Goal: Task Accomplishment & Management: Manage account settings

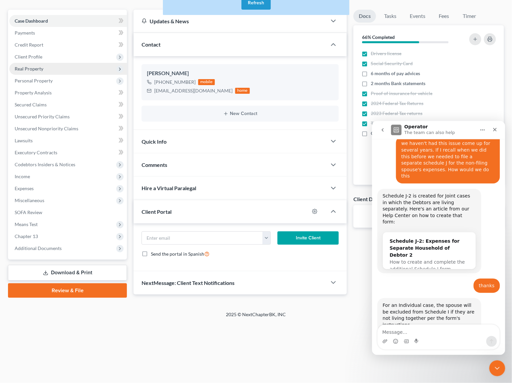
scroll to position [376, 0]
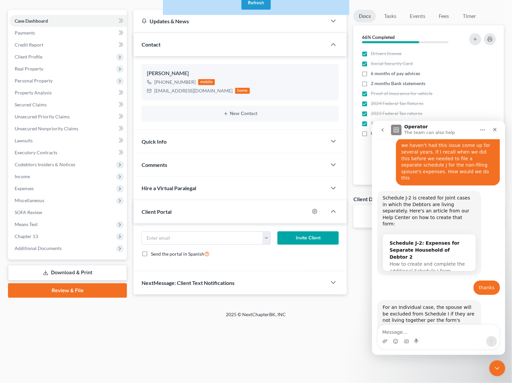
click at [219, 26] on div "Updates & News" at bounding box center [229, 21] width 193 height 23
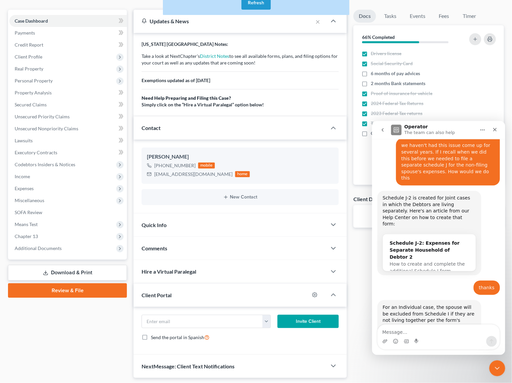
click at [252, 5] on button "Refresh" at bounding box center [255, 2] width 29 height 13
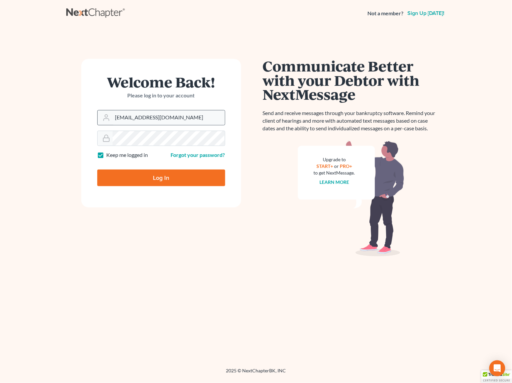
type input "[EMAIL_ADDRESS][DOMAIN_NAME]"
click at [159, 177] on input "Log In" at bounding box center [161, 178] width 128 height 17
type input "Thinking..."
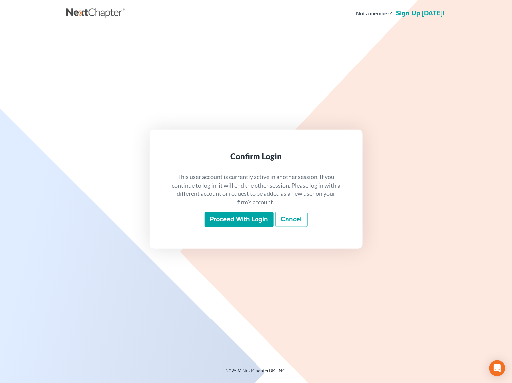
click at [235, 217] on input "Proceed with login" at bounding box center [238, 219] width 69 height 15
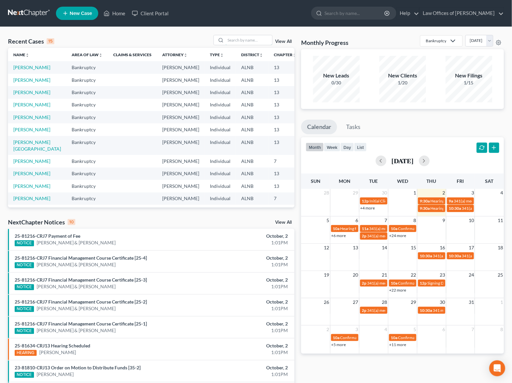
drag, startPoint x: 249, startPoint y: 44, endPoint x: 184, endPoint y: 43, distance: 64.6
click at [249, 44] on input "search" at bounding box center [248, 40] width 47 height 10
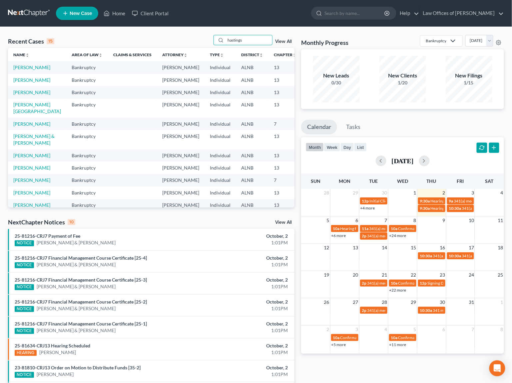
type input "hastings"
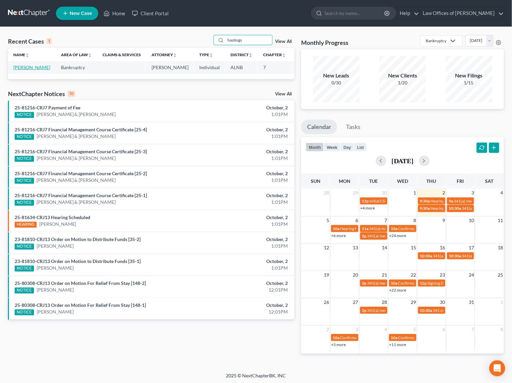
scroll to position [0, 0]
click at [20, 70] on link "[PERSON_NAME]" at bounding box center [31, 68] width 37 height 6
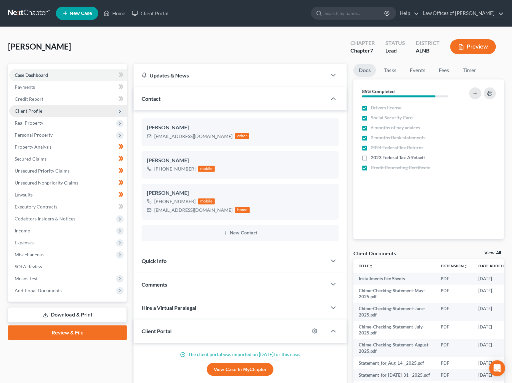
click at [49, 110] on span "Client Profile" at bounding box center [67, 111] width 117 height 12
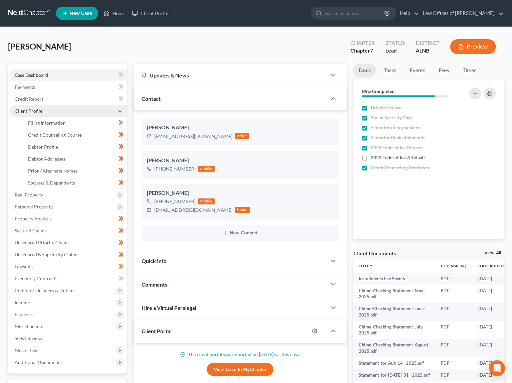
scroll to position [0, 0]
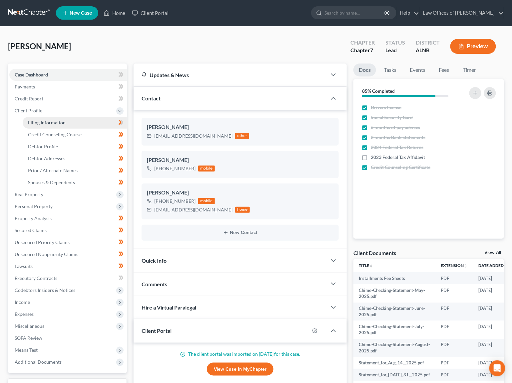
click at [59, 120] on span "Filing Information" at bounding box center [47, 123] width 38 height 6
select select "1"
select select "0"
select select "1"
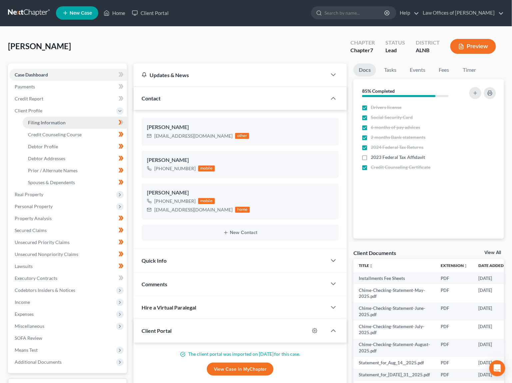
select select "0"
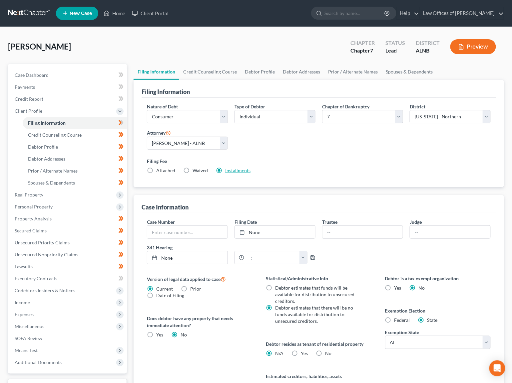
click at [232, 168] on link "Installments" at bounding box center [237, 171] width 25 height 6
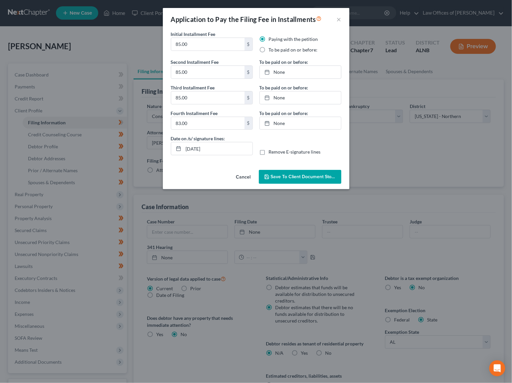
click at [271, 49] on label "To be paid on or before:" at bounding box center [293, 50] width 49 height 7
click at [271, 49] on input "To be paid on or before:" at bounding box center [273, 49] width 4 height 4
radio input "true"
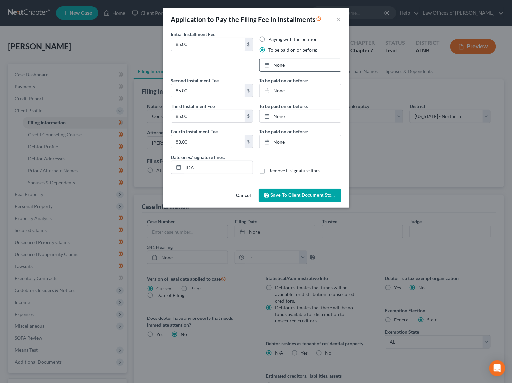
click at [283, 66] on link "None" at bounding box center [300, 65] width 81 height 13
click at [292, 66] on link "11/2/2025" at bounding box center [300, 65] width 81 height 13
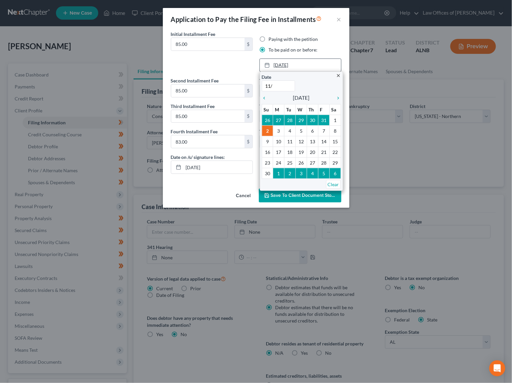
type input "11/1"
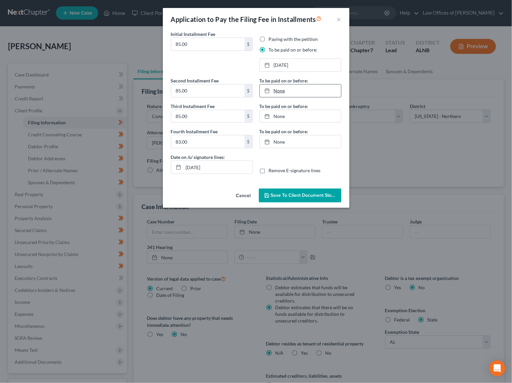
click at [290, 88] on link "None" at bounding box center [300, 91] width 81 height 13
click at [292, 89] on link "12/31/0120" at bounding box center [300, 91] width 81 height 13
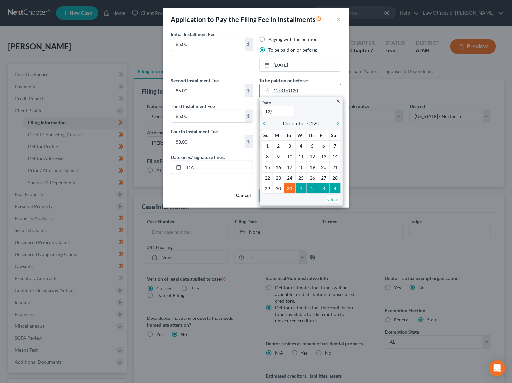
type input "12/1"
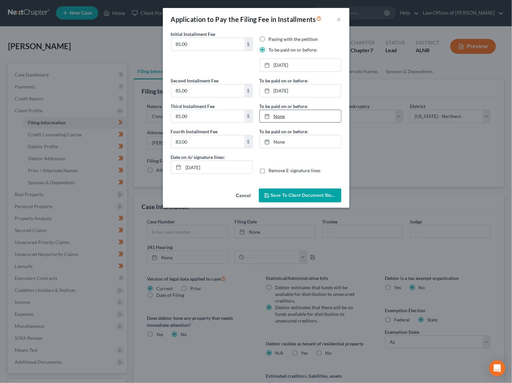
click at [285, 110] on link "None" at bounding box center [300, 116] width 81 height 13
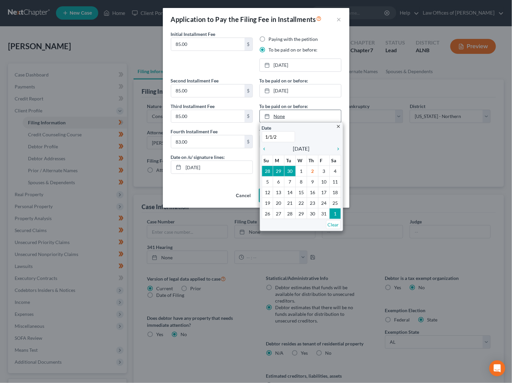
type input "1/1/26"
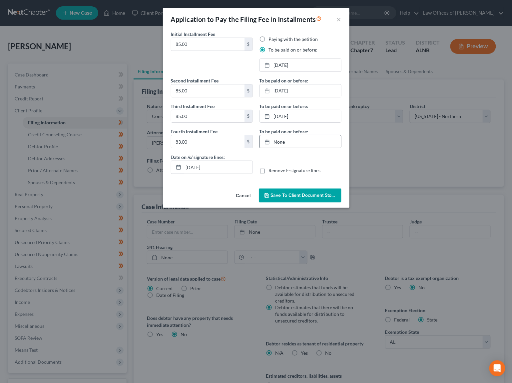
click at [294, 139] on link "None" at bounding box center [300, 141] width 81 height 13
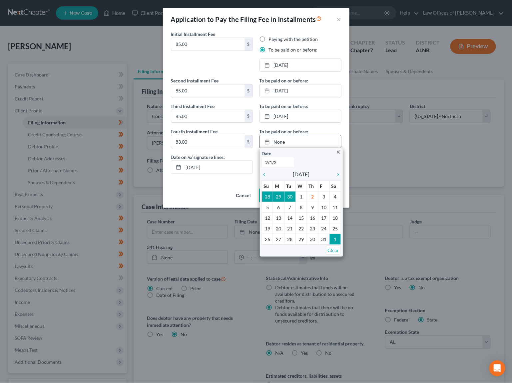
type input "2/1/26"
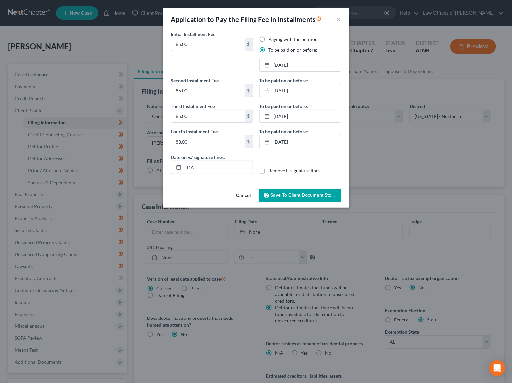
click at [291, 194] on span "Save to Client Document Storage" at bounding box center [306, 196] width 71 height 6
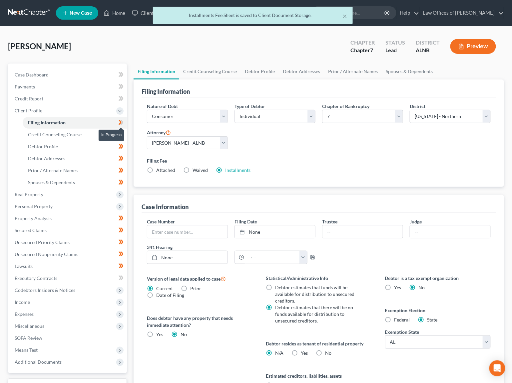
click at [119, 121] on icon at bounding box center [120, 122] width 5 height 8
click at [90, 111] on span "Client Profile" at bounding box center [67, 111] width 117 height 12
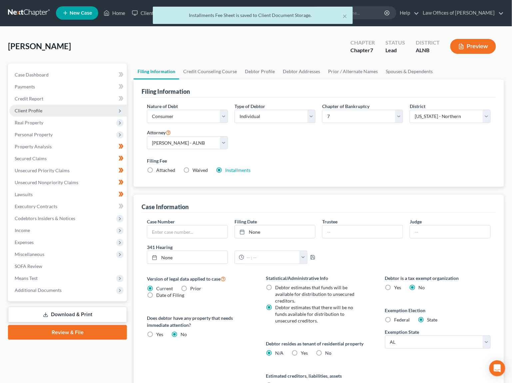
click at [93, 108] on span "Client Profile" at bounding box center [67, 111] width 117 height 12
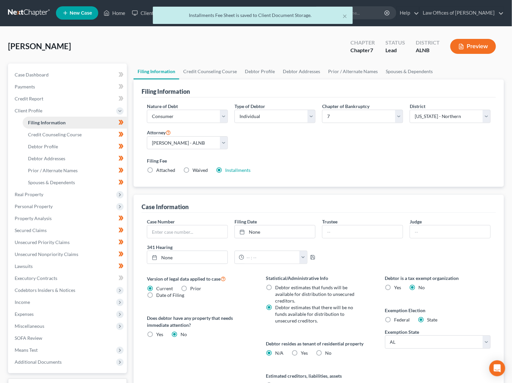
click at [89, 123] on link "Filing Information" at bounding box center [75, 123] width 104 height 12
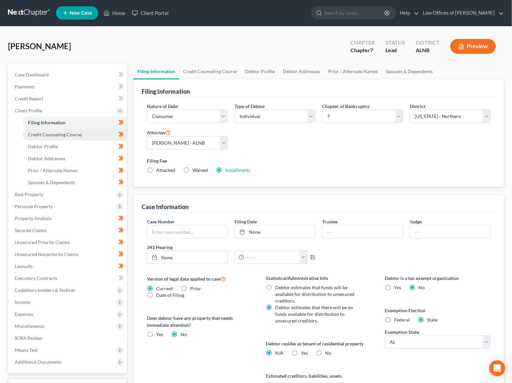
click at [85, 131] on link "Credit Counseling Course" at bounding box center [75, 135] width 104 height 12
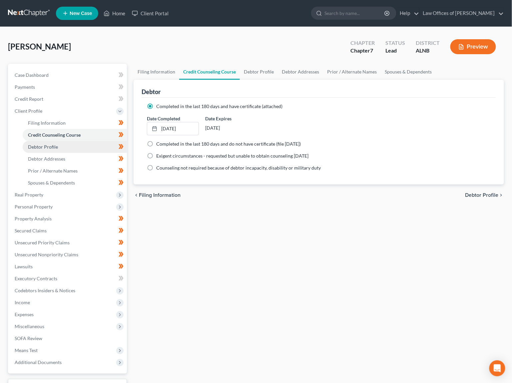
click at [84, 141] on link "Debtor Profile" at bounding box center [75, 147] width 104 height 12
select select "0"
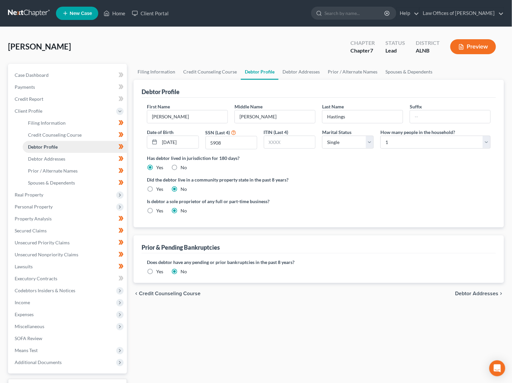
click at [82, 149] on link "Debtor Profile" at bounding box center [75, 147] width 104 height 12
click at [84, 153] on link "Debtor Addresses" at bounding box center [75, 159] width 104 height 12
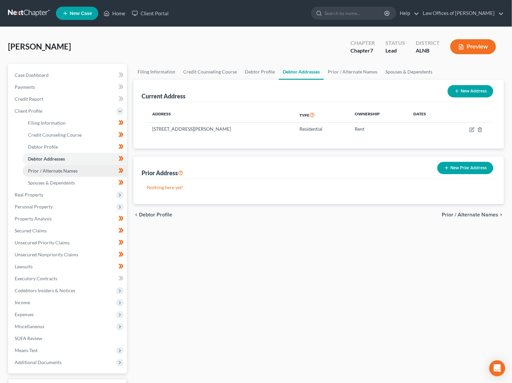
click at [85, 168] on link "Prior / Alternate Names" at bounding box center [75, 171] width 104 height 12
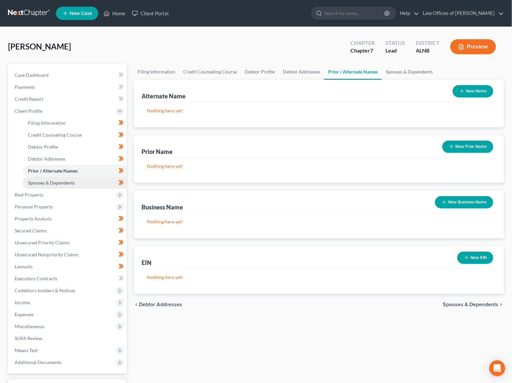
click at [85, 183] on link "Spouses & Dependents" at bounding box center [75, 183] width 104 height 12
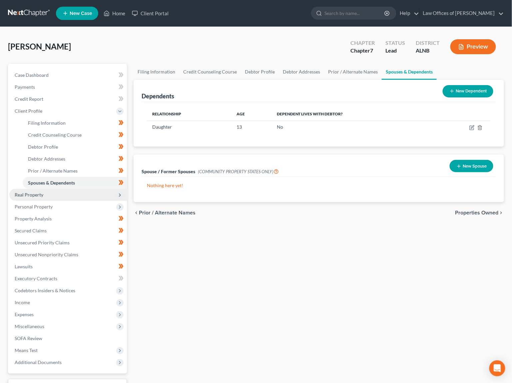
click at [88, 192] on span "Real Property" at bounding box center [67, 195] width 117 height 12
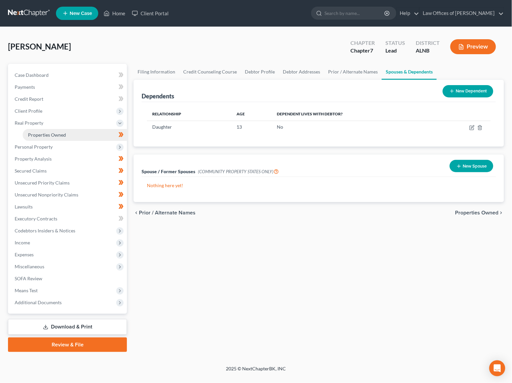
click at [65, 132] on link "Properties Owned" at bounding box center [75, 135] width 104 height 12
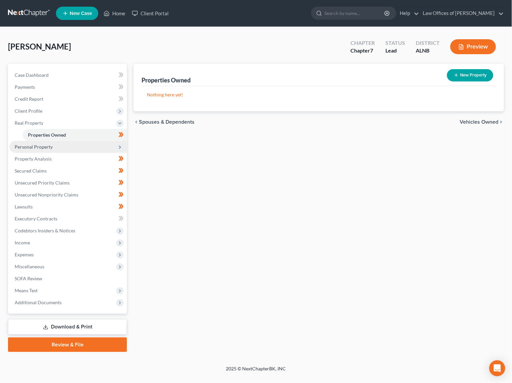
click at [66, 145] on span "Personal Property" at bounding box center [67, 147] width 117 height 12
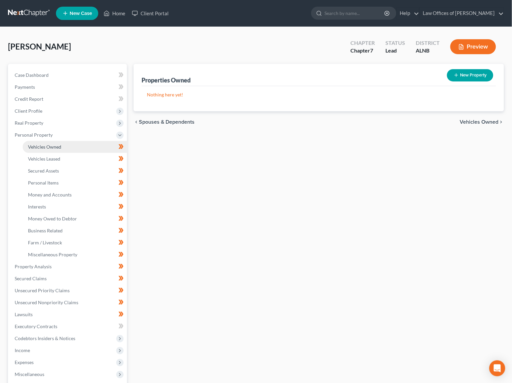
click at [66, 147] on link "Vehicles Owned" at bounding box center [75, 147] width 104 height 12
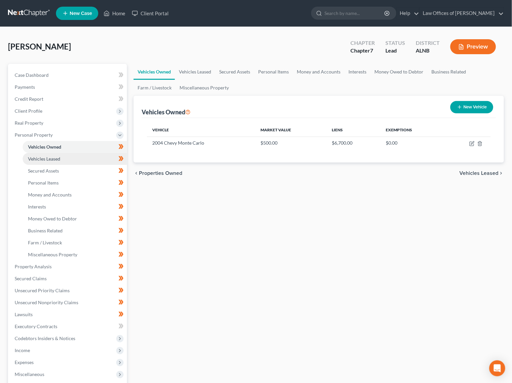
click at [54, 159] on link "Vehicles Leased" at bounding box center [75, 159] width 104 height 12
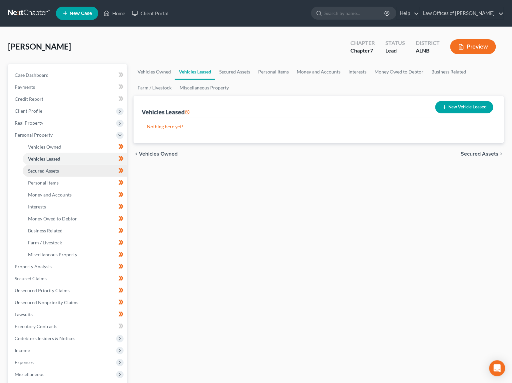
click at [56, 168] on span "Secured Assets" at bounding box center [43, 171] width 31 height 6
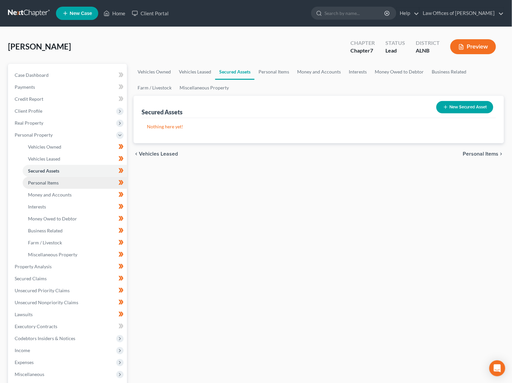
click at [57, 180] on span "Personal Items" at bounding box center [43, 183] width 31 height 6
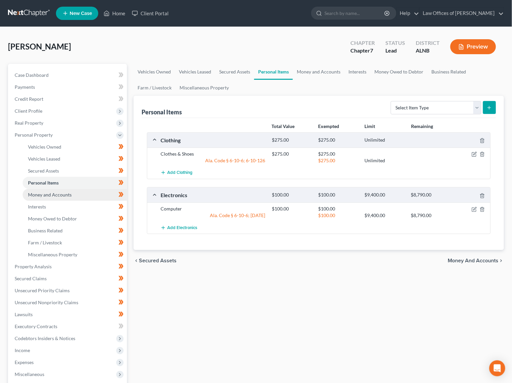
click at [61, 192] on span "Money and Accounts" at bounding box center [50, 195] width 44 height 6
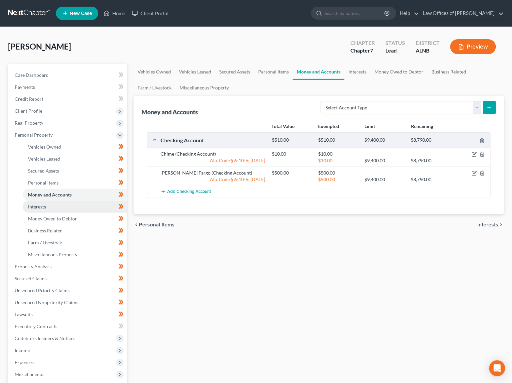
click at [61, 202] on link "Interests" at bounding box center [75, 207] width 104 height 12
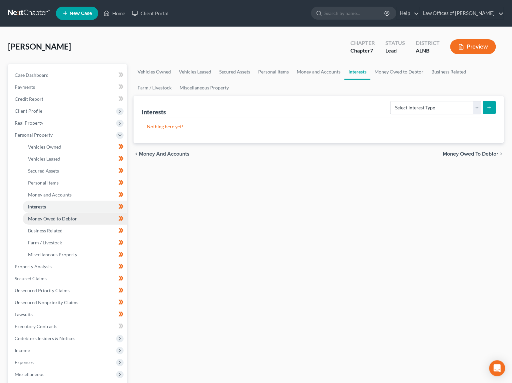
click at [64, 216] on span "Money Owed to Debtor" at bounding box center [52, 219] width 49 height 6
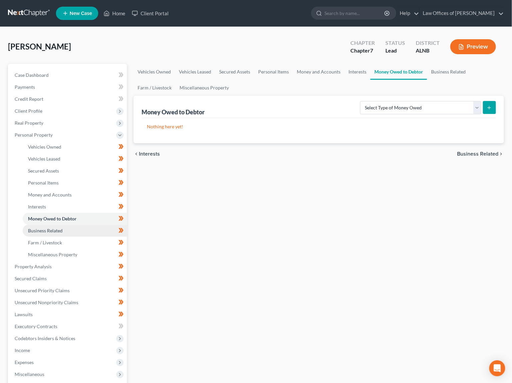
click at [67, 228] on link "Business Related" at bounding box center [75, 231] width 104 height 12
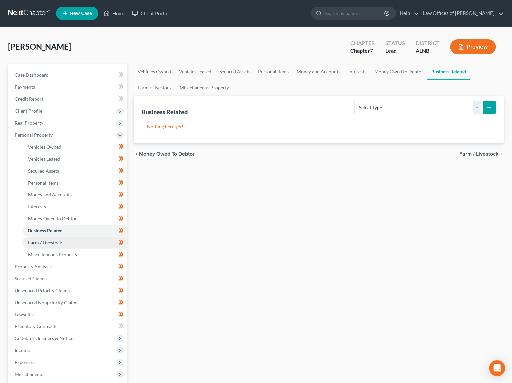
click at [71, 241] on link "Farm / Livestock" at bounding box center [75, 243] width 104 height 12
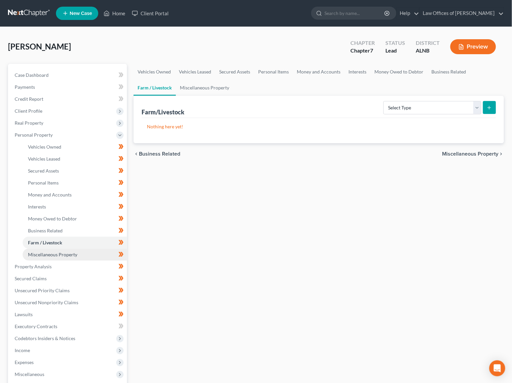
click at [72, 252] on span "Miscellaneous Property" at bounding box center [52, 255] width 49 height 6
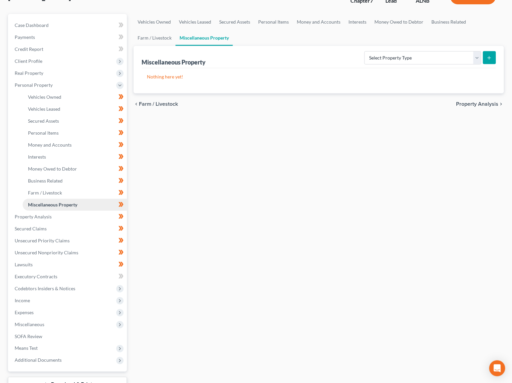
scroll to position [57, 0]
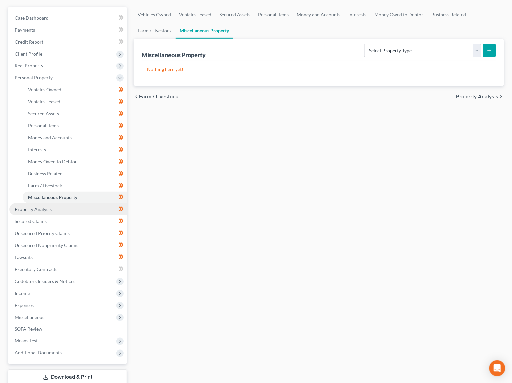
click at [48, 207] on span "Property Analysis" at bounding box center [33, 210] width 37 height 6
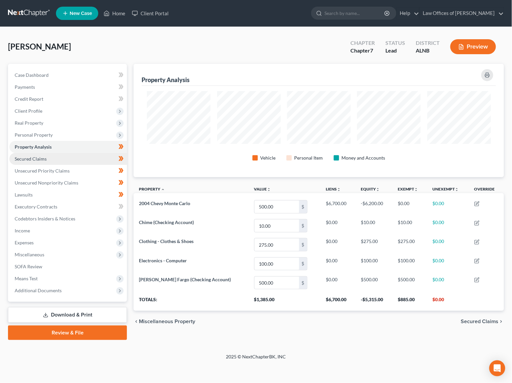
click at [36, 157] on span "Secured Claims" at bounding box center [31, 159] width 32 height 6
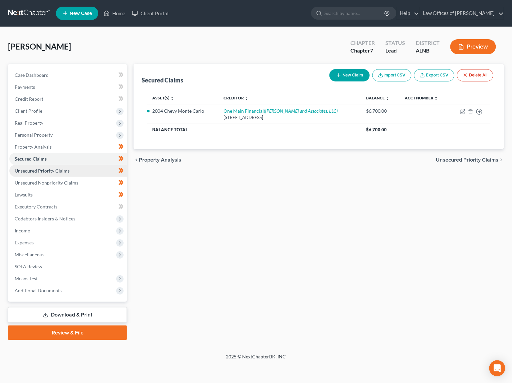
click at [34, 168] on span "Unsecured Priority Claims" at bounding box center [42, 171] width 55 height 6
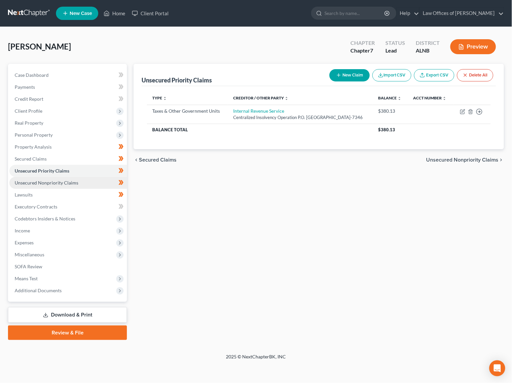
click at [37, 180] on span "Unsecured Nonpriority Claims" at bounding box center [47, 183] width 64 height 6
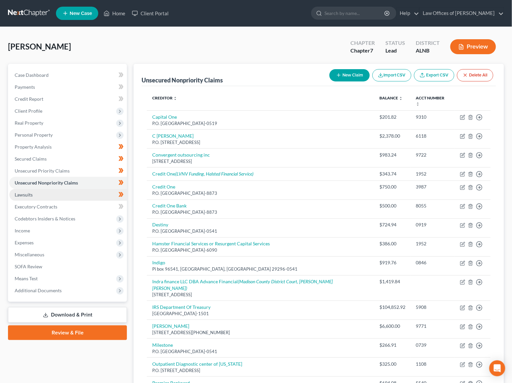
click at [39, 189] on link "Lawsuits" at bounding box center [67, 195] width 117 height 12
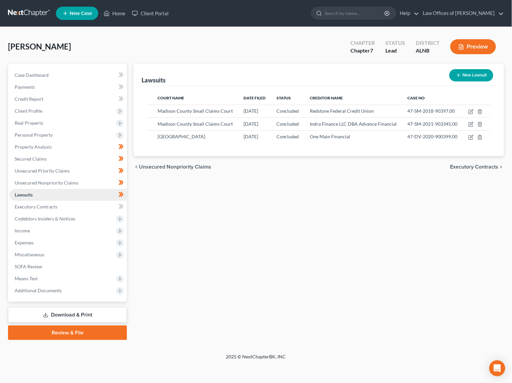
scroll to position [0, 0]
click at [45, 201] on link "Executory Contracts" at bounding box center [67, 207] width 117 height 12
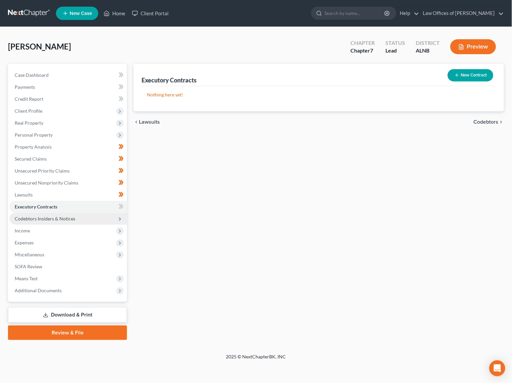
click at [45, 216] on span "Codebtors Insiders & Notices" at bounding box center [45, 219] width 61 height 6
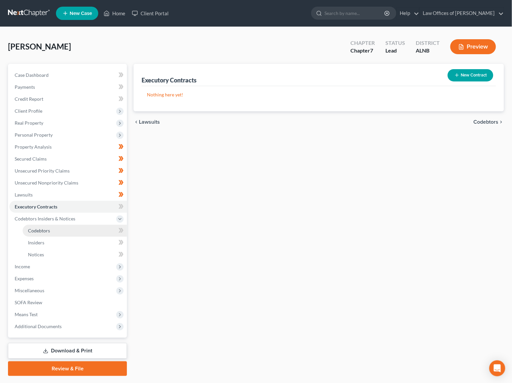
click at [45, 228] on span "Codebtors" at bounding box center [39, 231] width 22 height 6
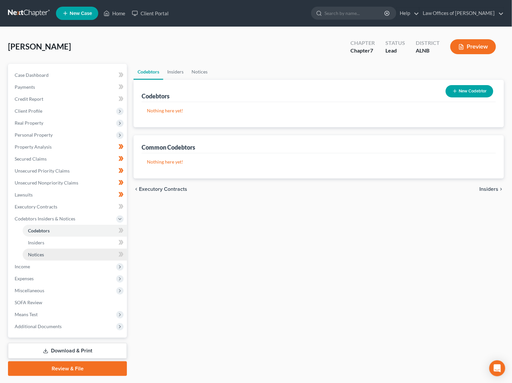
click at [48, 249] on link "Notices" at bounding box center [75, 255] width 104 height 12
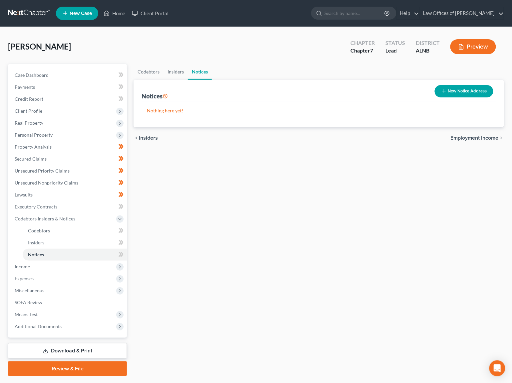
click at [454, 90] on button "New Notice Address" at bounding box center [463, 91] width 59 height 12
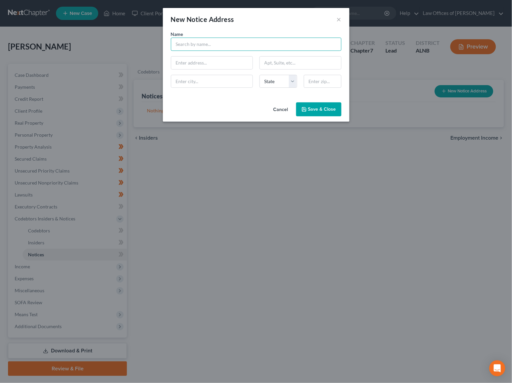
click at [191, 38] on input "text" at bounding box center [256, 44] width 170 height 13
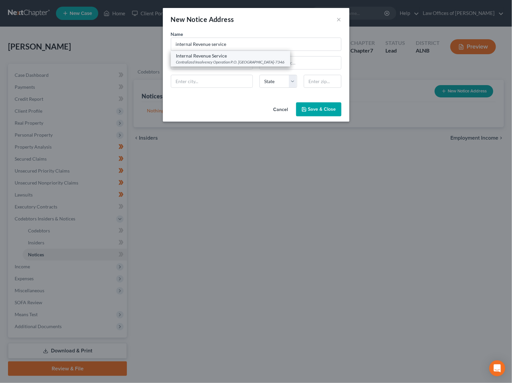
click at [221, 56] on div "Internal Revenue Service" at bounding box center [230, 56] width 109 height 7
type input "Internal Revenue Service"
type input "Centralized Insolvency Operation"
type input "P.O. Box 7346"
type input "Philadelphia"
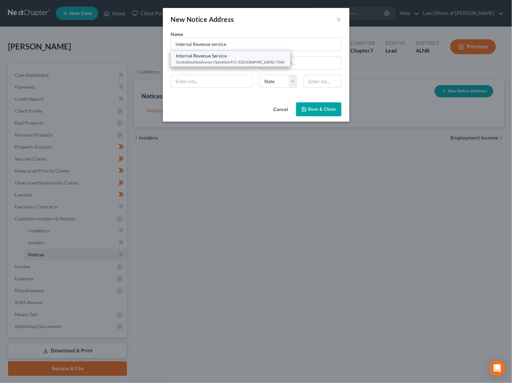
select select "39"
type input "19101-7346"
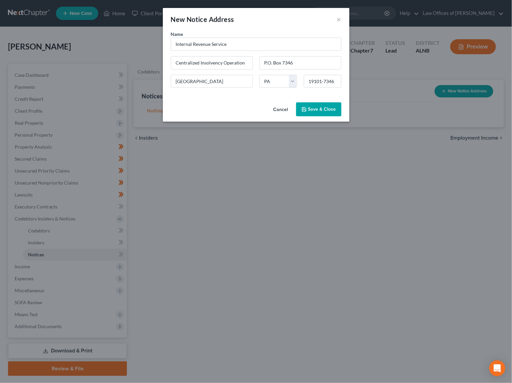
click at [309, 101] on div "Cancel Save & Close" at bounding box center [256, 111] width 186 height 22
click at [307, 107] on button "Save & Close" at bounding box center [318, 110] width 45 height 14
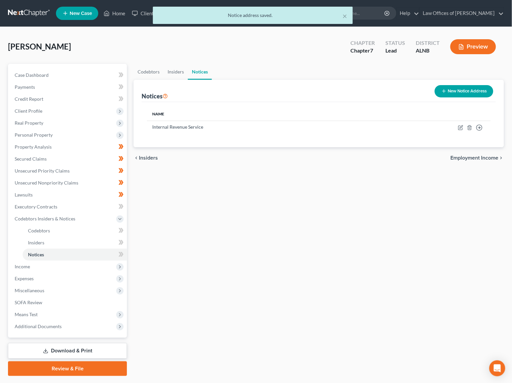
click at [465, 88] on button "New Notice Address" at bounding box center [463, 91] width 59 height 12
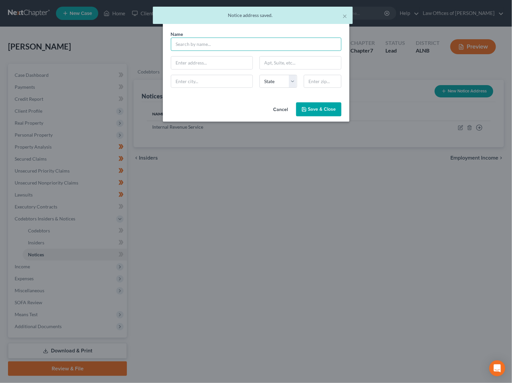
click at [192, 48] on input "text" at bounding box center [256, 44] width 170 height 13
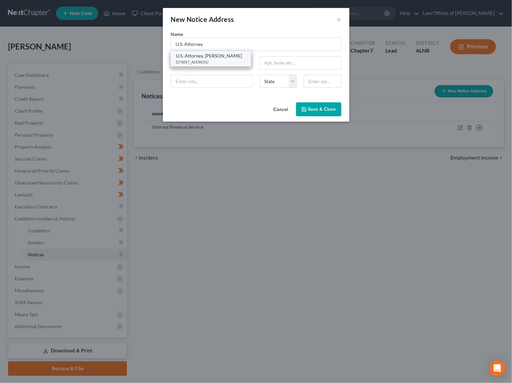
click at [203, 60] on div "1801 4th Ave., North, Birmingham, AL 35203" at bounding box center [210, 62] width 69 height 6
type input "U.S. Attorney, Prim Escalona"
type input "1801 4th Ave., North"
type input "Birmingham"
select select "0"
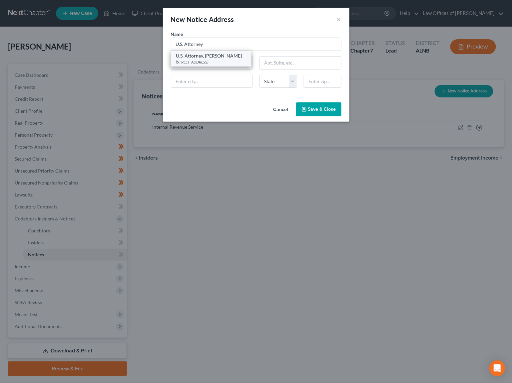
type input "35203"
click at [325, 109] on span "Save & Close" at bounding box center [322, 110] width 28 height 6
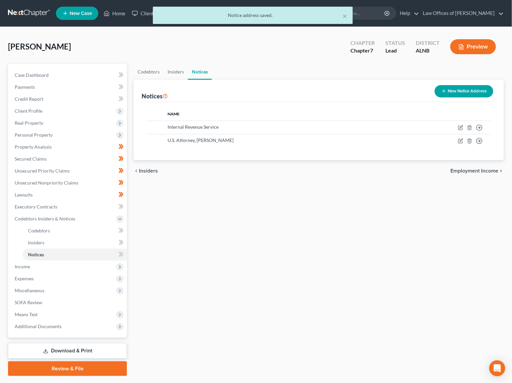
click at [453, 88] on button "New Notice Address" at bounding box center [463, 91] width 59 height 12
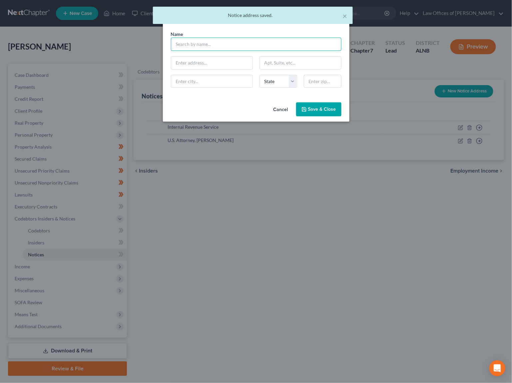
click at [223, 43] on input "text" at bounding box center [256, 44] width 170 height 13
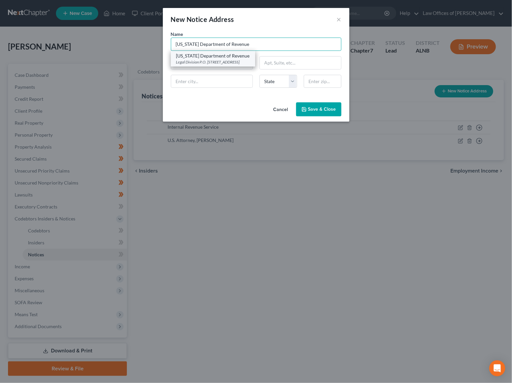
type input "Alabama Department of Revenue"
click at [226, 56] on div "Alabama Department of Revenue" at bounding box center [213, 56] width 74 height 7
type input "Legal Division"
type input "P.O. Box 32001"
type input "Montgomery"
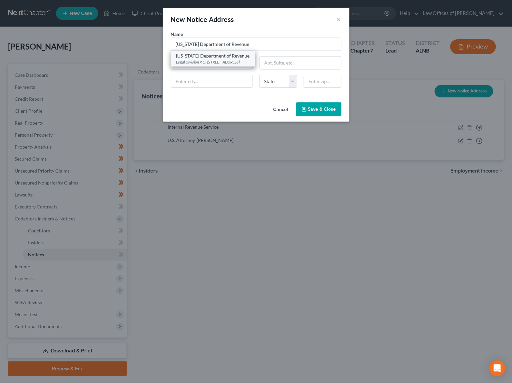
select select "0"
type input "36132"
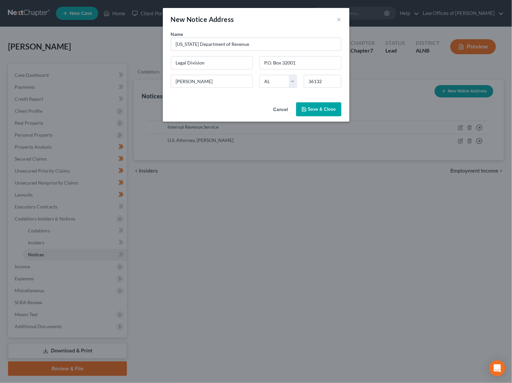
click at [320, 108] on span "Save & Close" at bounding box center [322, 110] width 28 height 6
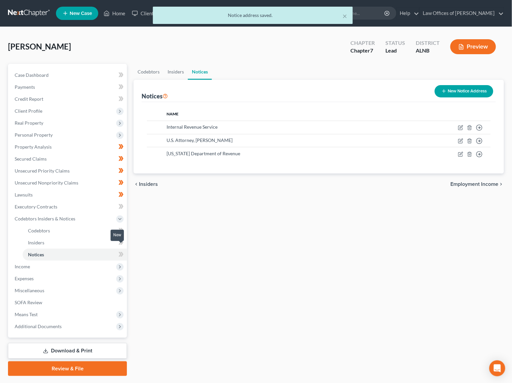
click at [122, 252] on icon at bounding box center [121, 254] width 3 height 5
click at [122, 240] on icon at bounding box center [121, 242] width 3 height 5
drag, startPoint x: 122, startPoint y: 236, endPoint x: 120, endPoint y: 220, distance: 15.4
click at [122, 240] on icon at bounding box center [121, 242] width 3 height 5
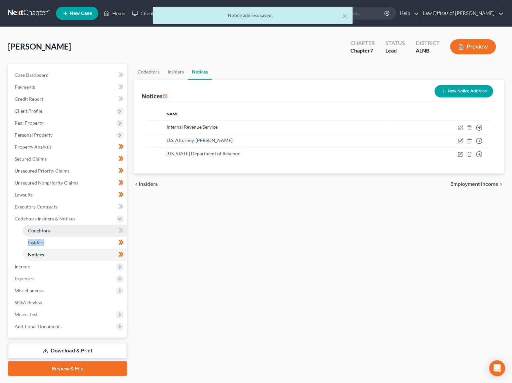
click at [120, 225] on link "Codebtors" at bounding box center [75, 231] width 104 height 12
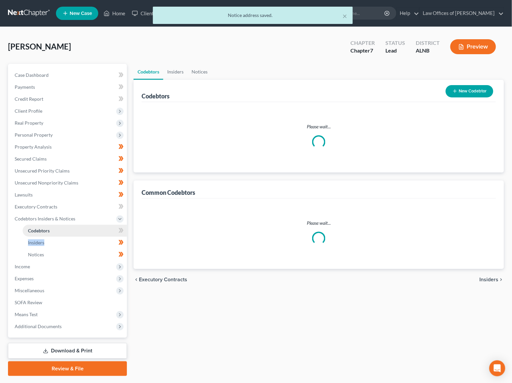
drag, startPoint x: 120, startPoint y: 220, endPoint x: 109, endPoint y: 229, distance: 14.7
click at [119, 225] on li "Codebtors" at bounding box center [75, 231] width 104 height 12
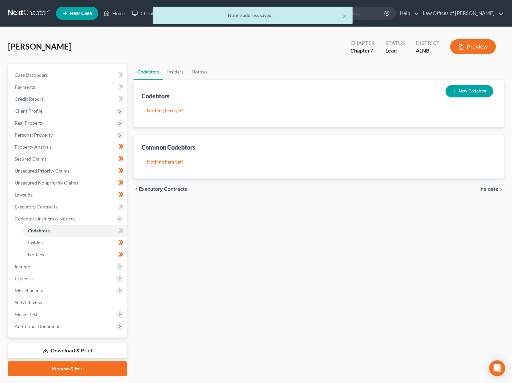
click at [121, 227] on icon at bounding box center [120, 231] width 5 height 8
drag, startPoint x: 121, startPoint y: 225, endPoint x: 113, endPoint y: 229, distance: 8.8
click at [118, 227] on icon at bounding box center [120, 231] width 5 height 8
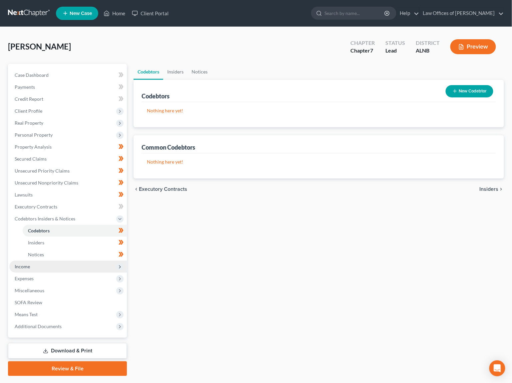
click at [64, 261] on span "Income" at bounding box center [67, 267] width 117 height 12
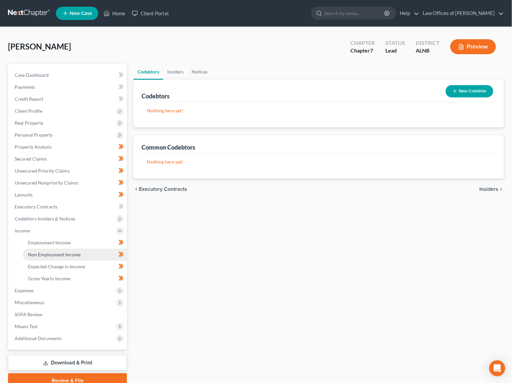
click at [89, 249] on link "Non Employment Income" at bounding box center [75, 255] width 104 height 12
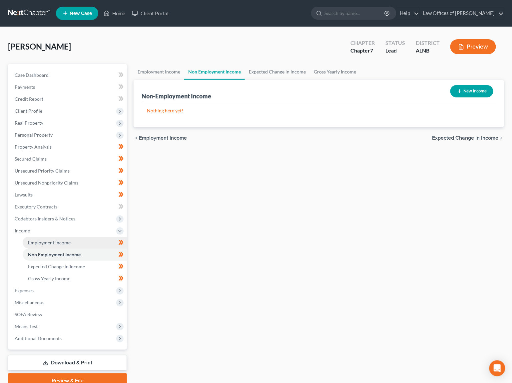
click at [95, 237] on link "Employment Income" at bounding box center [75, 243] width 104 height 12
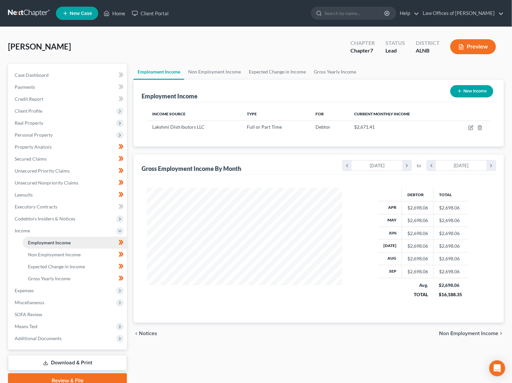
scroll to position [116, 208]
click at [469, 126] on icon "button" at bounding box center [470, 127] width 5 height 5
select select "0"
select select "3"
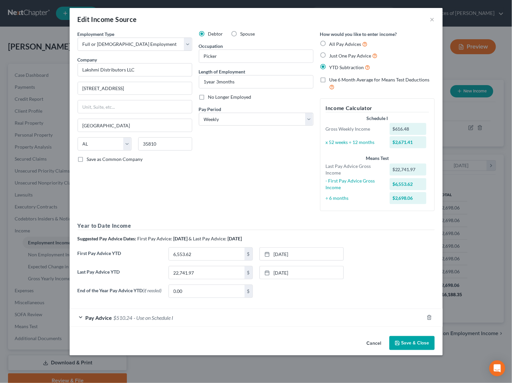
click at [409, 336] on button "Save & Close" at bounding box center [411, 343] width 45 height 14
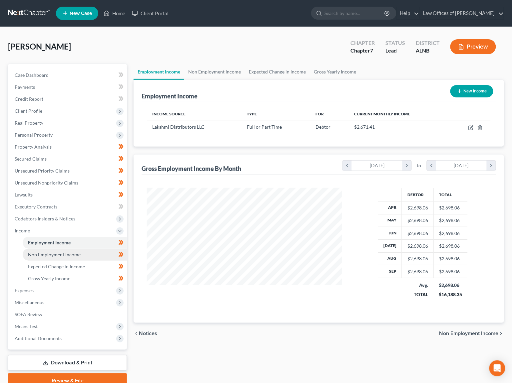
click at [100, 250] on link "Non Employment Income" at bounding box center [75, 255] width 104 height 12
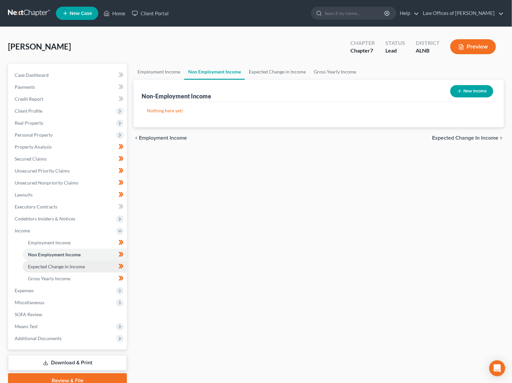
click at [100, 261] on link "Expected Change in Income" at bounding box center [75, 267] width 104 height 12
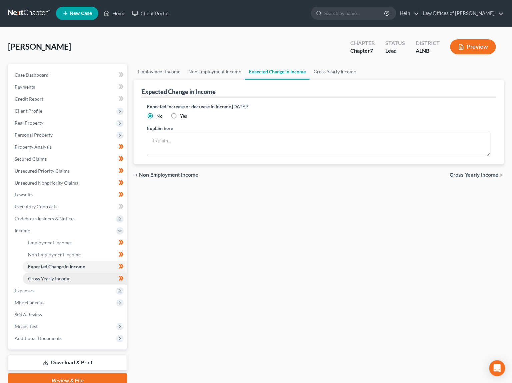
click at [99, 273] on link "Gross Yearly Income" at bounding box center [75, 279] width 104 height 12
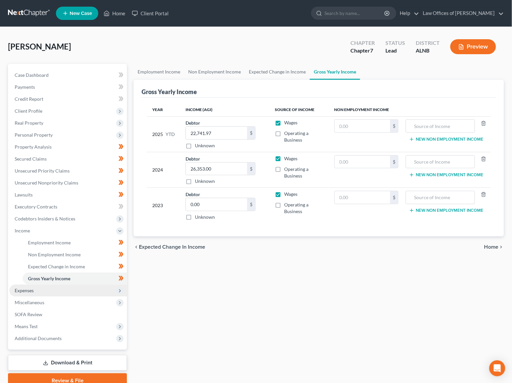
click at [99, 285] on span "Expenses" at bounding box center [67, 291] width 117 height 12
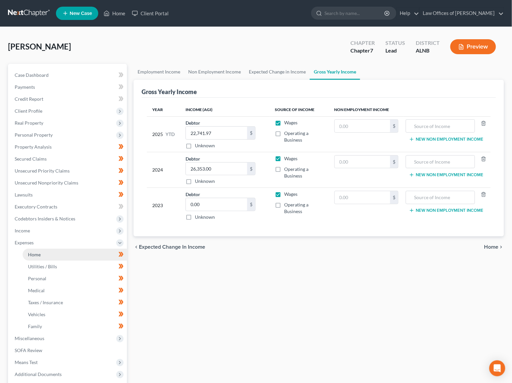
click at [92, 252] on link "Home" at bounding box center [75, 255] width 104 height 12
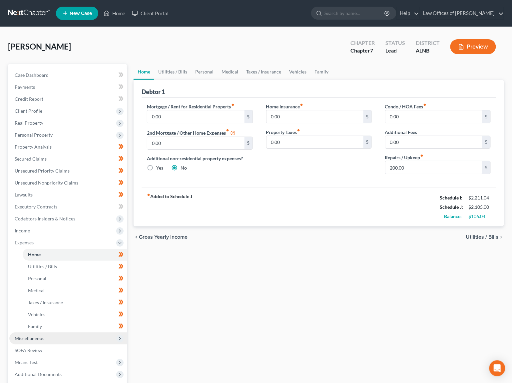
click at [41, 336] on span "Miscellaneous" at bounding box center [30, 339] width 30 height 6
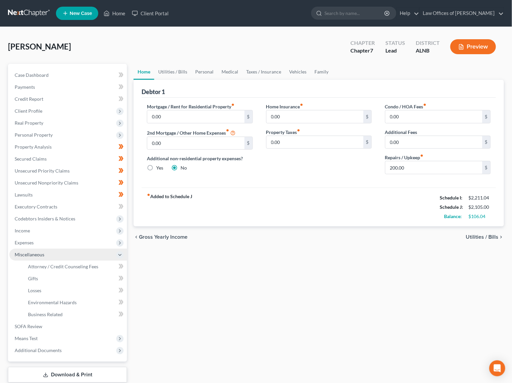
scroll to position [3, 0]
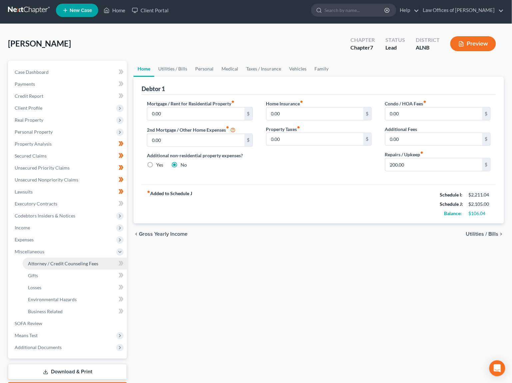
click at [67, 260] on link "Attorney / Credit Counseling Fees" at bounding box center [75, 264] width 104 height 12
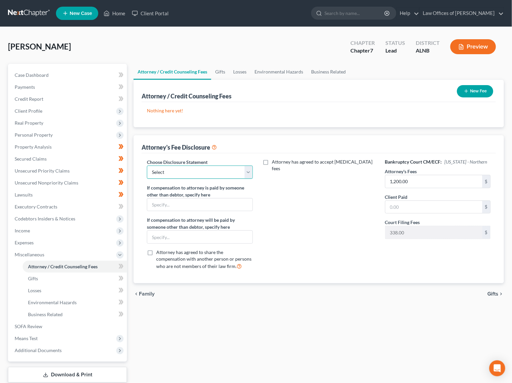
select select "1"
click at [417, 205] on input "text" at bounding box center [433, 207] width 97 height 13
type input "1,200"
click at [123, 263] on icon at bounding box center [120, 267] width 5 height 8
click at [121, 276] on icon at bounding box center [121, 278] width 3 height 5
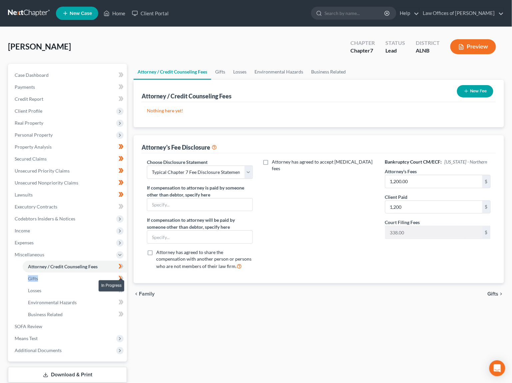
click at [121, 276] on icon at bounding box center [121, 278] width 3 height 5
click at [119, 287] on icon at bounding box center [120, 291] width 5 height 8
click at [119, 300] on icon at bounding box center [119, 302] width 3 height 5
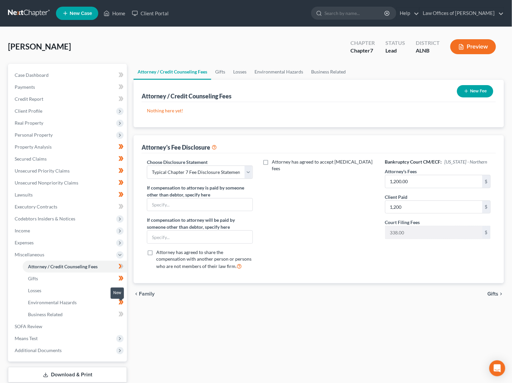
click at [118, 311] on icon at bounding box center [120, 315] width 5 height 8
click at [76, 333] on span "Means Test" at bounding box center [67, 339] width 117 height 12
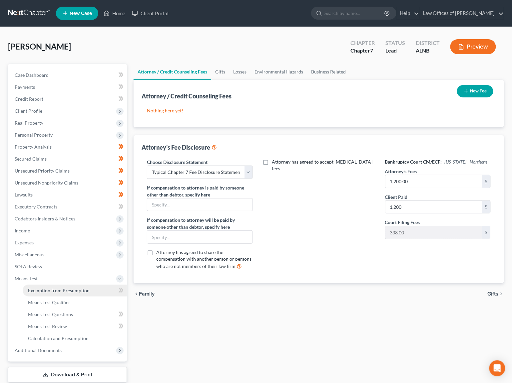
click at [85, 288] on span "Exemption from Presumption" at bounding box center [59, 291] width 62 height 6
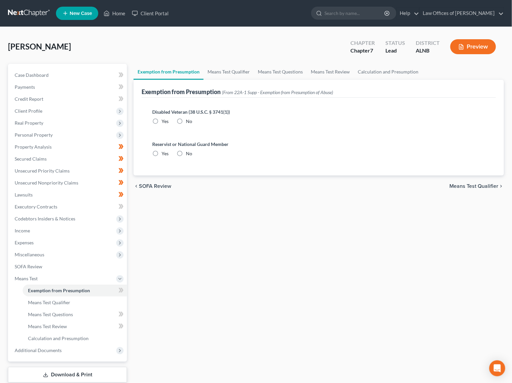
click at [186, 120] on label "No" at bounding box center [189, 121] width 6 height 7
click at [188, 120] on input "No" at bounding box center [190, 120] width 4 height 4
radio input "true"
click at [186, 154] on label "No" at bounding box center [189, 153] width 6 height 7
click at [188, 154] on input "No" at bounding box center [190, 152] width 4 height 4
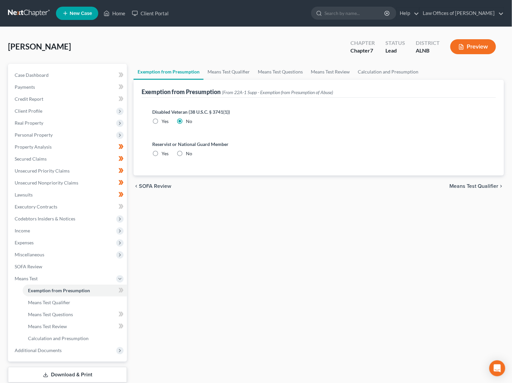
radio input "true"
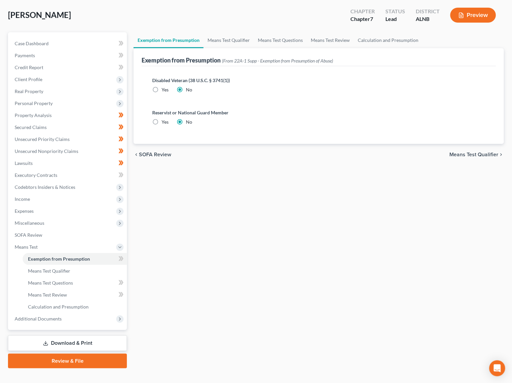
scroll to position [31, 0]
click at [66, 336] on link "Download & Print" at bounding box center [67, 344] width 119 height 16
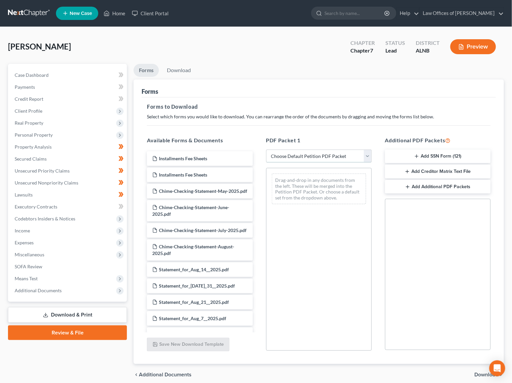
select select "0"
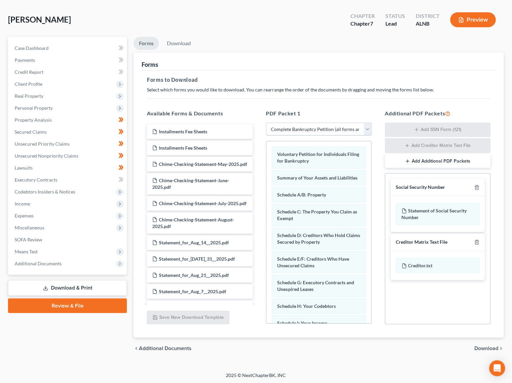
scroll to position [27, 0]
click at [478, 348] on span "Download" at bounding box center [486, 348] width 24 height 5
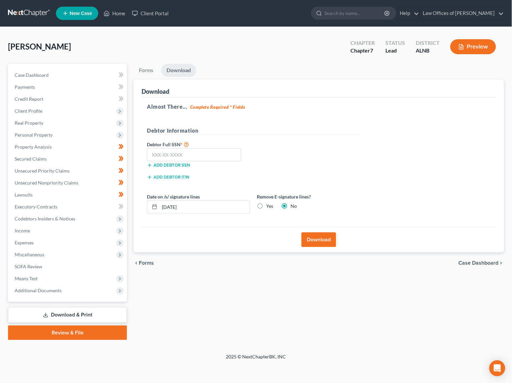
scroll to position [0, 0]
drag, startPoint x: 179, startPoint y: 154, endPoint x: 130, endPoint y: 135, distance: 52.0
click at [179, 154] on input "text" at bounding box center [194, 154] width 94 height 13
click at [174, 154] on input "text" at bounding box center [194, 154] width 94 height 13
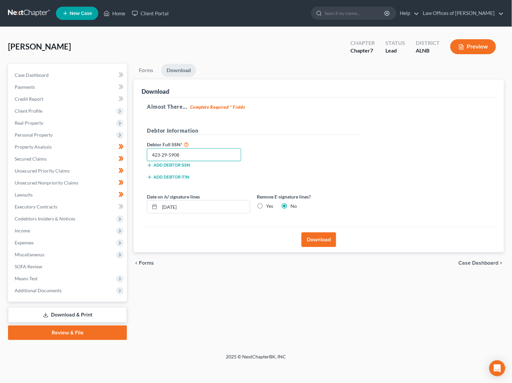
type input "423-29-5908"
click at [334, 243] on button "Download" at bounding box center [318, 240] width 35 height 15
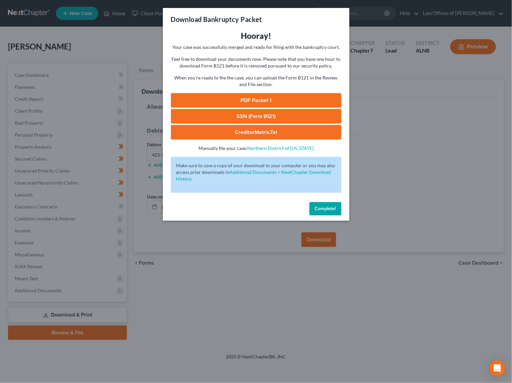
click at [270, 113] on link "SSN (Form B121)" at bounding box center [256, 116] width 170 height 15
click at [228, 101] on link "PDF Packet 1" at bounding box center [256, 100] width 170 height 15
click at [319, 206] on span "Complete!" at bounding box center [325, 209] width 21 height 6
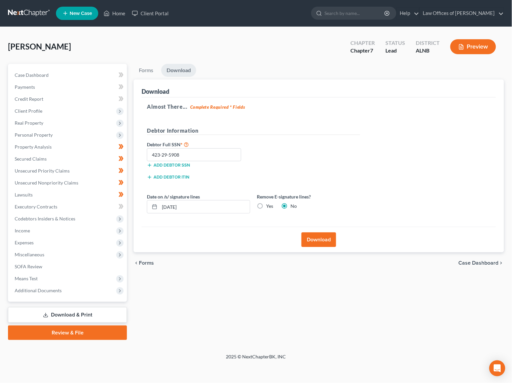
click at [27, 12] on link at bounding box center [29, 13] width 43 height 12
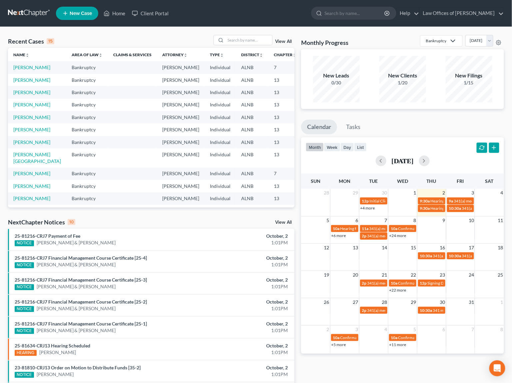
click at [285, 221] on link "View All" at bounding box center [283, 222] width 17 height 5
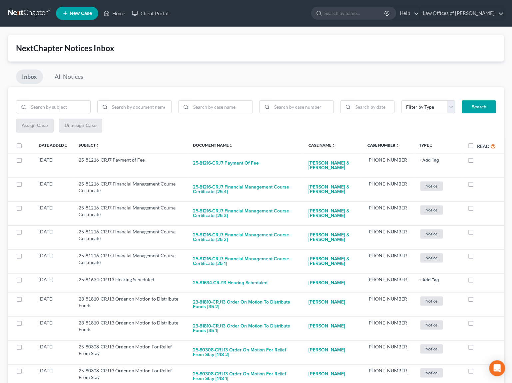
click at [382, 143] on link "Case Number unfold_more expand_more expand_less" at bounding box center [383, 145] width 32 height 5
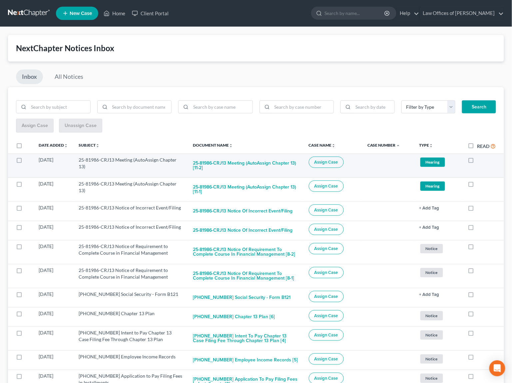
click at [25, 162] on label at bounding box center [25, 162] width 0 height 0
click at [28, 161] on input "checkbox" at bounding box center [30, 159] width 4 height 4
checkbox input "true"
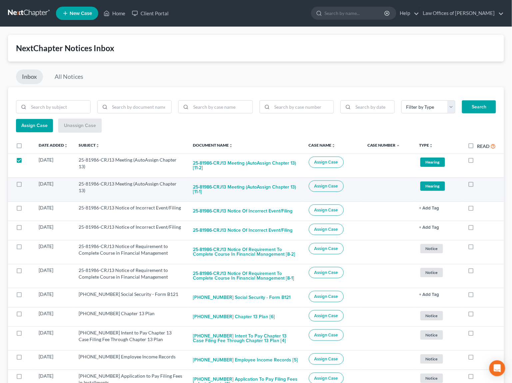
click at [25, 186] on label at bounding box center [25, 186] width 0 height 0
click at [28, 183] on input "checkbox" at bounding box center [30, 183] width 4 height 4
checkbox input "true"
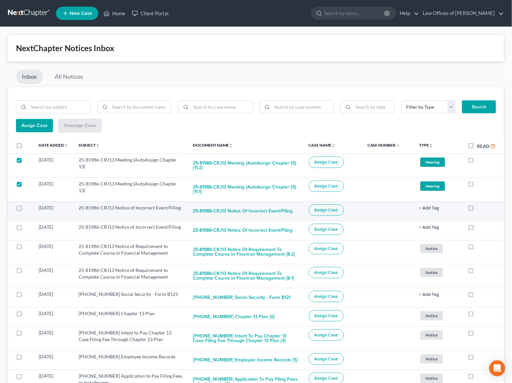
click at [25, 210] on label at bounding box center [25, 210] width 0 height 0
click at [28, 207] on input "checkbox" at bounding box center [30, 207] width 4 height 4
checkbox input "true"
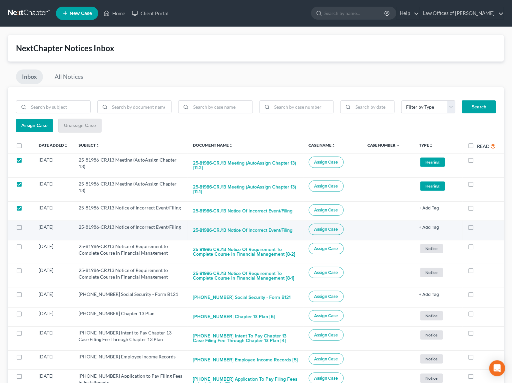
drag, startPoint x: 18, startPoint y: 225, endPoint x: 20, endPoint y: 233, distance: 8.2
click at [25, 229] on label at bounding box center [25, 229] width 0 height 0
click at [28, 225] on input "checkbox" at bounding box center [30, 226] width 4 height 4
checkbox input "true"
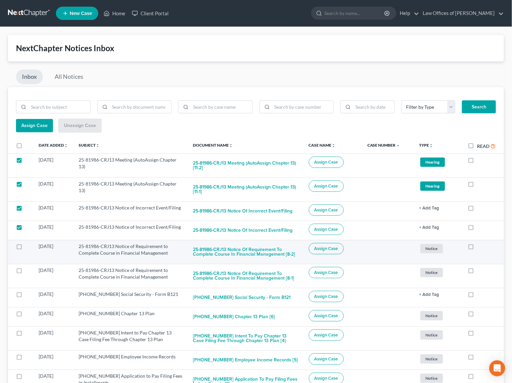
click at [25, 248] on label at bounding box center [25, 248] width 0 height 0
click at [28, 243] on input "checkbox" at bounding box center [30, 245] width 4 height 4
checkbox input "true"
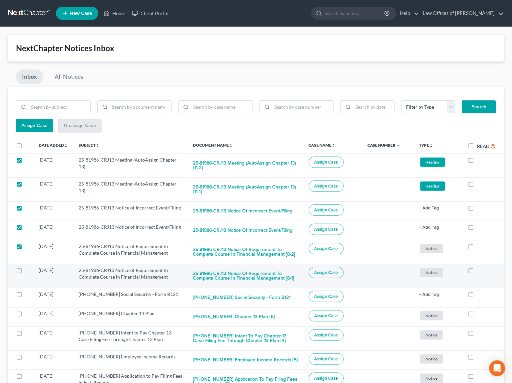
click at [25, 272] on label at bounding box center [25, 272] width 0 height 0
click at [28, 267] on input "checkbox" at bounding box center [30, 269] width 4 height 4
checkbox input "true"
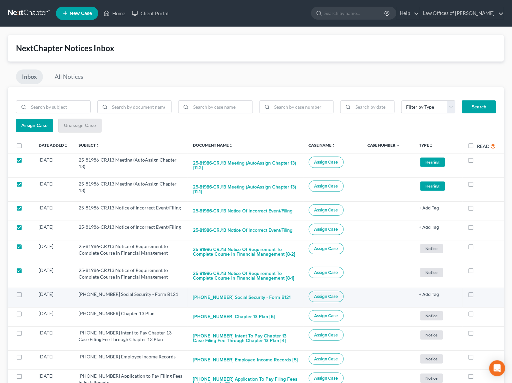
click at [25, 296] on label at bounding box center [25, 296] width 0 height 0
click at [28, 291] on input "checkbox" at bounding box center [30, 293] width 4 height 4
checkbox input "true"
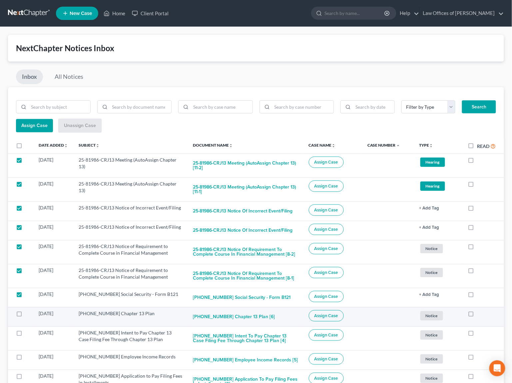
click at [25, 316] on label at bounding box center [25, 316] width 0 height 0
click at [28, 311] on input "checkbox" at bounding box center [30, 313] width 4 height 4
checkbox input "true"
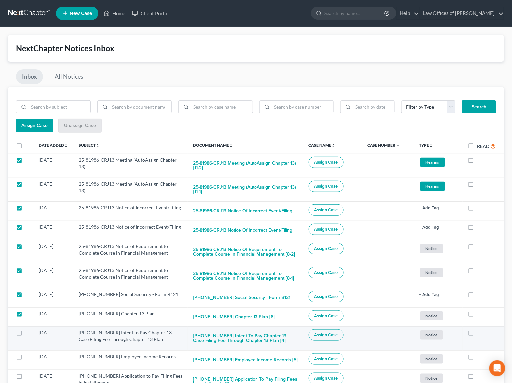
click at [25, 335] on label at bounding box center [25, 335] width 0 height 0
click at [28, 330] on input "checkbox" at bounding box center [30, 332] width 4 height 4
checkbox input "true"
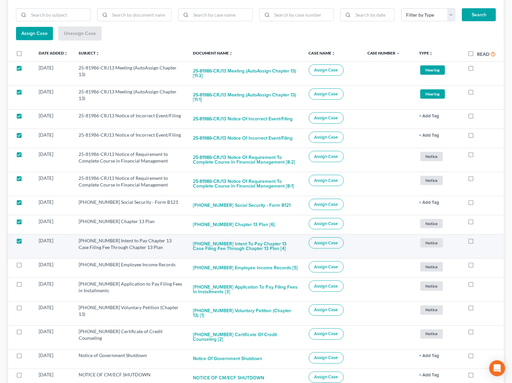
scroll to position [100, 0]
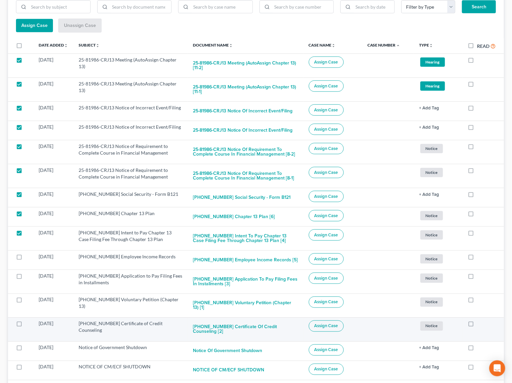
click at [25, 326] on label at bounding box center [25, 326] width 0 height 0
click at [28, 321] on input "checkbox" at bounding box center [30, 323] width 4 height 4
checkbox input "true"
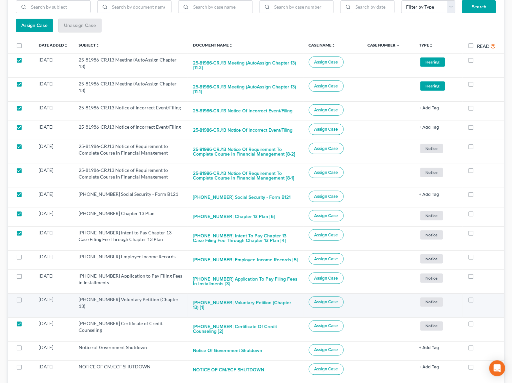
click at [25, 302] on label at bounding box center [25, 302] width 0 height 0
click at [28, 297] on input "checkbox" at bounding box center [30, 299] width 4 height 4
checkbox input "true"
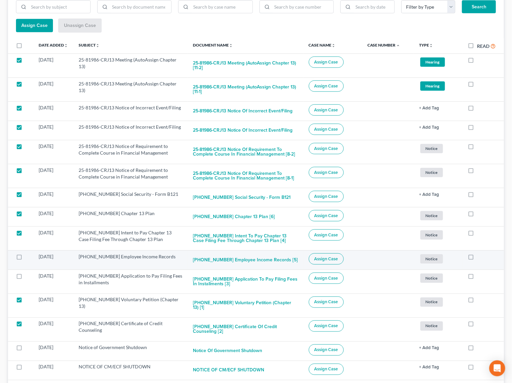
drag, startPoint x: 19, startPoint y: 272, endPoint x: 22, endPoint y: 258, distance: 13.8
click at [25, 278] on label at bounding box center [25, 278] width 0 height 0
click at [28, 273] on input "checkbox" at bounding box center [30, 275] width 4 height 4
checkbox input "true"
click at [25, 259] on label at bounding box center [25, 259] width 0 height 0
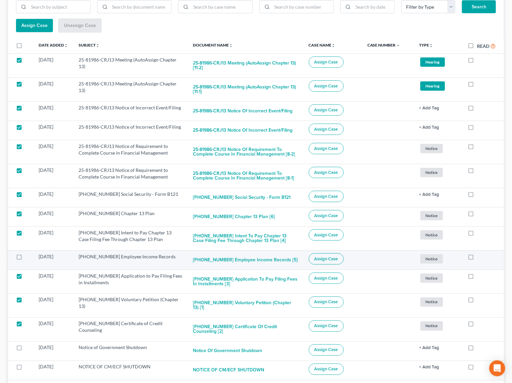
click at [28, 254] on input "checkbox" at bounding box center [30, 256] width 4 height 4
checkbox input "true"
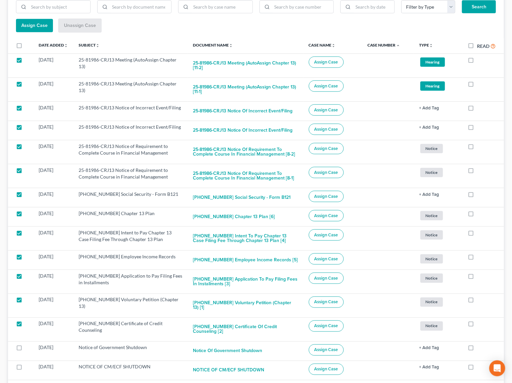
click at [44, 23] on span "Assign Case" at bounding box center [34, 26] width 26 height 6
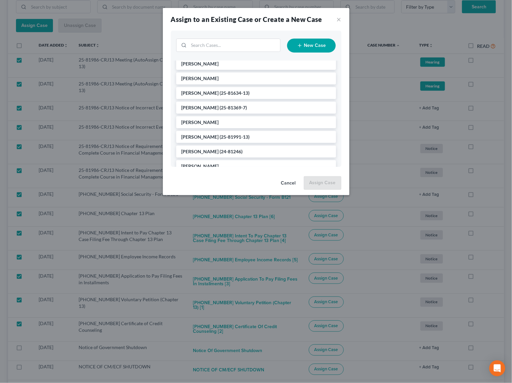
scroll to position [17, 0]
drag, startPoint x: 288, startPoint y: 183, endPoint x: 211, endPoint y: 174, distance: 76.8
click at [211, 174] on div "Cancel Assign Case" at bounding box center [256, 185] width 186 height 22
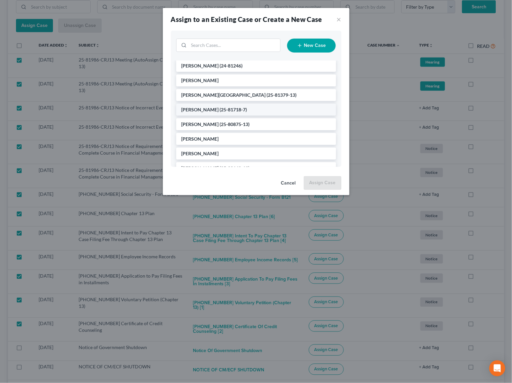
scroll to position [108, 0]
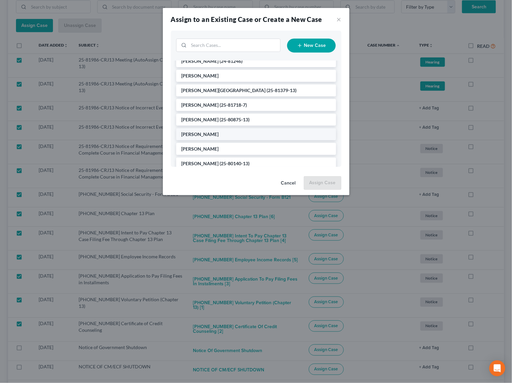
click at [202, 131] on span "[PERSON_NAME]" at bounding box center [199, 134] width 37 height 6
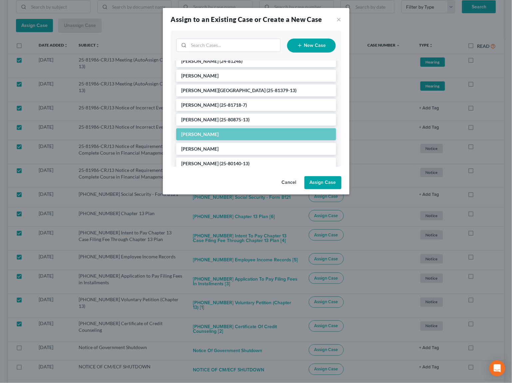
click at [315, 183] on button "Assign Case" at bounding box center [322, 182] width 37 height 13
checkbox input "false"
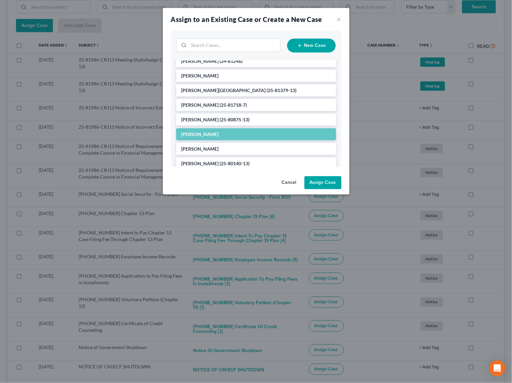
checkbox input "false"
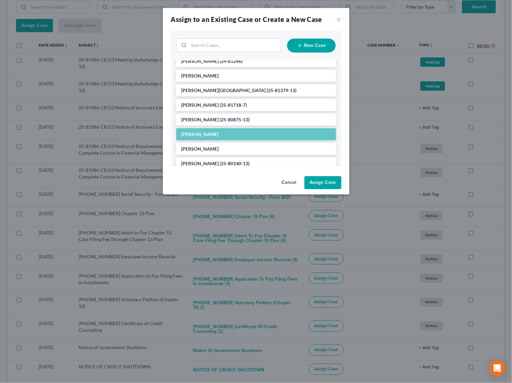
checkbox input "false"
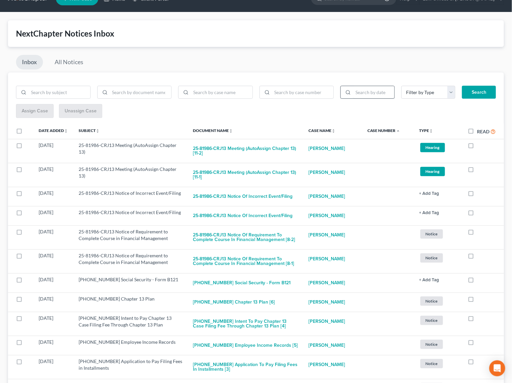
scroll to position [13, 0]
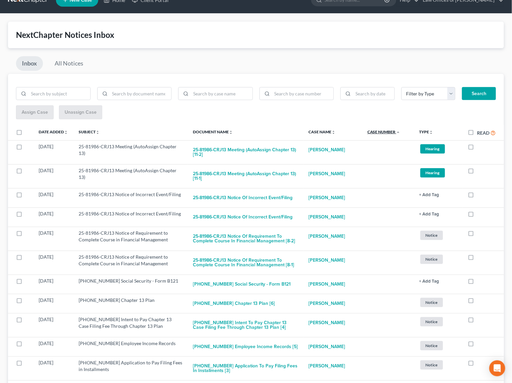
click at [387, 131] on link "Case Number unfold_more expand_more expand_less" at bounding box center [383, 131] width 33 height 5
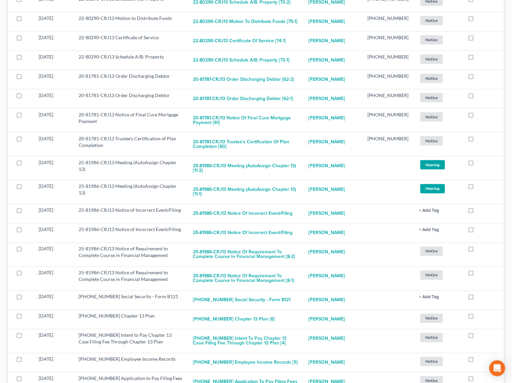
scroll to position [3372, 0]
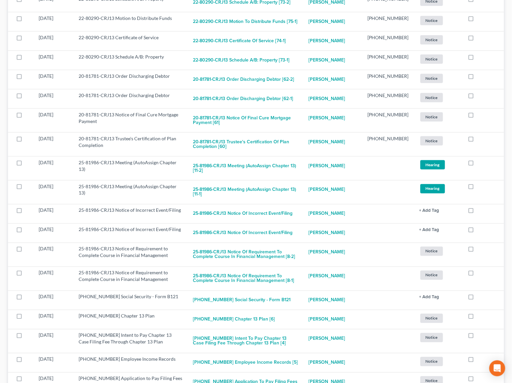
checkbox input "false"
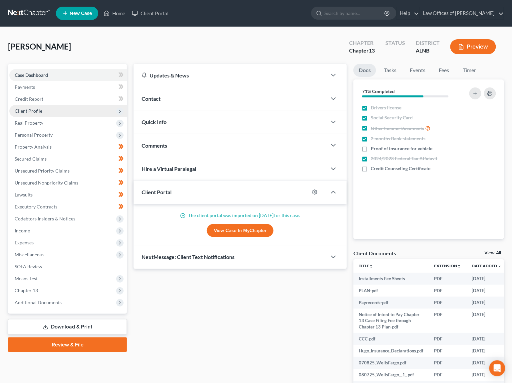
click at [56, 110] on span "Client Profile" at bounding box center [67, 111] width 117 height 12
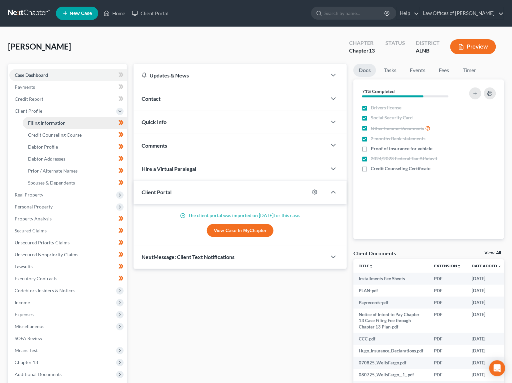
click at [58, 123] on span "Filing Information" at bounding box center [47, 123] width 38 height 6
select select "1"
select select "0"
select select "3"
select select "1"
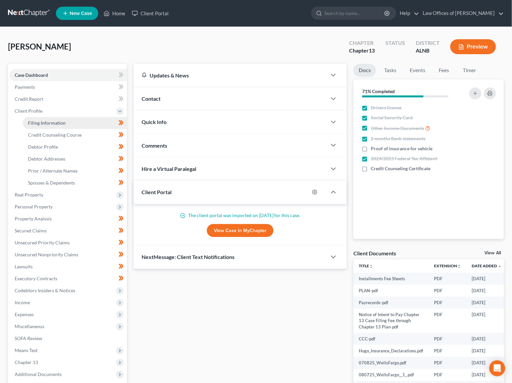
select select "0"
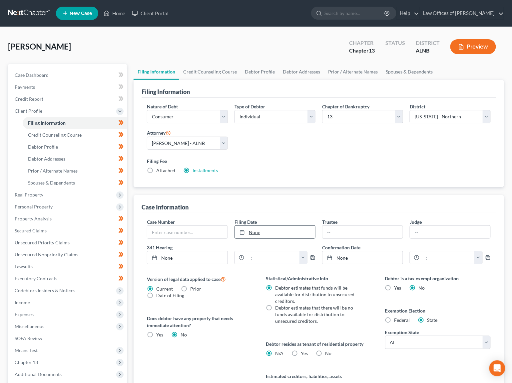
click at [258, 227] on link "None" at bounding box center [275, 232] width 80 height 13
click at [213, 234] on input "text" at bounding box center [187, 232] width 80 height 13
type input "25-81986"
type input "Michele T. Hatcher"
type input "K"
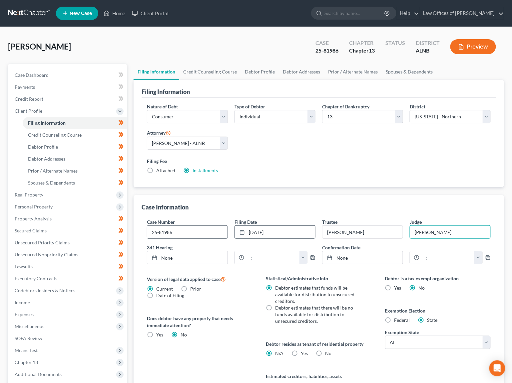
type input "Jessup"
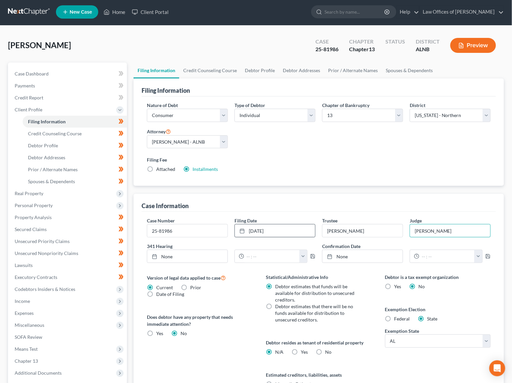
scroll to position [0, 0]
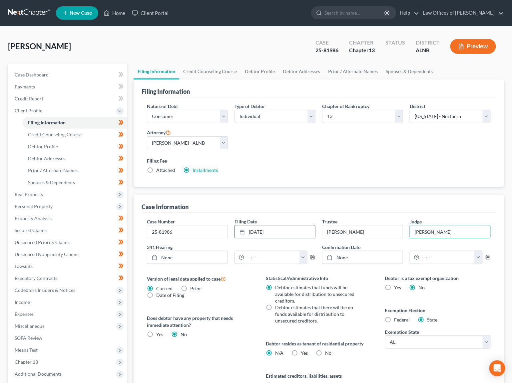
click at [32, 10] on link at bounding box center [29, 13] width 43 height 12
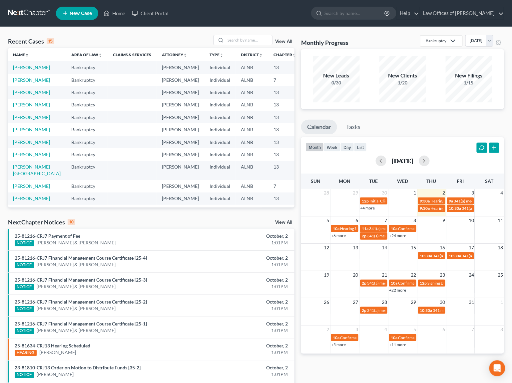
scroll to position [1, 0]
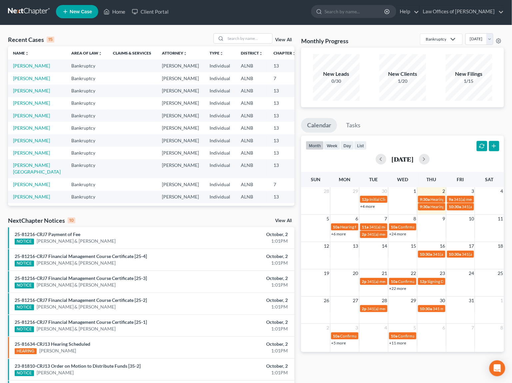
click at [278, 223] on div "View All" at bounding box center [284, 222] width 19 height 6
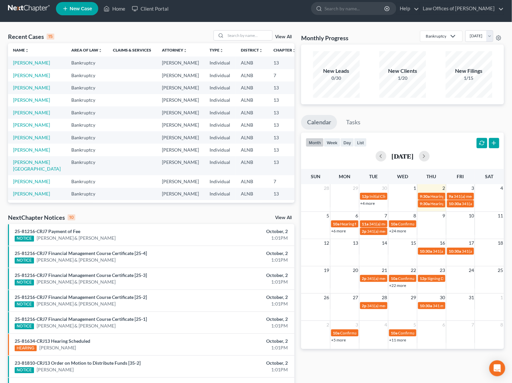
scroll to position [3, 0]
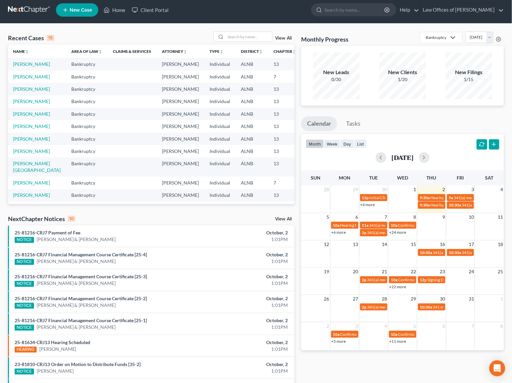
click at [282, 221] on link "View All" at bounding box center [283, 219] width 17 height 5
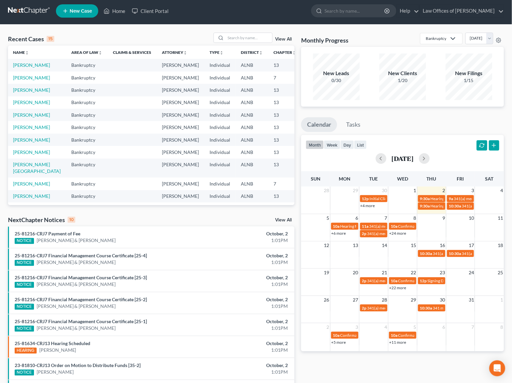
scroll to position [5, 0]
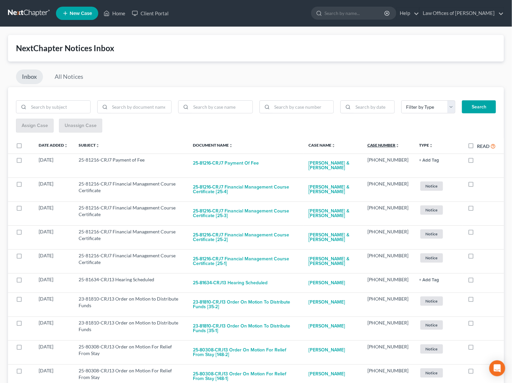
click at [379, 144] on link "Case Number unfold_more expand_more expand_less" at bounding box center [383, 145] width 32 height 5
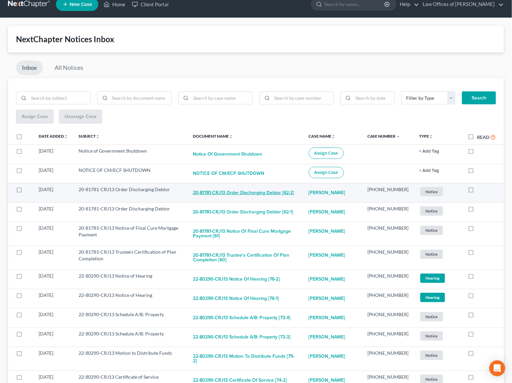
scroll to position [9, 0]
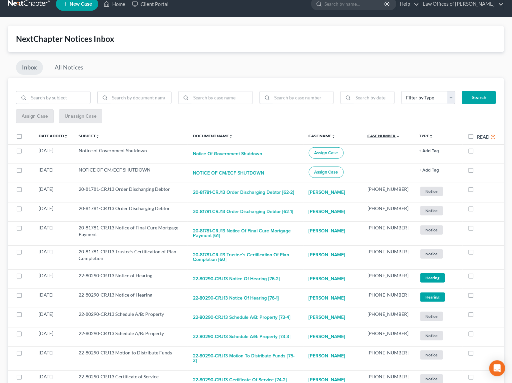
click at [395, 133] on link "Case Number unfold_more expand_more expand_less" at bounding box center [383, 135] width 33 height 5
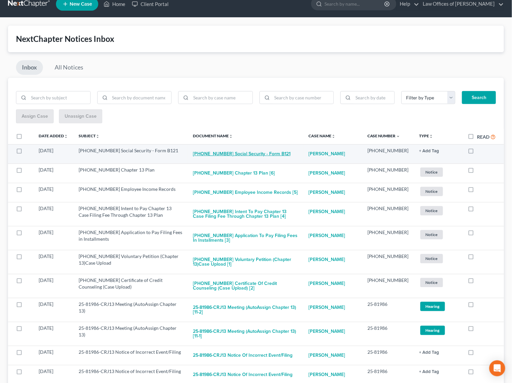
click at [232, 151] on button "25-81991-13 Social Security - Form B121" at bounding box center [242, 153] width 98 height 13
checkbox input "true"
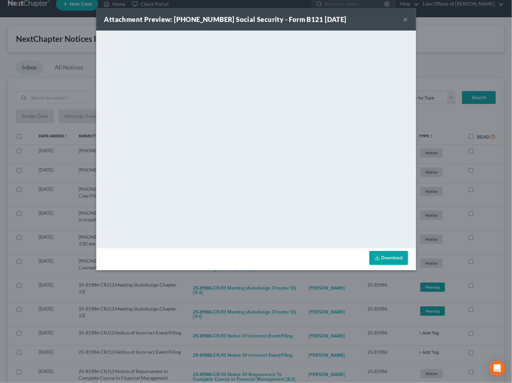
click at [501, 208] on div "Attachment Preview: 25-81991-13 Social Security - Form B121 10/02/2025 × <objec…" at bounding box center [256, 191] width 512 height 383
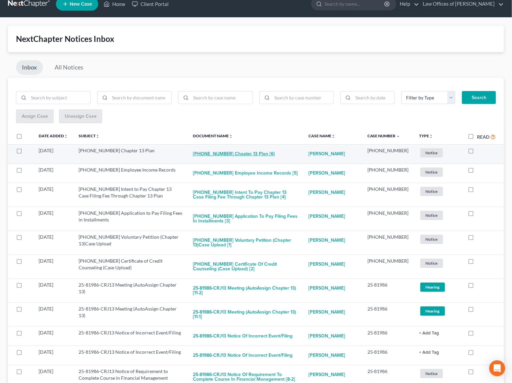
click at [242, 156] on button "25-81991-13 Chapter 13 Plan [6]" at bounding box center [234, 153] width 82 height 13
checkbox input "true"
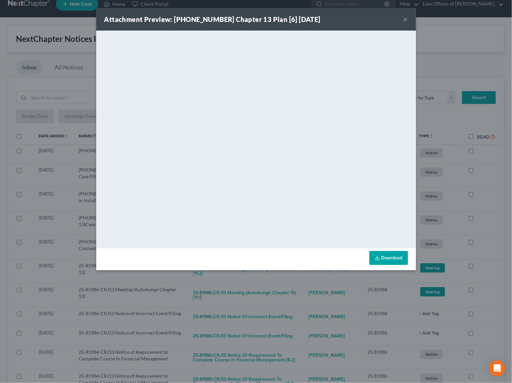
click at [488, 194] on div "Attachment Preview: 25-81991-13 Chapter 13 Plan [6] 10/02/2025 × <object ng-att…" at bounding box center [256, 191] width 512 height 383
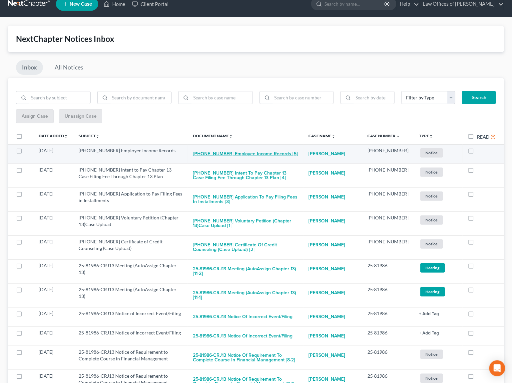
click at [258, 152] on button "25-81991-13 Employee Income Records [5]" at bounding box center [245, 153] width 105 height 13
checkbox input "true"
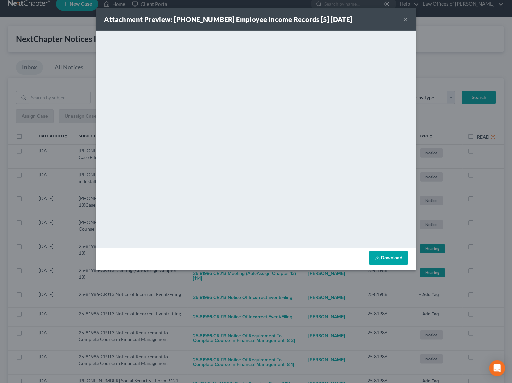
click at [492, 215] on div "Attachment Preview: 25-81991-13 Employee Income Records [5] 10/02/2025 × <objec…" at bounding box center [256, 191] width 512 height 383
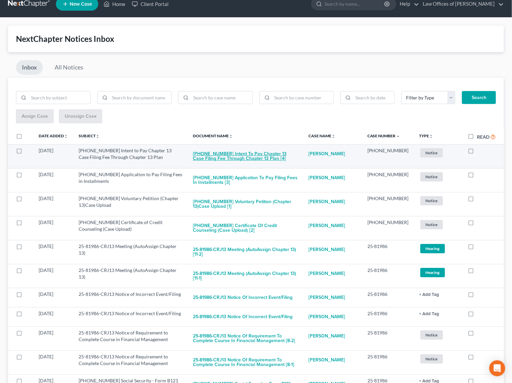
click at [272, 155] on button "25-81991-13 Intent to Pay Chapter 13 Case Filing Fee Through Chapter 13 Plan [4]" at bounding box center [245, 156] width 105 height 18
checkbox input "true"
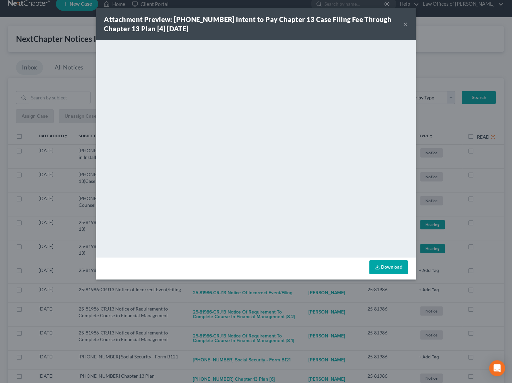
click at [485, 212] on div "Attachment Preview: 25-81991-13 Intent to Pay Chapter 13 Case Filing Fee Throug…" at bounding box center [256, 191] width 512 height 383
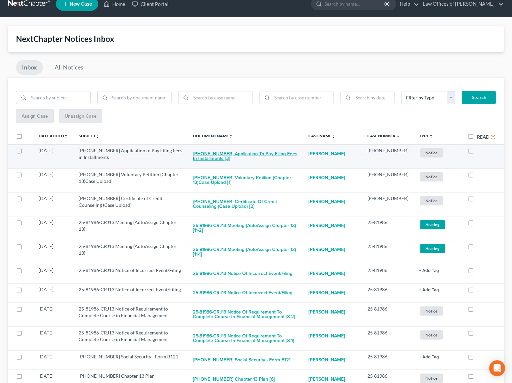
click at [228, 152] on button "25-81991-13 Application to Pay Filing Fees in Installments [3]" at bounding box center [245, 156] width 105 height 18
checkbox input "true"
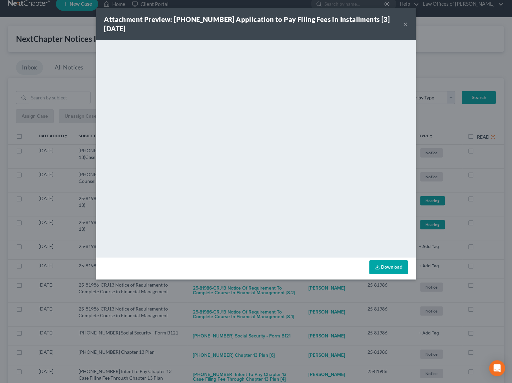
click at [483, 200] on div "Attachment Preview: 25-81991-13 Application to Pay Filing Fees in Installments …" at bounding box center [256, 191] width 512 height 383
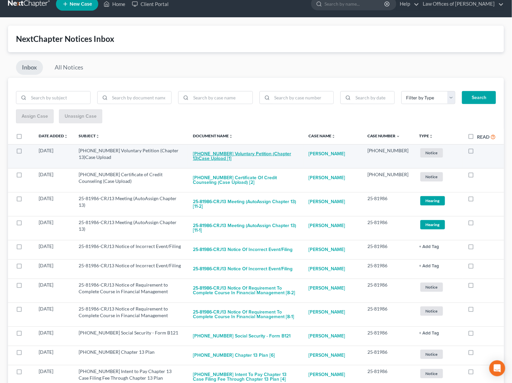
click at [212, 152] on button "25-81991-13 Voluntary Petition (Chapter 13)Case Upload [1]" at bounding box center [245, 156] width 105 height 18
checkbox input "true"
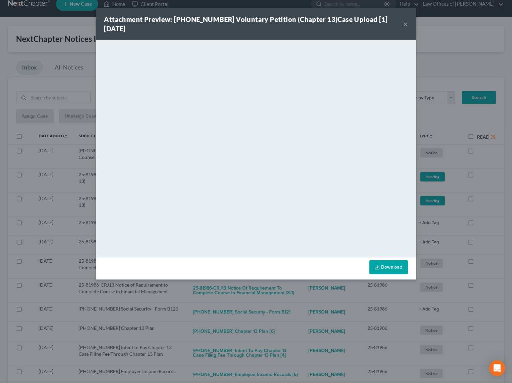
click at [491, 205] on div "Attachment Preview: 25-81991-13 Voluntary Petition (Chapter 13)Case Upload [1] …" at bounding box center [256, 191] width 512 height 383
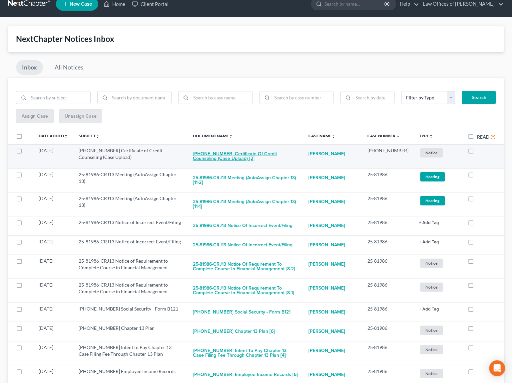
click at [255, 154] on button "25-81991-13 Certificate of Credit Counseling (Case Upload) [2]" at bounding box center [245, 156] width 105 height 18
checkbox input "true"
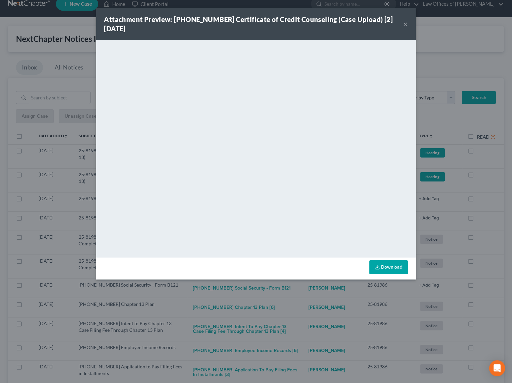
click at [404, 25] on button "×" at bounding box center [405, 24] width 5 height 8
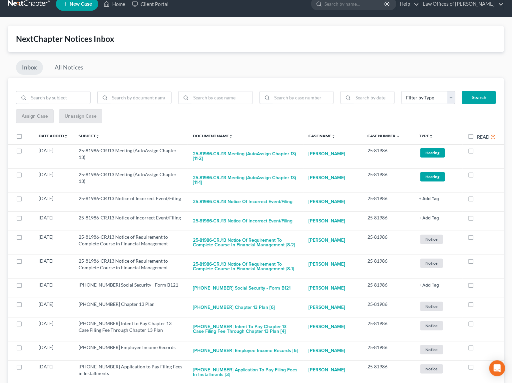
scroll to position [7, 0]
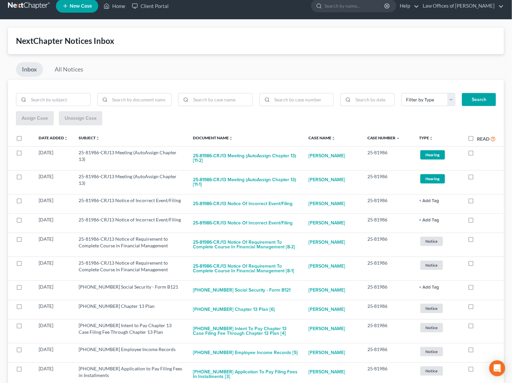
click at [40, 6] on link at bounding box center [29, 6] width 43 height 12
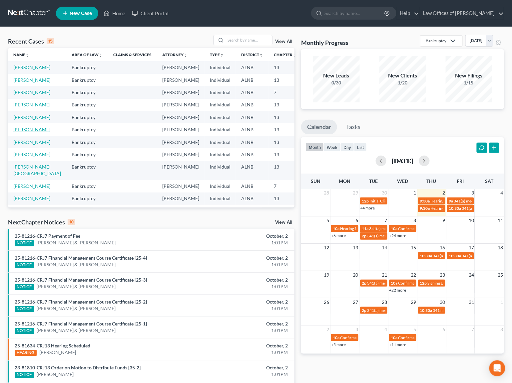
click at [23, 132] on link "[PERSON_NAME]" at bounding box center [31, 130] width 37 height 6
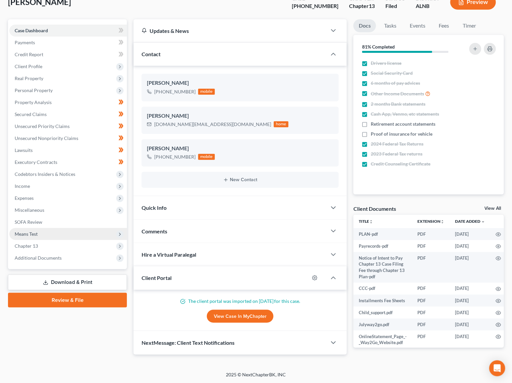
scroll to position [44, 0]
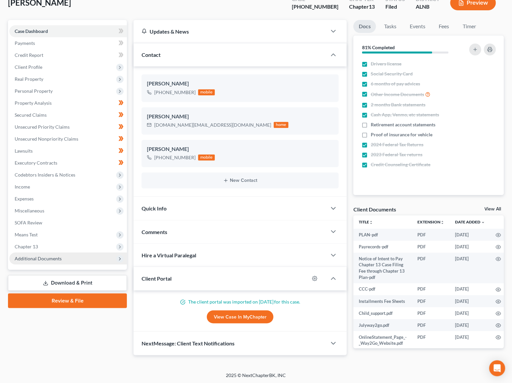
click at [43, 256] on span "Additional Documents" at bounding box center [38, 259] width 47 height 6
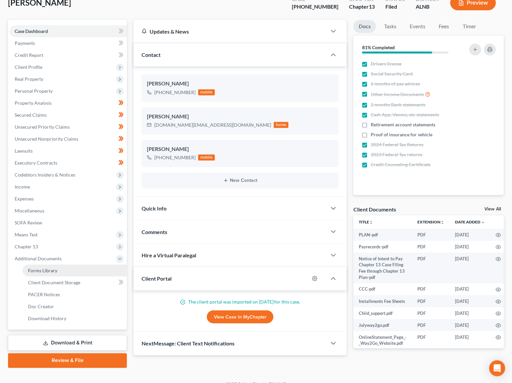
click at [39, 268] on span "Forms Library" at bounding box center [42, 271] width 29 height 6
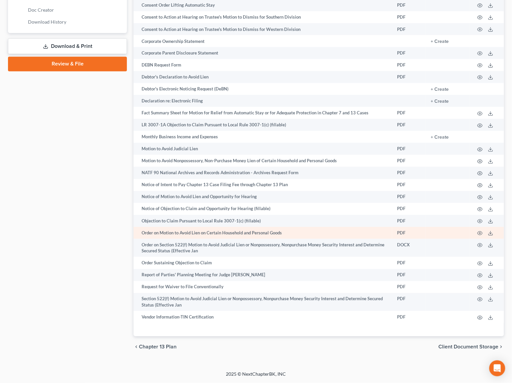
scroll to position [343, 0]
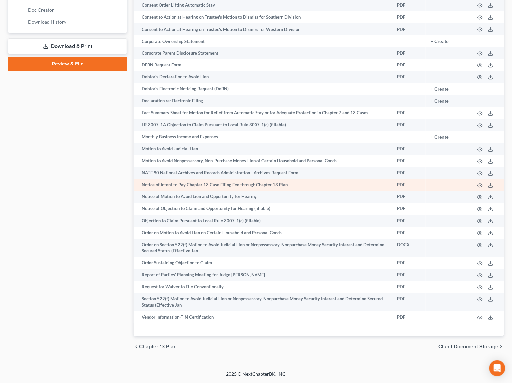
click at [184, 190] on td "Notice of Intent to Pay Chapter 13 Case Filing Fee through Chapter 13 Plan" at bounding box center [262, 185] width 258 height 12
click at [479, 187] on icon "button" at bounding box center [479, 185] width 5 height 5
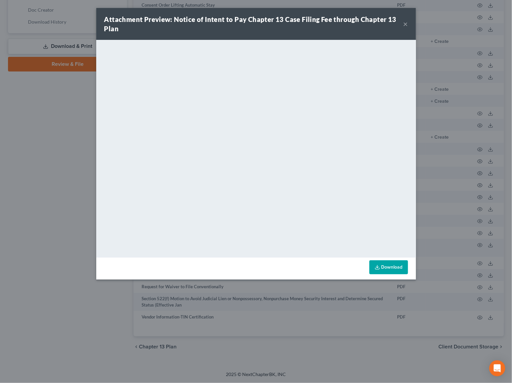
click at [407, 24] on button "×" at bounding box center [405, 24] width 5 height 8
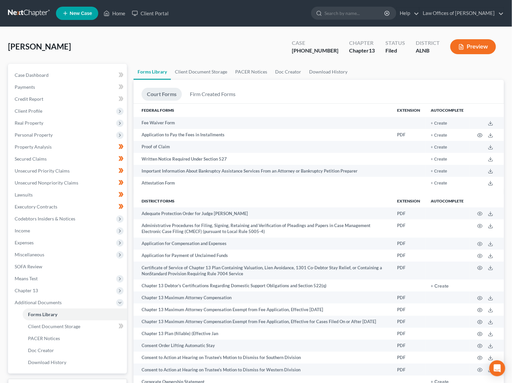
scroll to position [0, 0]
click at [25, 12] on link at bounding box center [29, 13] width 43 height 12
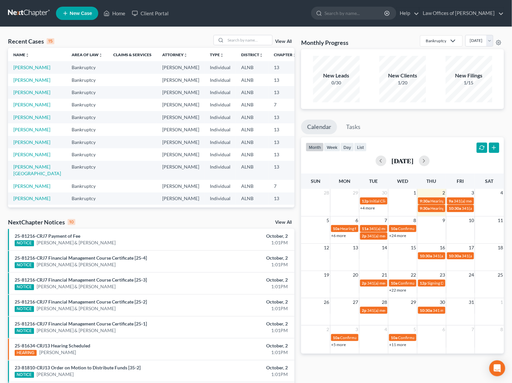
click at [281, 222] on link "View All" at bounding box center [283, 222] width 17 height 5
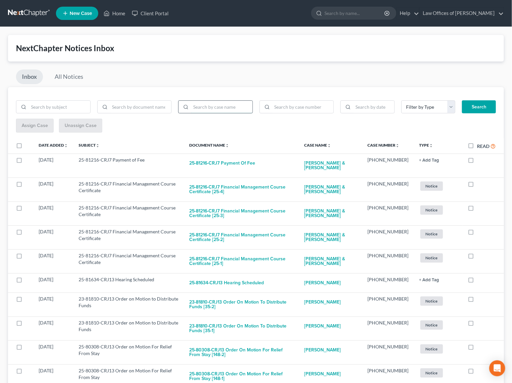
click at [194, 105] on input "search" at bounding box center [222, 107] width 62 height 13
type input "[PERSON_NAME]"
click at [479, 106] on button "Search" at bounding box center [479, 107] width 34 height 13
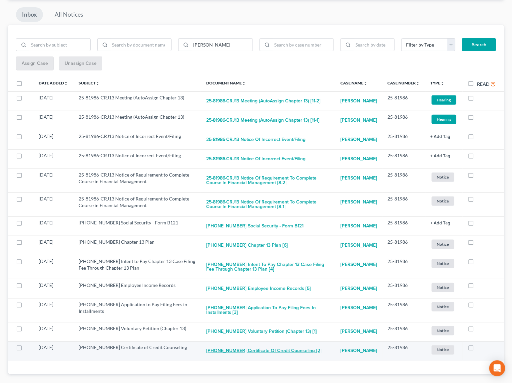
click at [237, 345] on button "[PHONE_NUMBER] Certificate of Credit Counseling [2]" at bounding box center [263, 351] width 115 height 13
checkbox input "true"
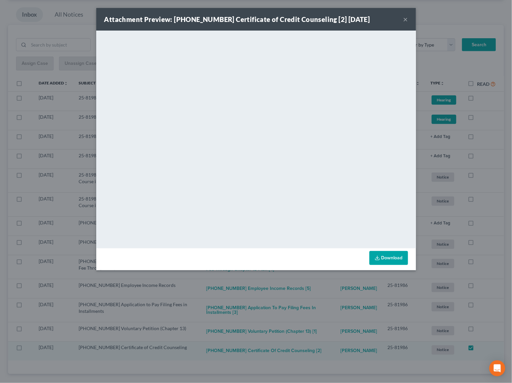
scroll to position [43, 0]
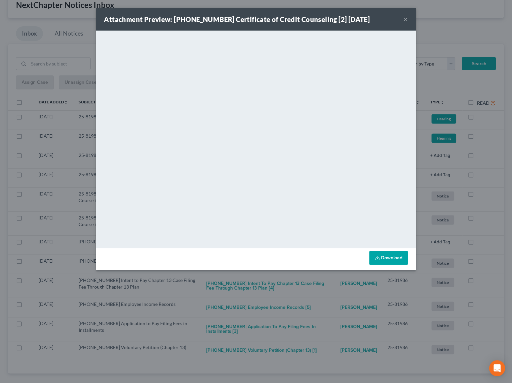
click at [259, 340] on div "Attachment Preview: [PHONE_NUMBER] Certificate of Credit Counseling [2] [DATE] …" at bounding box center [256, 191] width 512 height 383
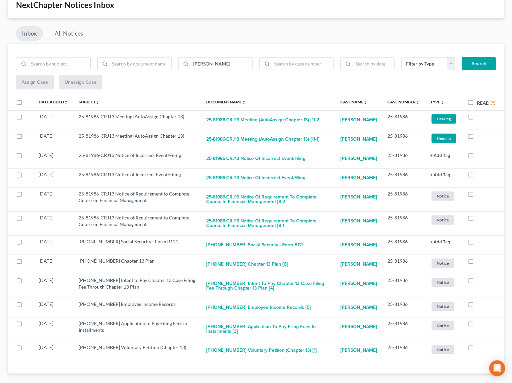
click at [259, 344] on button "[PHONE_NUMBER] Voluntary Petition (Chapter 13) [1]" at bounding box center [261, 350] width 111 height 13
checkbox input "true"
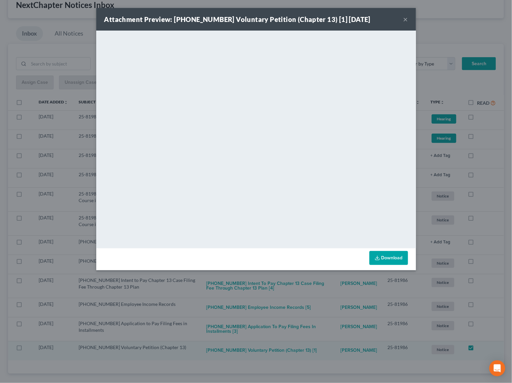
scroll to position [24, 0]
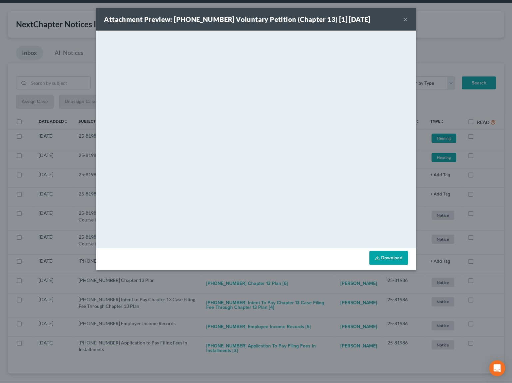
click at [286, 345] on div "Attachment Preview: [PHONE_NUMBER] Voluntary Petition (Chapter 13) [1] [DATE] ×…" at bounding box center [256, 191] width 512 height 383
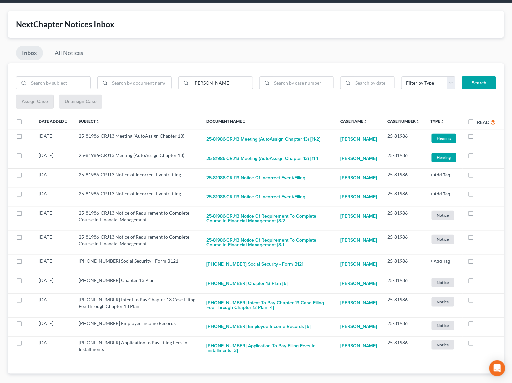
click at [286, 345] on button "[PHONE_NUMBER] Application to Pay Filing Fees in Installments [3]" at bounding box center [267, 349] width 123 height 18
checkbox input "true"
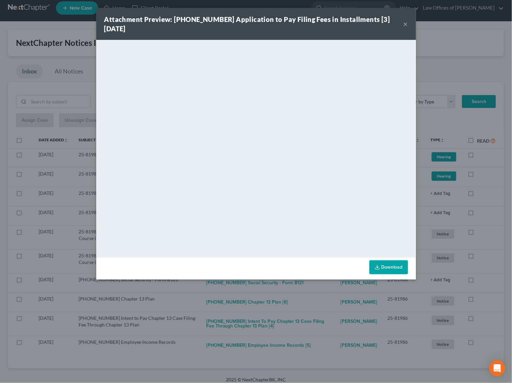
scroll to position [5, 0]
click at [262, 343] on div "Attachment Preview: [PHONE_NUMBER] Application to Pay Filing Fees in Installmen…" at bounding box center [256, 191] width 512 height 383
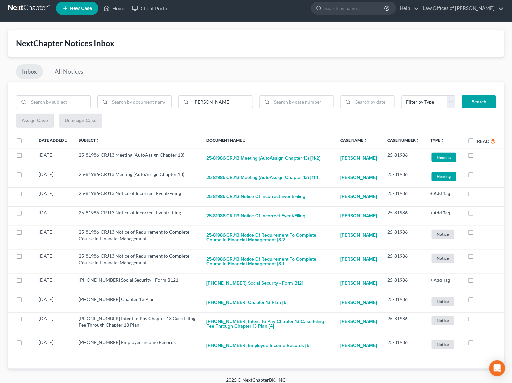
click at [262, 343] on button "[PHONE_NUMBER] Employee Income Records [5]" at bounding box center [258, 345] width 105 height 13
checkbox input "true"
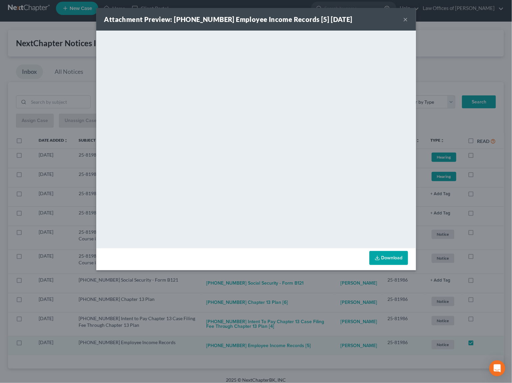
scroll to position [0, 0]
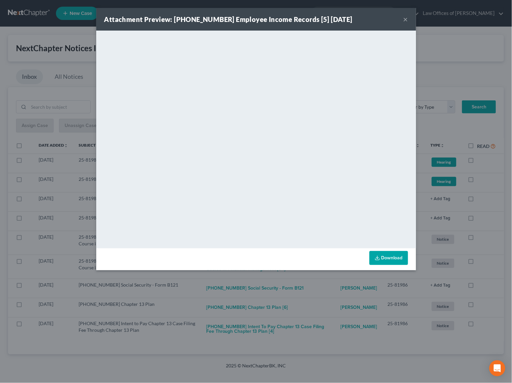
click at [285, 324] on div "Attachment Preview: [PHONE_NUMBER] Employee Income Records [5] [DATE] × <object…" at bounding box center [256, 191] width 512 height 383
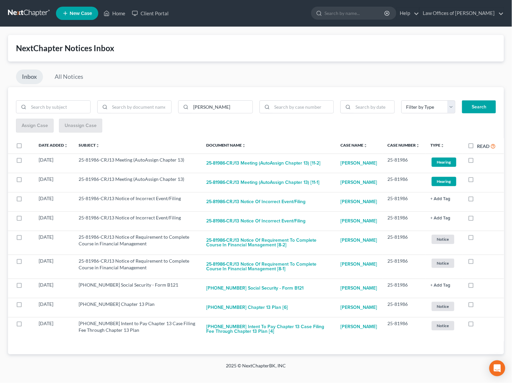
click at [285, 324] on button "[PHONE_NUMBER] Intent to Pay Chapter 13 Case Filing Fee Through Chapter 13 Plan…" at bounding box center [267, 330] width 123 height 18
checkbox input "true"
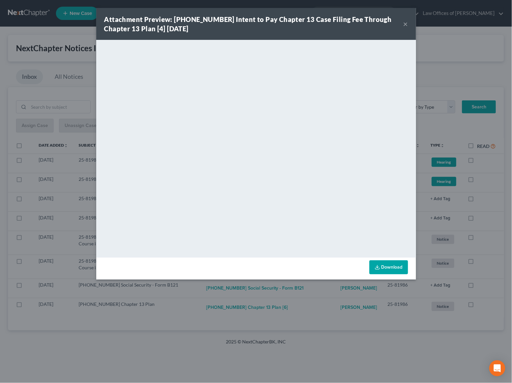
click at [272, 303] on div "Attachment Preview: [PHONE_NUMBER] Intent to Pay Chapter 13 Case Filing Fee Thr…" at bounding box center [256, 191] width 512 height 383
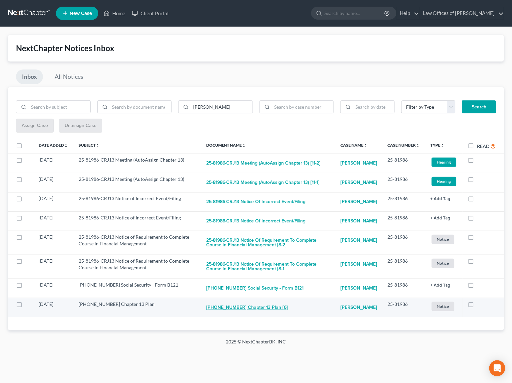
click at [257, 304] on button "[PHONE_NUMBER] Chapter 13 Plan [6]" at bounding box center [247, 307] width 82 height 13
checkbox input "true"
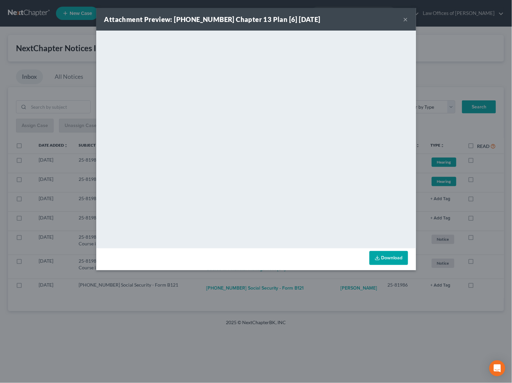
click at [285, 306] on div "Attachment Preview: [PHONE_NUMBER] Chapter 13 Plan [6] [DATE] × <object ng-attr…" at bounding box center [256, 191] width 512 height 383
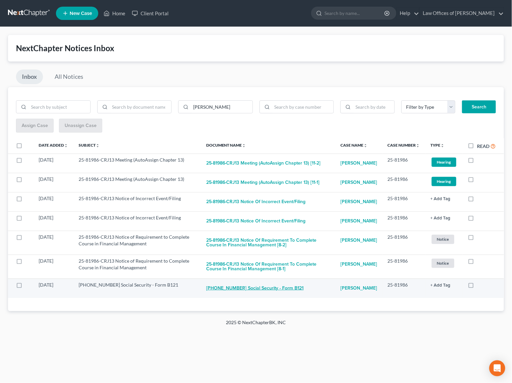
click at [259, 283] on button "[PHONE_NUMBER] Social Security - Form B121" at bounding box center [255, 288] width 98 height 13
checkbox input "true"
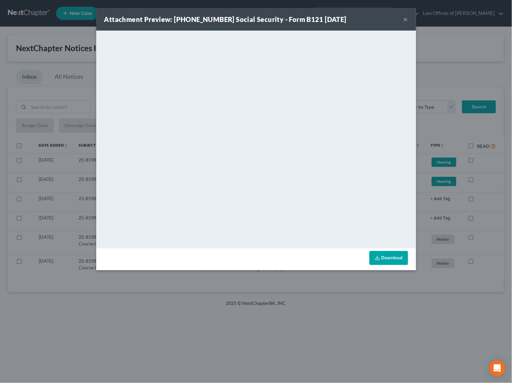
click at [301, 295] on div "Attachment Preview: [PHONE_NUMBER] Social Security - Form B121 [DATE] × <object…" at bounding box center [256, 191] width 512 height 383
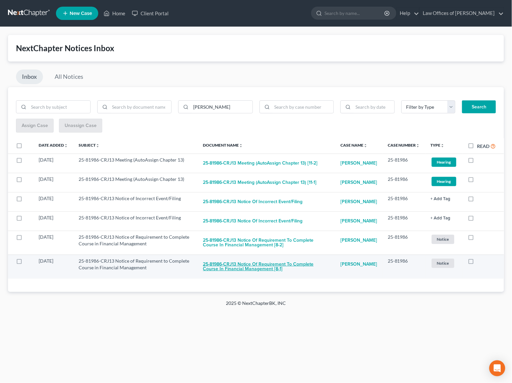
click at [250, 262] on button "25-81986-CRJ13 Notice of Requirement to Complete Course in Financial Management…" at bounding box center [266, 267] width 127 height 18
checkbox input "true"
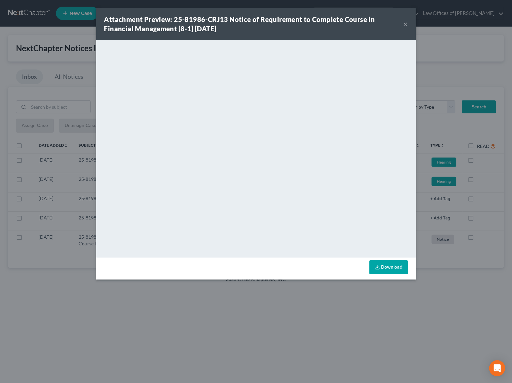
click at [280, 306] on div "Attachment Preview: 25-81986-CRJ13 Notice of Requirement to Complete Course in …" at bounding box center [256, 191] width 512 height 383
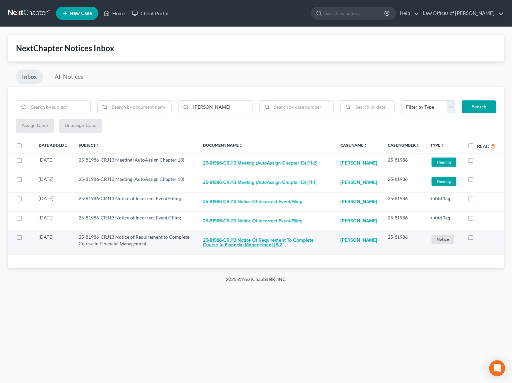
click at [259, 238] on button "25-81986-CRJ13 Notice of Requirement to Complete Course in Financial Management…" at bounding box center [266, 243] width 127 height 18
checkbox input "true"
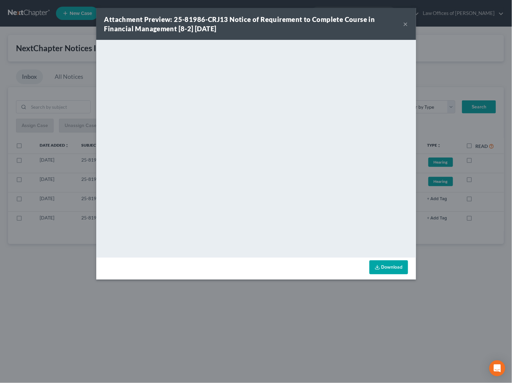
click at [279, 298] on div "Attachment Preview: 25-81986-CRJ13 Notice of Requirement to Complete Course in …" at bounding box center [256, 191] width 512 height 383
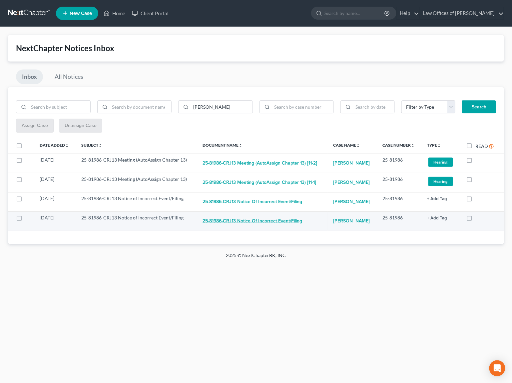
click at [264, 216] on button "25-81986-CRJ13 Notice of Incorrect Event/Filing" at bounding box center [252, 221] width 100 height 13
checkbox input "true"
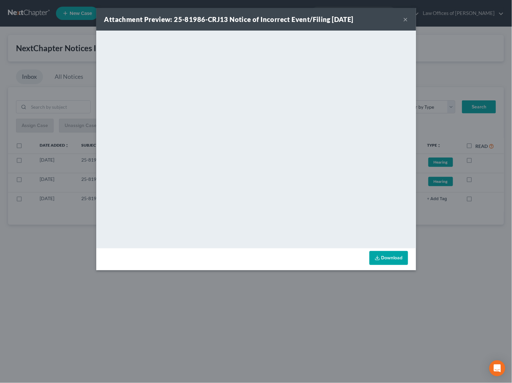
click at [281, 278] on div "Attachment Preview: 25-81986-CRJ13 Notice of Incorrect Event/Filing [DATE] × Do…" at bounding box center [256, 191] width 512 height 383
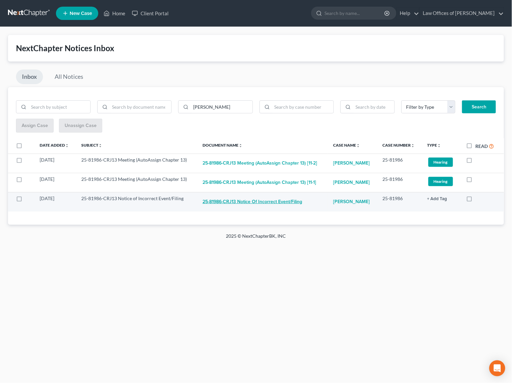
click at [247, 197] on button "25-81986-CRJ13 Notice of Incorrect Event/Filing" at bounding box center [252, 201] width 100 height 13
checkbox input "true"
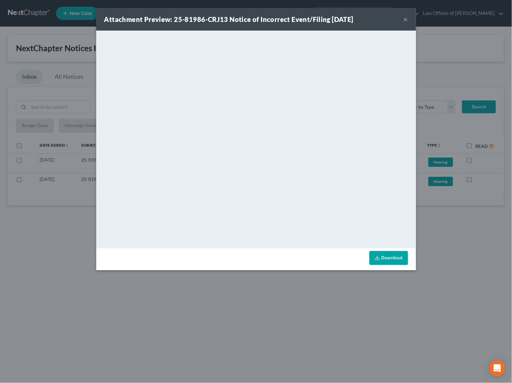
click at [268, 276] on div "Attachment Preview: 25-81986-CRJ13 Notice of Incorrect Event/Filing [DATE] × Do…" at bounding box center [256, 191] width 512 height 383
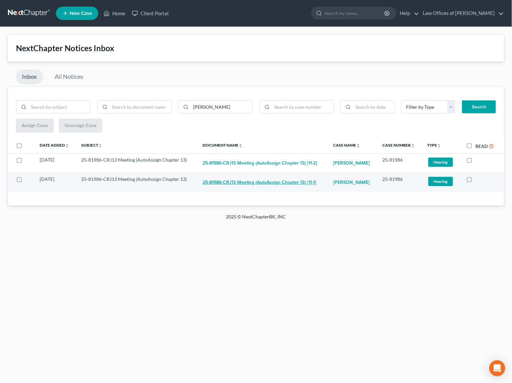
click at [236, 181] on button "25-81986-CRJ13 Meeting (AutoAssign Chapter 13) [11-1]" at bounding box center [258, 182] width 113 height 13
checkbox input "true"
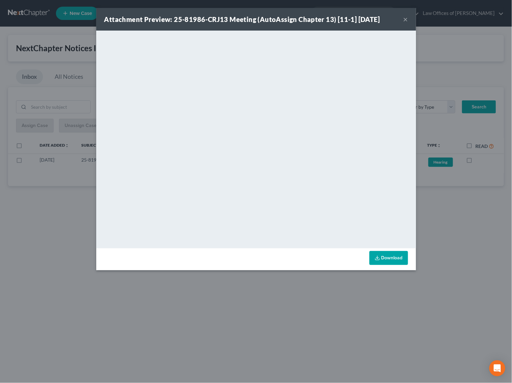
click at [272, 291] on div "Attachment Preview: 25-81986-CRJ13 Meeting (AutoAssign Chapter 13) [11-1] [DATE…" at bounding box center [256, 191] width 512 height 383
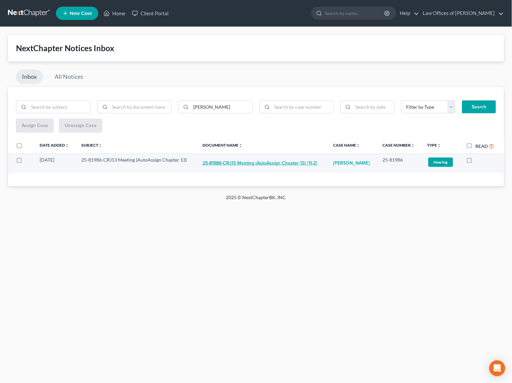
click at [257, 159] on button "25-81986-CRJ13 Meeting (AutoAssign Chapter 13) [11-2]" at bounding box center [259, 163] width 114 height 13
checkbox input "true"
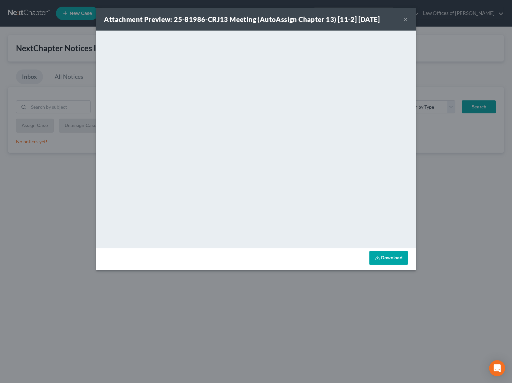
click at [279, 297] on div "Attachment Preview: 25-81986-CRJ13 Meeting (AutoAssign Chapter 13) [11-2] [DATE…" at bounding box center [256, 191] width 512 height 383
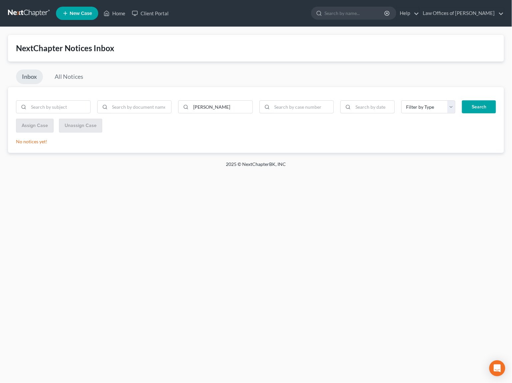
click at [31, 14] on link at bounding box center [29, 13] width 43 height 12
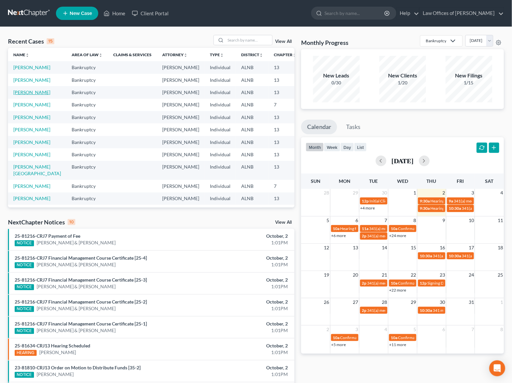
click at [29, 95] on link "[PERSON_NAME]" at bounding box center [31, 93] width 37 height 6
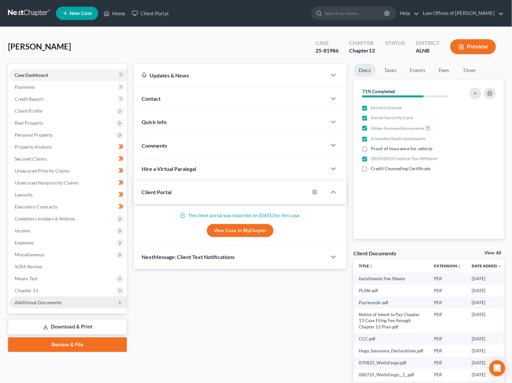
click at [36, 300] on span "Additional Documents" at bounding box center [38, 303] width 47 height 6
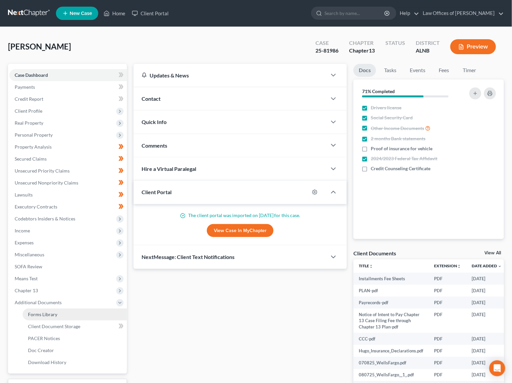
click at [54, 312] on span "Forms Library" at bounding box center [42, 315] width 29 height 6
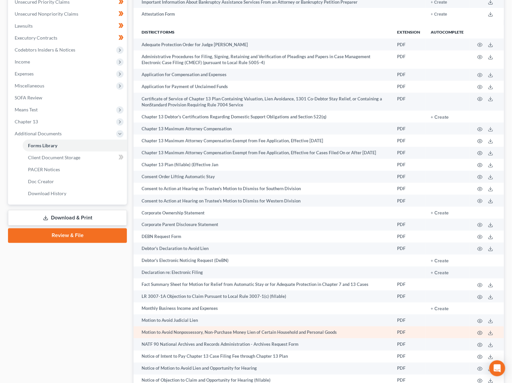
scroll to position [193, 0]
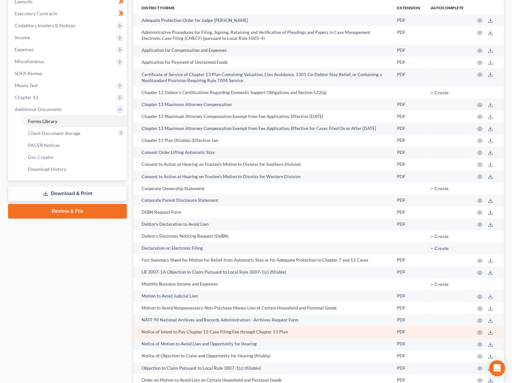
click at [187, 336] on td "Notice of Intent to Pay Chapter 13 Case Filing Fee through Chapter 13 Plan" at bounding box center [262, 333] width 258 height 12
click at [480, 336] on icon "button" at bounding box center [479, 332] width 5 height 5
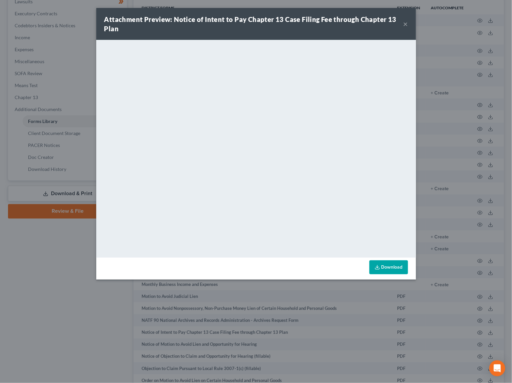
click at [407, 24] on button "×" at bounding box center [405, 24] width 5 height 8
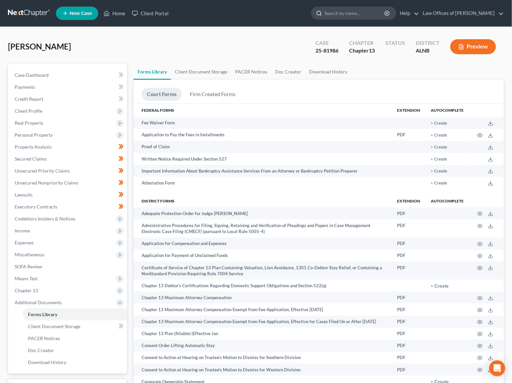
scroll to position [0, 0]
click at [368, 19] on input "search" at bounding box center [354, 13] width 61 height 12
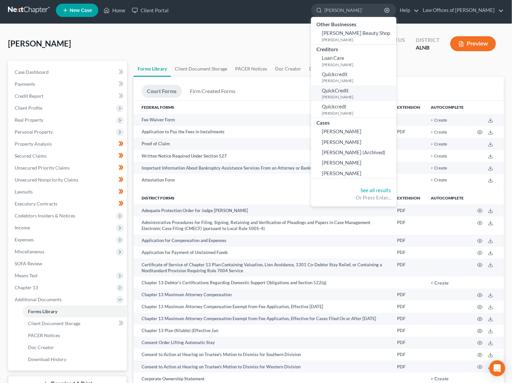
scroll to position [3, 0]
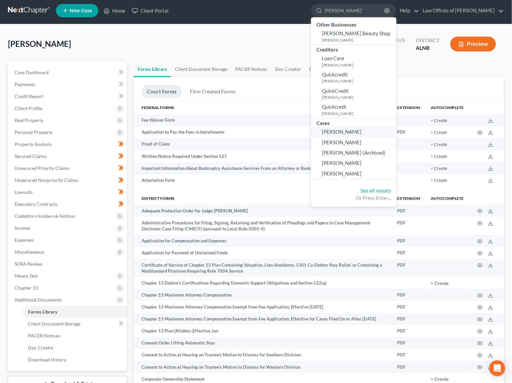
type input "[PERSON_NAME]'"
click at [344, 130] on span "[PERSON_NAME]" at bounding box center [342, 132] width 40 height 6
select select "3"
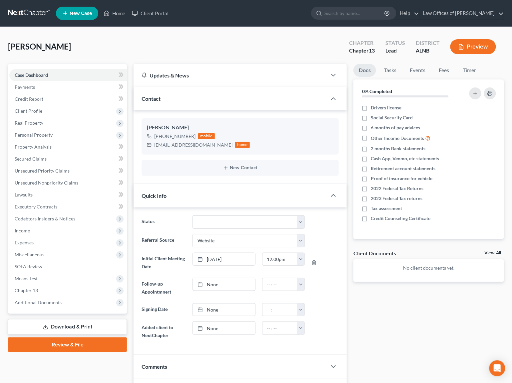
scroll to position [13, 0]
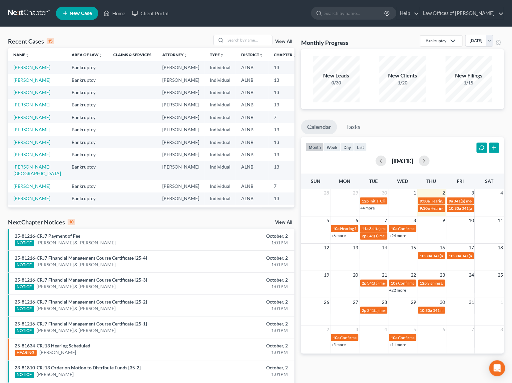
click at [284, 43] on link "View All" at bounding box center [283, 41] width 17 height 5
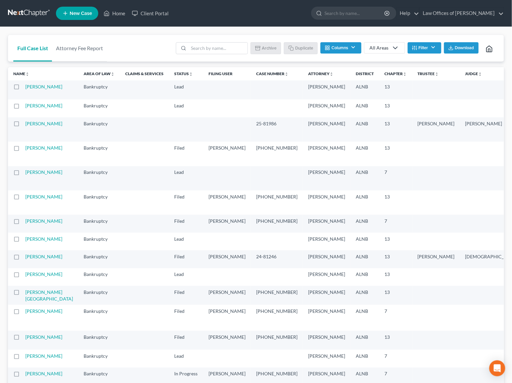
click at [23, 89] on label at bounding box center [23, 89] width 0 height 0
click at [25, 88] on input "checkbox" at bounding box center [27, 86] width 4 height 4
click at [266, 45] on button "Archive" at bounding box center [267, 47] width 30 height 11
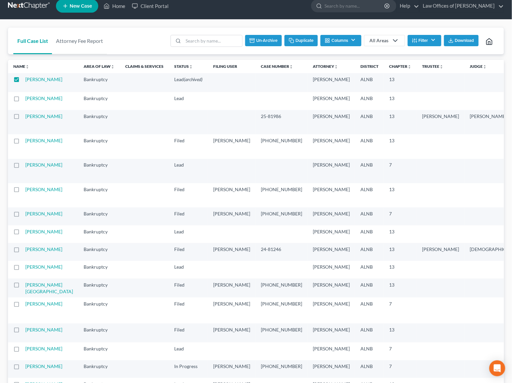
scroll to position [11, 0]
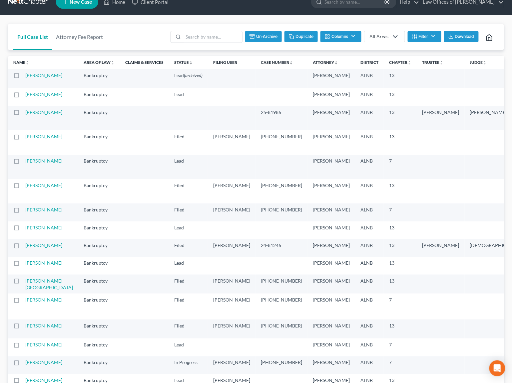
checkbox input "false"
click at [31, 96] on link "[PERSON_NAME]" at bounding box center [43, 95] width 37 height 6
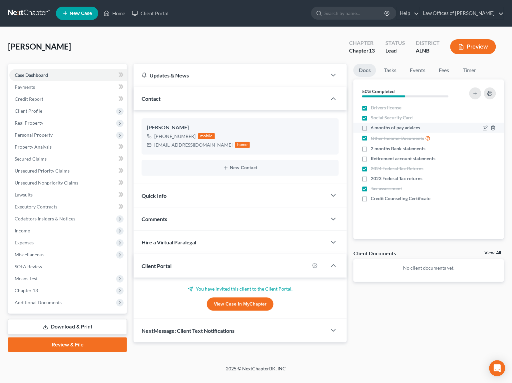
click at [381, 126] on span "6 months of pay advices" at bounding box center [394, 127] width 49 height 7
click at [377, 126] on input "6 months of pay advices" at bounding box center [375, 126] width 4 height 4
checkbox input "true"
click at [247, 301] on link "View Case in MyChapter" at bounding box center [240, 304] width 67 height 13
click at [148, 11] on link "Client Portal" at bounding box center [149, 13] width 43 height 12
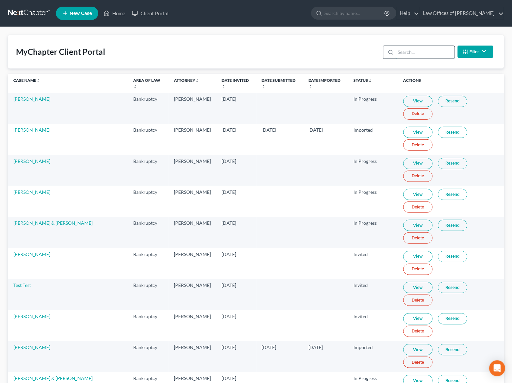
click at [417, 52] on input "search" at bounding box center [424, 52] width 59 height 13
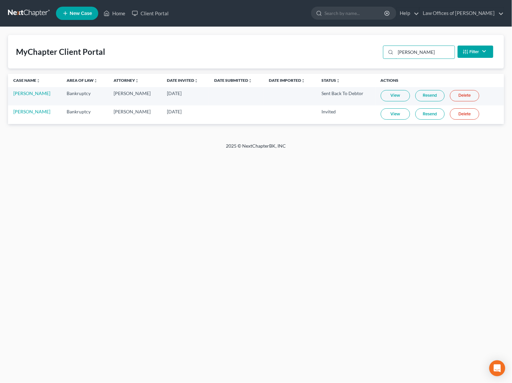
type input "[PERSON_NAME]"
drag, startPoint x: 5, startPoint y: 74, endPoint x: 420, endPoint y: 113, distance: 417.2
click at [29, 111] on link "[PERSON_NAME]" at bounding box center [31, 112] width 37 height 6
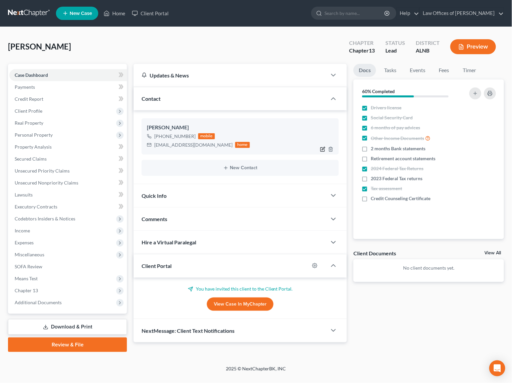
click at [325, 149] on icon "button" at bounding box center [322, 149] width 5 height 5
select select "0"
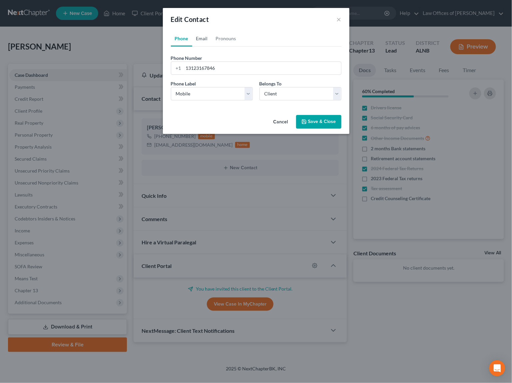
click at [200, 35] on link "Email" at bounding box center [202, 39] width 20 height 16
click at [309, 120] on button "Save & Close" at bounding box center [318, 122] width 45 height 14
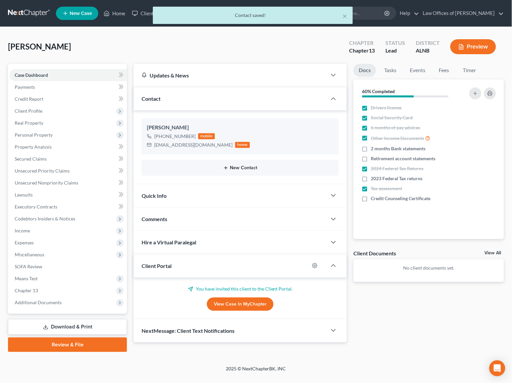
click at [245, 167] on button "New Contact" at bounding box center [240, 167] width 186 height 5
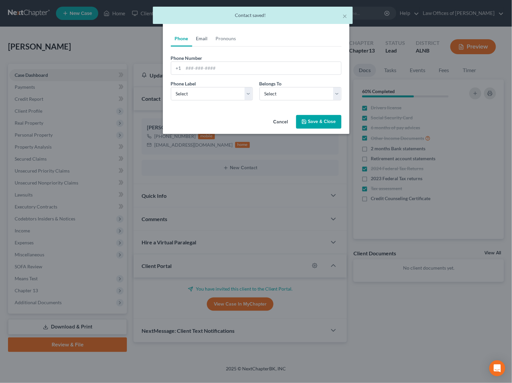
click at [204, 37] on link "Email" at bounding box center [202, 39] width 20 height 16
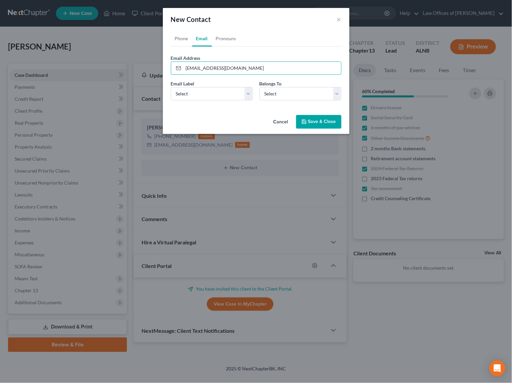
drag, startPoint x: 233, startPoint y: 68, endPoint x: 156, endPoint y: 65, distance: 76.6
click at [156, 65] on div "New Contact × Phone Email Pronouns Phone Number * +1 Ext. Phone Label * Select …" at bounding box center [256, 191] width 512 height 383
type input "[EMAIL_ADDRESS][DOMAIN_NAME]"
click at [314, 121] on button "Save & Close" at bounding box center [318, 122] width 45 height 14
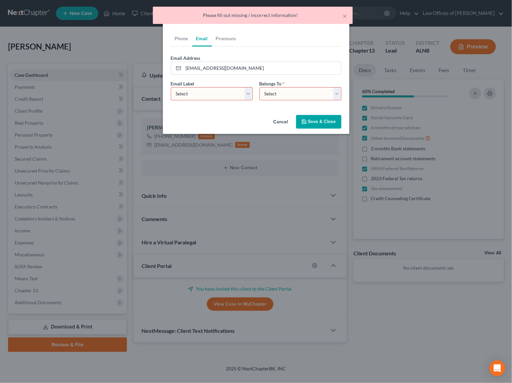
select select "0"
click at [317, 125] on button "Save & Close" at bounding box center [318, 122] width 45 height 14
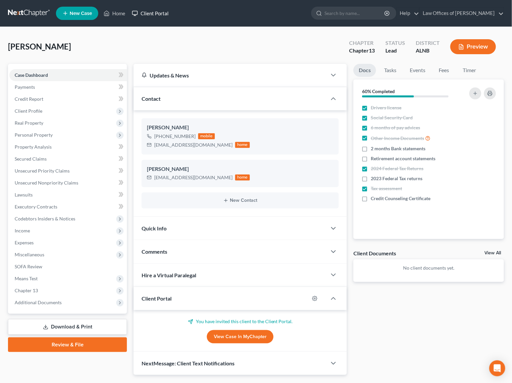
click at [152, 12] on link "Client Portal" at bounding box center [149, 13] width 43 height 12
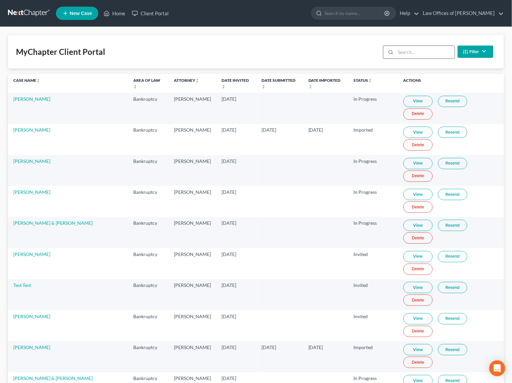
click at [424, 55] on input "search" at bounding box center [424, 52] width 59 height 13
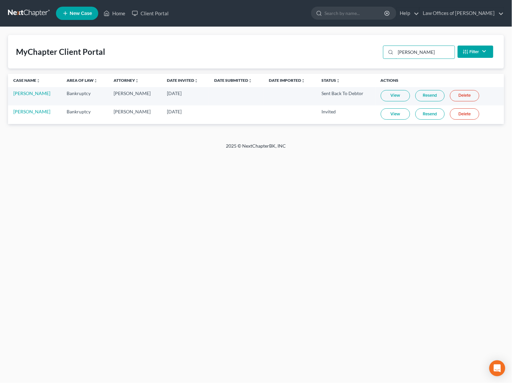
type input "[PERSON_NAME]"
click at [430, 114] on link "Resend" at bounding box center [429, 114] width 29 height 11
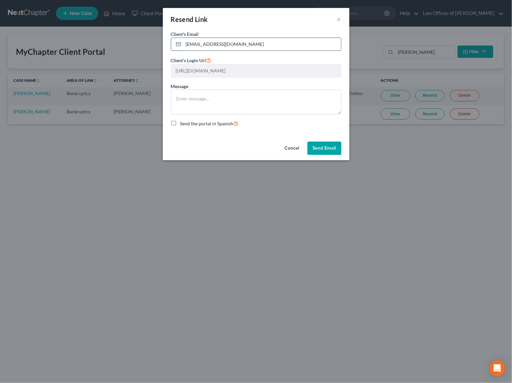
click at [246, 45] on input "[EMAIL_ADDRESS][DOMAIN_NAME]" at bounding box center [261, 44] width 157 height 13
paste input "[EMAIL_ADDRESS]"
type input "[EMAIL_ADDRESS][DOMAIN_NAME]"
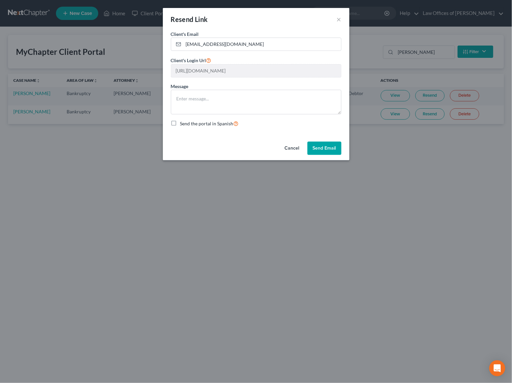
click at [318, 146] on button "Send Email" at bounding box center [324, 148] width 34 height 13
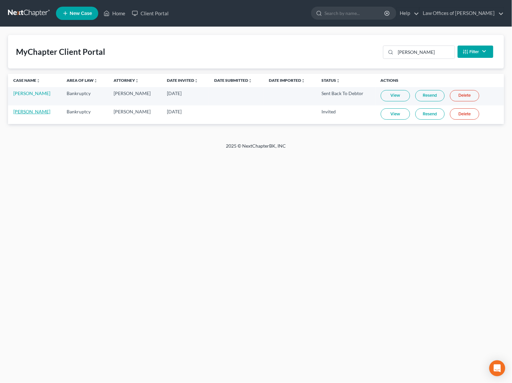
click at [39, 112] on link "[PERSON_NAME]" at bounding box center [31, 112] width 37 height 6
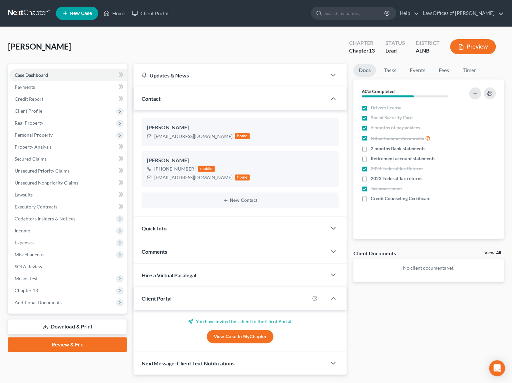
drag, startPoint x: 343, startPoint y: 14, endPoint x: 297, endPoint y: 16, distance: 46.3
click at [342, 15] on input "search" at bounding box center [354, 13] width 61 height 12
type input "gentle"
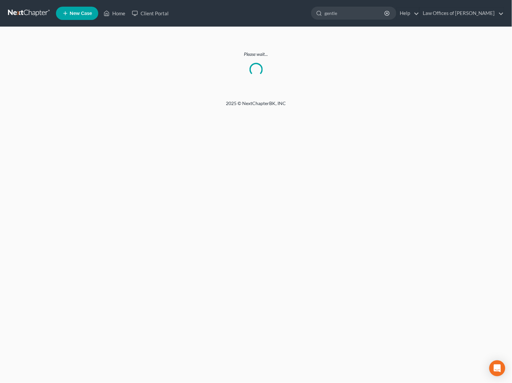
click at [39, 6] on nav "Home New Case Client Portal Law Offices of [PERSON_NAME] [EMAIL_ADDRESS][DOMAIN…" at bounding box center [256, 13] width 512 height 27
click at [38, 10] on link at bounding box center [29, 13] width 43 height 12
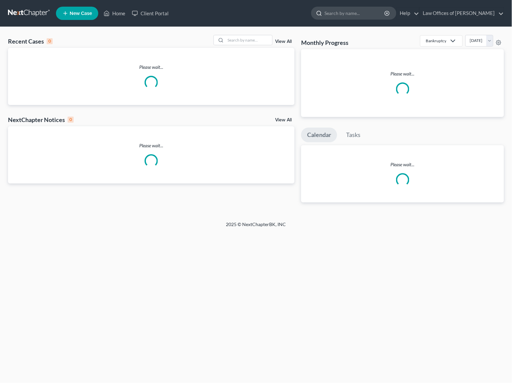
click at [358, 15] on input "search" at bounding box center [354, 13] width 61 height 12
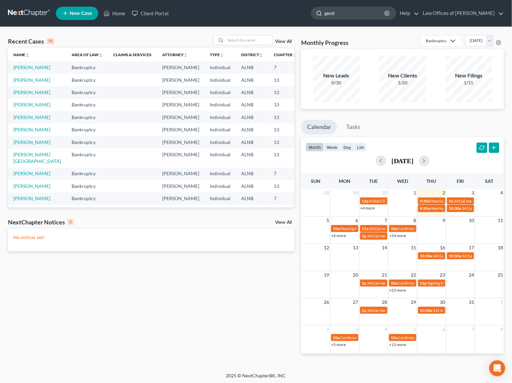
type input "gentle"
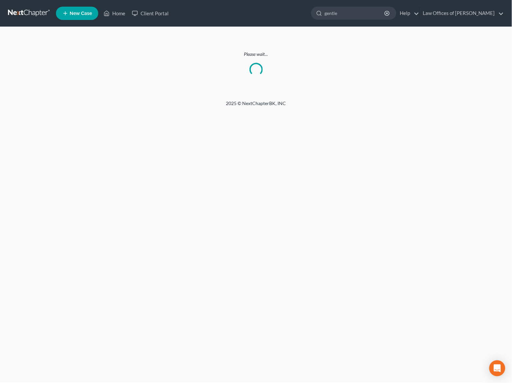
click at [36, 14] on link at bounding box center [29, 13] width 43 height 12
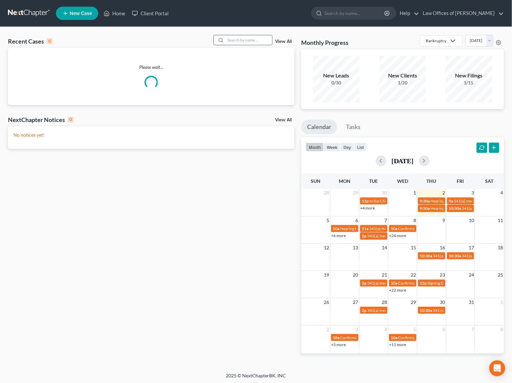
click at [242, 39] on input "search" at bounding box center [248, 40] width 47 height 10
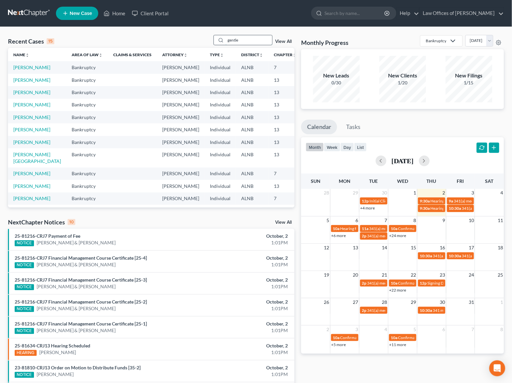
type input "gentle"
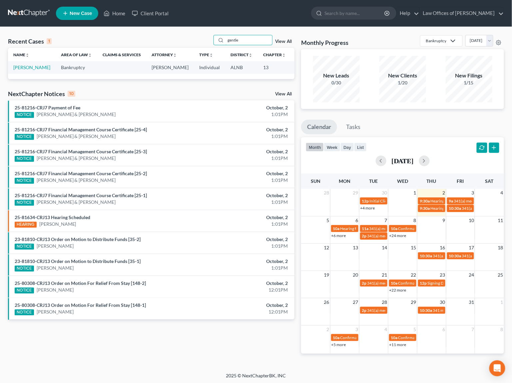
scroll to position [0, 0]
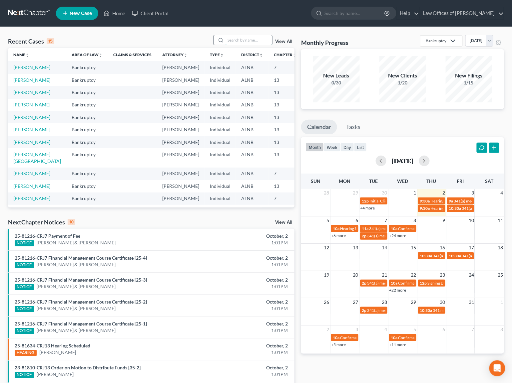
click at [234, 42] on input "search" at bounding box center [248, 40] width 47 height 10
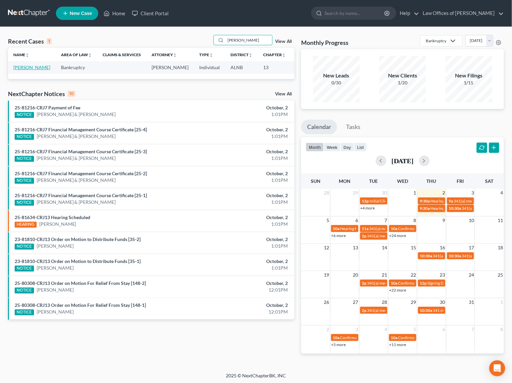
type input "[PERSON_NAME]"
click at [21, 68] on link "[PERSON_NAME]" at bounding box center [31, 68] width 37 height 6
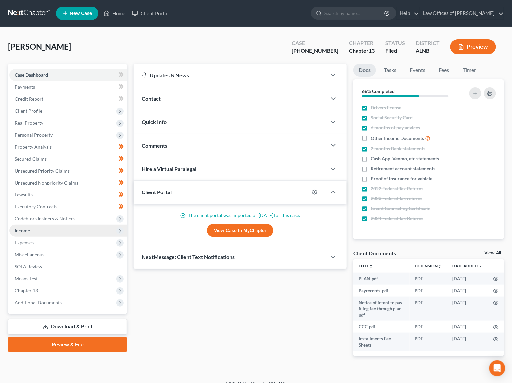
click at [23, 228] on span "Income" at bounding box center [22, 231] width 15 height 6
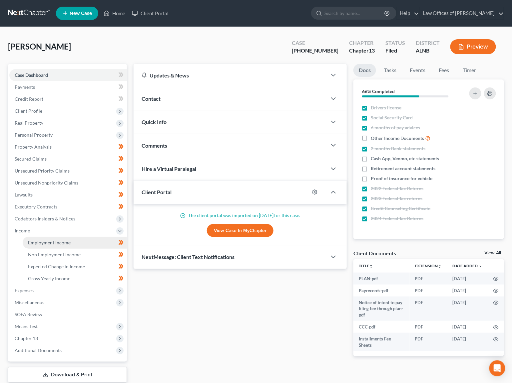
click at [34, 240] on span "Employment Income" at bounding box center [49, 243] width 43 height 6
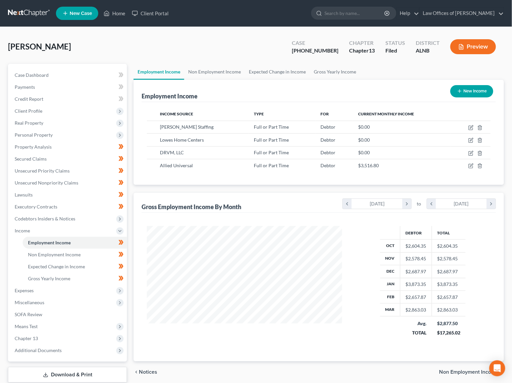
scroll to position [116, 208]
click at [471, 165] on icon "button" at bounding box center [471, 165] width 3 height 3
select select "0"
select select "3"
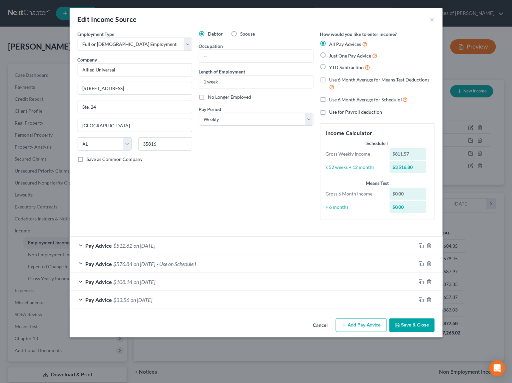
click at [415, 319] on button "Save & Close" at bounding box center [411, 326] width 45 height 14
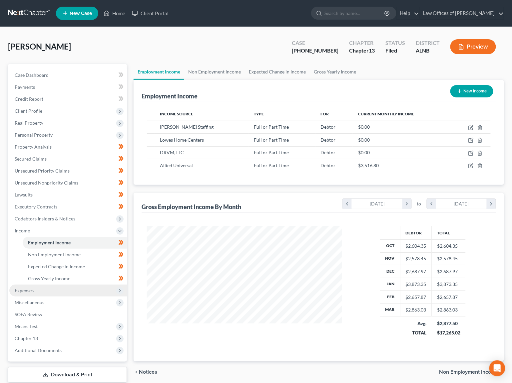
click at [63, 285] on span "Expenses" at bounding box center [67, 291] width 117 height 12
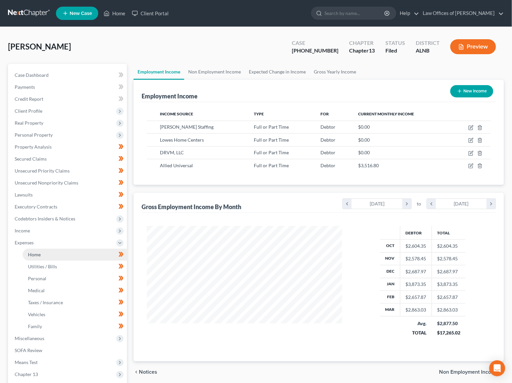
click at [71, 250] on link "Home" at bounding box center [75, 255] width 104 height 12
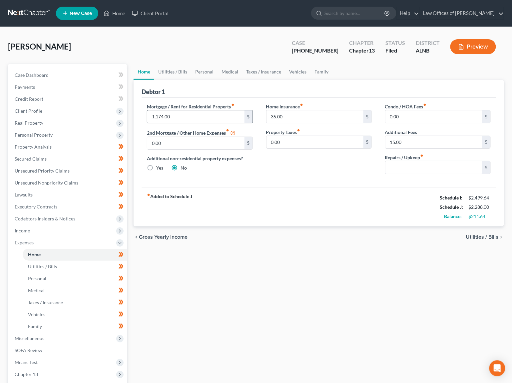
scroll to position [14, 0]
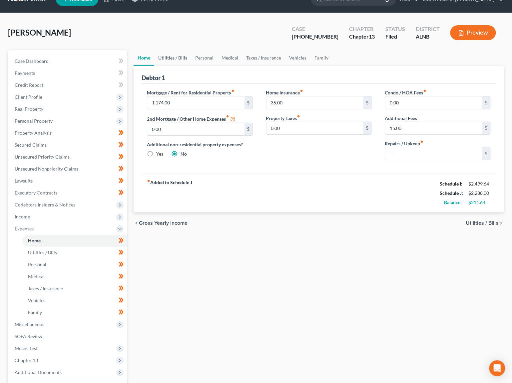
click at [176, 59] on link "Utilities / Bills" at bounding box center [172, 58] width 37 height 16
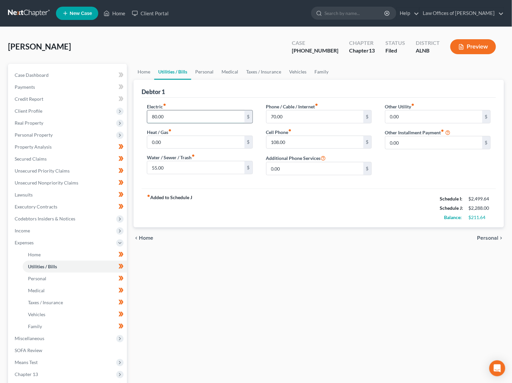
click at [195, 121] on input "80.00" at bounding box center [195, 116] width 97 height 13
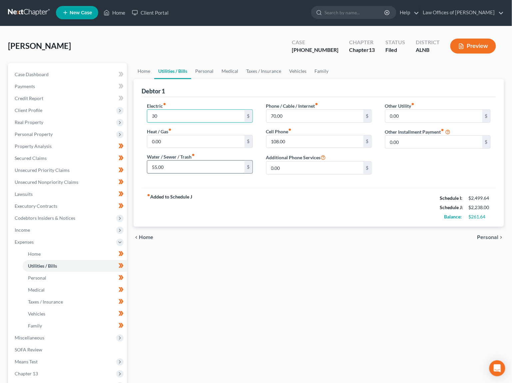
type input "30"
click at [182, 164] on input "55.00" at bounding box center [195, 167] width 97 height 13
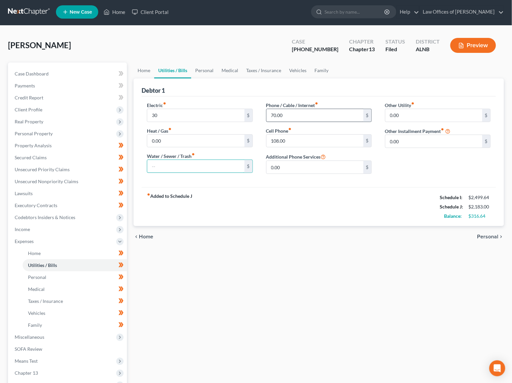
scroll to position [1, 0]
click at [301, 118] on input "70.00" at bounding box center [314, 115] width 97 height 13
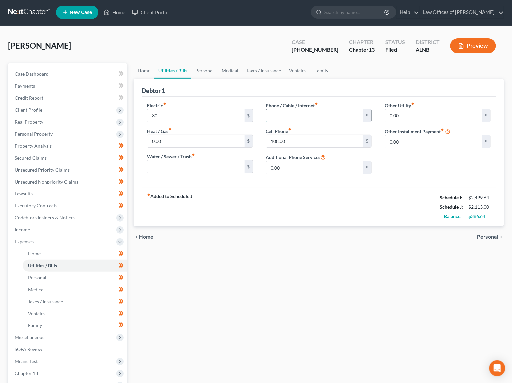
scroll to position [1, 0]
click at [309, 143] on input "108.00" at bounding box center [314, 141] width 97 height 13
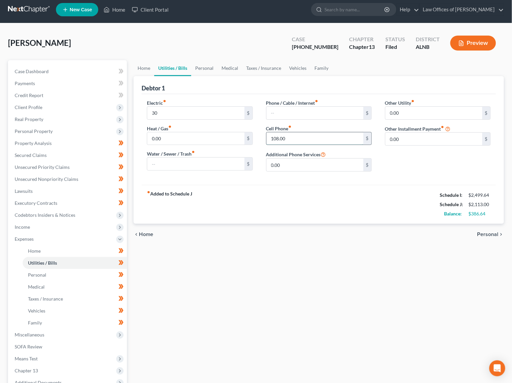
scroll to position [6, 0]
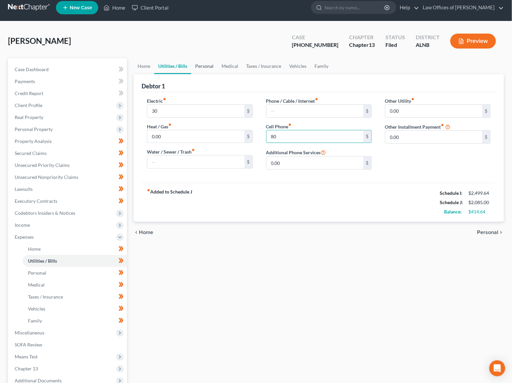
type input "80"
click at [207, 64] on link "Personal" at bounding box center [204, 66] width 26 height 16
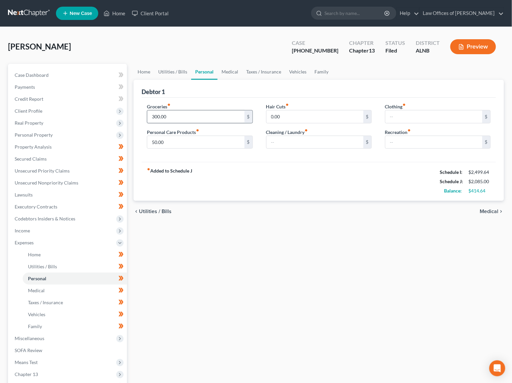
scroll to position [0, 0]
click at [176, 117] on input "300.00" at bounding box center [195, 116] width 97 height 13
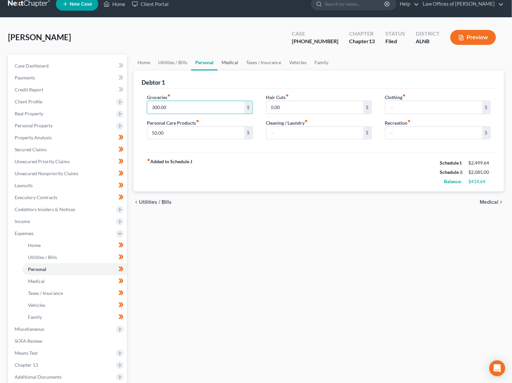
scroll to position [10, 0]
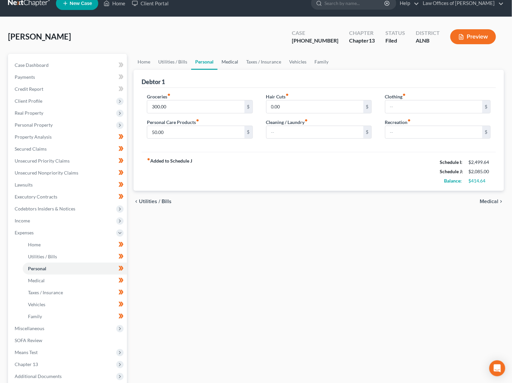
click at [229, 70] on div "Debtor 1" at bounding box center [318, 79] width 354 height 18
click at [210, 109] on input "300.00" at bounding box center [195, 107] width 97 height 13
type input "250"
click at [235, 60] on link "Medical" at bounding box center [229, 62] width 25 height 16
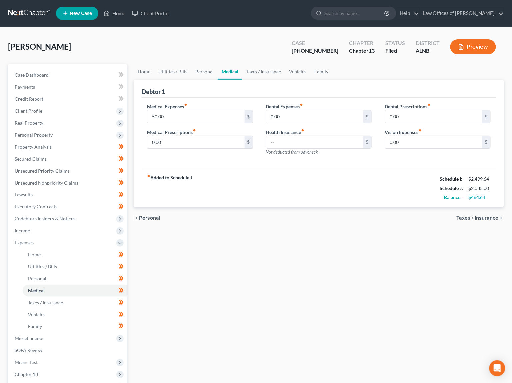
click at [261, 62] on div "[PERSON_NAME] Upgraded Case [PHONE_NUMBER] Chapter Chapter 13 Status Filed Dist…" at bounding box center [256, 49] width 496 height 29
click at [261, 71] on link "Taxes / Insurance" at bounding box center [263, 72] width 43 height 16
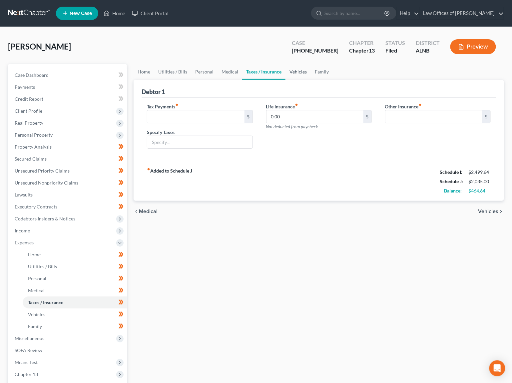
click at [296, 70] on link "Vehicles" at bounding box center [297, 72] width 25 height 16
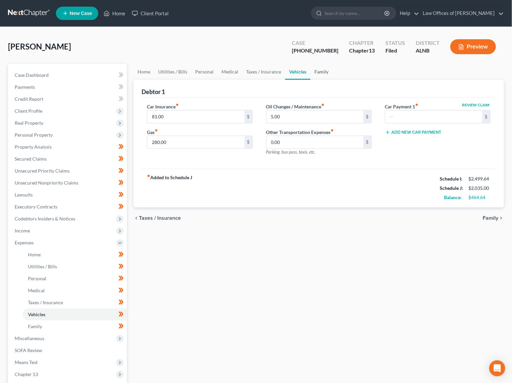
click at [323, 71] on link "Family" at bounding box center [321, 72] width 22 height 16
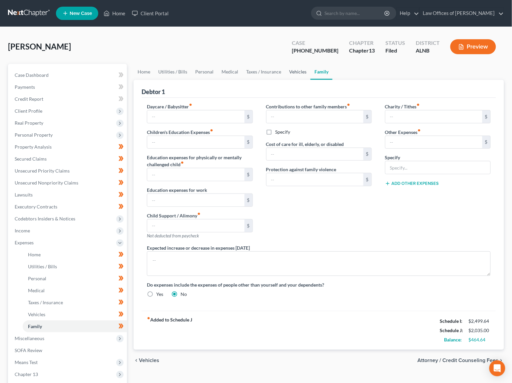
click at [297, 73] on link "Vehicles" at bounding box center [297, 72] width 25 height 16
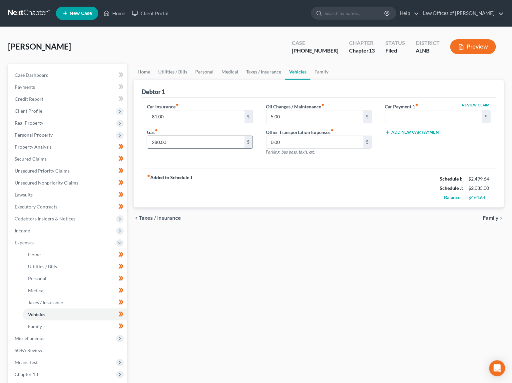
click at [171, 146] on input "280.00" at bounding box center [195, 142] width 97 height 13
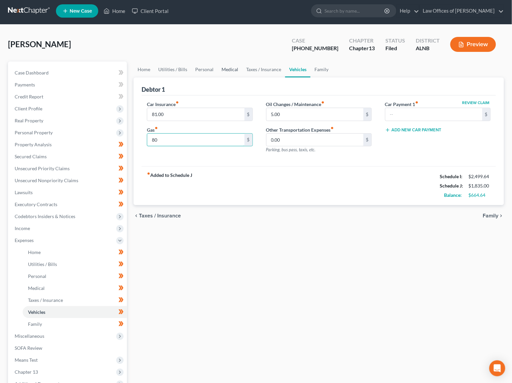
type input "80"
click at [231, 71] on link "Medical" at bounding box center [229, 70] width 25 height 16
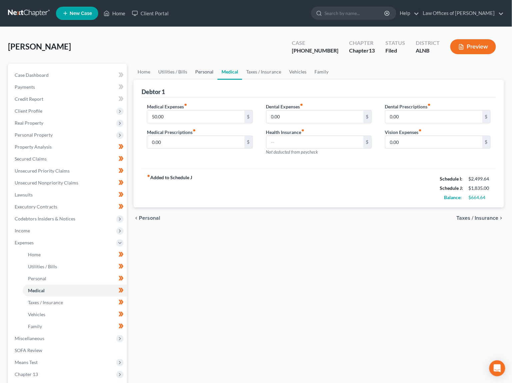
click at [209, 73] on link "Personal" at bounding box center [204, 72] width 26 height 16
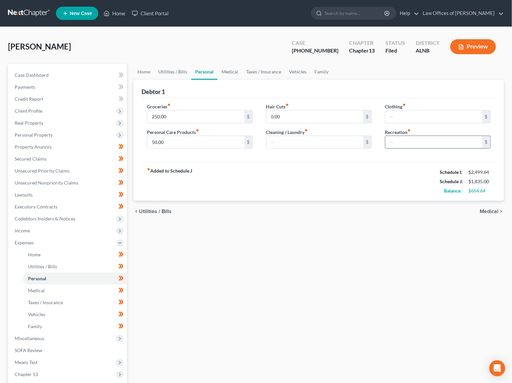
click at [399, 141] on input "text" at bounding box center [433, 142] width 97 height 13
type input "50"
click at [316, 143] on input "text" at bounding box center [314, 142] width 97 height 13
click at [179, 70] on link "Utilities / Bills" at bounding box center [172, 72] width 37 height 16
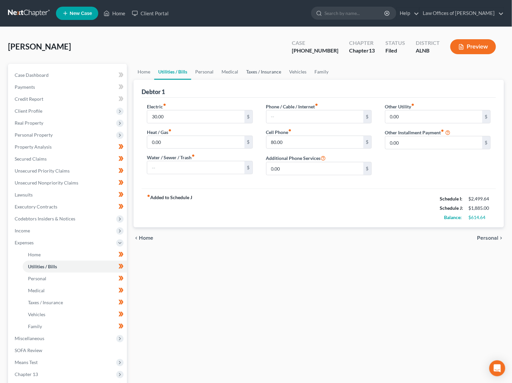
click at [274, 74] on link "Taxes / Insurance" at bounding box center [263, 72] width 43 height 16
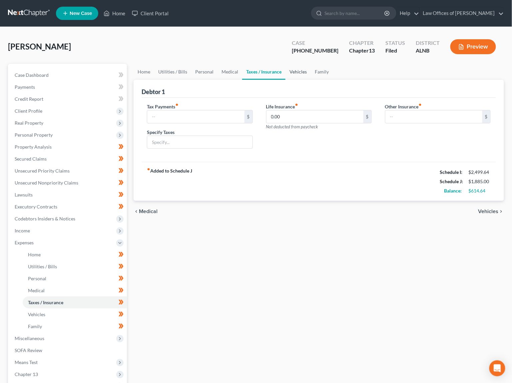
click at [296, 74] on link "Vehicles" at bounding box center [297, 72] width 25 height 16
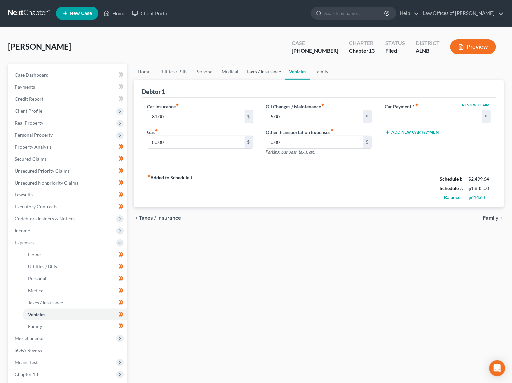
click at [279, 74] on link "Taxes / Insurance" at bounding box center [263, 72] width 43 height 16
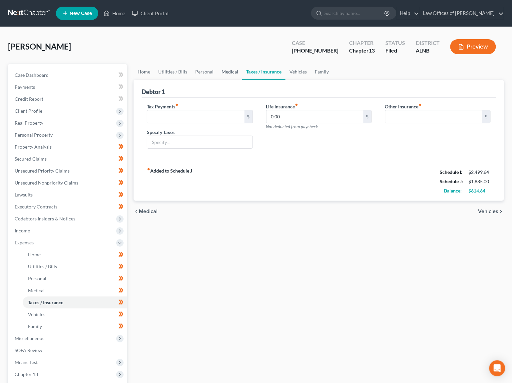
click at [220, 75] on link "Medical" at bounding box center [229, 72] width 25 height 16
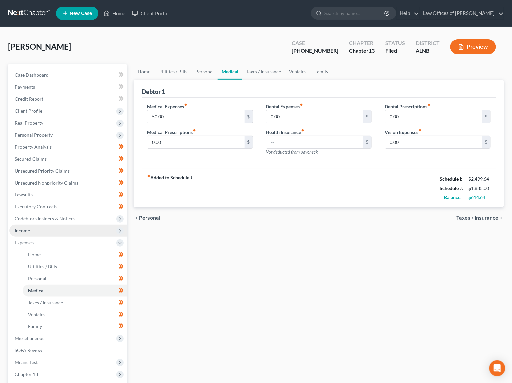
click at [48, 225] on span "Income" at bounding box center [67, 231] width 117 height 12
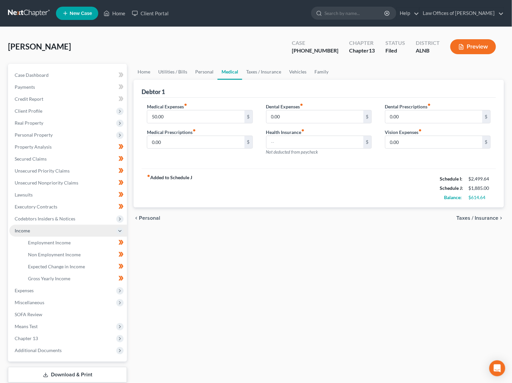
click at [57, 230] on span "Income" at bounding box center [67, 231] width 117 height 12
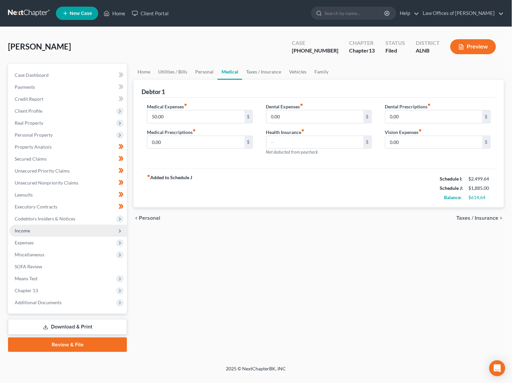
click at [59, 225] on span "Income" at bounding box center [67, 231] width 117 height 12
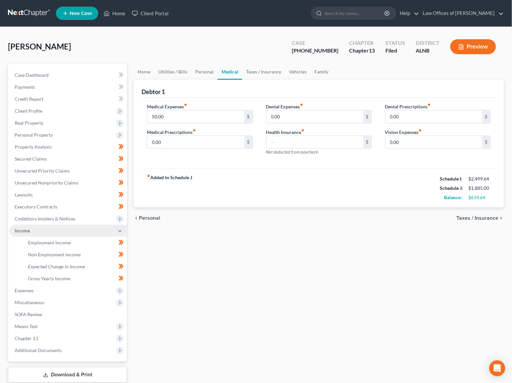
click at [55, 230] on span "Income" at bounding box center [67, 231] width 117 height 12
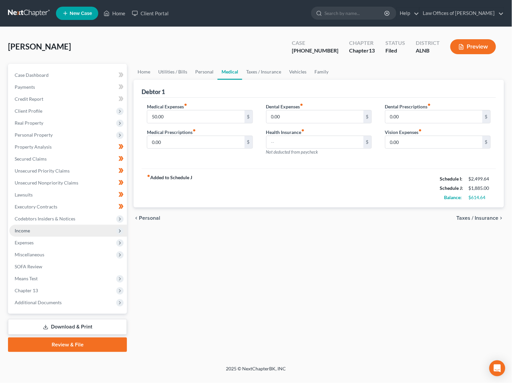
click at [56, 228] on span "Income" at bounding box center [67, 231] width 117 height 12
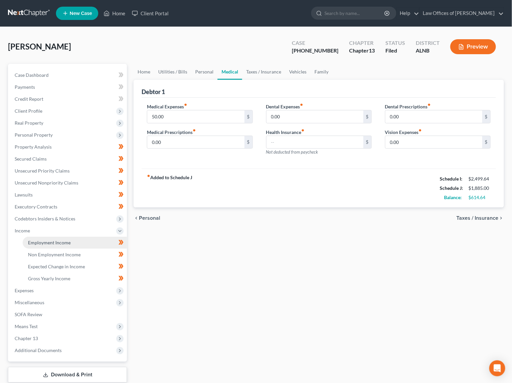
click at [52, 240] on span "Employment Income" at bounding box center [49, 243] width 43 height 6
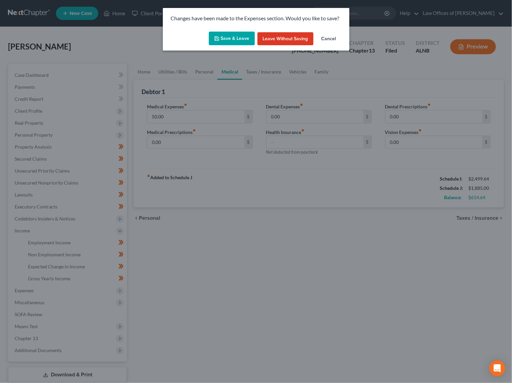
click at [230, 35] on button "Save & Leave" at bounding box center [232, 39] width 46 height 14
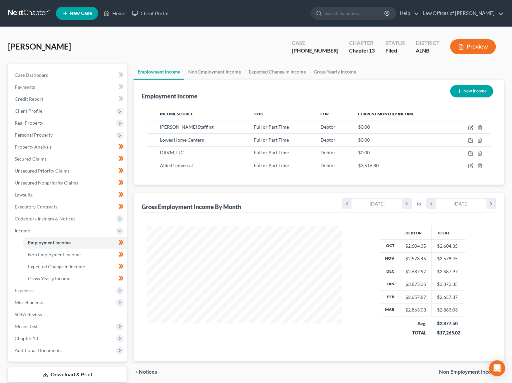
scroll to position [116, 208]
click at [471, 164] on icon "button" at bounding box center [471, 165] width 3 height 3
select select "0"
select select "3"
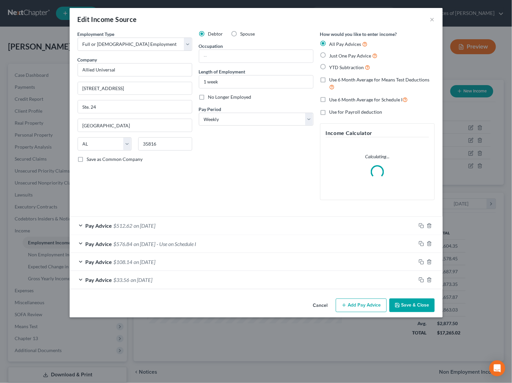
click at [152, 224] on span "on [DATE]" at bounding box center [145, 226] width 22 height 6
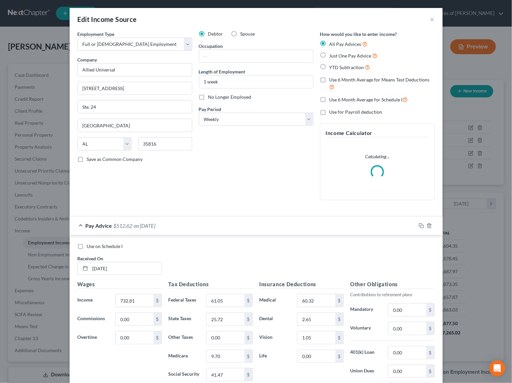
scroll to position [5, 0]
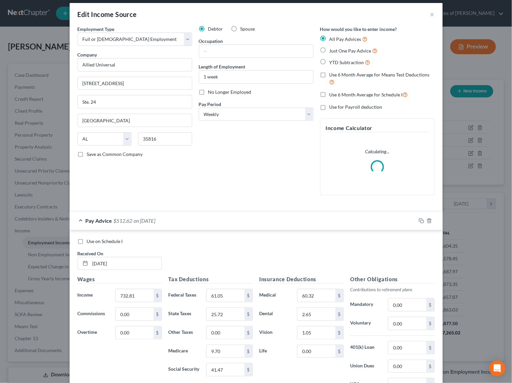
click at [104, 239] on span "Use on Schedule I" at bounding box center [105, 242] width 36 height 6
click at [94, 238] on input "Use on Schedule I" at bounding box center [92, 240] width 4 height 4
checkbox input "true"
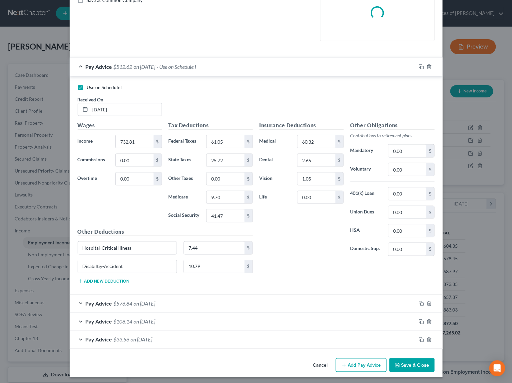
click at [412, 359] on button "Save & Close" at bounding box center [411, 366] width 45 height 14
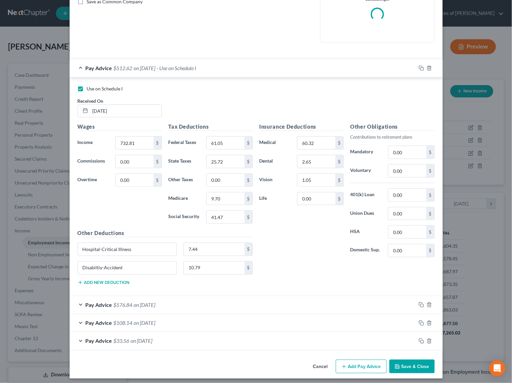
scroll to position [157, 0]
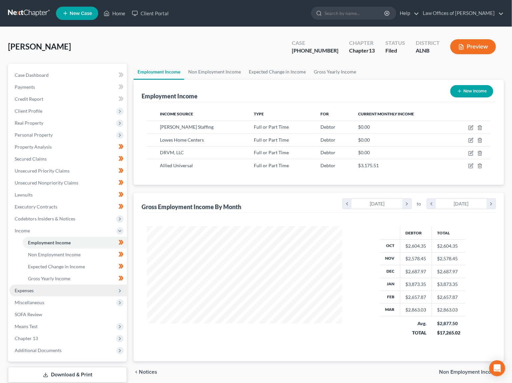
click at [45, 285] on span "Expenses" at bounding box center [67, 291] width 117 height 12
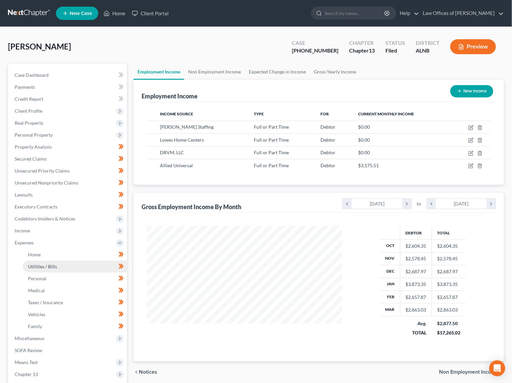
click at [51, 261] on link "Utilities / Bills" at bounding box center [75, 267] width 104 height 12
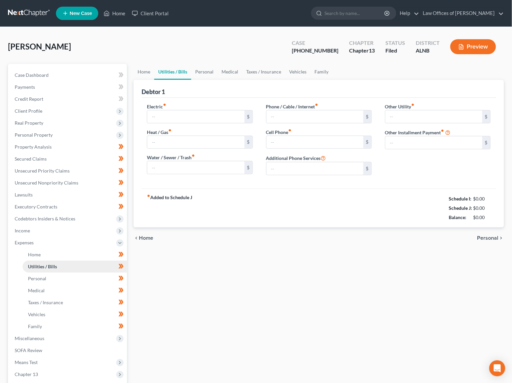
type input "30.00"
type input "0.00"
type input "80.00"
type input "0.00"
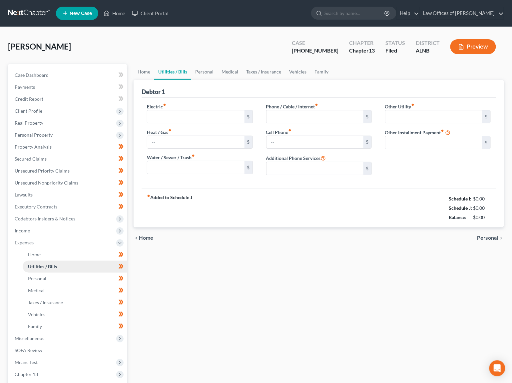
type input "0.00"
click at [301, 72] on link "Vehicles" at bounding box center [297, 72] width 25 height 16
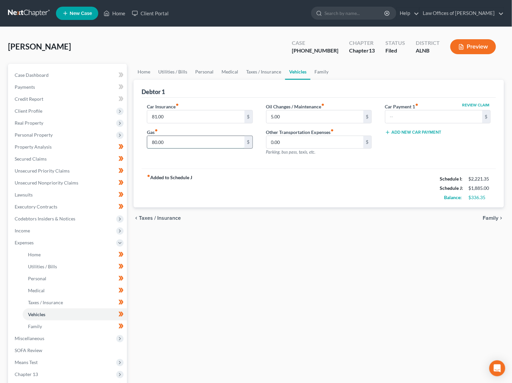
click at [187, 141] on input "80.00" at bounding box center [195, 142] width 97 height 13
type input "0"
type input "50"
click at [181, 116] on input "81.00" at bounding box center [195, 116] width 97 height 13
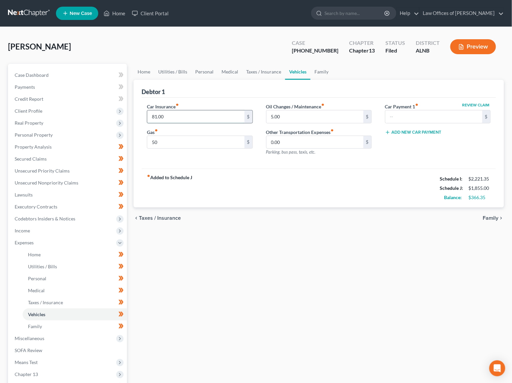
click at [181, 116] on input "81.00" at bounding box center [195, 116] width 97 height 13
click at [257, 70] on link "Taxes / Insurance" at bounding box center [263, 72] width 43 height 16
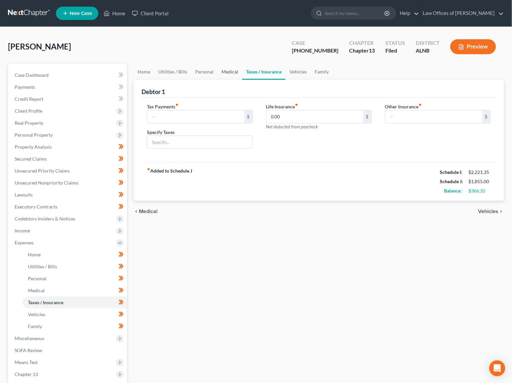
click at [219, 72] on link "Medical" at bounding box center [229, 72] width 25 height 16
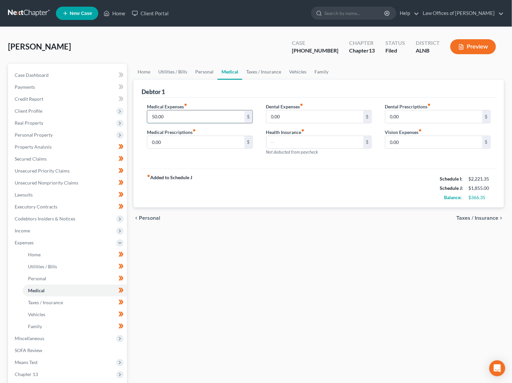
click at [168, 116] on input "50.00" at bounding box center [195, 116] width 97 height 13
type input "5"
type input "20"
click at [299, 73] on link "Vehicles" at bounding box center [297, 72] width 25 height 16
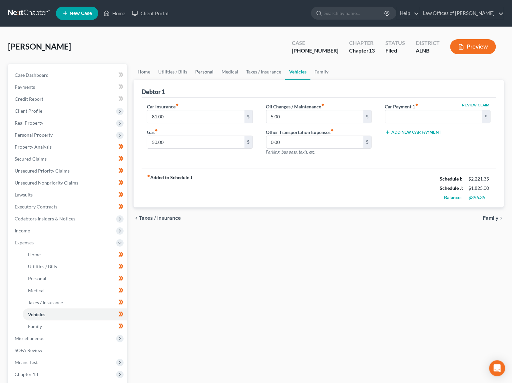
click at [214, 71] on link "Personal" at bounding box center [204, 72] width 26 height 16
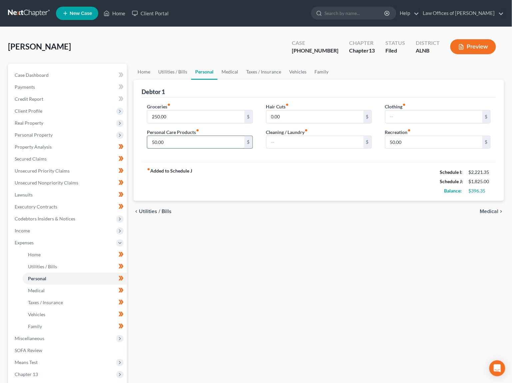
scroll to position [1, 0]
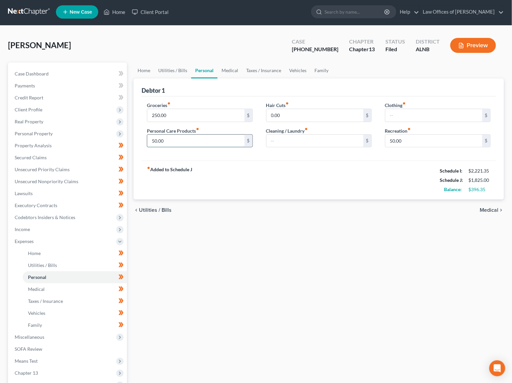
click at [172, 140] on input "50.00" at bounding box center [195, 141] width 97 height 13
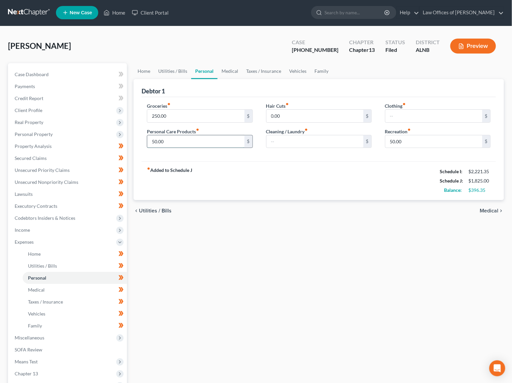
scroll to position [1, 0]
click at [172, 140] on input "50.00" at bounding box center [195, 141] width 97 height 13
click at [179, 115] on input "250.00" at bounding box center [195, 116] width 97 height 13
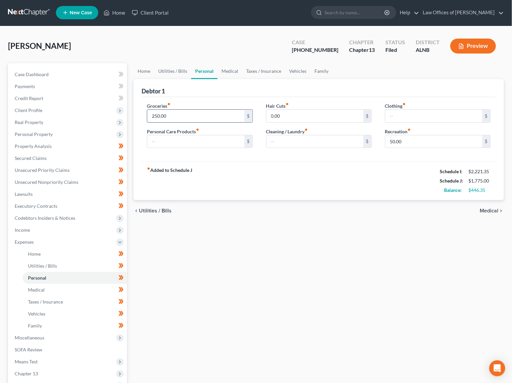
click at [179, 115] on input "250.00" at bounding box center [195, 116] width 97 height 13
click at [185, 69] on link "Utilities / Bills" at bounding box center [172, 71] width 37 height 16
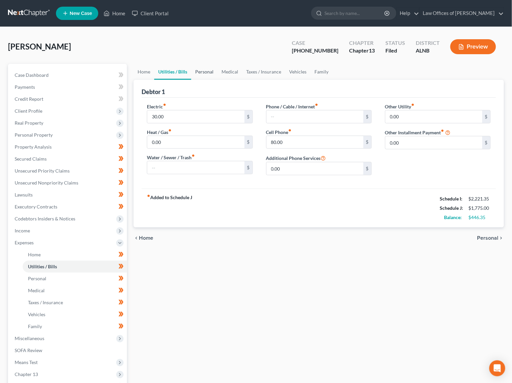
click at [212, 71] on link "Personal" at bounding box center [204, 72] width 26 height 16
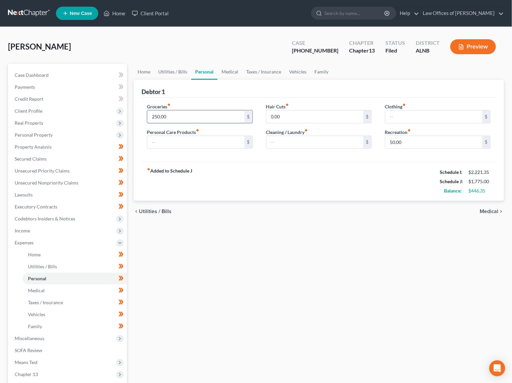
click at [175, 119] on input "250.00" at bounding box center [195, 116] width 97 height 13
click at [413, 143] on input "50.00" at bounding box center [433, 142] width 97 height 13
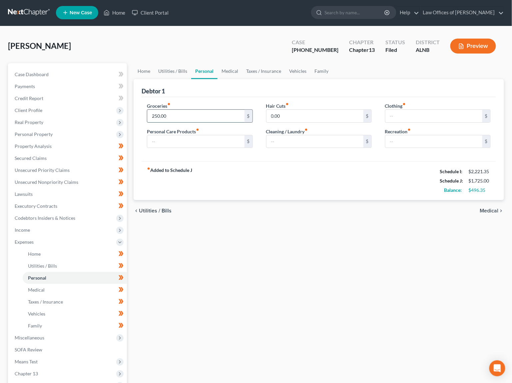
click at [158, 116] on input "250.00" at bounding box center [195, 116] width 97 height 13
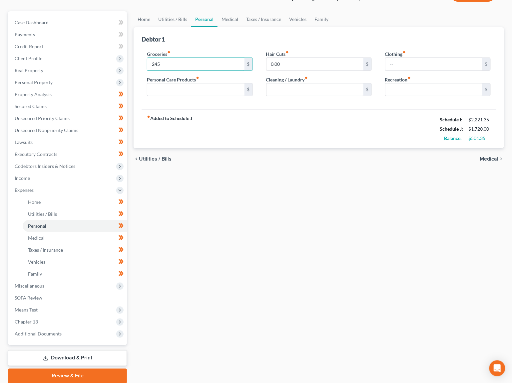
scroll to position [52, 0]
click at [73, 351] on link "Download & Print" at bounding box center [67, 359] width 119 height 16
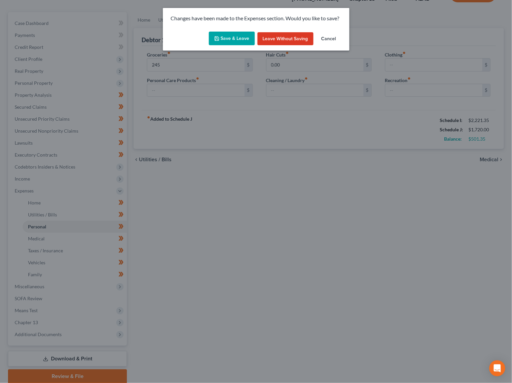
click at [231, 43] on button "Save & Leave" at bounding box center [232, 39] width 46 height 14
type input "245.00"
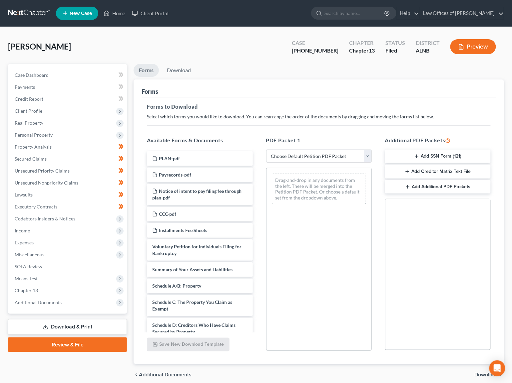
select select "2"
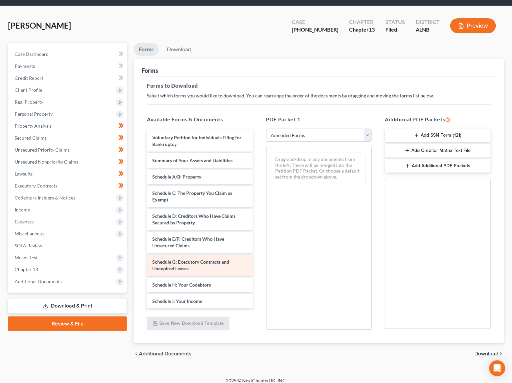
scroll to position [28, 0]
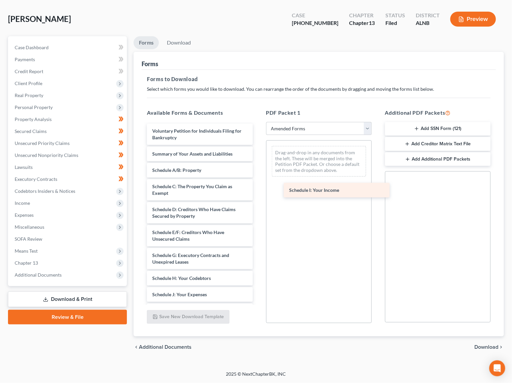
drag, startPoint x: 185, startPoint y: 282, endPoint x: 322, endPoint y: 184, distance: 168.2
click at [258, 184] on div "Schedule I: Your Income Voluntary Petition for Individuals Filing for Bankruptc…" at bounding box center [199, 283] width 116 height 319
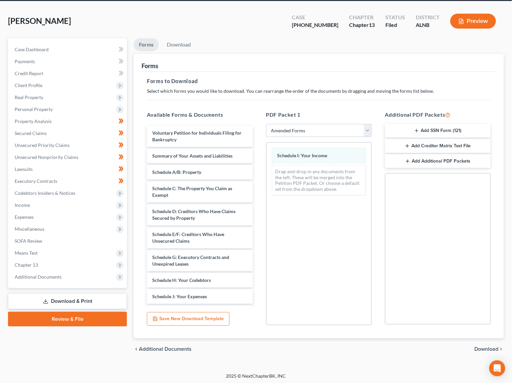
scroll to position [26, 0]
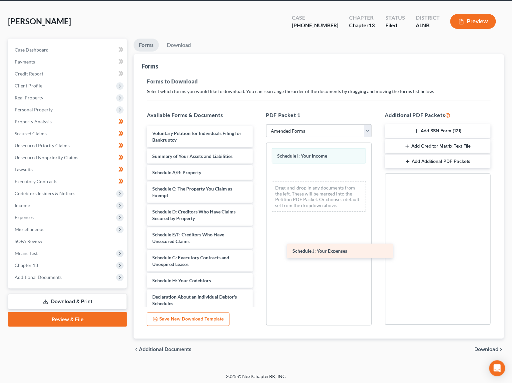
drag, startPoint x: 189, startPoint y: 292, endPoint x: 329, endPoint y: 251, distance: 146.0
click at [258, 251] on div "Schedule J: Your Expenses Voluntary Petition for Individuals Filing for Bankrup…" at bounding box center [199, 277] width 116 height 303
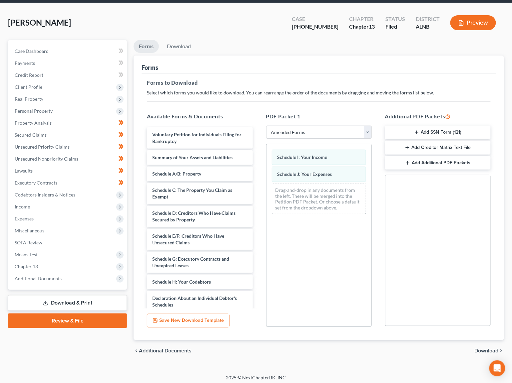
click at [484, 351] on span "Download" at bounding box center [486, 350] width 24 height 5
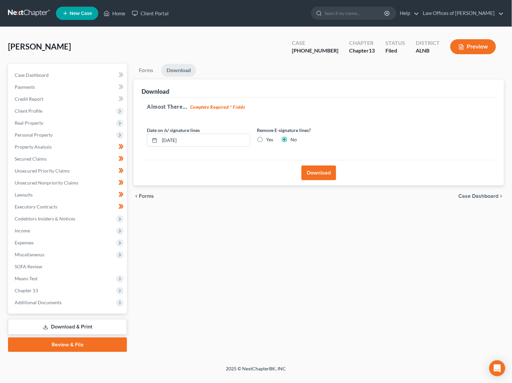
scroll to position [0, 0]
click at [320, 176] on button "Download" at bounding box center [318, 173] width 35 height 15
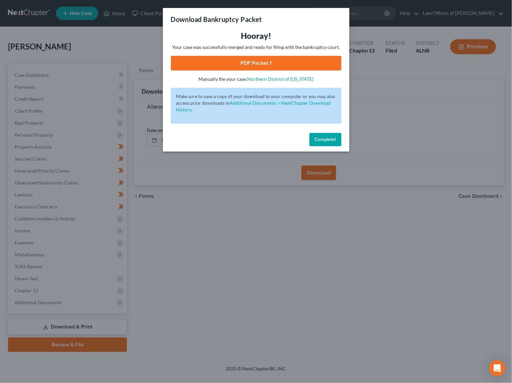
click at [262, 70] on div "Hooray! Your case was successfully merged and ready for filing with the bankrup…" at bounding box center [256, 57] width 170 height 52
click at [262, 68] on link "PDF Packet 1" at bounding box center [256, 63] width 170 height 15
click at [310, 136] on button "Complete!" at bounding box center [325, 139] width 32 height 13
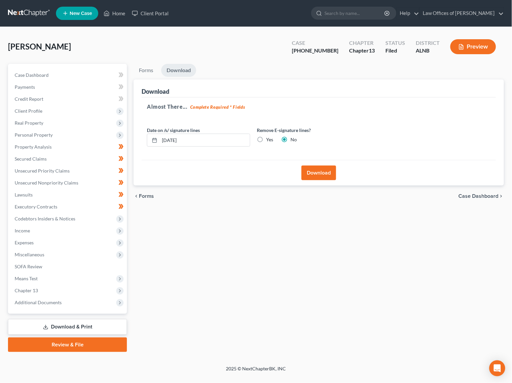
click at [90, 322] on link "Download & Print" at bounding box center [67, 328] width 119 height 16
click at [66, 320] on link "Download & Print" at bounding box center [67, 328] width 119 height 16
click at [46, 261] on link "SOFA Review" at bounding box center [67, 267] width 117 height 12
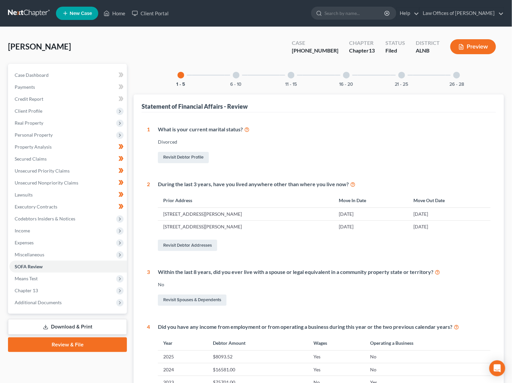
click at [72, 320] on link "Download & Print" at bounding box center [67, 328] width 119 height 16
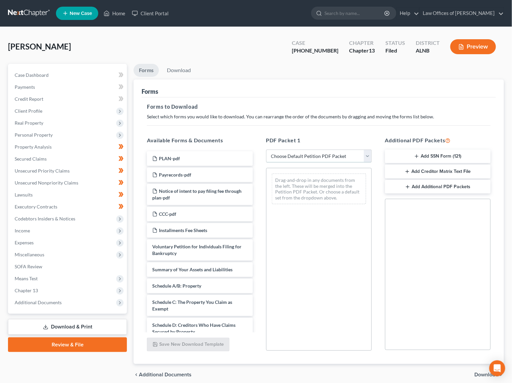
select select "2"
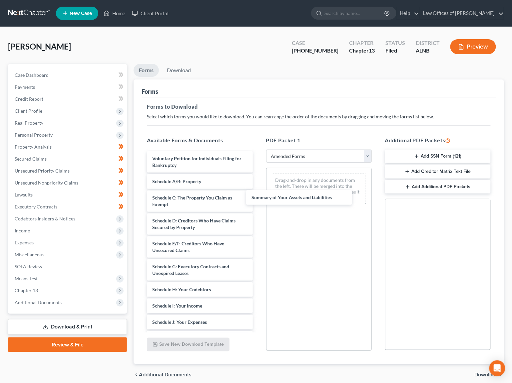
drag, startPoint x: 208, startPoint y: 181, endPoint x: 212, endPoint y: 182, distance: 4.0
click at [258, 199] on div "Summary of Your Assets and Liabilities Voluntary Petition for Individuals Filin…" at bounding box center [199, 310] width 116 height 319
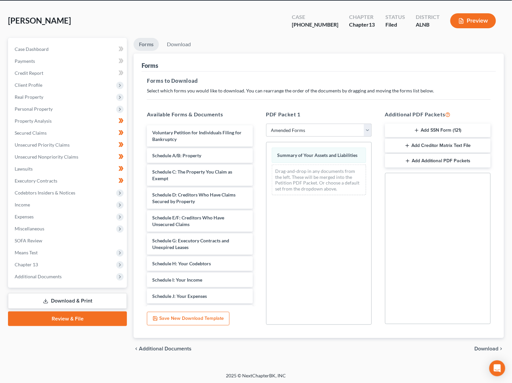
scroll to position [26, 0]
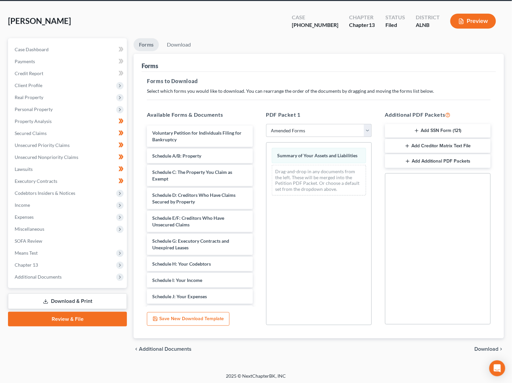
click at [489, 347] on span "Download" at bounding box center [486, 349] width 24 height 5
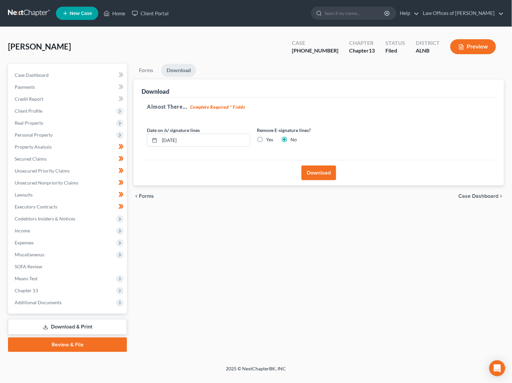
scroll to position [0, 0]
click at [316, 172] on button "Download" at bounding box center [318, 173] width 35 height 15
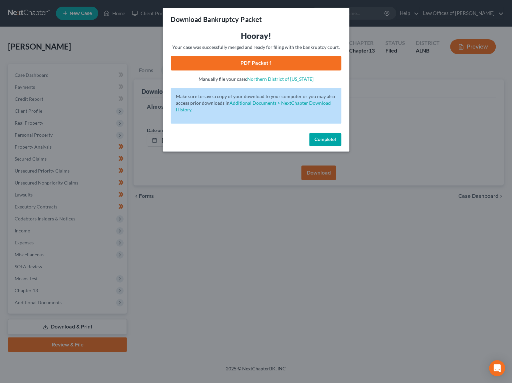
click at [258, 63] on link "PDF Packet 1" at bounding box center [256, 63] width 170 height 15
click at [323, 137] on span "Complete!" at bounding box center [325, 140] width 21 height 6
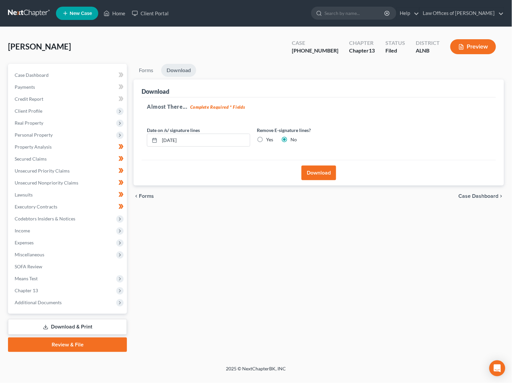
click at [37, 18] on link at bounding box center [29, 13] width 43 height 12
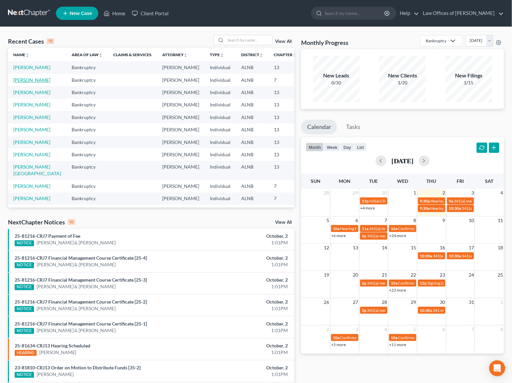
click at [22, 83] on link "[PERSON_NAME]" at bounding box center [31, 80] width 37 height 6
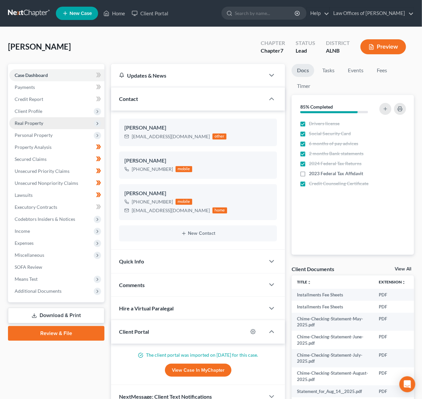
click at [32, 120] on span "Real Property" at bounding box center [29, 123] width 29 height 6
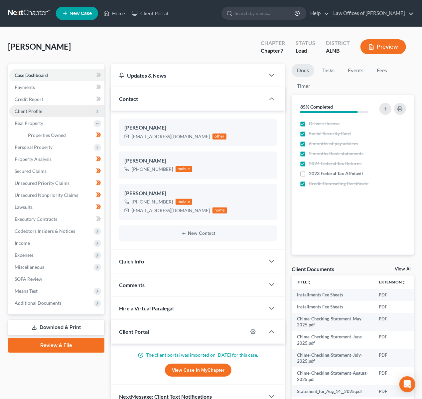
click at [35, 110] on span "Client Profile" at bounding box center [29, 111] width 28 height 6
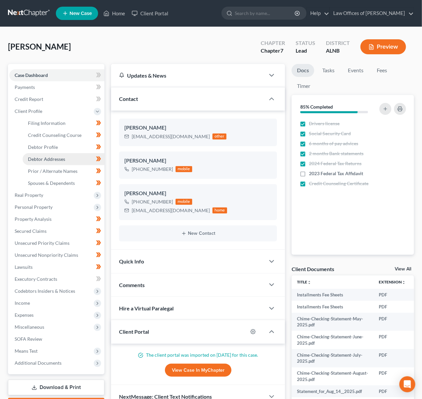
click at [51, 158] on span "Debtor Addresses" at bounding box center [46, 159] width 37 height 6
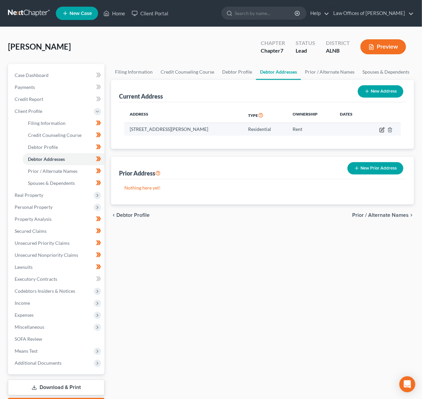
click at [381, 129] on icon "button" at bounding box center [382, 129] width 5 height 5
select select "0"
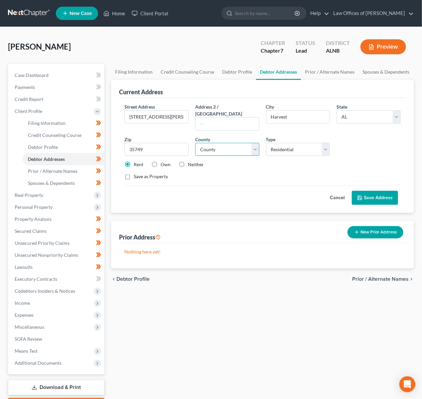
select select "44"
click at [62, 122] on span "Filing Information" at bounding box center [47, 123] width 38 height 6
select select "1"
select select "0"
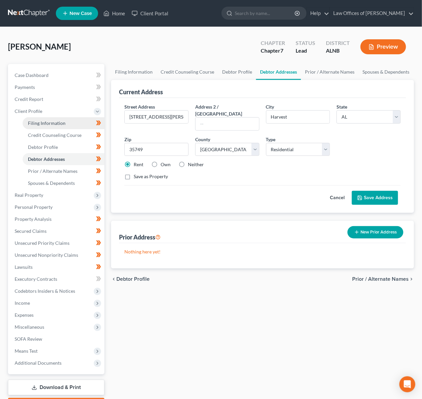
select select "1"
select select "0"
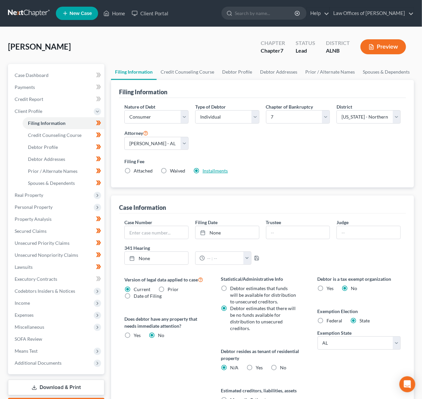
click at [213, 170] on link "Installments" at bounding box center [215, 171] width 25 height 6
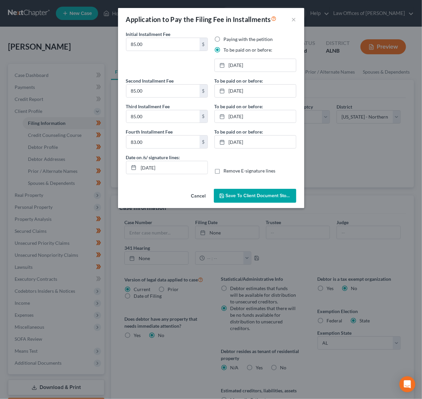
click at [275, 195] on span "Save to Client Document Storage" at bounding box center [261, 196] width 71 height 6
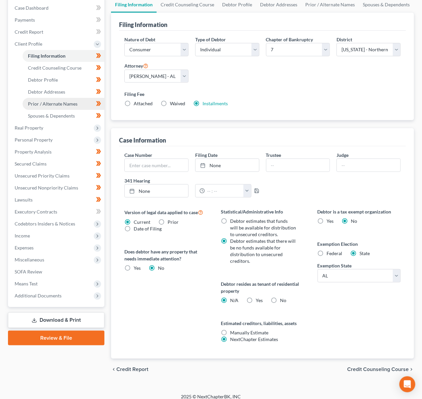
scroll to position [67, 0]
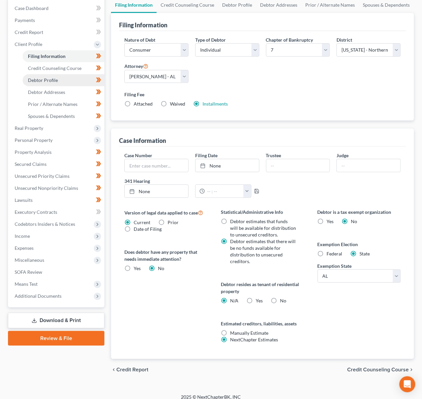
click at [52, 77] on span "Debtor Profile" at bounding box center [43, 80] width 30 height 6
select select "0"
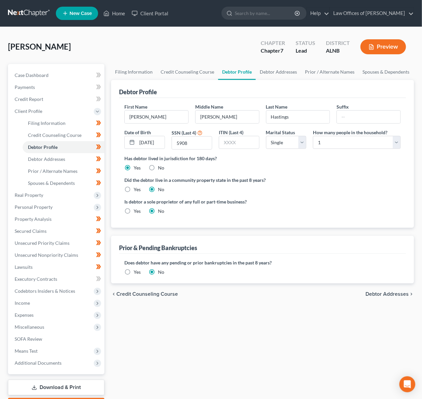
click at [134, 269] on label "Yes" at bounding box center [137, 272] width 7 height 7
click at [136, 269] on input "Yes" at bounding box center [138, 271] width 4 height 4
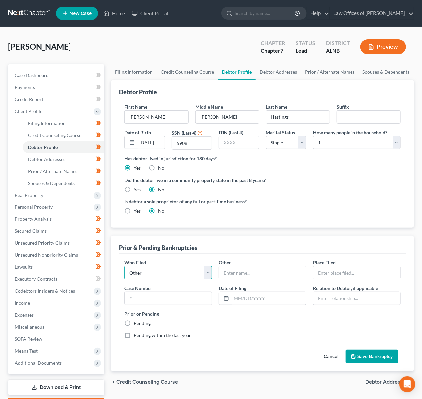
select select "debtor"
click at [314, 266] on input "text" at bounding box center [357, 272] width 87 height 13
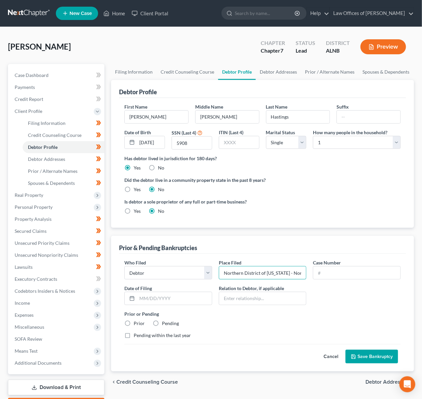
type input "Northern District of Alabama - Northern Division"
type input "21-80016"
type input "1-5-2021"
click at [135, 320] on label "Prior" at bounding box center [139, 323] width 11 height 7
click at [136, 320] on input "Prior" at bounding box center [138, 322] width 4 height 4
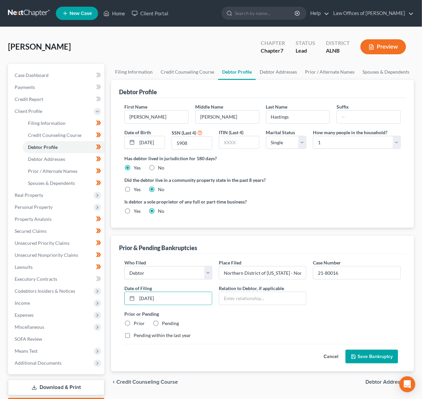
radio input "true"
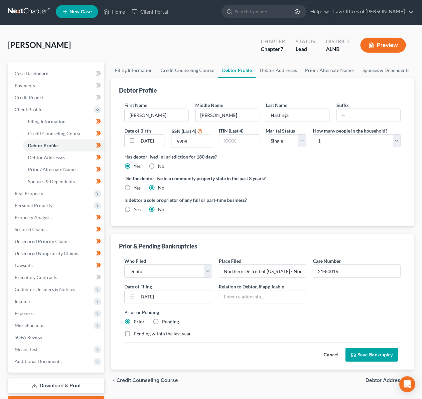
scroll to position [4, 0]
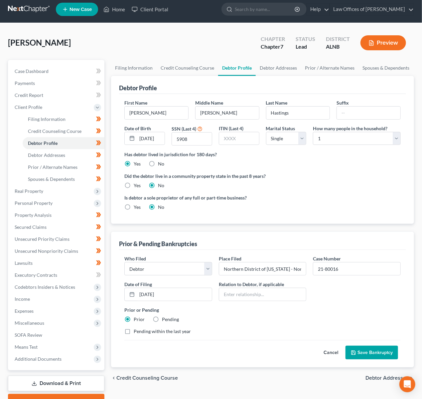
click at [372, 354] on button "Save Bankruptcy" at bounding box center [372, 352] width 53 height 14
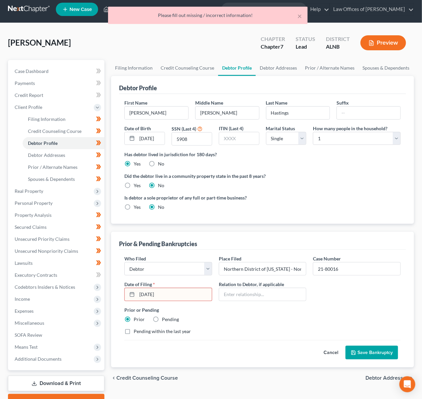
click at [140, 291] on input "1-5-2021" at bounding box center [174, 294] width 75 height 13
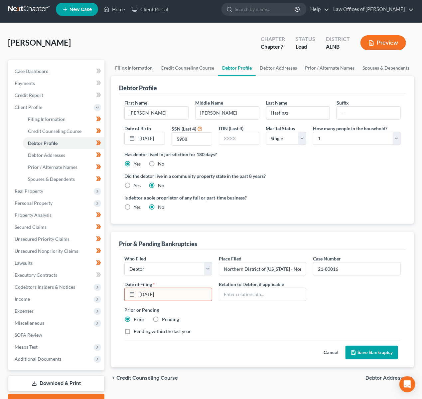
click at [170, 293] on input "01-05-2021" at bounding box center [174, 294] width 75 height 13
click at [132, 292] on icon at bounding box center [131, 294] width 5 height 5
click at [363, 354] on button "Save Bankruptcy" at bounding box center [372, 352] width 53 height 14
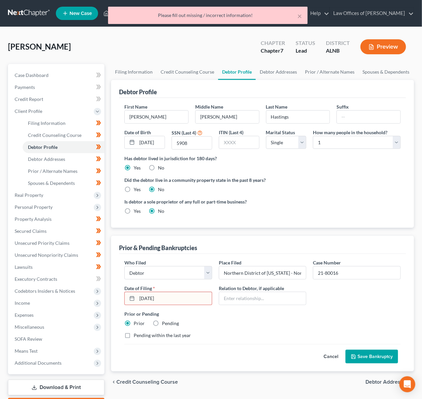
scroll to position [0, 0]
click at [165, 292] on input "01-05-2021" at bounding box center [174, 298] width 75 height 13
click at [165, 294] on input "01-05-2021" at bounding box center [174, 298] width 75 height 13
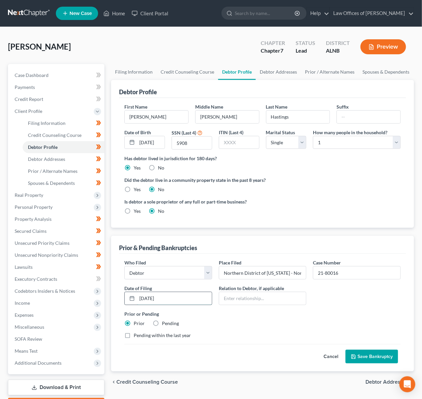
type input "01/05/2021"
click at [372, 353] on button "Save Bankruptcy" at bounding box center [372, 356] width 53 height 14
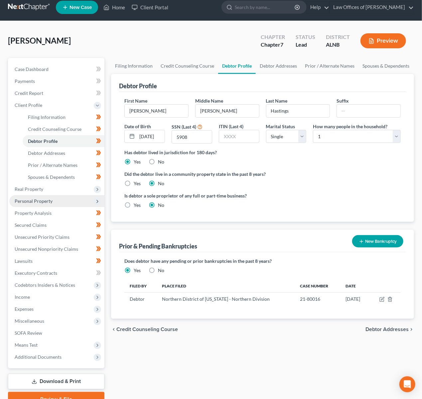
scroll to position [7, 0]
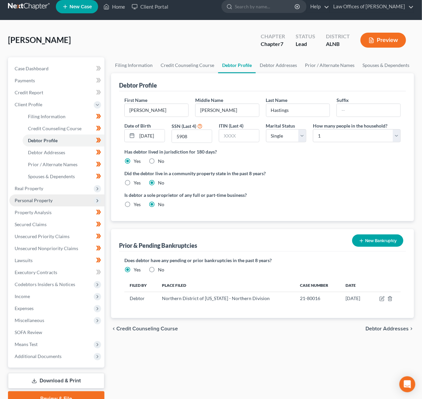
click at [29, 198] on span "Personal Property" at bounding box center [34, 200] width 38 height 6
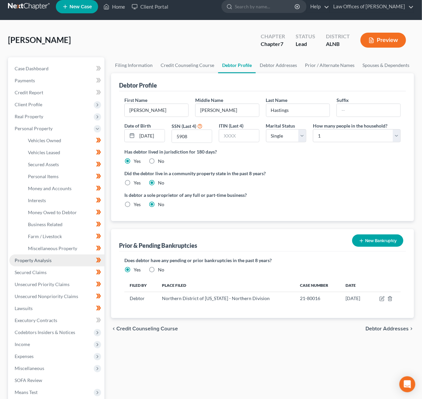
click at [43, 257] on span "Property Analysis" at bounding box center [33, 260] width 37 height 6
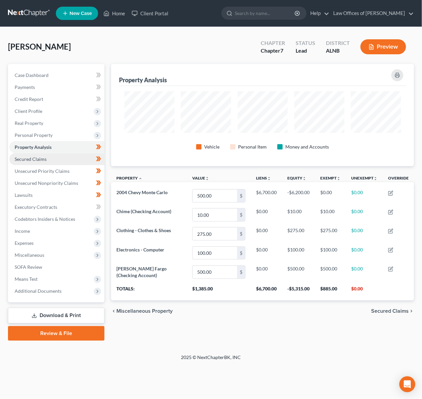
click at [46, 156] on span "Secured Claims" at bounding box center [31, 159] width 32 height 6
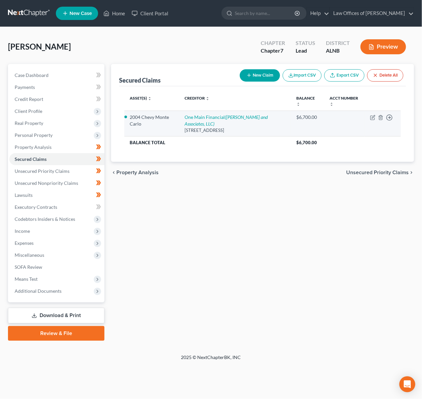
click at [252, 112] on td "One Main Financial (Kent McPhail and Associates, LLC) PO Box 1010, Evansville, …" at bounding box center [236, 123] width 112 height 26
click at [247, 115] on icon "(Kent McPhail and Associates, LLC)" at bounding box center [226, 120] width 83 height 12
select select "15"
select select "2"
select select "0"
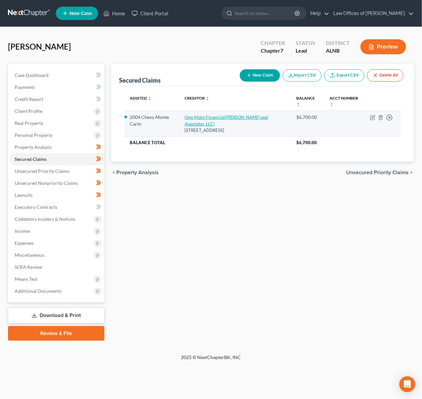
select select "0"
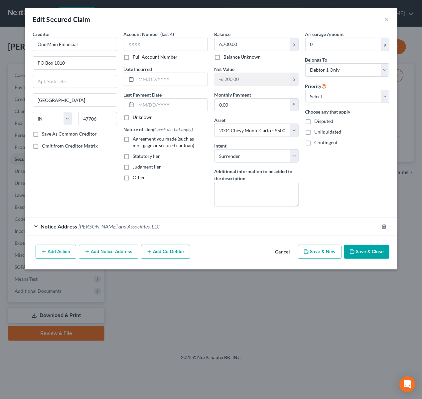
click at [136, 136] on span "Agreement you made (such as mortgage or secured car loan)" at bounding box center [164, 142] width 62 height 12
click at [136, 135] on input "Agreement you made (such as mortgage or secured car loan)" at bounding box center [138, 137] width 4 height 4
checkbox input "true"
click at [151, 81] on input "text" at bounding box center [171, 79] width 71 height 13
type input "2015"
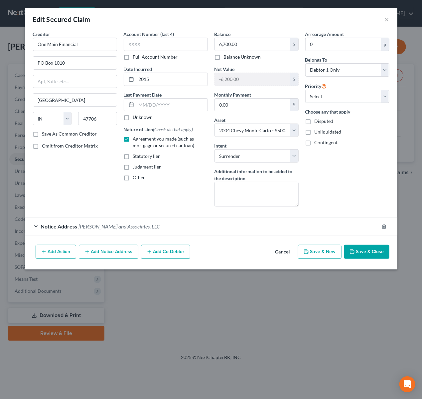
click at [373, 253] on button "Save & Close" at bounding box center [366, 252] width 45 height 14
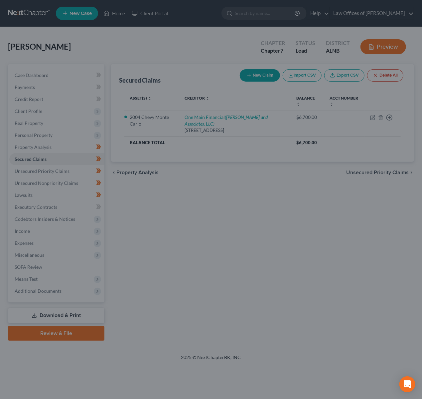
select select "2"
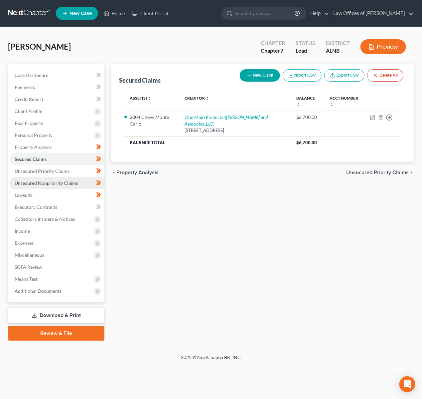
click at [47, 180] on span "Unsecured Nonpriority Claims" at bounding box center [47, 183] width 64 height 6
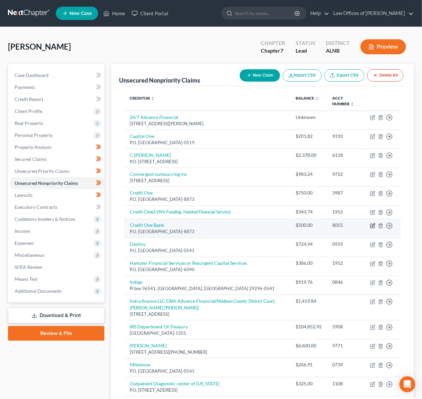
click at [372, 223] on icon "button" at bounding box center [372, 225] width 5 height 5
select select "31"
select select "2"
select select "0"
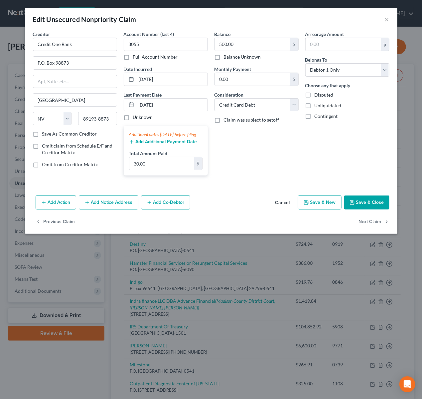
click at [370, 209] on button "Save & Close" at bounding box center [366, 202] width 45 height 14
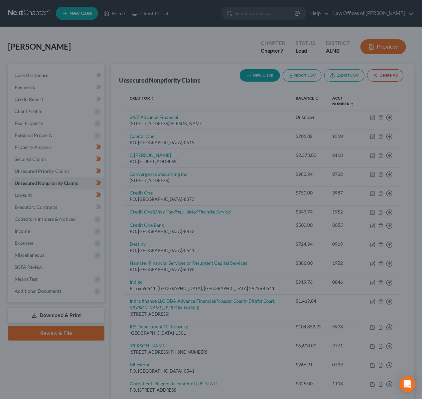
type input "0"
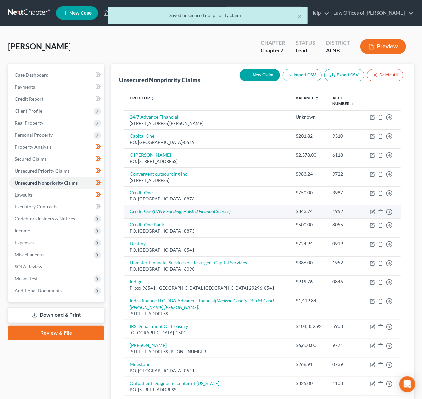
scroll to position [1, 0]
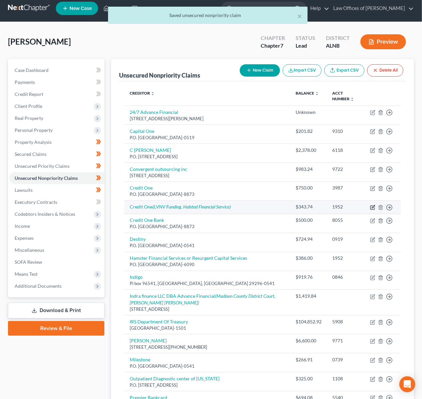
click at [371, 205] on icon "button" at bounding box center [372, 207] width 5 height 5
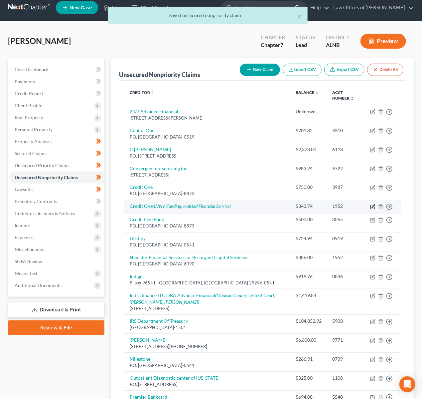
select select "0"
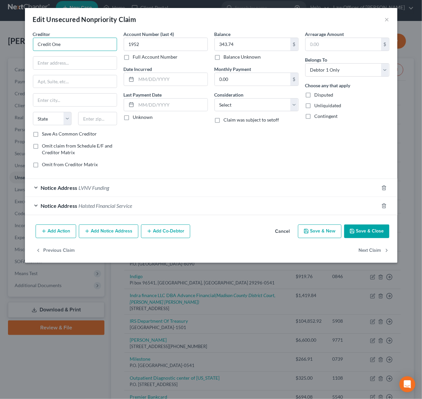
click at [85, 45] on input "Credit One" at bounding box center [75, 44] width 84 height 13
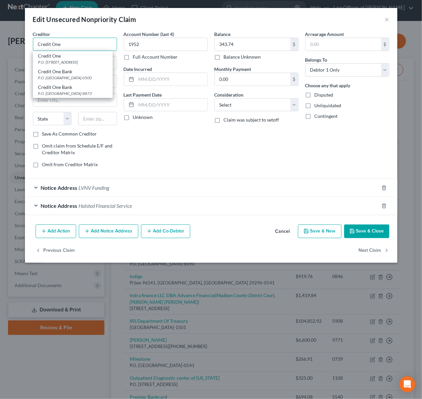
type input "Credit One Bank"
click at [66, 70] on div "Credit One Bank" at bounding box center [72, 71] width 69 height 7
type input "P.O. Box 60500"
type input "City of Industry"
select select "4"
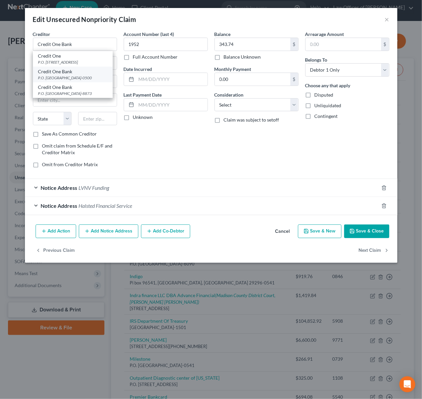
type input "91716-0500"
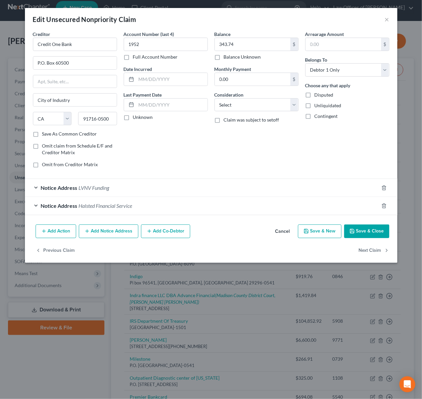
click at [371, 230] on button "Save & Close" at bounding box center [366, 231] width 45 height 14
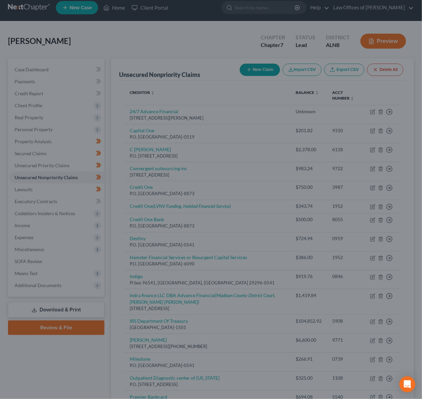
type input "0"
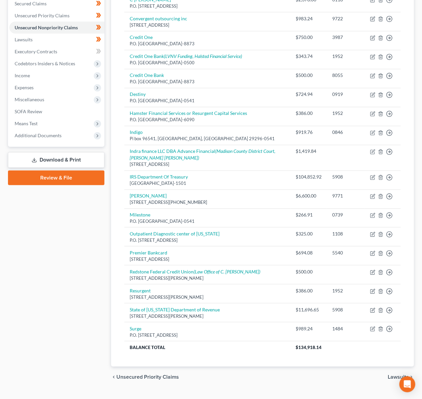
scroll to position [155, 0]
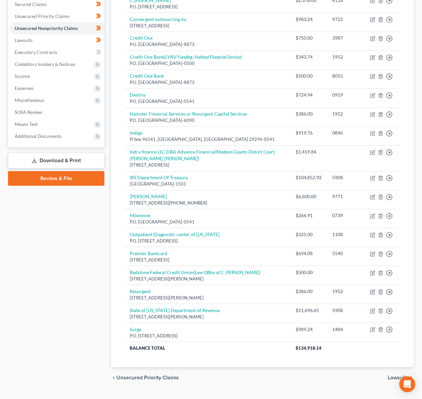
click at [396, 375] on span "Lawsuits" at bounding box center [398, 377] width 21 height 5
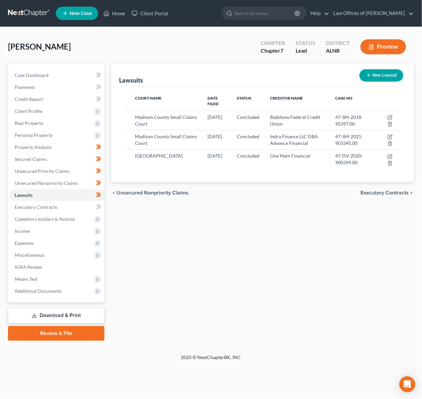
click at [368, 190] on span "Executory Contracts" at bounding box center [385, 192] width 48 height 5
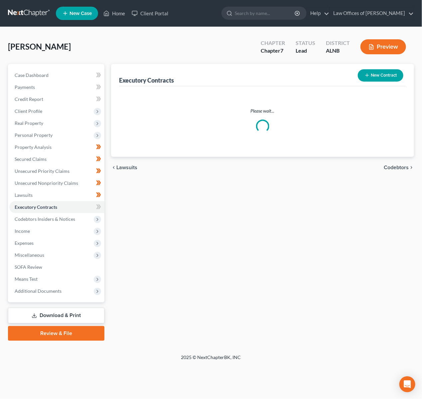
click at [393, 165] on span "Codebtors" at bounding box center [396, 167] width 25 height 5
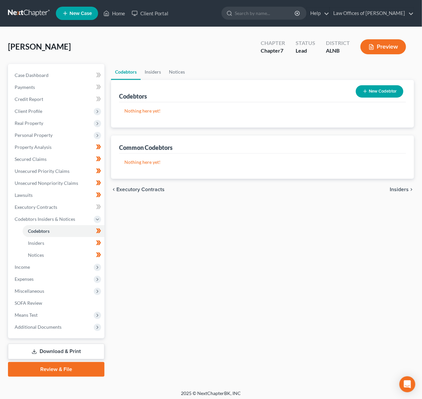
click at [389, 186] on div "chevron_left Executory Contracts Insiders chevron_right" at bounding box center [262, 189] width 303 height 21
click at [394, 187] on span "Insiders" at bounding box center [399, 189] width 19 height 5
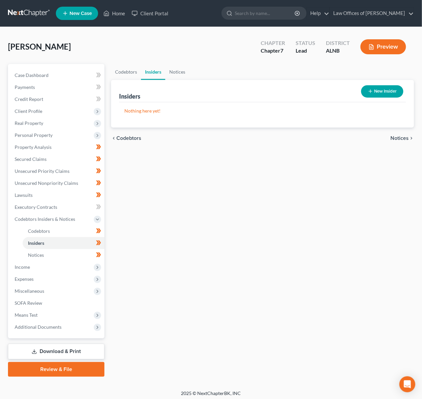
drag, startPoint x: 396, startPoint y: 135, endPoint x: 420, endPoint y: 157, distance: 32.5
click at [396, 135] on span "Notices" at bounding box center [400, 137] width 18 height 5
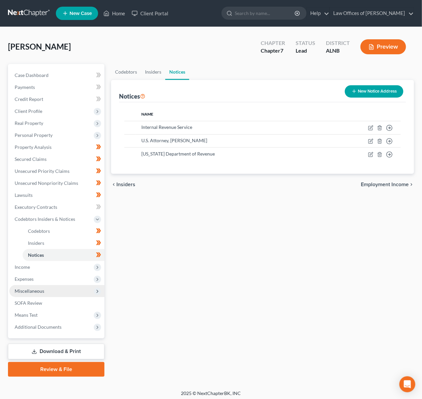
click at [36, 288] on span "Miscellaneous" at bounding box center [30, 291] width 30 height 6
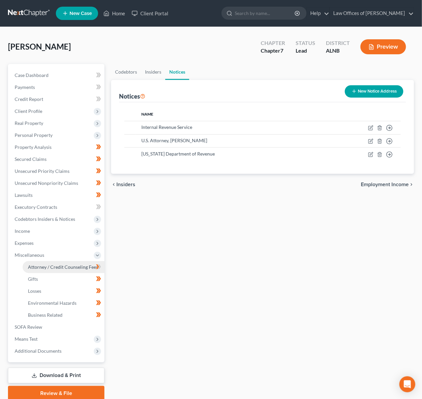
click at [68, 264] on span "Attorney / Credit Counseling Fees" at bounding box center [63, 267] width 70 height 6
select select "1"
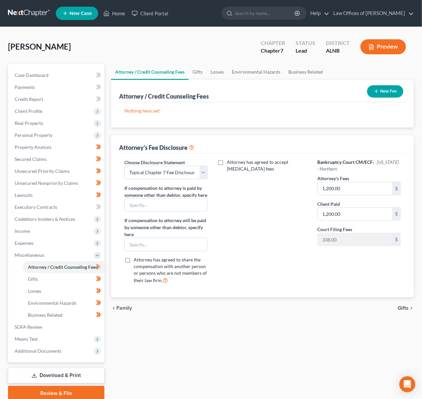
click at [377, 90] on line "button" at bounding box center [377, 91] width 0 height 3
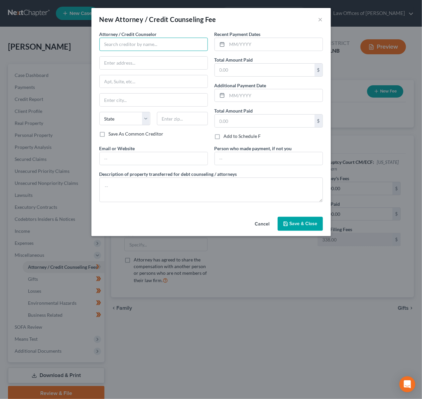
drag, startPoint x: 125, startPoint y: 46, endPoint x: 48, endPoint y: 50, distance: 76.7
click at [124, 46] on input "text" at bounding box center [154, 44] width 109 height 13
type input "[PERSON_NAME]"
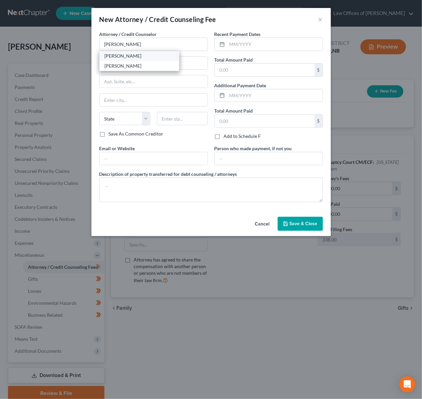
click at [117, 55] on div "[PERSON_NAME]" at bounding box center [139, 56] width 69 height 7
type input "3330 L and N Dr., SW, Suite C"
type input "Huntsville"
select select "0"
type input "35801"
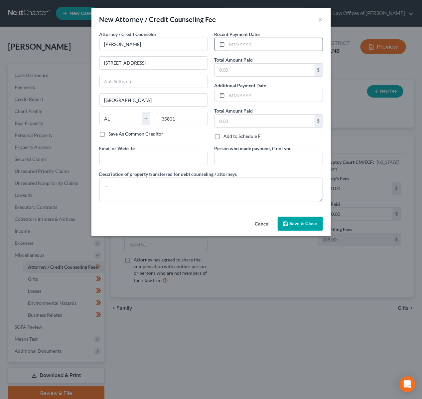
click at [239, 44] on input "text" at bounding box center [275, 44] width 96 height 13
type input "10/2/2025"
type input "1,200"
click at [296, 217] on button "Save & Close" at bounding box center [300, 224] width 45 height 14
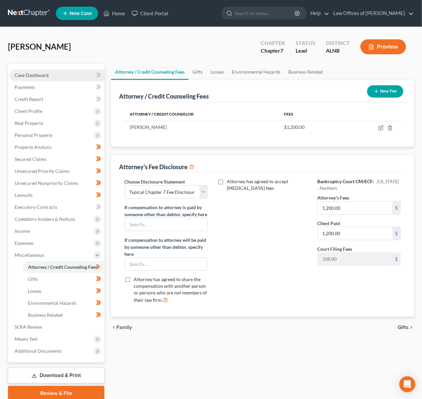
click at [36, 69] on link "Case Dashboard" at bounding box center [56, 75] width 95 height 12
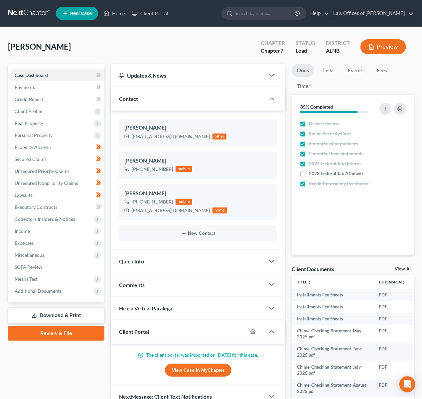
click at [398, 264] on div "Docs Tasks Events Fees Timer 85% Completed Nothing here yet! Drivers license So…" at bounding box center [353, 241] width 129 height 355
click at [398, 267] on link "View All" at bounding box center [403, 269] width 17 height 5
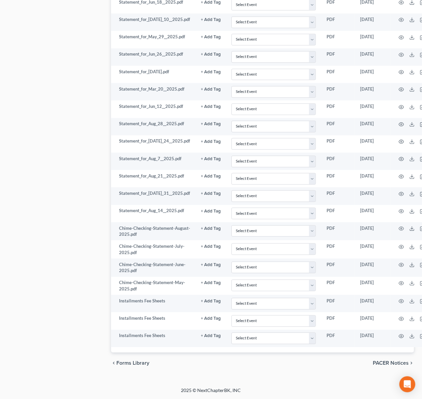
scroll to position [1562, 0]
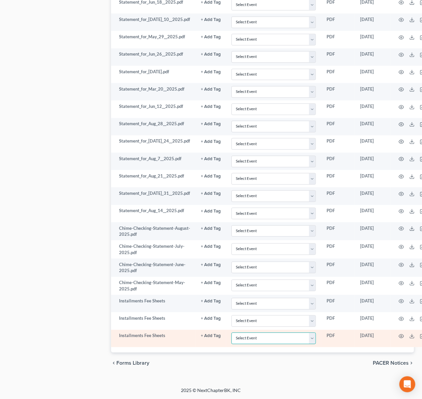
select select "23"
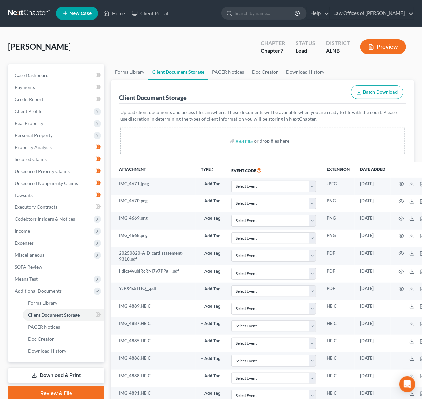
scroll to position [0, 0]
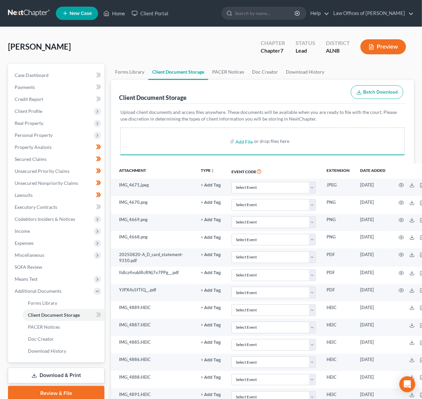
select select "23"
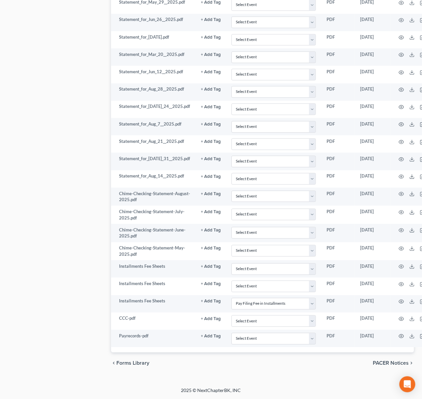
scroll to position [1597, 0]
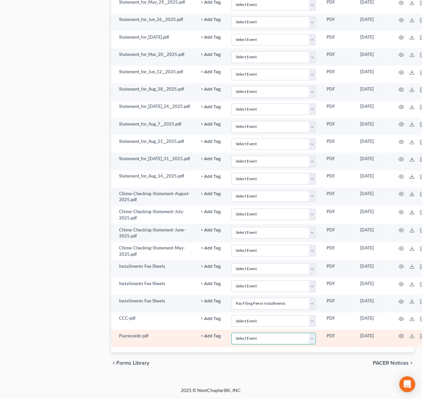
select select "19"
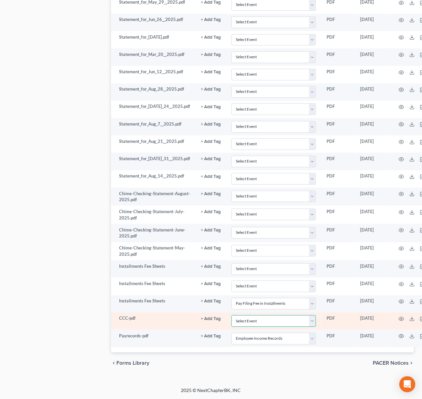
select select "5"
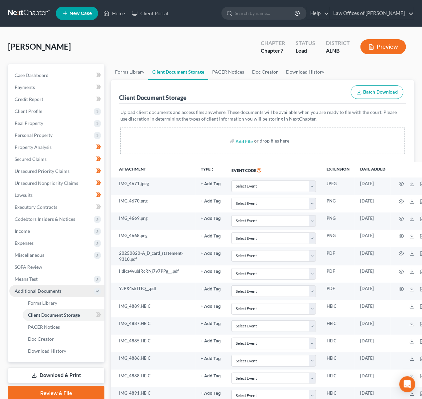
scroll to position [0, 0]
click at [30, 228] on span "Income" at bounding box center [56, 231] width 95 height 12
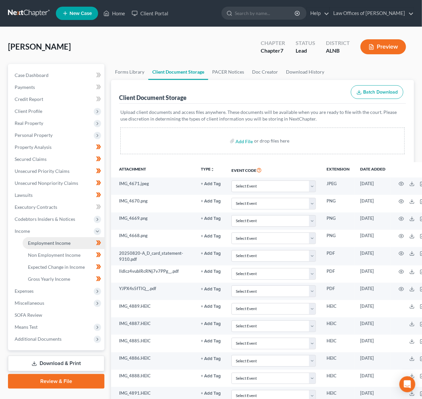
click at [59, 240] on span "Employment Income" at bounding box center [49, 243] width 43 height 6
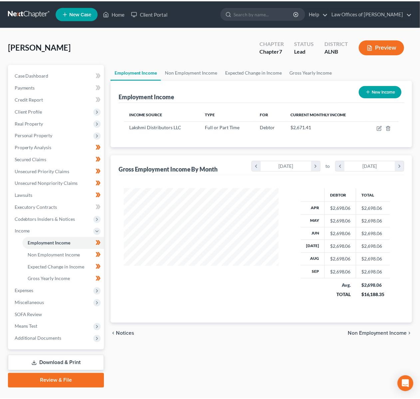
scroll to position [116, 169]
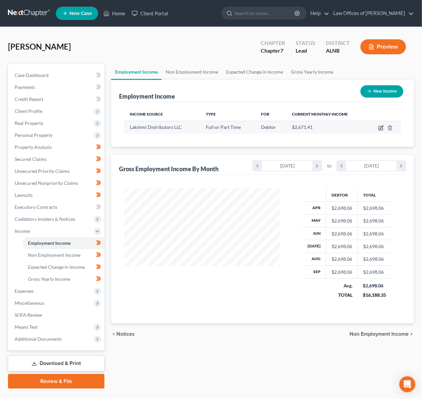
click at [381, 127] on icon "button" at bounding box center [381, 127] width 5 height 5
select select "0"
select select "3"
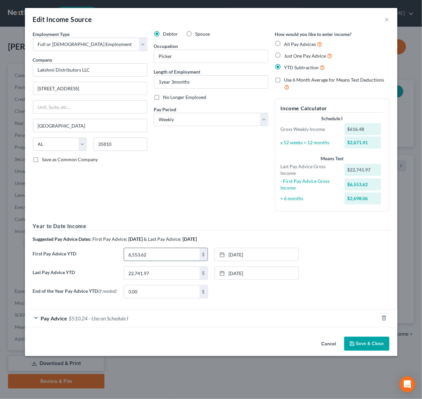
click at [153, 250] on input "6,553.62" at bounding box center [162, 254] width 76 height 13
type input "9,195.94"
click at [156, 267] on input "22,741.97" at bounding box center [162, 273] width 76 height 13
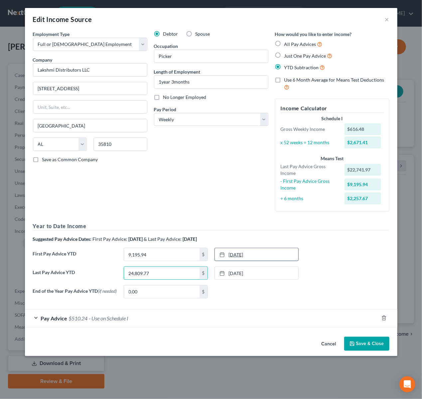
type input "24,809.77"
click at [251, 248] on link "3/6/2025" at bounding box center [257, 254] width 84 height 13
click at [248, 269] on link "8/29/2025" at bounding box center [257, 273] width 84 height 13
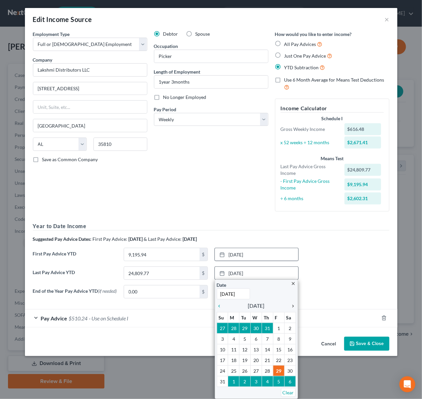
click at [292, 303] on icon "chevron_right" at bounding box center [292, 305] width 9 height 5
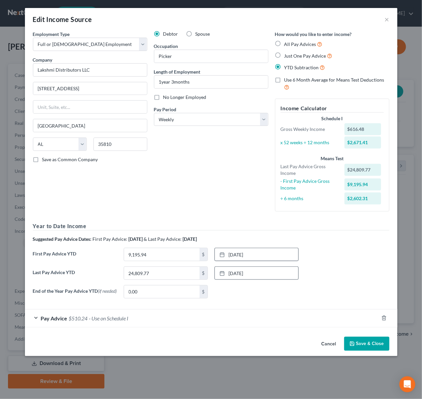
click at [359, 339] on button "Save & Close" at bounding box center [366, 343] width 45 height 14
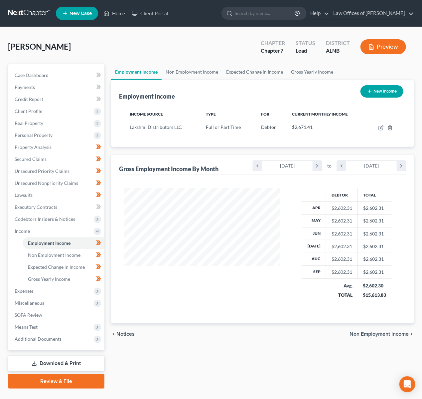
click at [85, 374] on link "Review & File" at bounding box center [56, 381] width 97 height 15
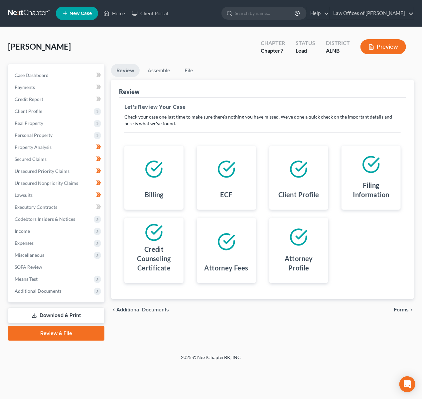
click at [399, 307] on span "Forms" at bounding box center [401, 309] width 15 height 5
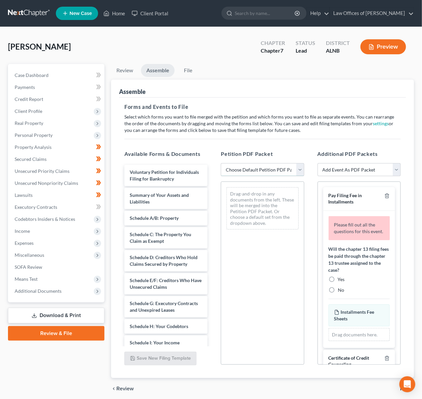
select select "0"
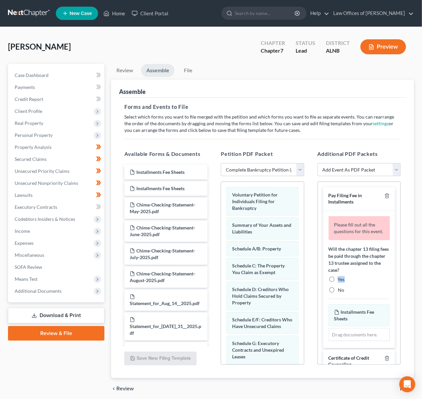
drag, startPoint x: 343, startPoint y: 269, endPoint x: 338, endPoint y: 289, distance: 20.6
click at [338, 287] on div "Will the chapter 13 filing fees be paid through the chapter 13 trustee assigned…" at bounding box center [359, 269] width 61 height 48
click at [337, 289] on div "Please fill out all the questions for this event. Will the chapter 13 filing fe…" at bounding box center [360, 279] width 72 height 137
click at [338, 287] on label "No" at bounding box center [341, 290] width 6 height 7
click at [341, 287] on input "No" at bounding box center [343, 289] width 4 height 4
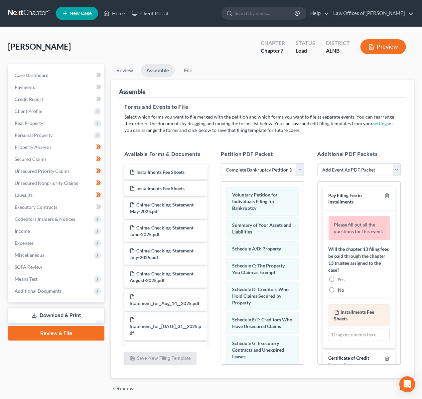
radio input "true"
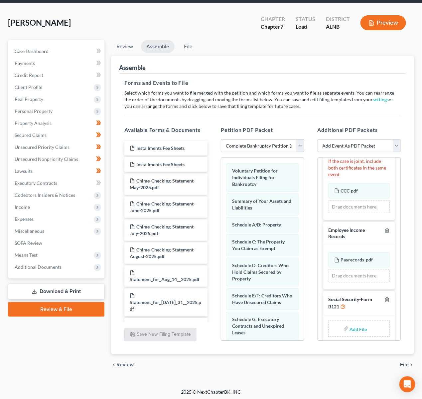
scroll to position [23, 0]
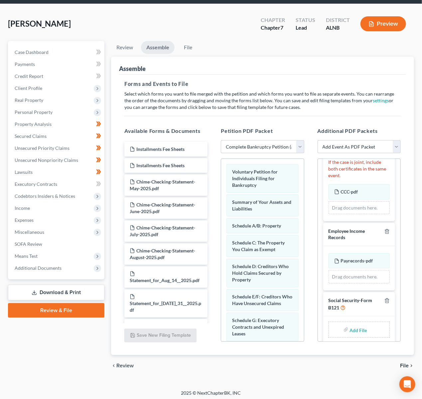
click at [352, 324] on input "file" at bounding box center [358, 330] width 16 height 12
type input "C:\fakepath\SIGNED SSN.pdf"
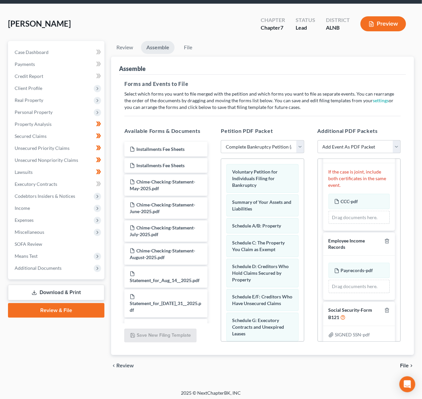
click at [402, 363] on span "File" at bounding box center [404, 365] width 9 height 5
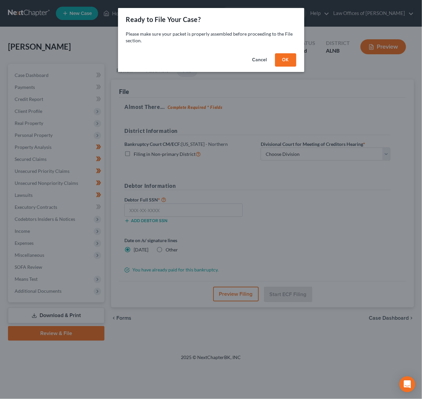
click at [290, 59] on button "OK" at bounding box center [285, 59] width 21 height 13
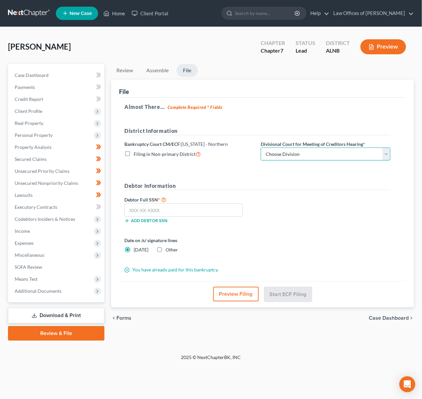
select select "2"
click at [186, 211] on input "text" at bounding box center [183, 209] width 118 height 13
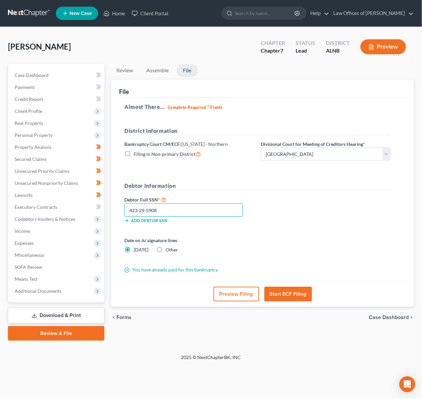
type input "423-29-5908"
click at [274, 289] on button "Start ECF Filing" at bounding box center [289, 294] width 48 height 15
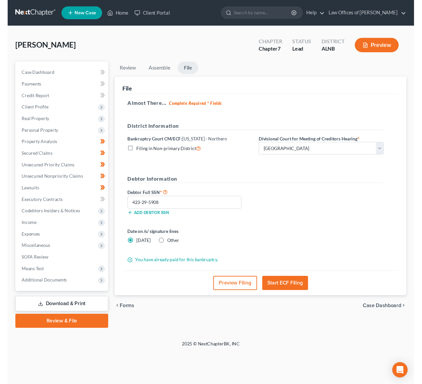
scroll to position [0, 0]
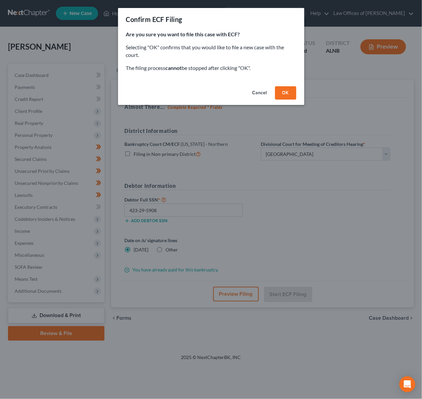
click at [284, 92] on button "OK" at bounding box center [285, 92] width 21 height 13
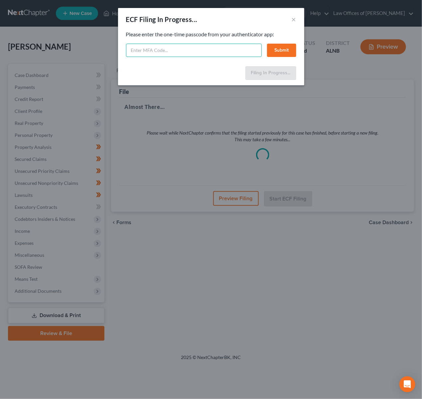
click at [174, 51] on input "text" at bounding box center [194, 50] width 136 height 13
type input "788693"
click at [280, 46] on button "Submit" at bounding box center [281, 50] width 29 height 13
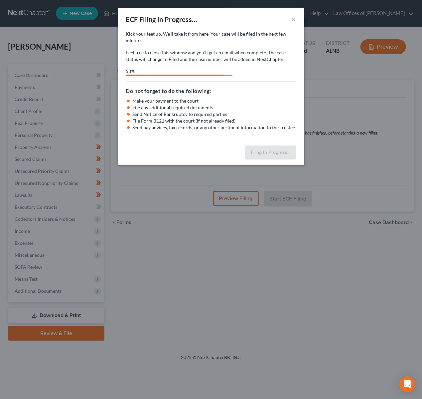
select select "2"
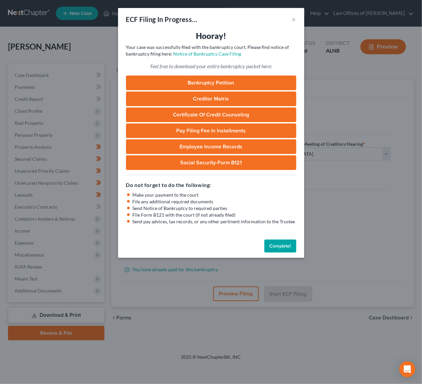
click at [280, 241] on button "Complete!" at bounding box center [281, 246] width 32 height 13
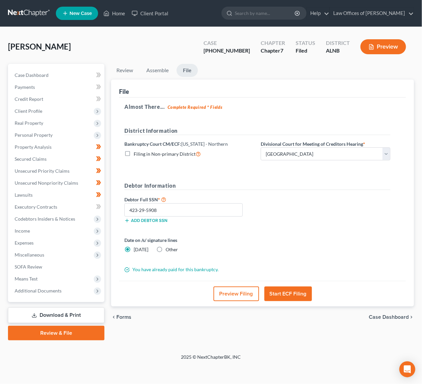
click at [45, 11] on link at bounding box center [29, 13] width 43 height 12
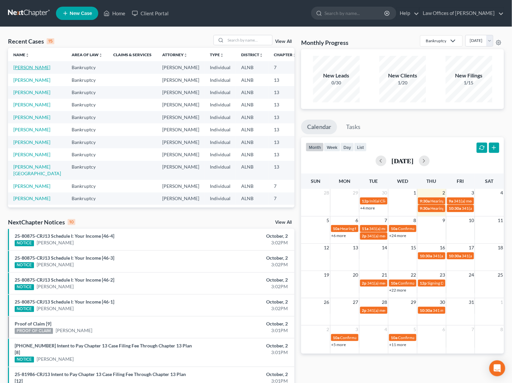
click at [23, 70] on link "[PERSON_NAME]" at bounding box center [31, 68] width 37 height 6
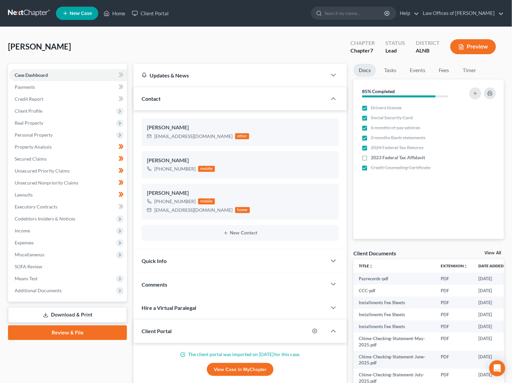
click at [495, 253] on link "View All" at bounding box center [492, 253] width 17 height 5
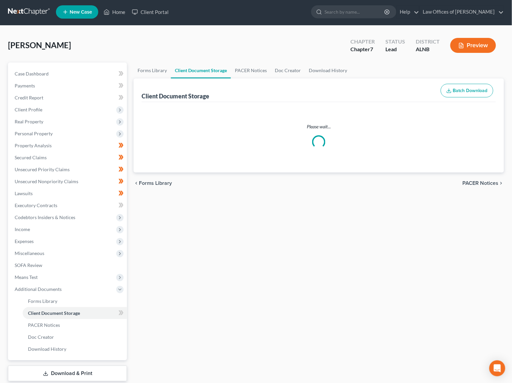
scroll to position [1, 0]
select select "23"
select select "5"
select select "19"
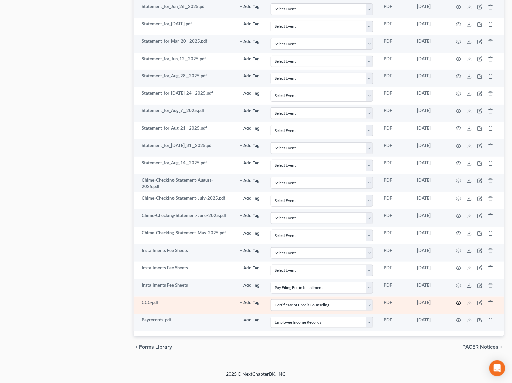
scroll to position [1612, 0]
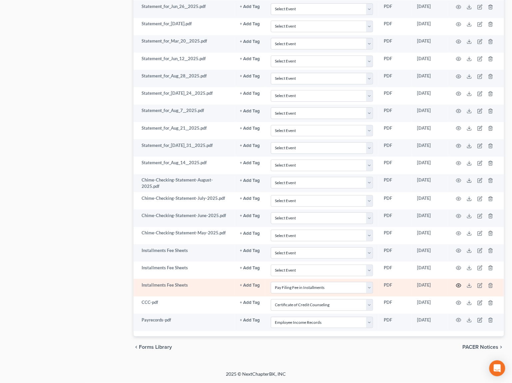
click at [461, 286] on icon "button" at bounding box center [458, 286] width 5 height 4
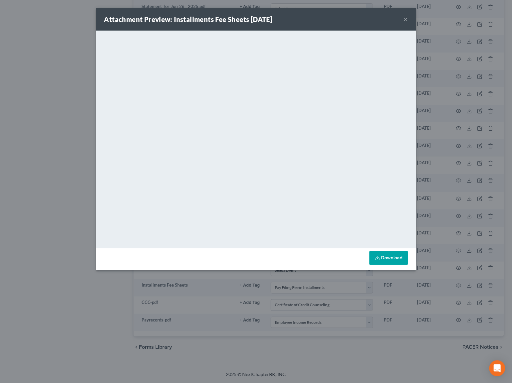
click at [407, 19] on button "×" at bounding box center [405, 19] width 5 height 8
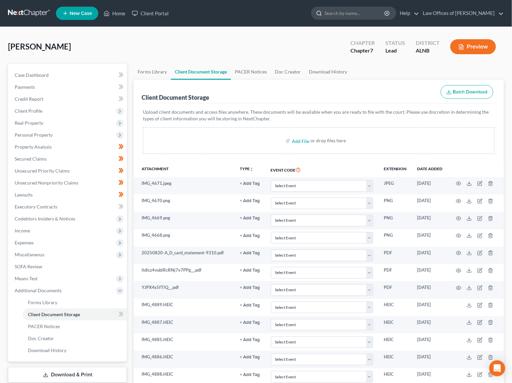
scroll to position [0, 0]
click at [366, 11] on input "search" at bounding box center [354, 13] width 61 height 12
type input "king"
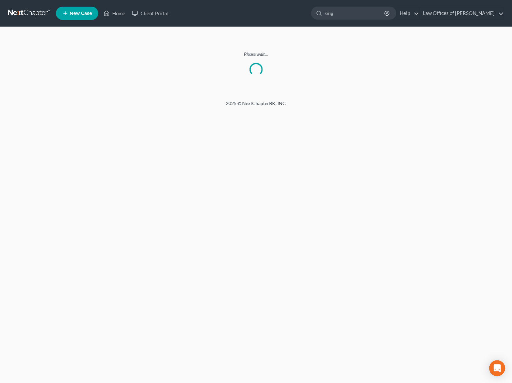
click at [32, 15] on link at bounding box center [29, 13] width 43 height 12
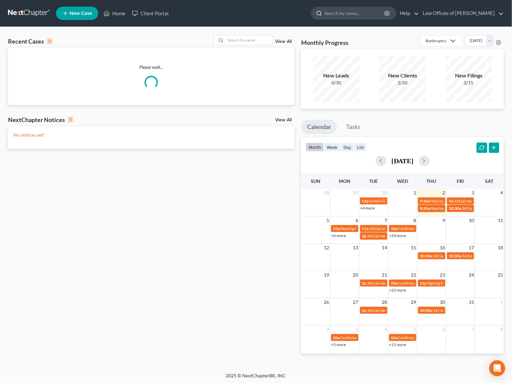
click at [346, 13] on input "search" at bounding box center [354, 13] width 61 height 12
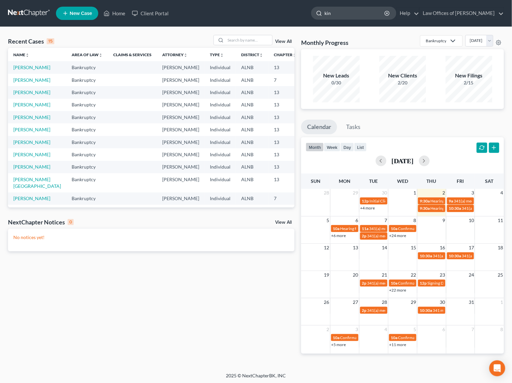
type input "king"
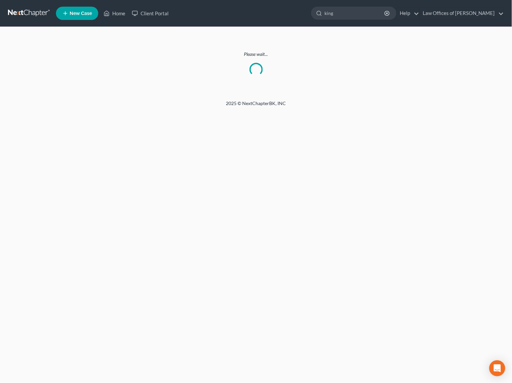
click at [21, 12] on link at bounding box center [29, 13] width 43 height 12
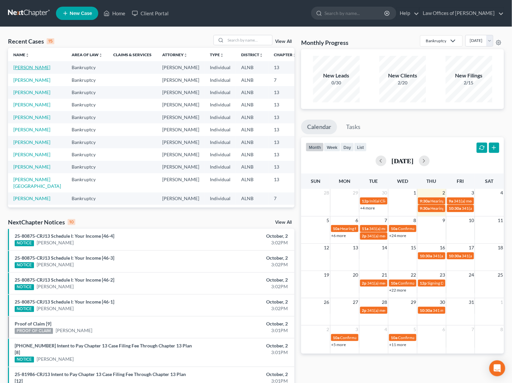
click at [24, 70] on link "[PERSON_NAME]" at bounding box center [31, 68] width 37 height 6
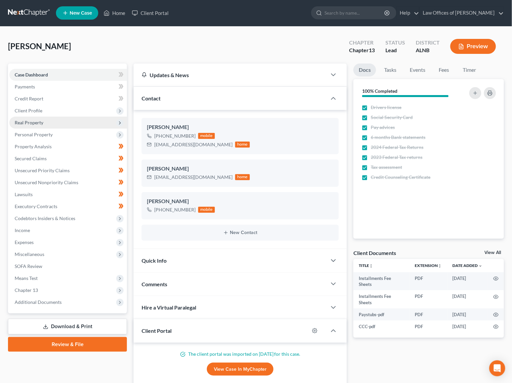
scroll to position [2, 0]
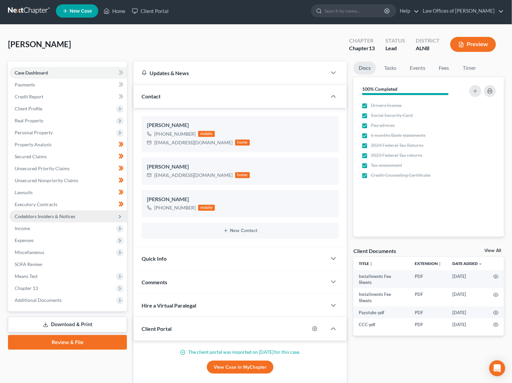
click at [94, 214] on span "Codebtors Insiders & Notices" at bounding box center [67, 217] width 117 height 12
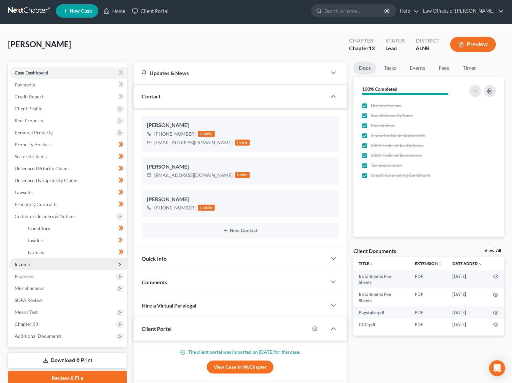
click at [51, 259] on span "Income" at bounding box center [67, 265] width 117 height 12
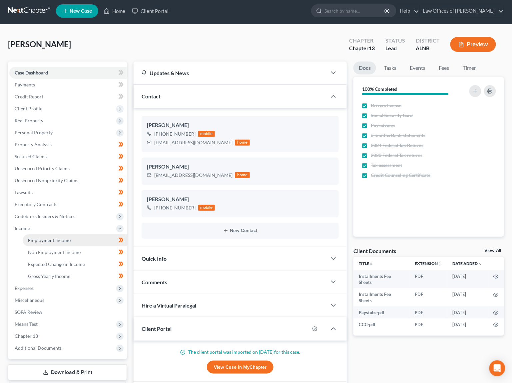
click at [69, 238] on span "Employment Income" at bounding box center [49, 241] width 43 height 6
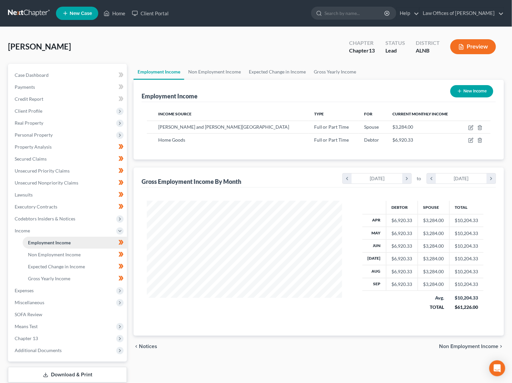
scroll to position [116, 208]
click at [472, 136] on td at bounding box center [475, 140] width 30 height 13
click at [469, 138] on icon "button" at bounding box center [470, 140] width 5 height 5
select select "0"
select select "22"
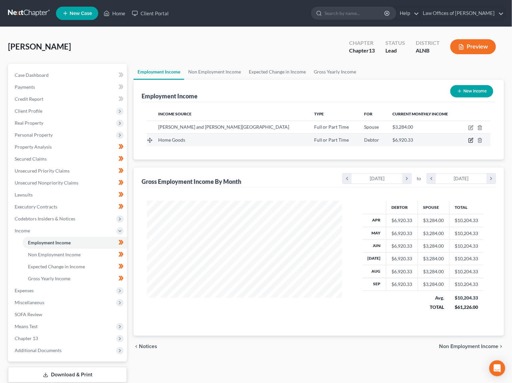
select select "3"
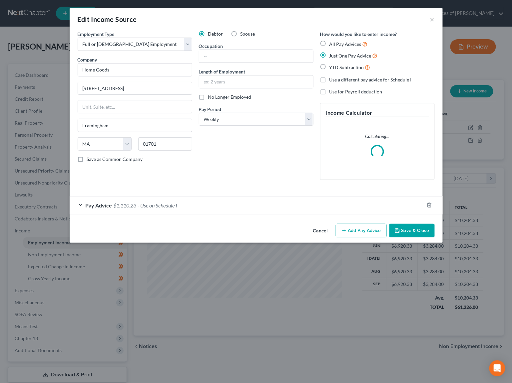
click at [166, 204] on span "- Use on Schedule I" at bounding box center [158, 205] width 40 height 6
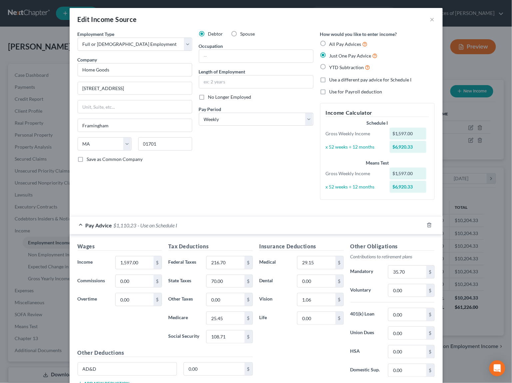
scroll to position [0, 0]
click at [336, 66] on span "YTD Subtraction" at bounding box center [346, 68] width 35 height 6
click at [336, 66] on input "YTD Subtraction" at bounding box center [334, 66] width 4 height 4
radio input "true"
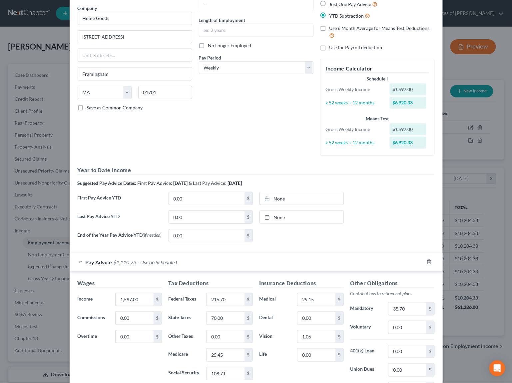
scroll to position [54, 0]
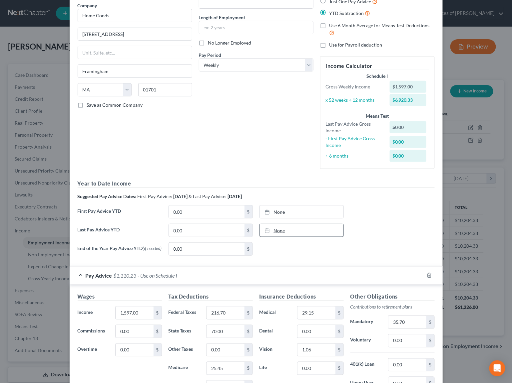
click at [282, 225] on link "None" at bounding box center [302, 230] width 84 height 13
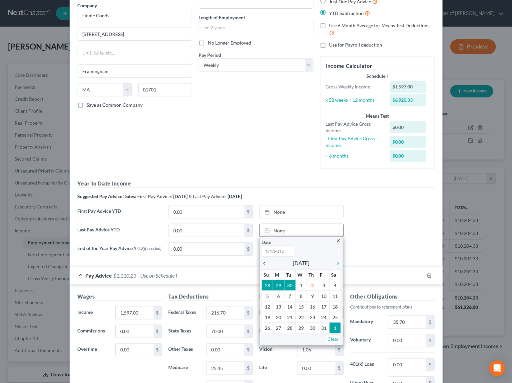
type input "10/2/2025"
click at [266, 261] on icon "chevron_left" at bounding box center [266, 263] width 9 height 5
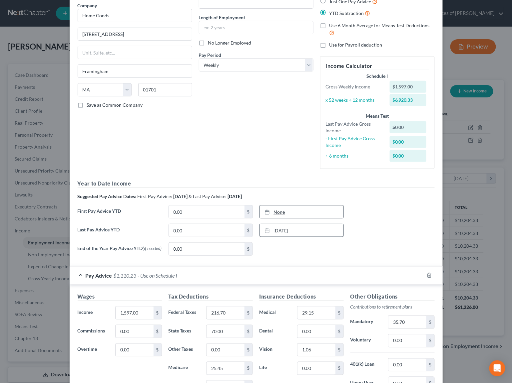
click at [279, 208] on link "None" at bounding box center [302, 212] width 84 height 13
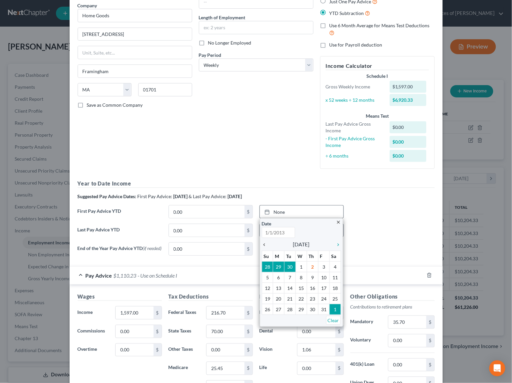
type input "10/2/2025"
click at [265, 242] on icon "chevron_left" at bounding box center [266, 244] width 9 height 5
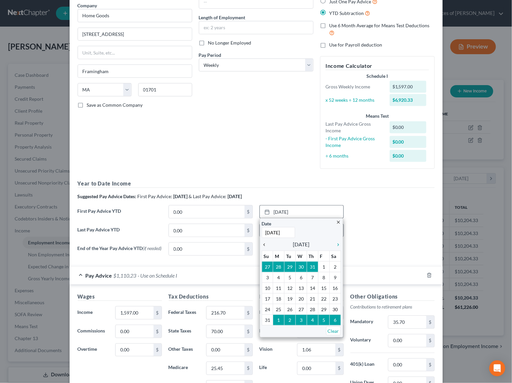
click at [265, 242] on icon "chevron_left" at bounding box center [266, 244] width 9 height 5
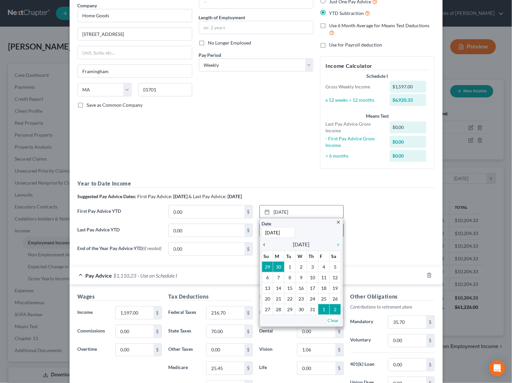
click at [265, 242] on icon "chevron_left" at bounding box center [266, 244] width 9 height 5
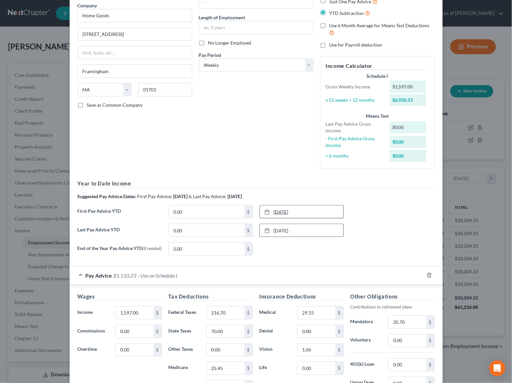
click at [280, 206] on link "3/28/2025" at bounding box center [302, 212] width 84 height 13
click at [189, 206] on input "0.00" at bounding box center [207, 212] width 76 height 13
type input "29,356.50"
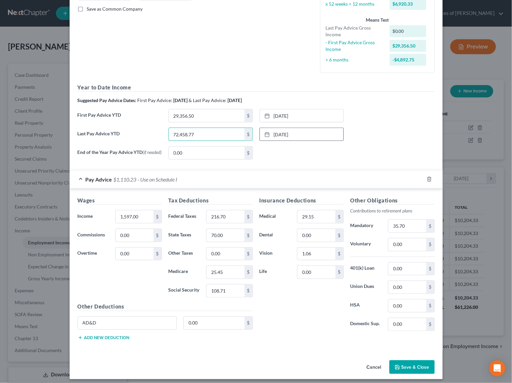
scroll to position [150, 0]
type input "72,458.77"
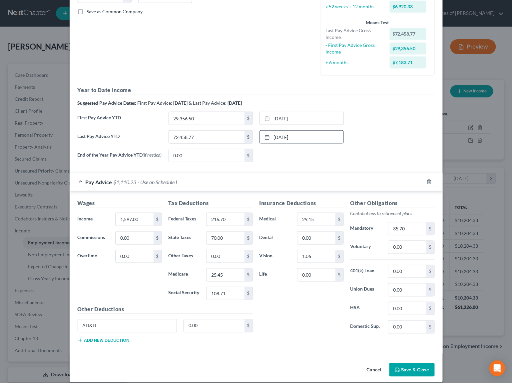
click at [400, 363] on button "Save & Close" at bounding box center [411, 370] width 45 height 14
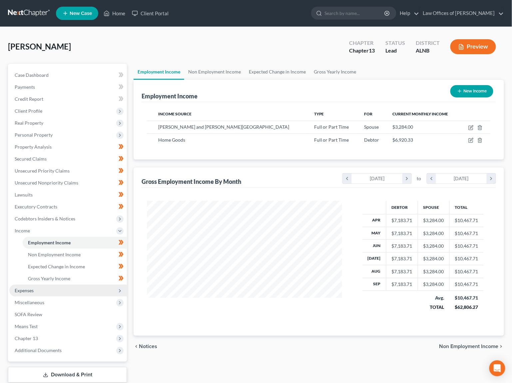
click at [73, 285] on span "Expenses" at bounding box center [67, 291] width 117 height 12
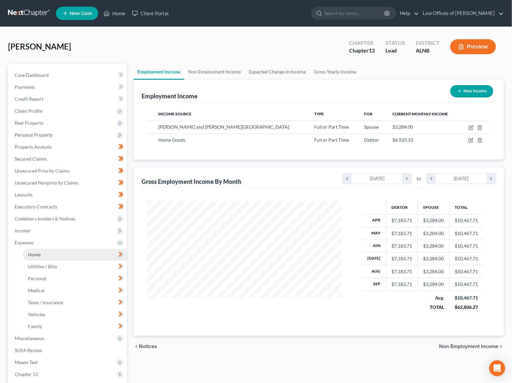
click at [81, 249] on link "Home" at bounding box center [75, 255] width 104 height 12
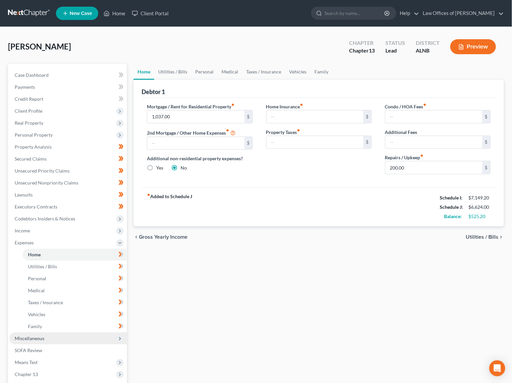
click at [68, 333] on span "Miscellaneous" at bounding box center [67, 339] width 117 height 12
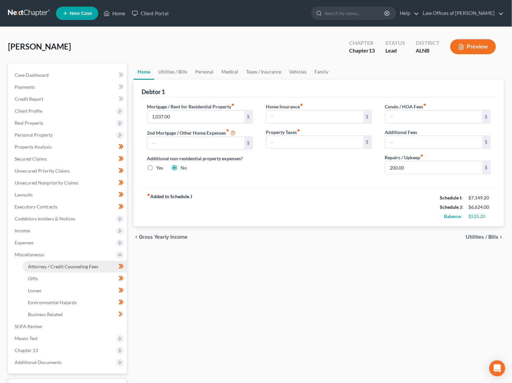
click at [63, 264] on span "Attorney / Credit Counseling Fees" at bounding box center [63, 267] width 70 height 6
select select "0"
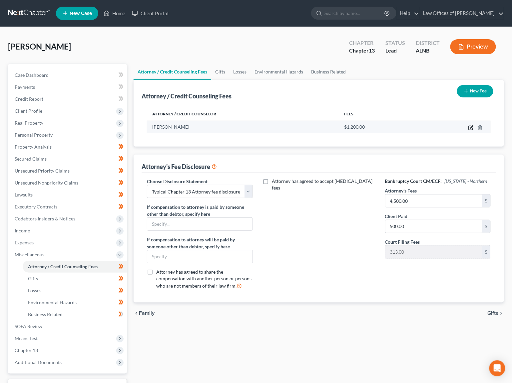
click at [470, 125] on icon "button" at bounding box center [470, 127] width 5 height 5
select select "0"
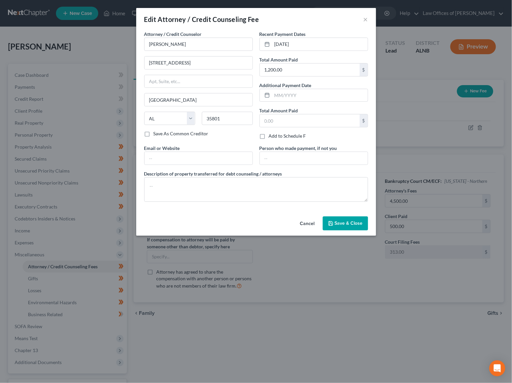
click at [343, 218] on button "Save & Close" at bounding box center [345, 224] width 45 height 14
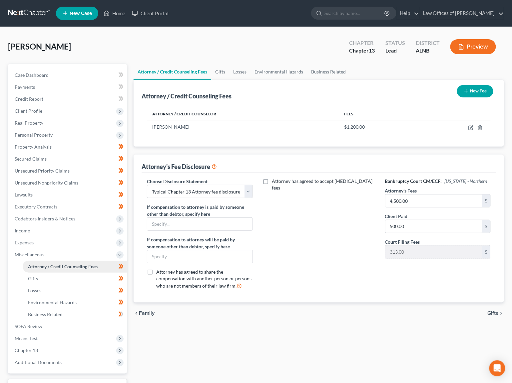
click at [71, 264] on span "Attorney / Credit Counseling Fees" at bounding box center [63, 267] width 70 height 6
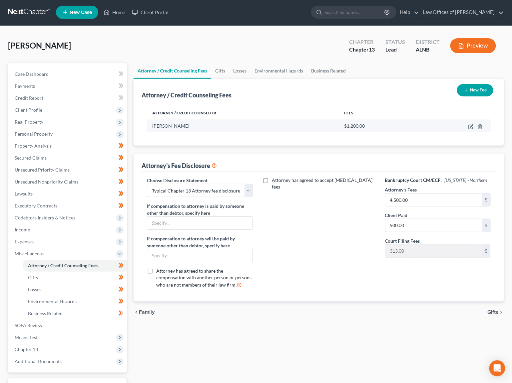
scroll to position [1, 0]
click at [474, 125] on td at bounding box center [454, 126] width 71 height 13
click at [472, 125] on icon "button" at bounding box center [470, 126] width 5 height 5
select select "0"
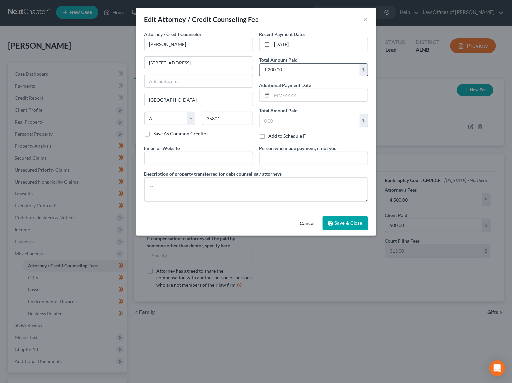
click at [293, 72] on input "1,200.00" at bounding box center [310, 70] width 100 height 13
type input "500"
click at [274, 41] on input "9/24/2025" at bounding box center [320, 44] width 96 height 13
click at [330, 45] on input "9/24/2025" at bounding box center [320, 44] width 96 height 13
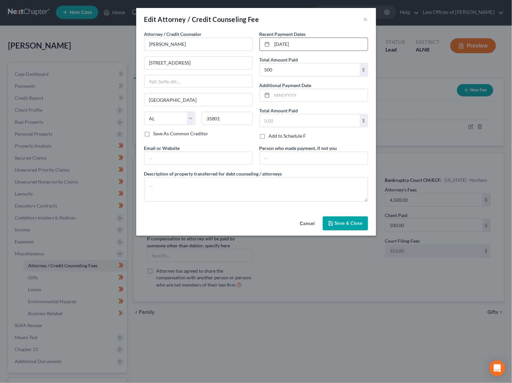
click at [330, 45] on input "9/24/2025" at bounding box center [320, 44] width 96 height 13
type input "10/2/2025"
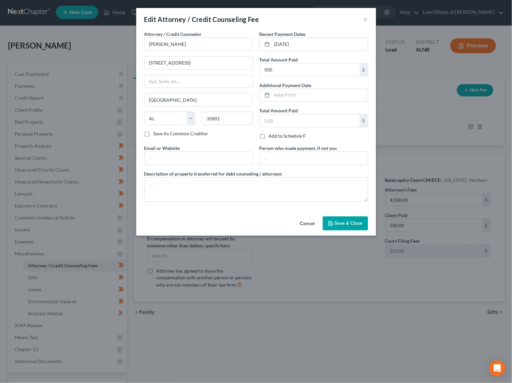
click at [339, 221] on span "Save & Close" at bounding box center [348, 224] width 28 height 6
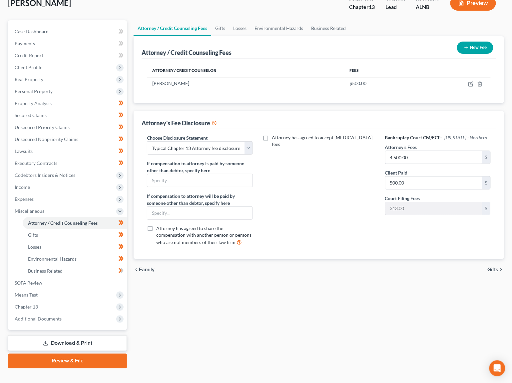
scroll to position [43, 0]
click at [65, 336] on link "Download & Print" at bounding box center [67, 344] width 119 height 16
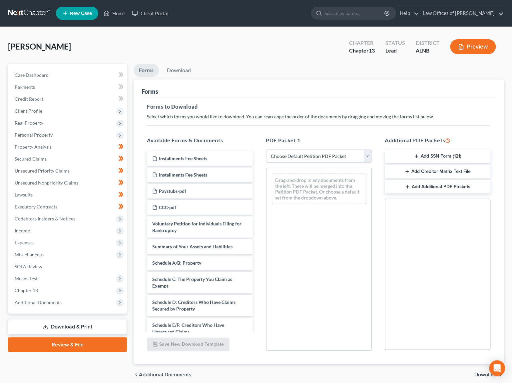
select select "0"
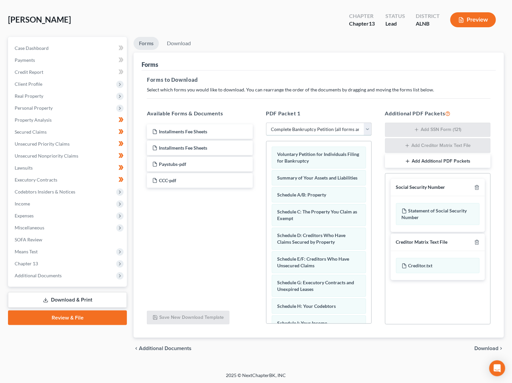
scroll to position [27, 0]
click at [491, 346] on span "Download" at bounding box center [486, 348] width 24 height 5
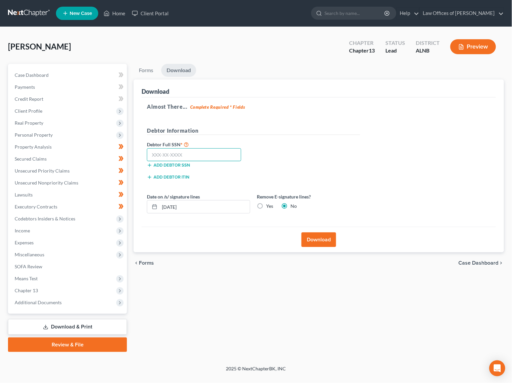
click at [187, 154] on input "text" at bounding box center [194, 154] width 94 height 13
type input "457-95-1532"
click at [333, 239] on button "Download" at bounding box center [318, 240] width 35 height 15
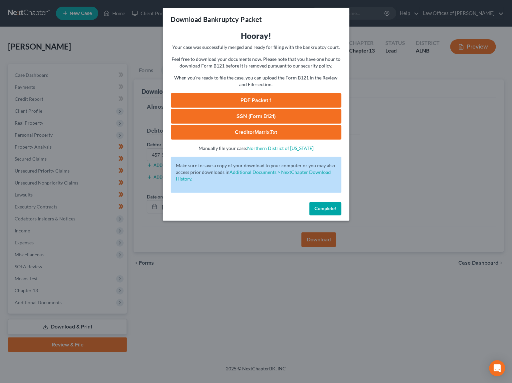
click at [238, 102] on link "PDF Packet 1" at bounding box center [256, 100] width 170 height 15
drag, startPoint x: 330, startPoint y: 200, endPoint x: 292, endPoint y: 196, distance: 38.2
click at [330, 202] on button "Complete!" at bounding box center [325, 208] width 32 height 13
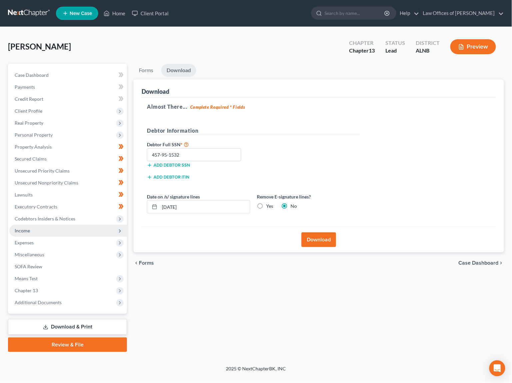
click at [18, 228] on span "Income" at bounding box center [22, 231] width 15 height 6
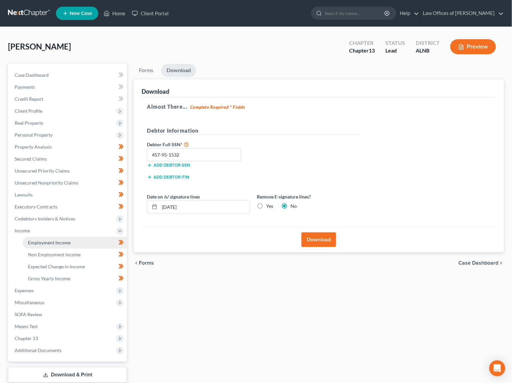
click at [57, 240] on span "Employment Income" at bounding box center [49, 243] width 43 height 6
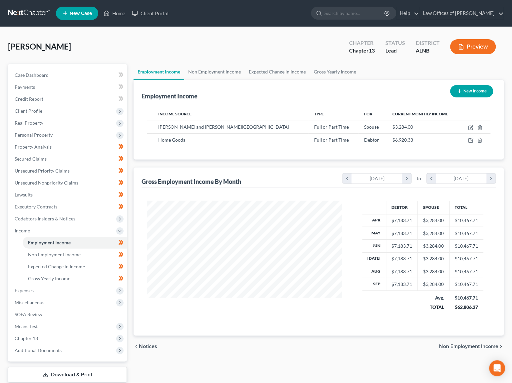
scroll to position [116, 208]
click at [471, 139] on icon "button" at bounding box center [471, 139] width 3 height 3
select select "0"
select select "22"
select select "3"
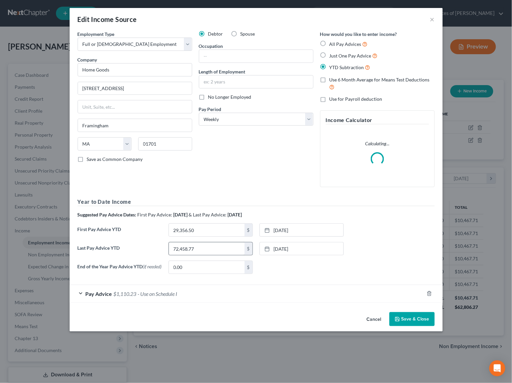
click at [207, 253] on div "72,458.77 $" at bounding box center [210, 248] width 84 height 13
click at [208, 248] on input "72,458.77" at bounding box center [207, 249] width 76 height 13
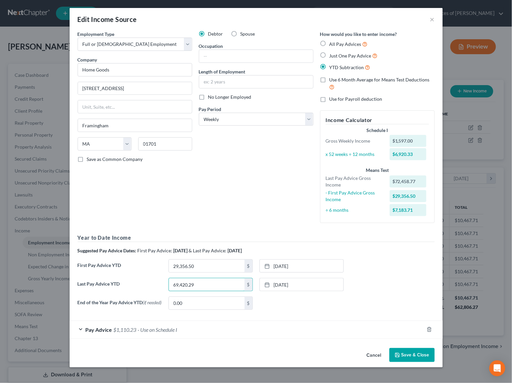
type input "69,420.29"
click at [406, 352] on button "Save & Close" at bounding box center [411, 355] width 45 height 14
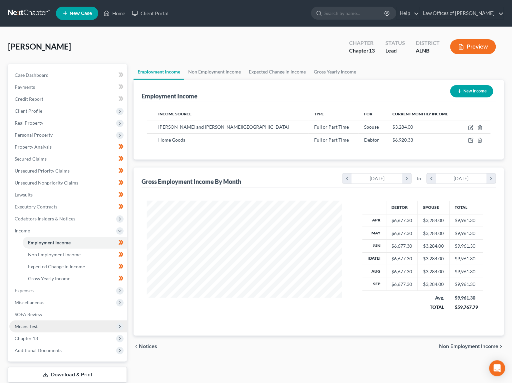
click at [28, 324] on span "Means Test" at bounding box center [26, 327] width 23 height 6
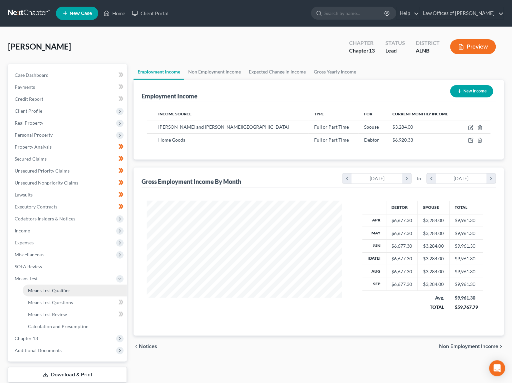
click at [54, 288] on span "Means Test Qualifier" at bounding box center [49, 291] width 42 height 6
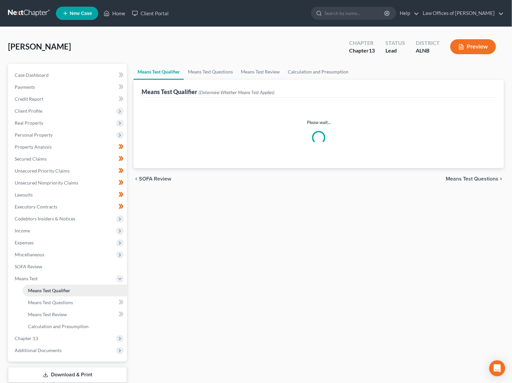
scroll to position [9, 0]
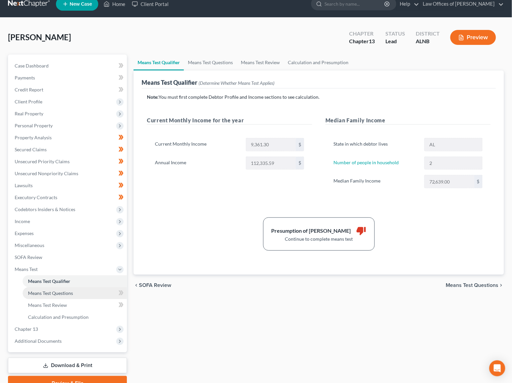
click at [54, 291] on span "Means Test Questions" at bounding box center [50, 294] width 45 height 6
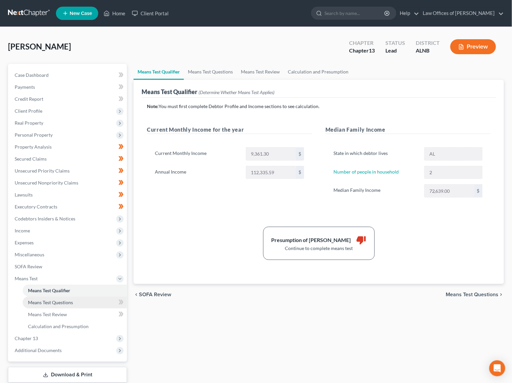
select select "2"
select select "3"
select select "1"
select select "60"
select select "0"
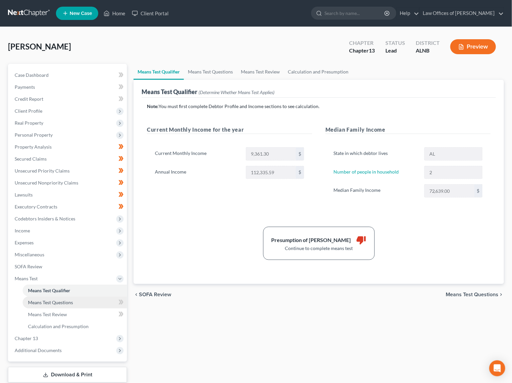
select select "60"
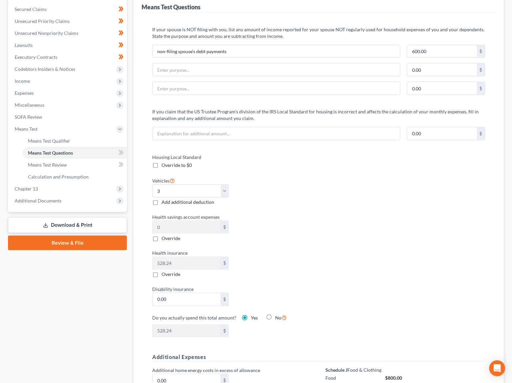
scroll to position [150, 0]
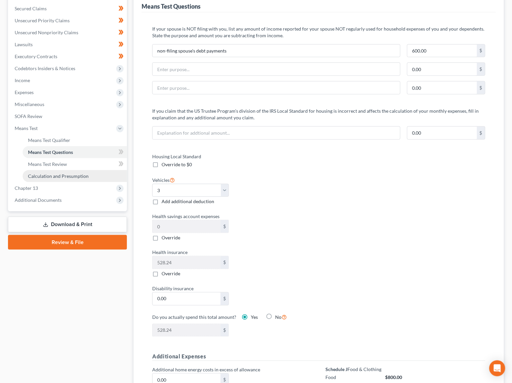
click at [73, 173] on span "Calculation and Presumption" at bounding box center [58, 176] width 61 height 6
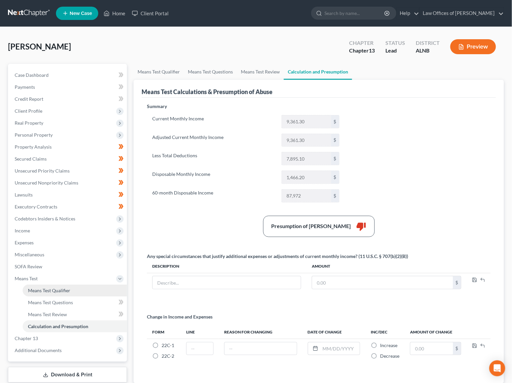
scroll to position [1, 0]
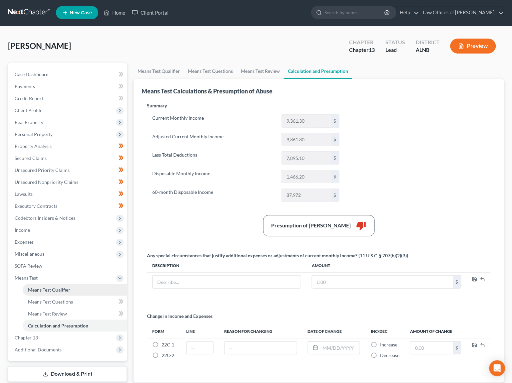
click at [42, 287] on span "Means Test Qualifier" at bounding box center [49, 290] width 42 height 6
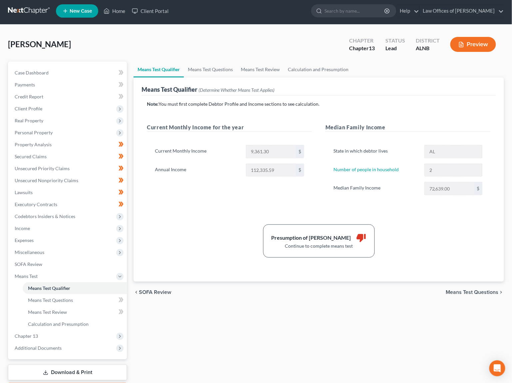
scroll to position [4, 0]
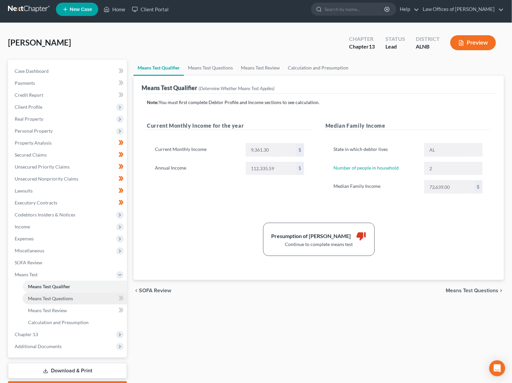
click at [65, 296] on span "Means Test Questions" at bounding box center [50, 299] width 45 height 6
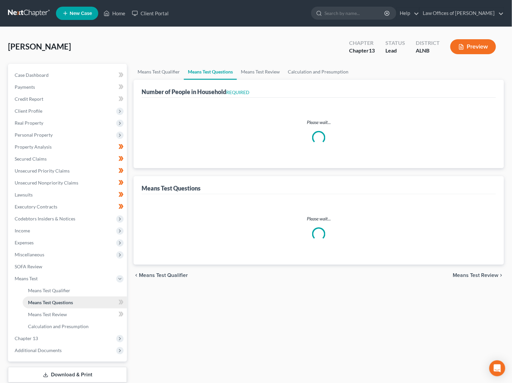
scroll to position [0, 0]
select select "1"
select select "60"
select select "0"
select select "60"
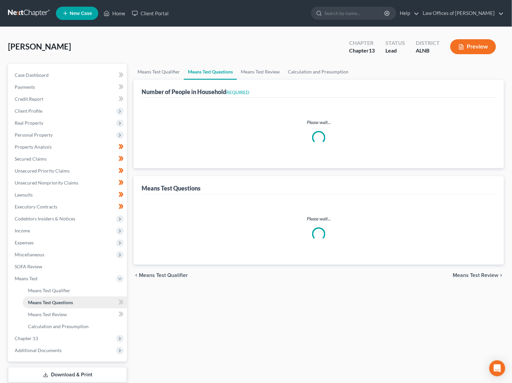
select select "2"
select select "3"
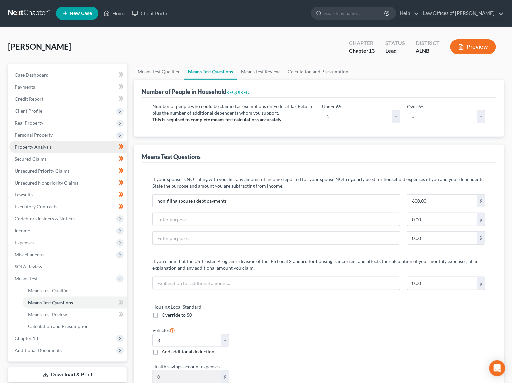
scroll to position [0, 0]
click at [34, 156] on span "Secured Claims" at bounding box center [31, 159] width 32 height 6
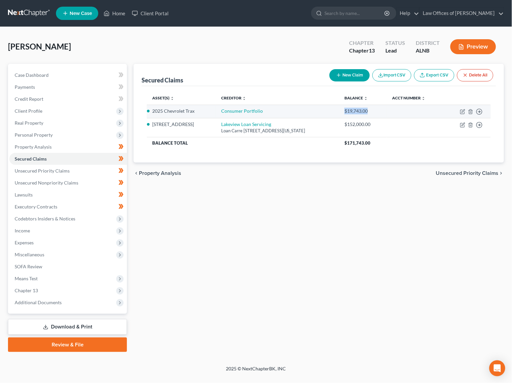
scroll to position [0, 0]
drag, startPoint x: 381, startPoint y: 112, endPoint x: 356, endPoint y: 111, distance: 24.3
click at [356, 111] on div "$19,743.00" at bounding box center [362, 111] width 37 height 7
copy div "19,743.00"
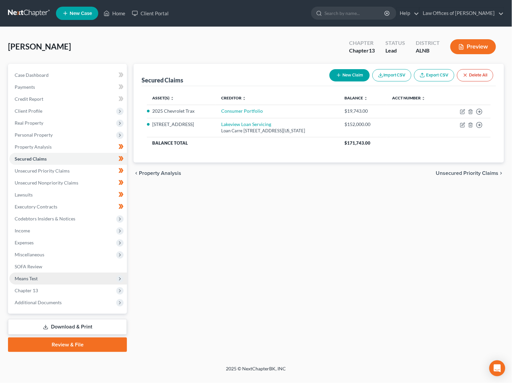
click at [32, 276] on span "Means Test" at bounding box center [26, 279] width 23 height 6
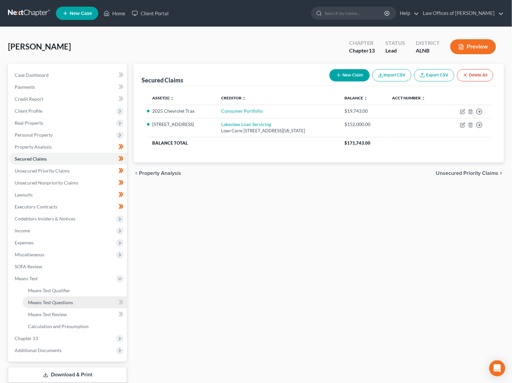
click at [40, 300] on span "Means Test Questions" at bounding box center [50, 303] width 45 height 6
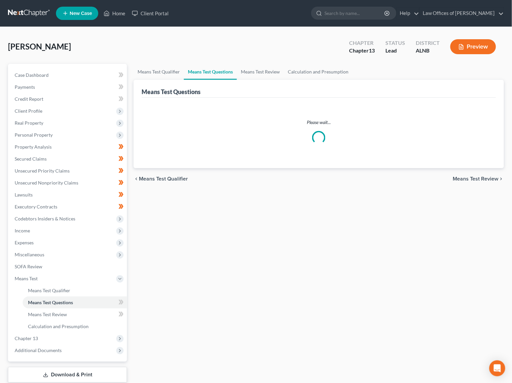
select select "2"
select select "1"
select select "60"
select select "0"
select select "60"
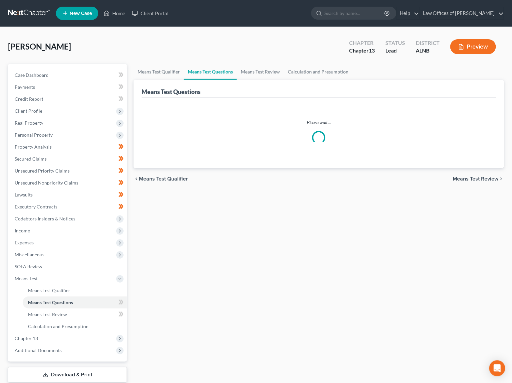
select select "3"
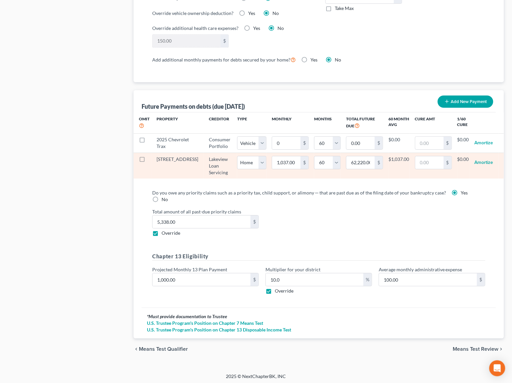
scroll to position [586, 0]
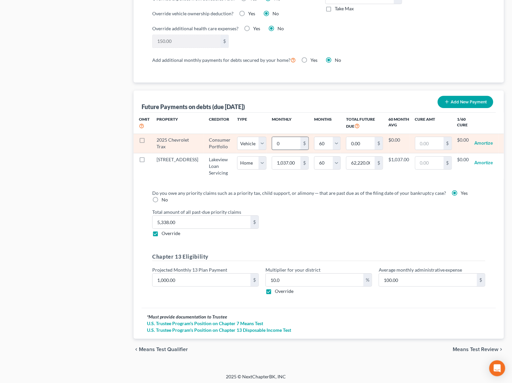
click at [275, 142] on input "0" at bounding box center [286, 143] width 28 height 13
click at [352, 138] on input "0.00" at bounding box center [360, 143] width 28 height 13
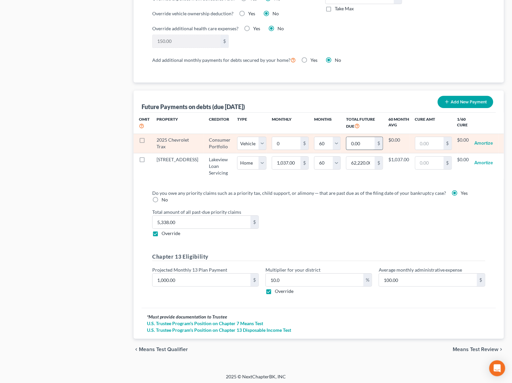
click at [352, 138] on input "0.00" at bounding box center [360, 143] width 28 height 13
paste input "19,743"
type input "19,743.00"
select select "1"
select select "60"
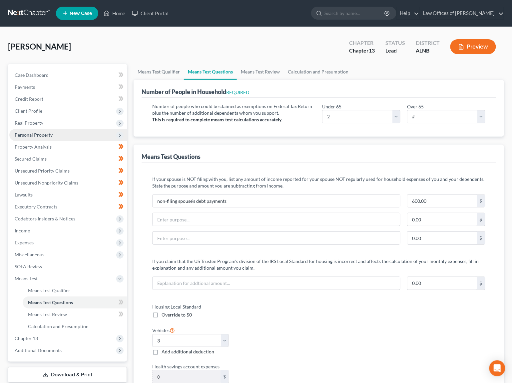
scroll to position [0, 0]
click at [47, 134] on span "Personal Property" at bounding box center [34, 135] width 38 height 6
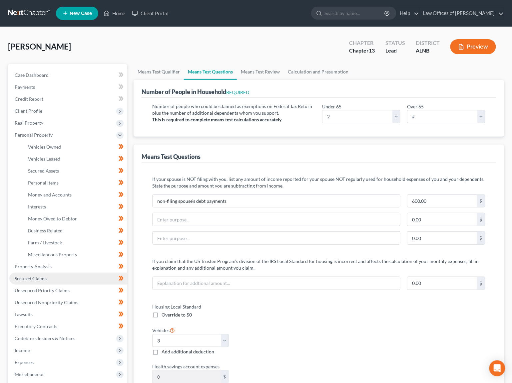
click at [45, 276] on span "Secured Claims" at bounding box center [31, 279] width 32 height 6
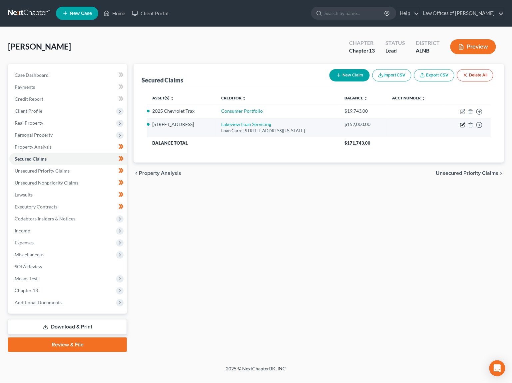
click at [460, 122] on icon "button" at bounding box center [462, 124] width 5 height 5
select select "48"
select select "6"
select select "2"
select select "3"
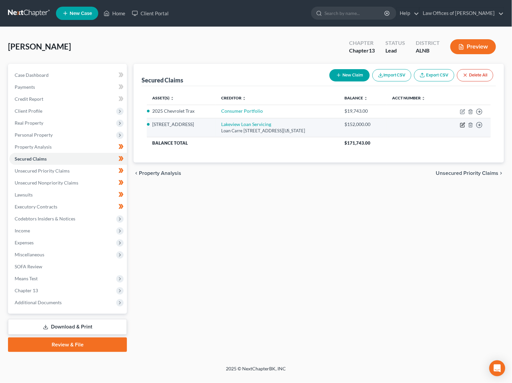
select select "0"
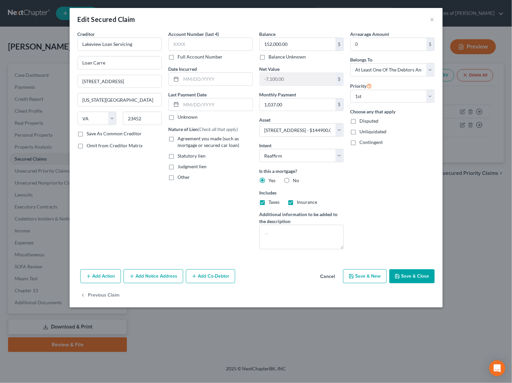
click at [412, 270] on button "Save & Close" at bounding box center [411, 277] width 45 height 14
select select
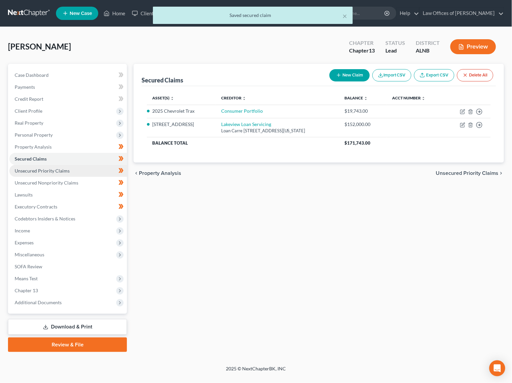
click at [41, 169] on span "Unsecured Priority Claims" at bounding box center [42, 171] width 55 height 6
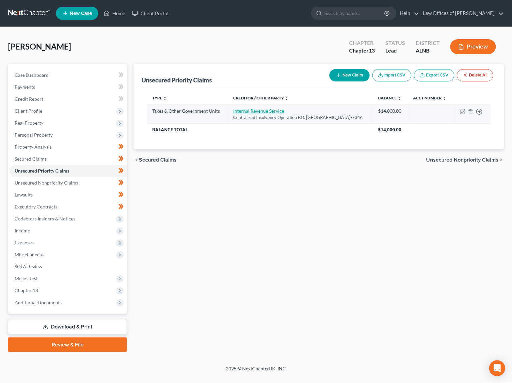
click at [252, 114] on link "Internal Revenue Service" at bounding box center [258, 111] width 51 height 6
select select "0"
select select "39"
select select "3"
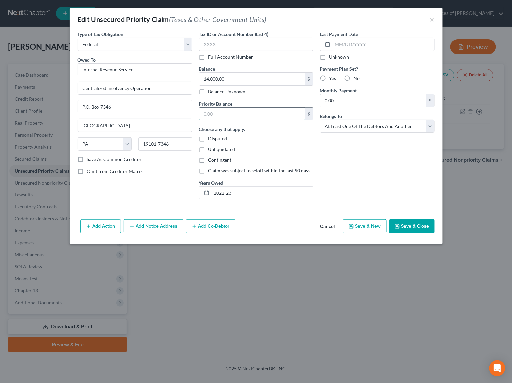
click at [219, 111] on input "text" at bounding box center [252, 114] width 106 height 13
click at [409, 227] on button "Save & Close" at bounding box center [411, 227] width 45 height 14
type input "14,000.00"
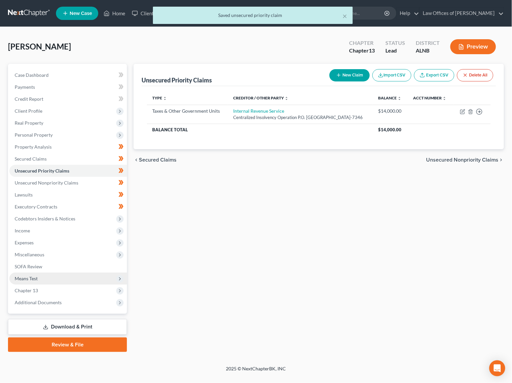
click at [44, 273] on span "Means Test" at bounding box center [67, 279] width 117 height 12
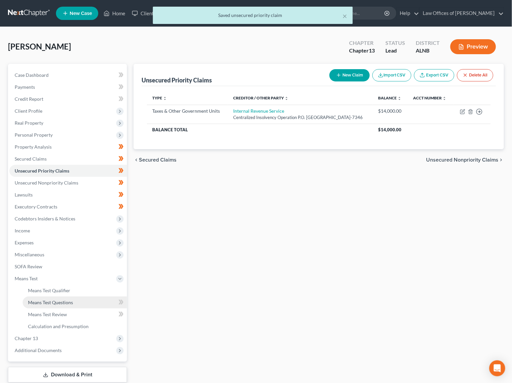
click at [52, 300] on span "Means Test Questions" at bounding box center [50, 303] width 45 height 6
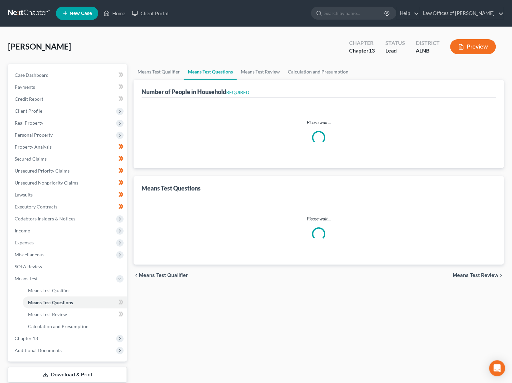
select select "1"
select select "60"
select select "0"
select select "60"
select select "3"
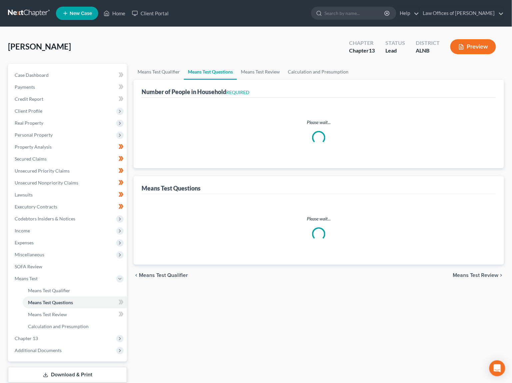
select select "2"
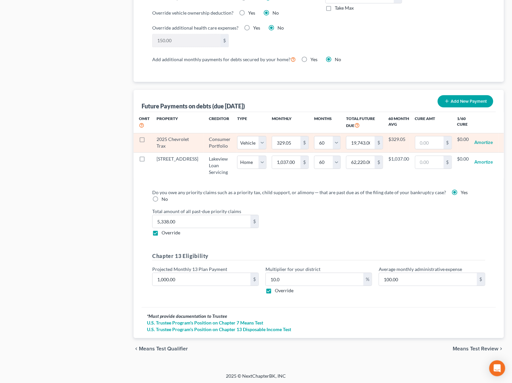
scroll to position [586, 0]
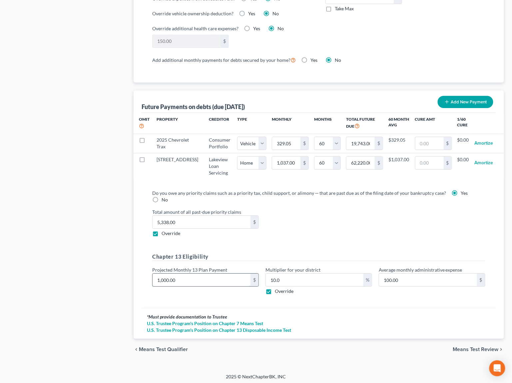
click at [198, 279] on input "1,000.00" at bounding box center [201, 280] width 98 height 13
click at [210, 224] on input "5,338.00" at bounding box center [201, 222] width 98 height 13
type input "14,000"
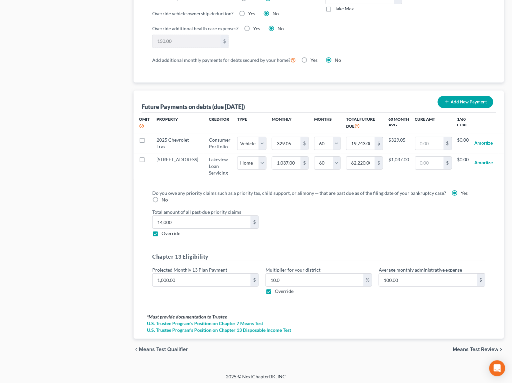
click at [161, 235] on label "Override" at bounding box center [170, 233] width 19 height 7
click at [164, 235] on input "Override" at bounding box center [166, 232] width 4 height 4
checkbox input "false"
click at [481, 348] on span "Means Test Review" at bounding box center [476, 349] width 46 height 5
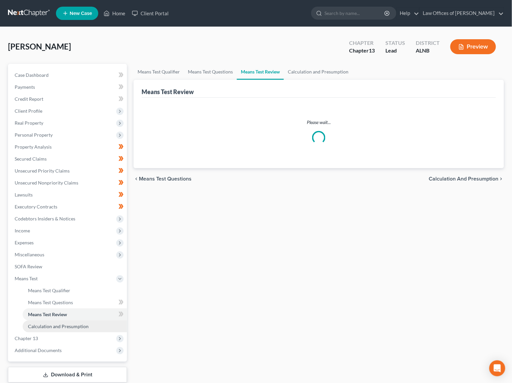
click at [66, 324] on span "Calculation and Presumption" at bounding box center [58, 327] width 61 height 6
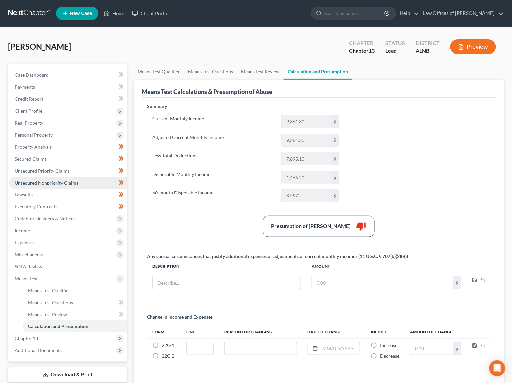
click at [47, 180] on span "Unsecured Nonpriority Claims" at bounding box center [47, 183] width 64 height 6
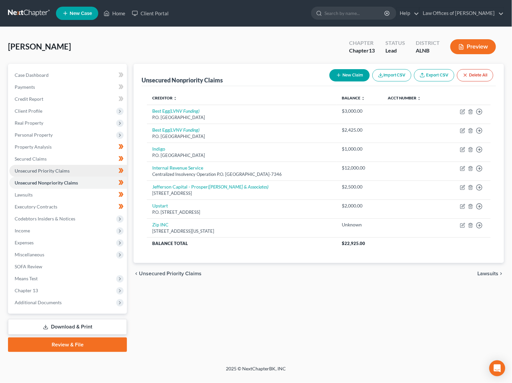
click at [39, 168] on span "Unsecured Priority Claims" at bounding box center [42, 171] width 55 height 6
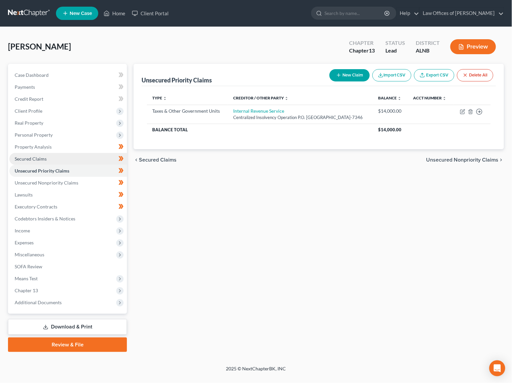
click at [39, 156] on span "Secured Claims" at bounding box center [31, 159] width 32 height 6
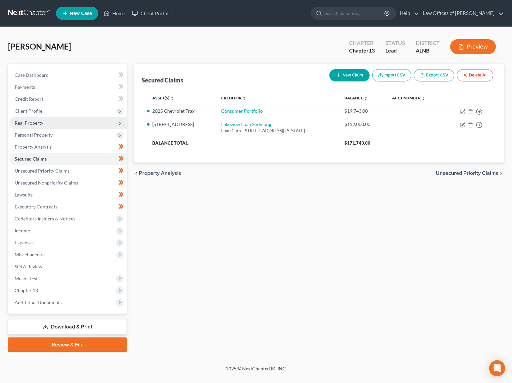
click at [39, 120] on span "Real Property" at bounding box center [29, 123] width 29 height 6
click at [33, 121] on span "Real Property" at bounding box center [29, 123] width 29 height 6
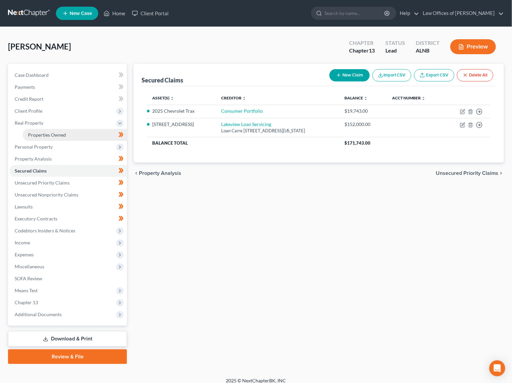
click at [44, 132] on span "Properties Owned" at bounding box center [47, 135] width 38 height 6
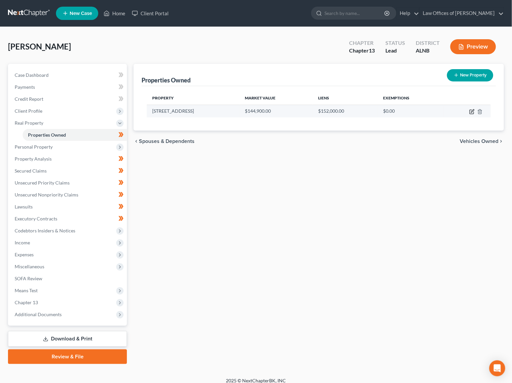
click at [473, 111] on icon "button" at bounding box center [471, 111] width 5 height 5
select select "0"
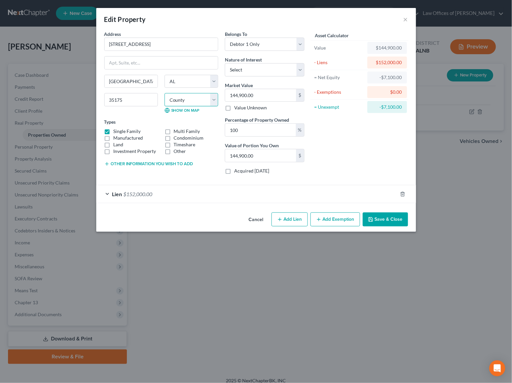
click at [206, 99] on select "County [GEOGRAPHIC_DATA] [GEOGRAPHIC_DATA] [GEOGRAPHIC_DATA] [GEOGRAPHIC_DATA] …" at bounding box center [191, 99] width 54 height 13
select select "51"
click at [386, 221] on button "Save & Close" at bounding box center [384, 220] width 45 height 14
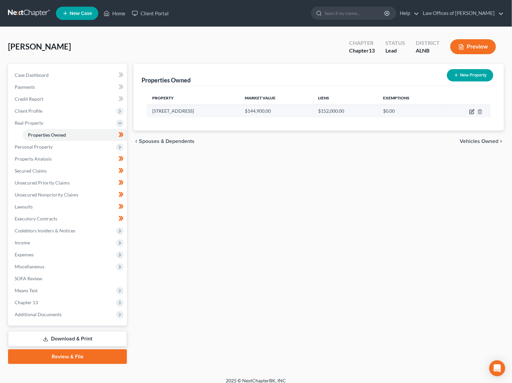
click at [472, 110] on icon "button" at bounding box center [471, 111] width 5 height 5
click at [472, 111] on icon "button" at bounding box center [472, 111] width 3 height 3
select select "0"
select select "51"
select select "0"
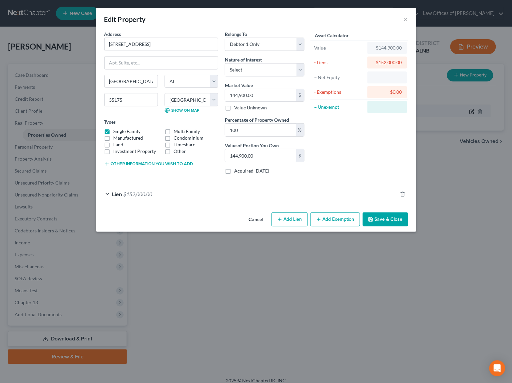
select select "0"
select select "51"
select select "0"
select select "1"
click at [248, 126] on input "100" at bounding box center [260, 130] width 71 height 13
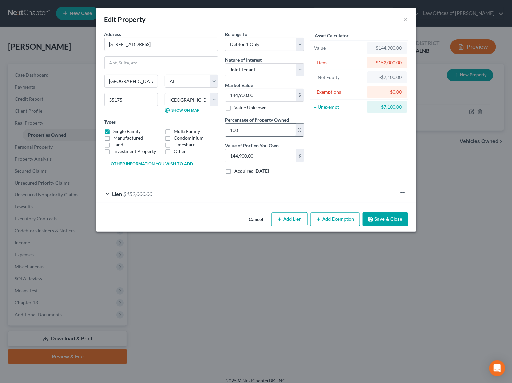
click at [248, 126] on input "100" at bounding box center [260, 130] width 71 height 13
type input "5"
type input "7,245.00"
type input "50"
type input "72,450.00"
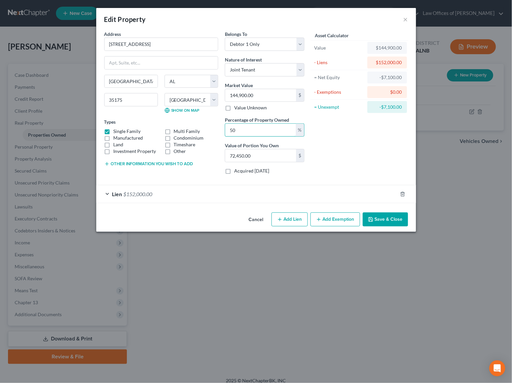
type input "50"
click at [129, 162] on button "Other information you wish to add" at bounding box center [148, 163] width 89 height 5
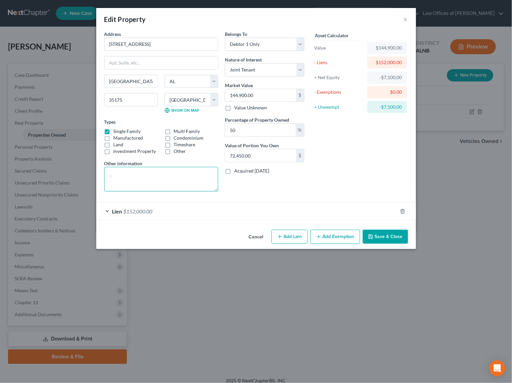
click at [129, 172] on textarea at bounding box center [161, 179] width 114 height 25
type textarea "Joint tenant with wife. Assessed value = $144,900 1/2 interest $72,450"
click at [375, 237] on button "Save & Close" at bounding box center [384, 237] width 45 height 14
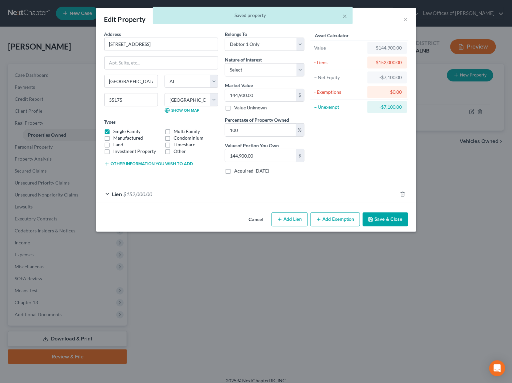
click at [390, 227] on div "Cancel Add Lien Add Lease Add Exemption Save & Close" at bounding box center [256, 221] width 320 height 22
click at [391, 226] on div "Cancel Add Lien Add Lease Add Exemption Save & Close" at bounding box center [256, 221] width 320 height 22
click at [392, 216] on button "Save & Close" at bounding box center [384, 220] width 45 height 14
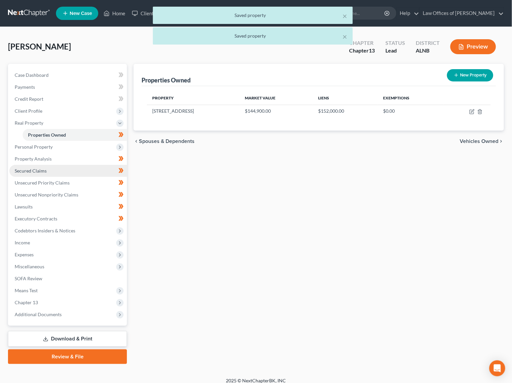
click at [59, 170] on link "Secured Claims" at bounding box center [67, 171] width 117 height 12
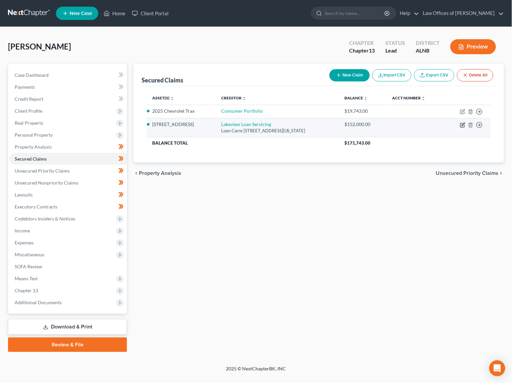
click at [462, 123] on icon "button" at bounding box center [462, 124] width 5 height 5
select select "48"
select select "2"
select select "3"
select select "0"
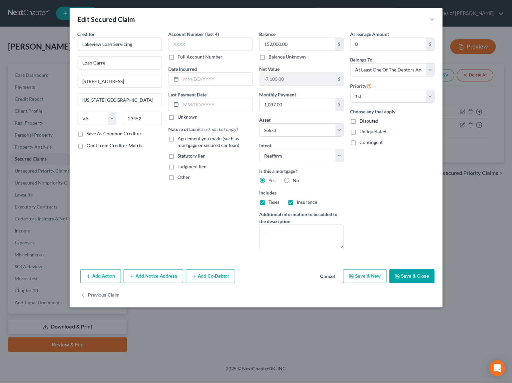
click at [411, 274] on button "Save & Close" at bounding box center [411, 277] width 45 height 14
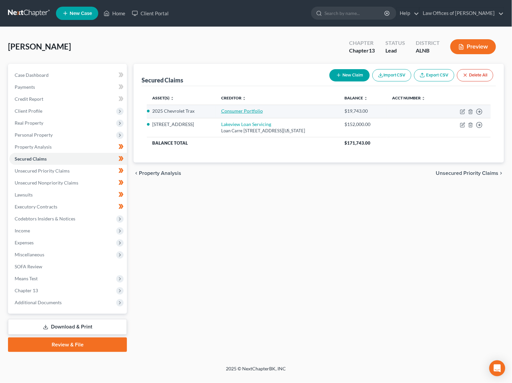
click at [238, 111] on link "Consumer Portfolio" at bounding box center [242, 111] width 42 height 6
select select "3"
select select "0"
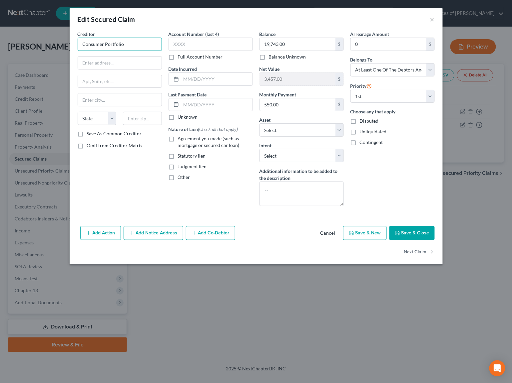
click at [126, 45] on input "Consumer Portfolio" at bounding box center [120, 44] width 84 height 13
type input "Consumer Portfolio Services"
type input "P.O. Box 57071"
type input "92619"
type input "Irvine"
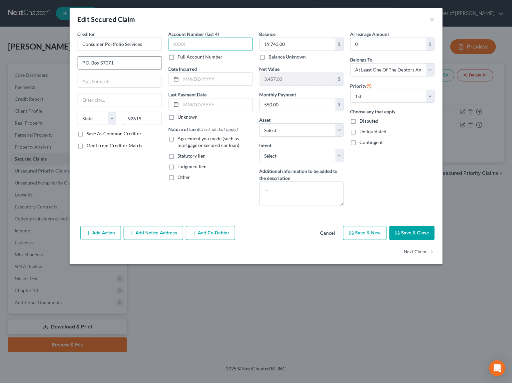
select select "4"
click at [116, 135] on label "Save As Common Creditor" at bounding box center [114, 133] width 55 height 7
click at [94, 135] on input "Save As Common Creditor" at bounding box center [92, 132] width 4 height 4
checkbox input "true"
click at [230, 80] on input "text" at bounding box center [216, 79] width 71 height 13
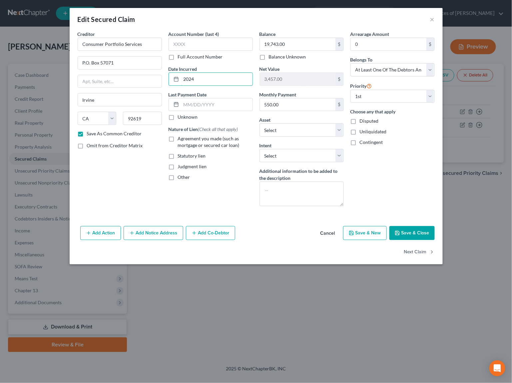
type input "2024"
click at [419, 234] on button "Save & Close" at bounding box center [411, 233] width 45 height 14
checkbox input "false"
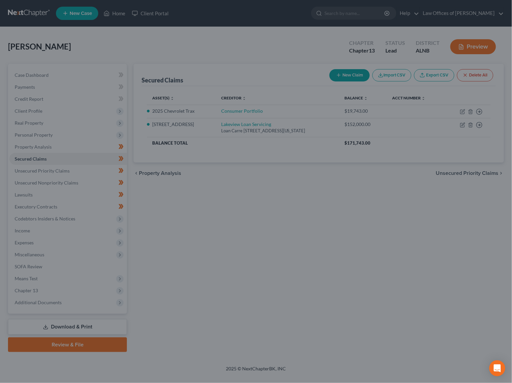
select select "10"
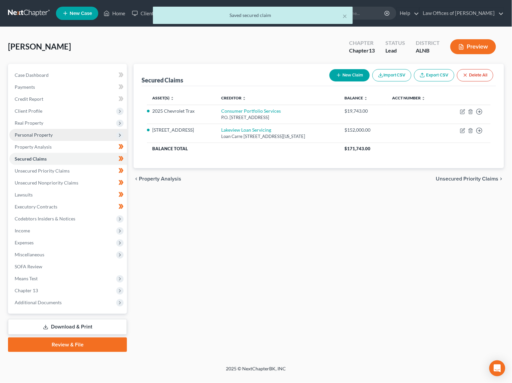
click at [45, 132] on span "Personal Property" at bounding box center [34, 135] width 38 height 6
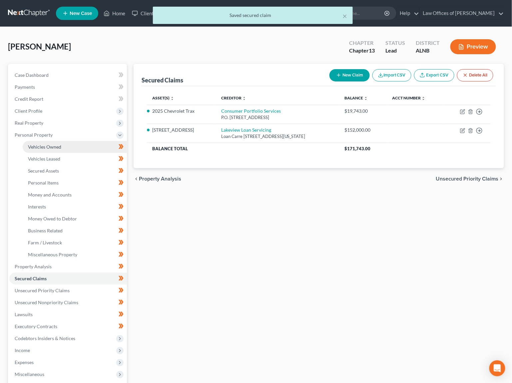
click at [64, 146] on link "Vehicles Owned" at bounding box center [75, 147] width 104 height 12
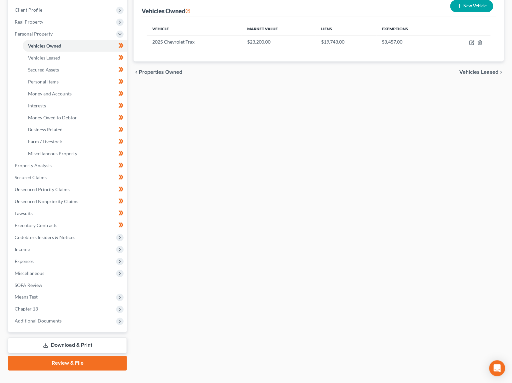
scroll to position [101, 0]
click at [87, 338] on link "Download & Print" at bounding box center [67, 346] width 119 height 16
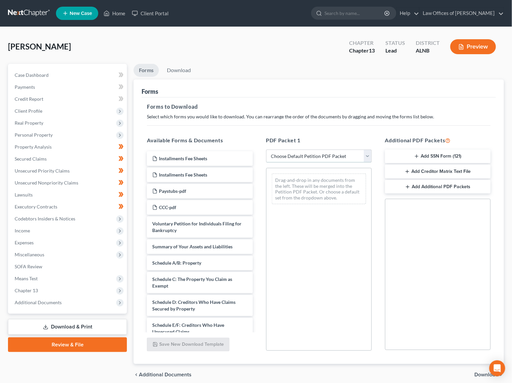
select select "0"
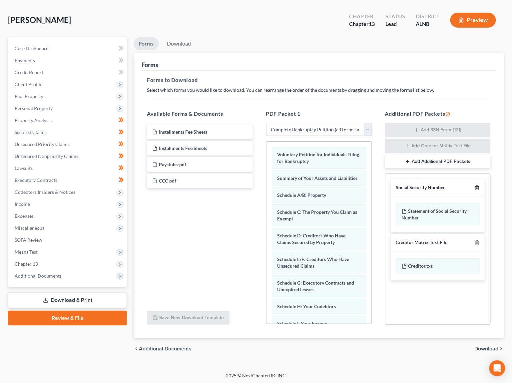
click at [478, 187] on icon "button" at bounding box center [476, 187] width 5 height 5
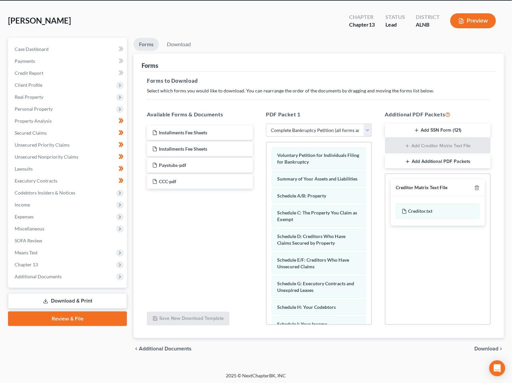
scroll to position [26, 0]
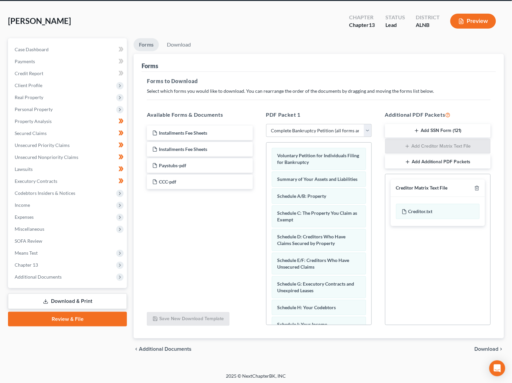
click at [485, 349] on span "Download" at bounding box center [486, 349] width 24 height 5
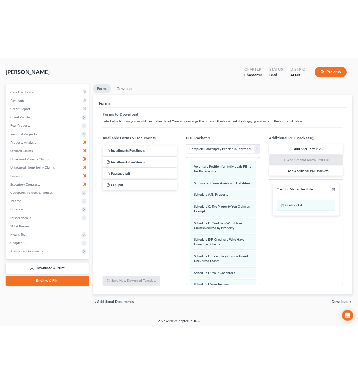
scroll to position [0, 0]
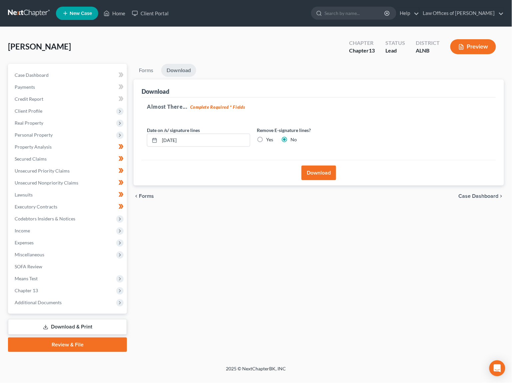
click at [322, 177] on button "Download" at bounding box center [318, 173] width 35 height 15
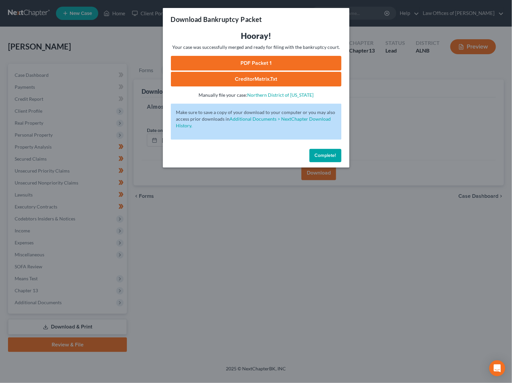
click at [283, 68] on link "PDF Packet 1" at bounding box center [256, 63] width 170 height 15
click at [323, 153] on span "Complete!" at bounding box center [325, 156] width 21 height 6
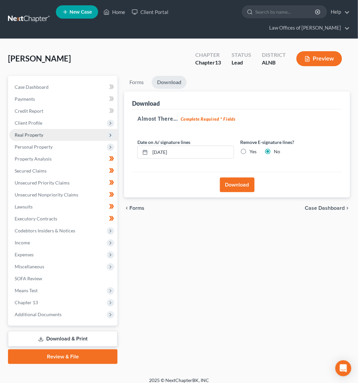
click at [31, 132] on span "Real Property" at bounding box center [29, 135] width 29 height 6
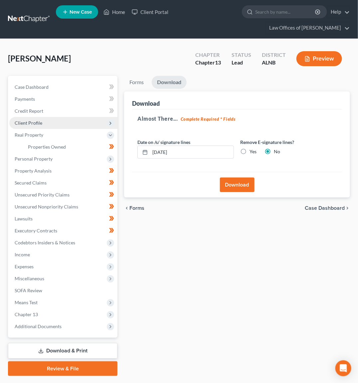
click at [41, 121] on span "Client Profile" at bounding box center [29, 123] width 28 height 6
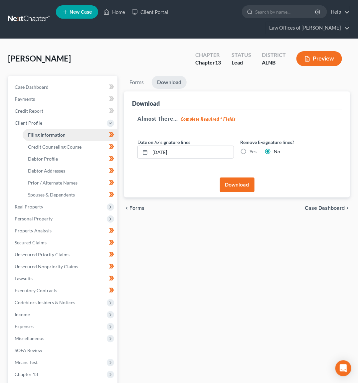
click at [58, 129] on link "Filing Information" at bounding box center [70, 135] width 95 height 12
select select "1"
select select "0"
select select "3"
select select "0"
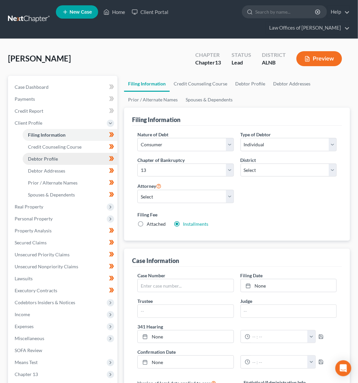
click at [72, 154] on link "Debtor Profile" at bounding box center [70, 159] width 95 height 12
select select "1"
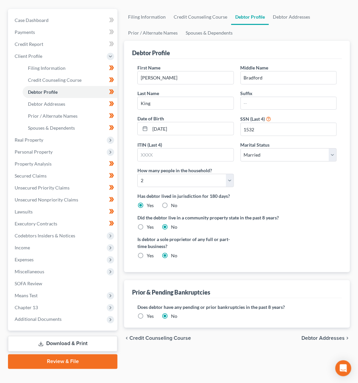
scroll to position [67, 0]
click at [146, 316] on div "Yes" at bounding box center [145, 317] width 16 height 7
click at [147, 314] on label "Yes" at bounding box center [150, 317] width 7 height 7
click at [149, 314] on input "Yes" at bounding box center [151, 316] width 4 height 4
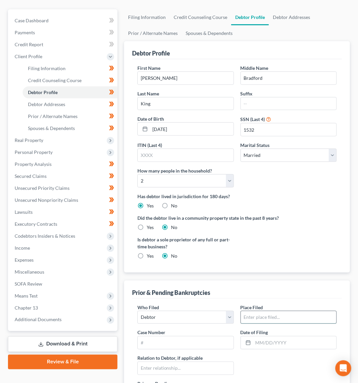
click at [283, 318] on input "text" at bounding box center [289, 318] width 96 height 13
type input "Northern District of Alabama Northern Division"
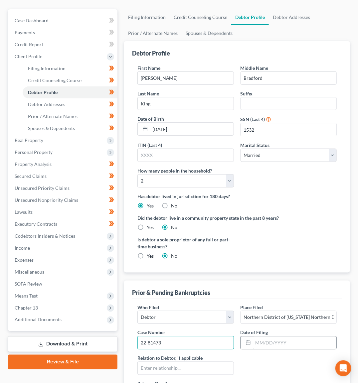
type input "22-81473"
drag, startPoint x: 264, startPoint y: 340, endPoint x: 297, endPoint y: 338, distance: 32.6
click at [265, 340] on input "text" at bounding box center [294, 343] width 83 height 13
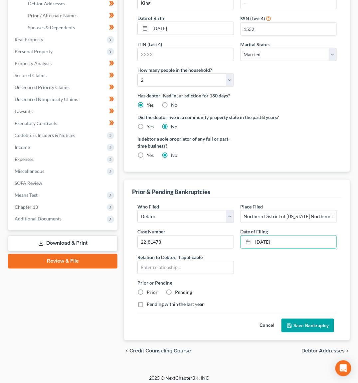
scroll to position [167, 0]
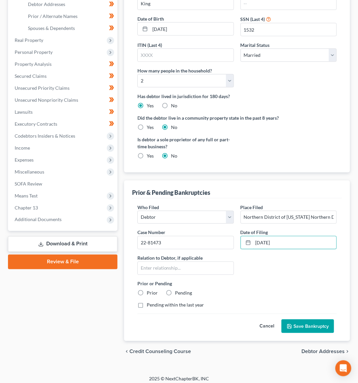
type input "8/3/2022"
click at [149, 291] on label "Prior" at bounding box center [152, 293] width 11 height 7
click at [149, 291] on input "Prior" at bounding box center [151, 292] width 4 height 4
radio input "true"
click at [323, 324] on button "Save Bankruptcy" at bounding box center [308, 327] width 53 height 14
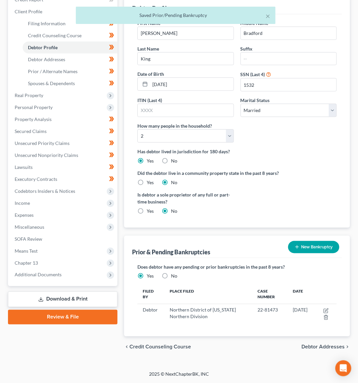
scroll to position [107, 0]
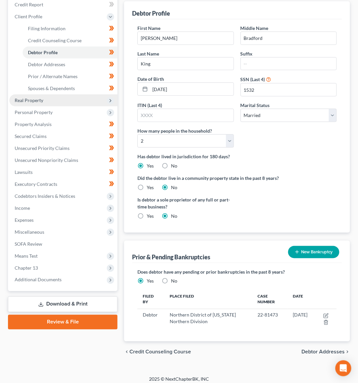
click at [55, 95] on span "Real Property" at bounding box center [63, 101] width 108 height 12
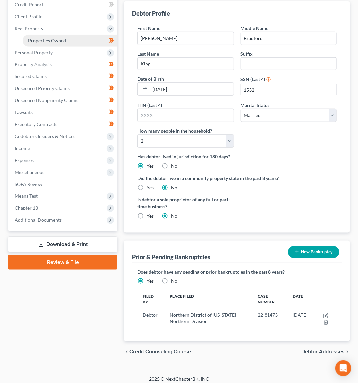
click at [86, 37] on link "Properties Owned" at bounding box center [70, 41] width 95 height 12
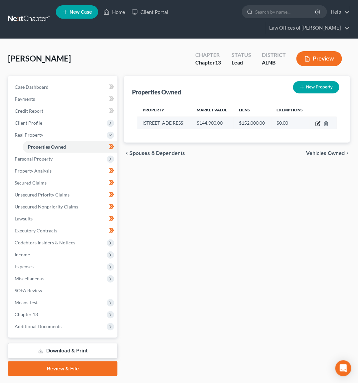
click at [317, 121] on icon "button" at bounding box center [318, 123] width 5 height 5
select select "0"
select select "51"
select select "0"
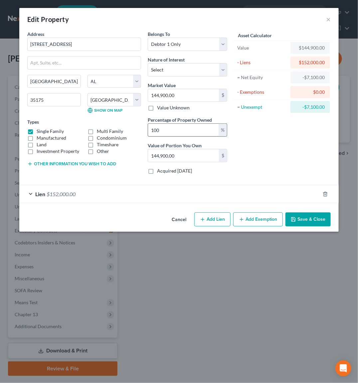
click at [185, 130] on input "100" at bounding box center [183, 130] width 71 height 13
drag, startPoint x: 224, startPoint y: 128, endPoint x: 209, endPoint y: 127, distance: 15.7
click at [221, 129] on div "%" at bounding box center [223, 130] width 8 height 13
click at [203, 127] on input "100" at bounding box center [183, 130] width 71 height 13
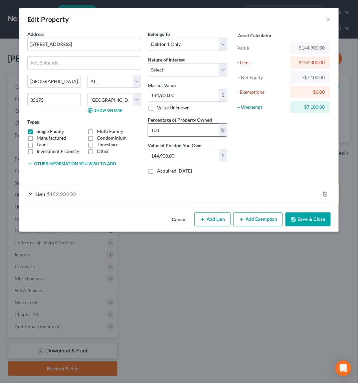
type input "5"
type input "7,245.00"
type input "50"
type input "72,450.00"
type input "50"
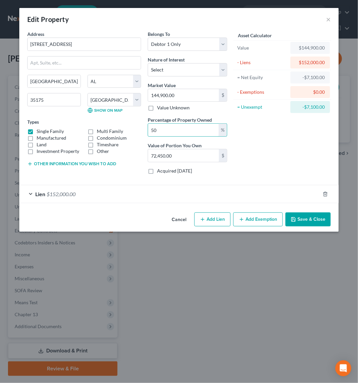
click at [74, 162] on button "Other information you wish to add" at bounding box center [71, 163] width 89 height 5
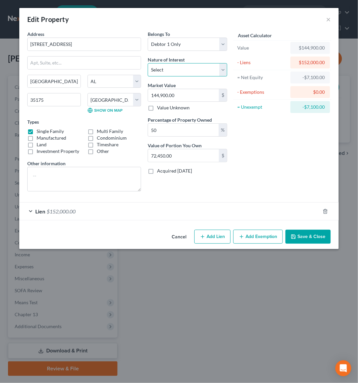
select select "1"
click at [85, 171] on textarea at bounding box center [84, 179] width 114 height 25
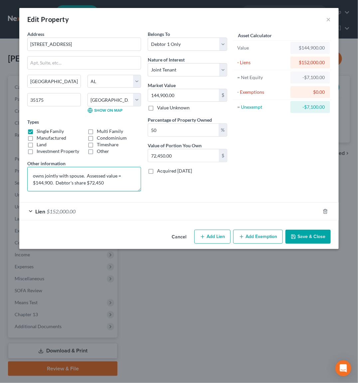
type textarea "owns jointly with spouse. Assessed value = $144,900. Debtor's share $72,450"
click at [302, 237] on button "Save & Close" at bounding box center [308, 237] width 45 height 14
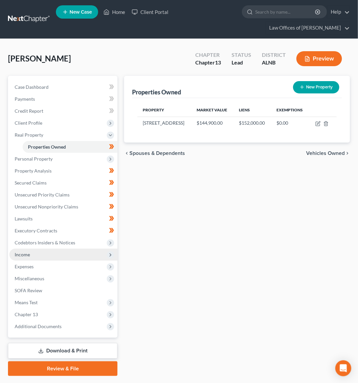
click at [32, 249] on span "Income" at bounding box center [63, 255] width 108 height 12
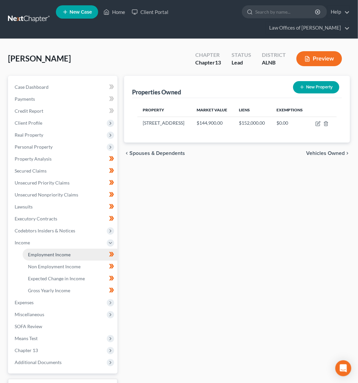
click at [45, 252] on span "Employment Income" at bounding box center [49, 255] width 43 height 6
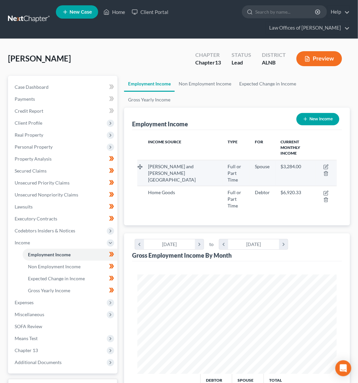
scroll to position [99, 212]
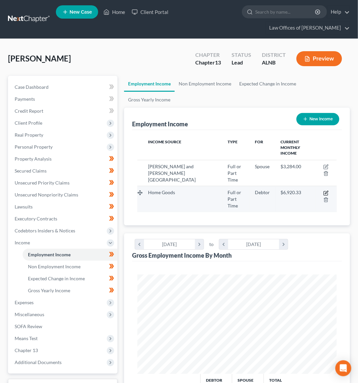
click at [326, 191] on icon "button" at bounding box center [326, 193] width 5 height 5
select select "0"
select select "22"
select select "3"
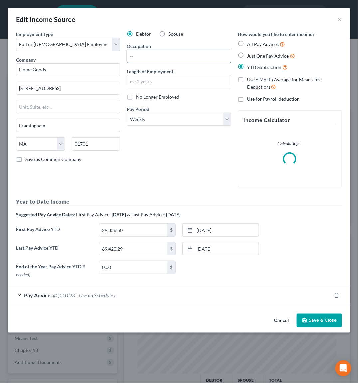
click at [159, 62] on input "text" at bounding box center [179, 56] width 104 height 13
type input "Manager"
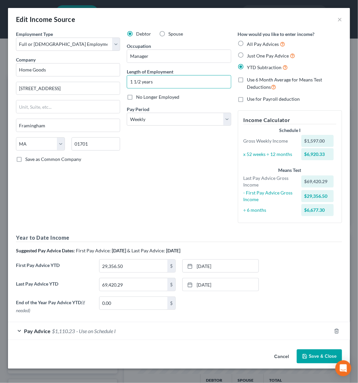
type input "1 1/2 years"
click at [314, 352] on button "Save & Close" at bounding box center [319, 357] width 45 height 14
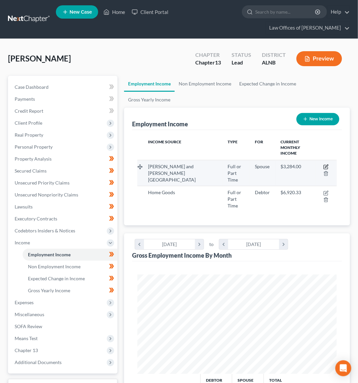
click at [326, 164] on icon "button" at bounding box center [326, 166] width 5 height 5
select select "0"
select select "1"
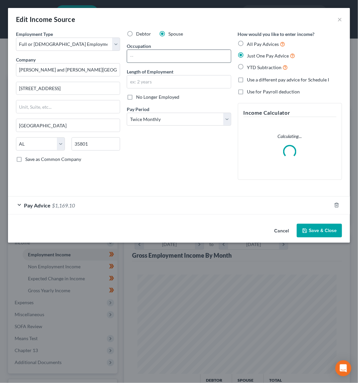
click at [154, 57] on input "text" at bounding box center [179, 56] width 104 height 13
type input "scheduler"
type input "13 years"
click at [52, 206] on span "$1,169.10" at bounding box center [63, 205] width 23 height 6
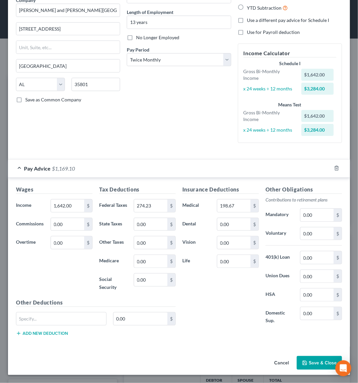
scroll to position [61, 0]
click at [314, 360] on button "Save & Close" at bounding box center [319, 363] width 45 height 14
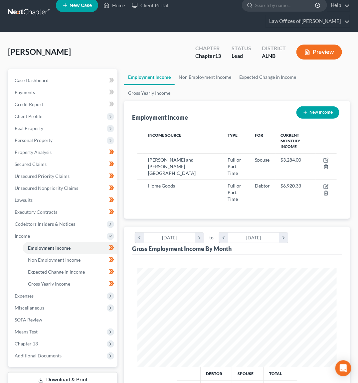
scroll to position [6, 0]
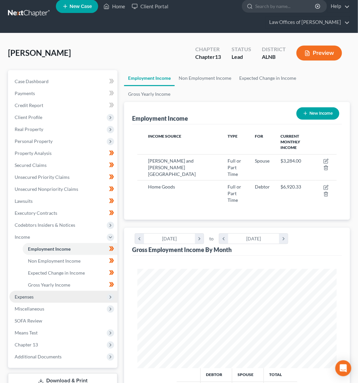
click at [70, 291] on span "Expenses" at bounding box center [63, 297] width 108 height 12
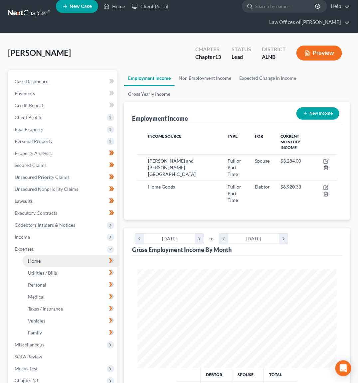
click at [90, 256] on link "Home" at bounding box center [70, 261] width 95 height 12
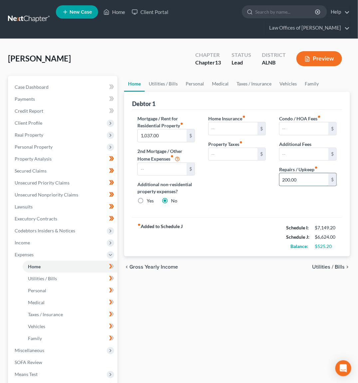
click at [299, 180] on input "200.00" at bounding box center [304, 179] width 49 height 13
type input "100"
click at [174, 88] on link "Utilities / Bills" at bounding box center [163, 84] width 37 height 16
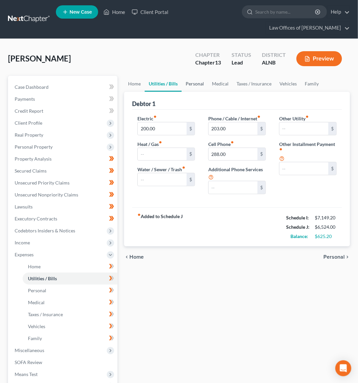
click at [189, 85] on link "Personal" at bounding box center [195, 84] width 26 height 16
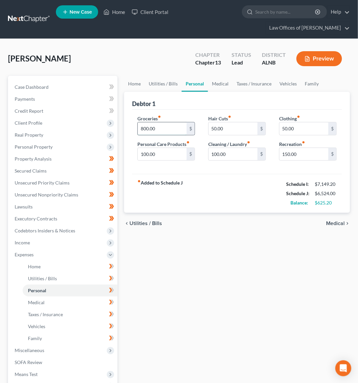
click at [161, 127] on input "800.00" at bounding box center [162, 128] width 49 height 13
type input "700"
type input "50"
type input "1"
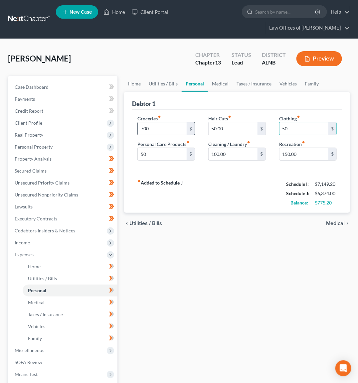
type input "50"
type input "100"
click at [222, 84] on link "Medical" at bounding box center [220, 84] width 25 height 16
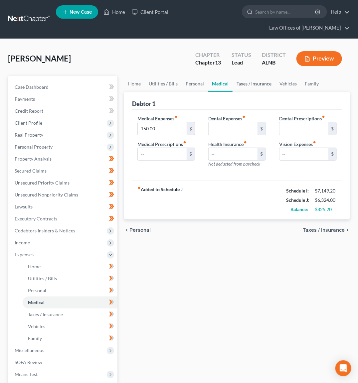
click at [249, 82] on link "Taxes / Insurance" at bounding box center [254, 84] width 43 height 16
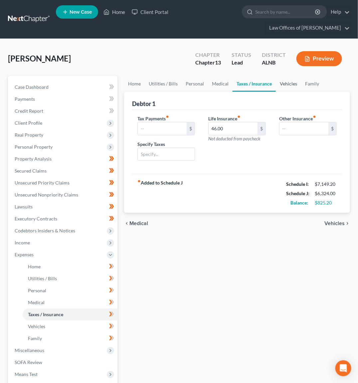
click at [286, 83] on link "Vehicles" at bounding box center [288, 84] width 25 height 16
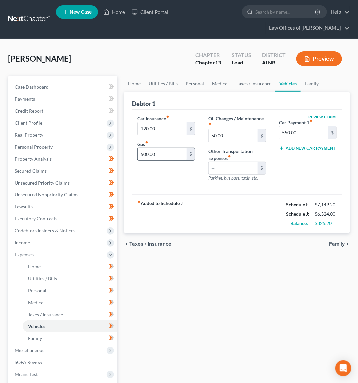
click at [170, 152] on input "500.00" at bounding box center [162, 154] width 49 height 13
type input "400"
click at [312, 84] on link "Family" at bounding box center [312, 84] width 22 height 16
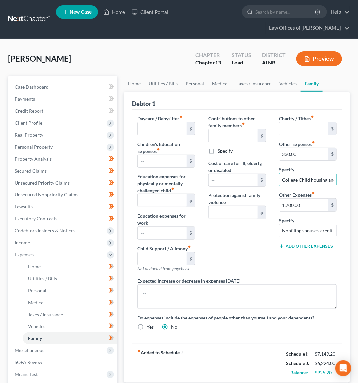
drag, startPoint x: 310, startPoint y: 179, endPoint x: 340, endPoint y: 180, distance: 30.3
click at [356, 180] on div "King, William Upgraded Chapter Chapter 13 Status Lead District ALNB Preview Pet…" at bounding box center [179, 250] width 358 height 423
click at [320, 177] on input "College Child housing and car (until 6-2026)" at bounding box center [308, 179] width 57 height 13
drag, startPoint x: 320, startPoint y: 177, endPoint x: 349, endPoint y: 178, distance: 29.0
click at [349, 178] on div "Debtor 1 Daycare / Babysitter fiber_manual_record $ Children's Education Expens…" at bounding box center [237, 237] width 226 height 291
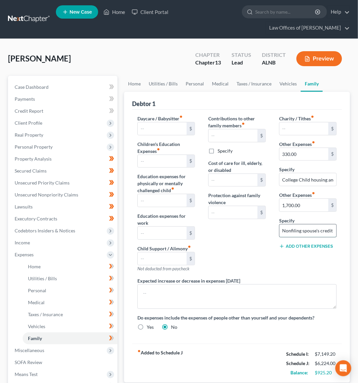
drag, startPoint x: 303, startPoint y: 229, endPoint x: 287, endPoint y: 228, distance: 15.7
click at [287, 228] on input "Nonfiling spouse's credit cards, student loans, and her daughter's car payment" at bounding box center [308, 231] width 57 height 13
click at [297, 228] on input "Nonfiling spouse's credit cards, student loans, and her daughter's car payment" at bounding box center [308, 231] width 57 height 13
click at [318, 229] on input "Nonfiling spouse's credit cards, student loans, and her daughter's car payment" at bounding box center [308, 231] width 57 height 13
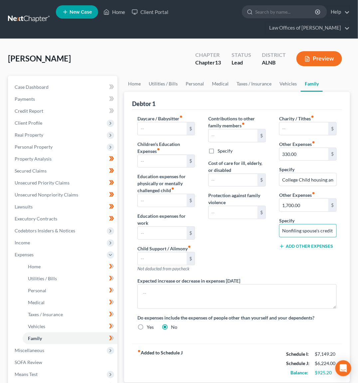
drag, startPoint x: 320, startPoint y: 229, endPoint x: 343, endPoint y: 229, distance: 23.6
click at [343, 229] on div "Debtor 1 Daycare / Babysitter fiber_manual_record $ Children's Education Expens…" at bounding box center [237, 237] width 226 height 291
drag, startPoint x: 314, startPoint y: 229, endPoint x: 401, endPoint y: 232, distance: 86.9
click at [358, 232] on html "Home New Case Client Portal Law Offices of Joseph G. Pleva plevalaw@gmail.com M…" at bounding box center [179, 237] width 358 height 474
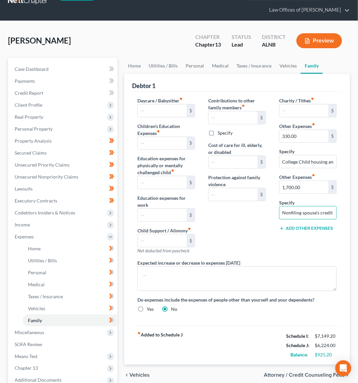
scroll to position [16, 0]
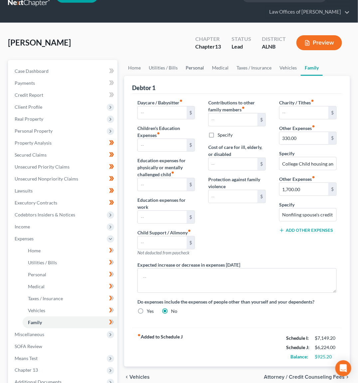
click at [194, 66] on link "Personal" at bounding box center [195, 68] width 26 height 16
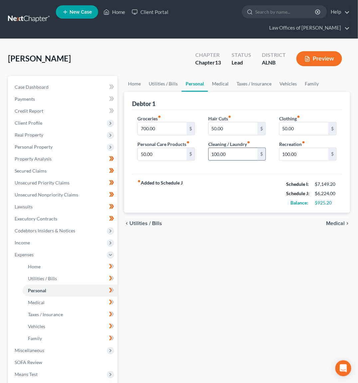
click at [230, 150] on input "100.00" at bounding box center [233, 154] width 49 height 13
type input "50"
click at [300, 150] on input "100.00" at bounding box center [304, 154] width 49 height 13
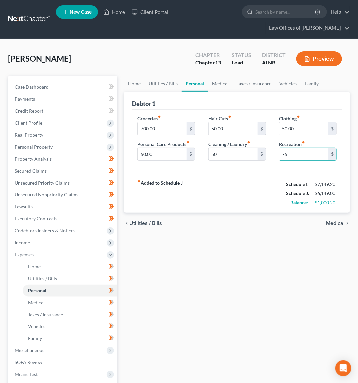
type input "75"
click at [269, 234] on div "Home Utilities / Bills Personal Medical Taxes / Insurance Vehicles Family Debto…" at bounding box center [237, 262] width 233 height 372
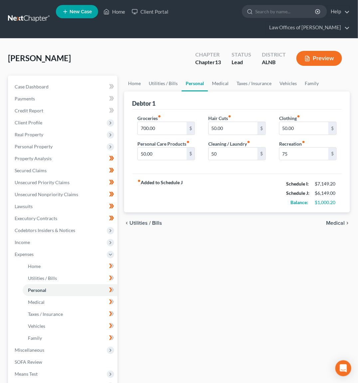
scroll to position [0, 0]
click at [169, 128] on input "700.00" at bounding box center [162, 128] width 49 height 13
click at [299, 155] on input "75" at bounding box center [304, 154] width 49 height 13
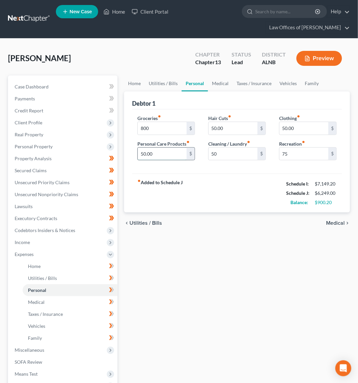
click at [161, 153] on input "50.00" at bounding box center [162, 154] width 49 height 13
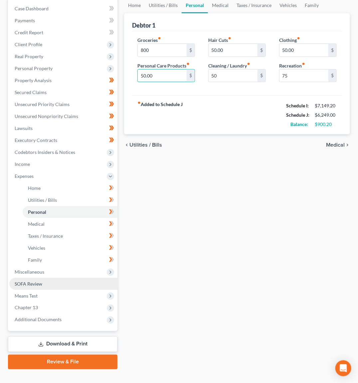
scroll to position [78, 0]
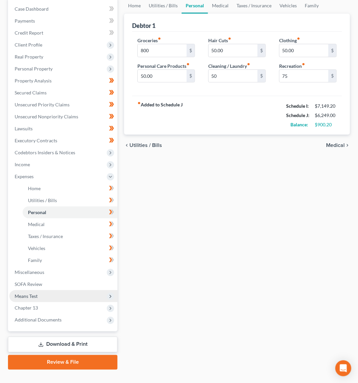
click at [72, 291] on span "Means Test" at bounding box center [63, 297] width 108 height 12
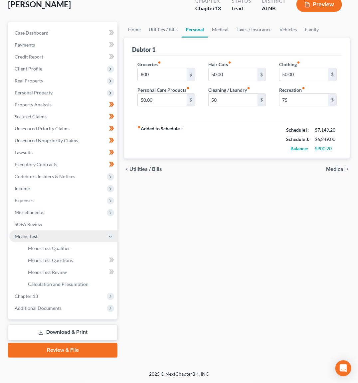
scroll to position [43, 0]
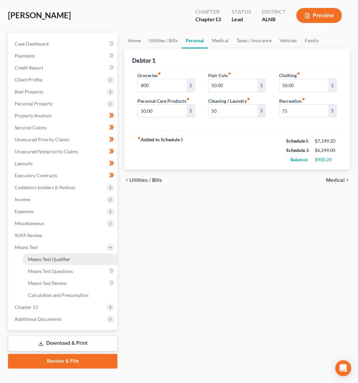
click at [67, 257] on span "Means Test Qualifier" at bounding box center [49, 260] width 42 height 6
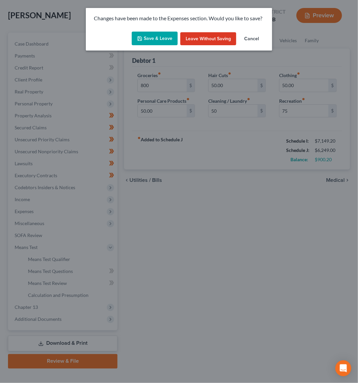
click at [157, 39] on button "Save & Leave" at bounding box center [155, 39] width 46 height 14
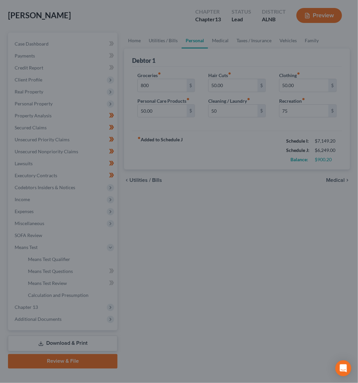
type input "800.00"
type input "50.00"
type input "75.00"
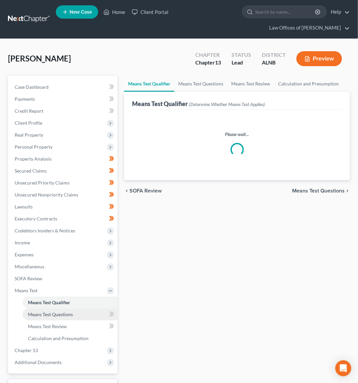
click at [42, 312] on span "Means Test Questions" at bounding box center [50, 315] width 45 height 6
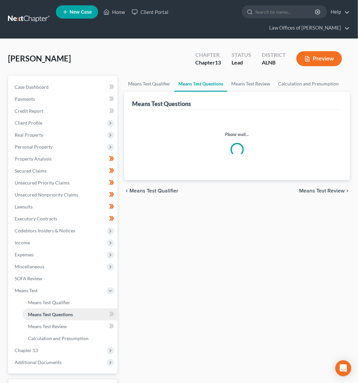
select select "2"
select select "1"
select select "60"
select select "0"
select select "60"
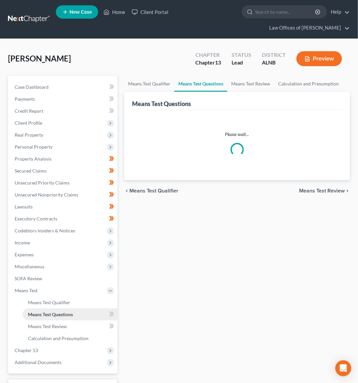
select select "3"
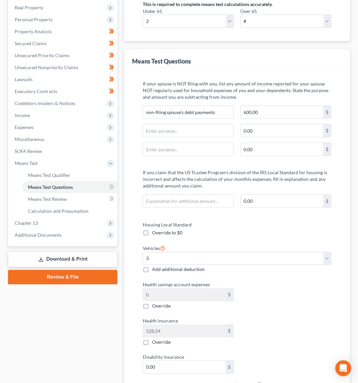
scroll to position [77, 0]
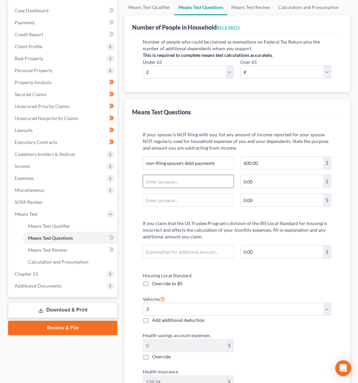
click at [173, 180] on input "text" at bounding box center [188, 181] width 90 height 13
type input "non-filing spouse's car payment"
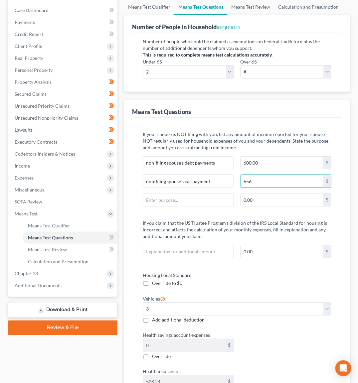
type input "656"
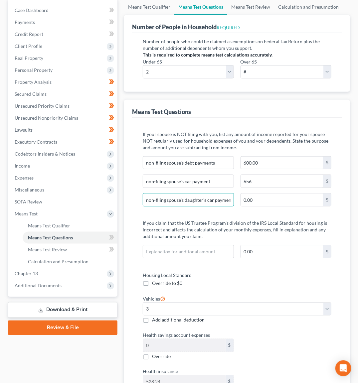
type input "non-filing spouse's daughter's car payment"
type input "300"
click at [204, 158] on input "non-filing spouse's debt payments" at bounding box center [188, 163] width 90 height 13
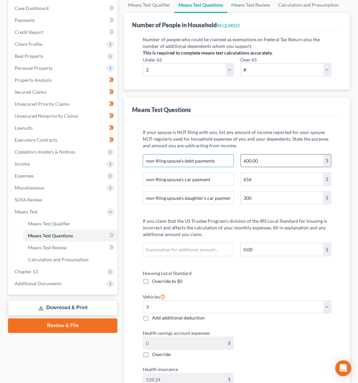
scroll to position [80, 0]
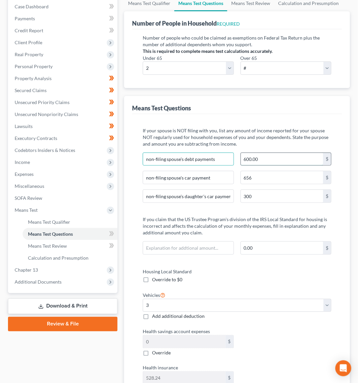
click at [270, 157] on input "600.00" at bounding box center [282, 159] width 82 height 13
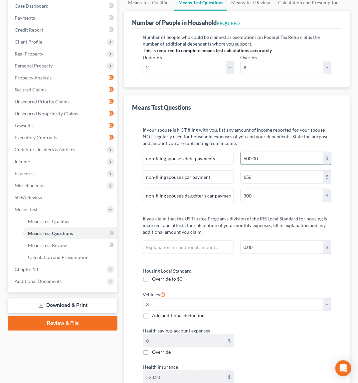
click at [270, 157] on input "600.00" at bounding box center [282, 158] width 82 height 13
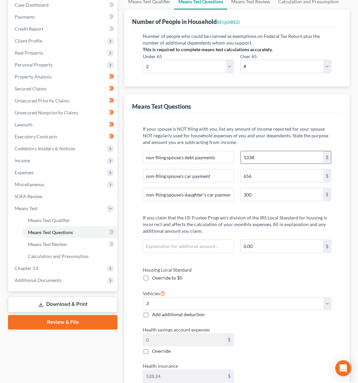
type input "1,338"
click at [254, 194] on input "300" at bounding box center [282, 194] width 82 height 13
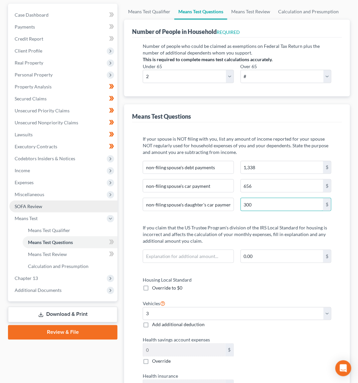
scroll to position [73, 0]
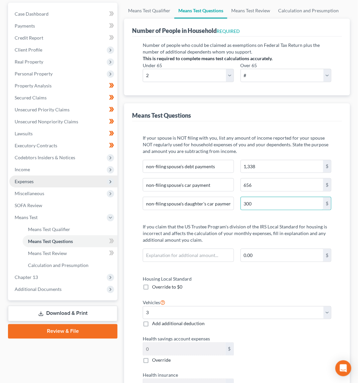
click at [47, 176] on span "Expenses" at bounding box center [63, 182] width 108 height 12
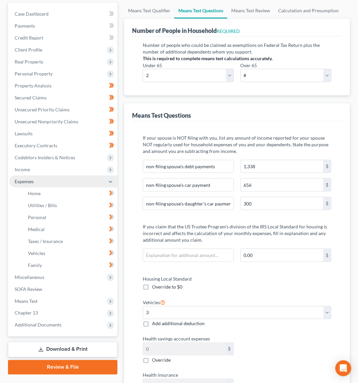
scroll to position [74, 0]
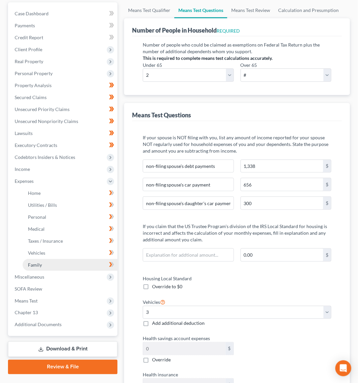
click at [51, 259] on link "Family" at bounding box center [70, 265] width 95 height 12
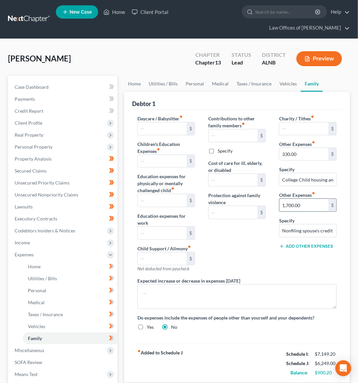
click at [305, 206] on input "1,700.00" at bounding box center [304, 205] width 49 height 13
click at [325, 230] on input "Nonfiling spouse's credit cards, student loans, and her daughter's car payment" at bounding box center [308, 231] width 57 height 13
drag, startPoint x: 325, startPoint y: 230, endPoint x: 380, endPoint y: 231, distance: 55.6
click at [358, 231] on html "Home New Case Client Portal Law Offices of Joseph G. Pleva plevalaw@gmail.com M…" at bounding box center [179, 237] width 358 height 474
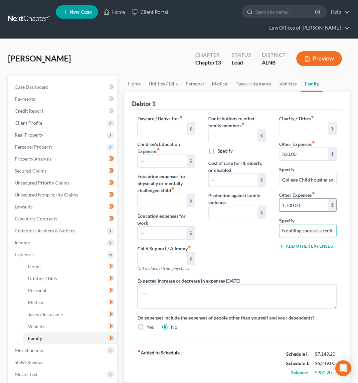
click at [299, 204] on input "1,700.00" at bounding box center [304, 205] width 49 height 13
type input "1,795"
click at [168, 83] on link "Utilities / Bills" at bounding box center [163, 84] width 37 height 16
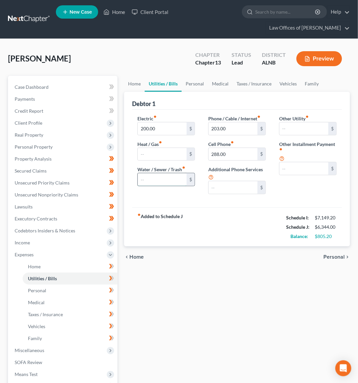
click at [169, 182] on input "text" at bounding box center [162, 179] width 49 height 13
type input "60"
click at [171, 129] on input "200.00" at bounding box center [162, 128] width 49 height 13
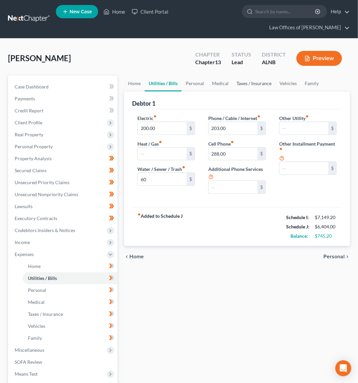
click at [246, 79] on link "Taxes / Insurance" at bounding box center [254, 84] width 43 height 16
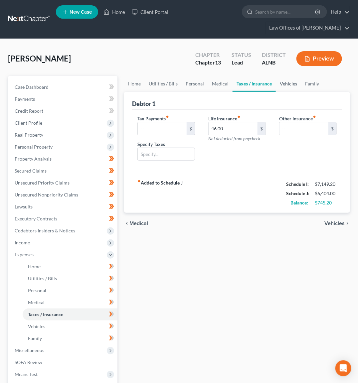
click at [283, 86] on link "Vehicles" at bounding box center [288, 84] width 25 height 16
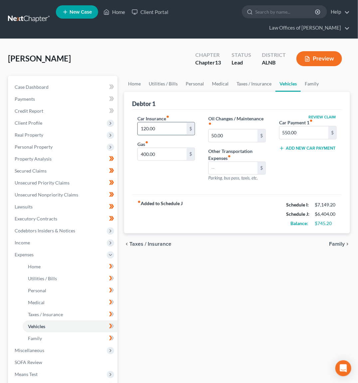
click at [161, 131] on input "120.00" at bounding box center [162, 128] width 49 height 13
type input "250"
click at [293, 134] on input "550.00" at bounding box center [304, 132] width 49 height 13
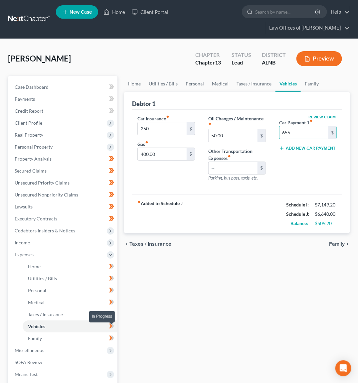
scroll to position [0, 0]
type input "656"
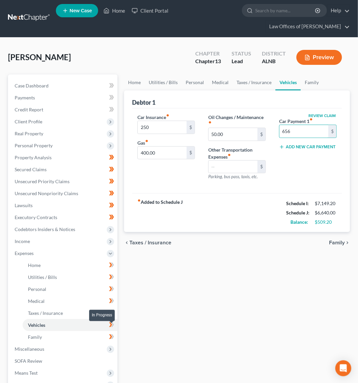
click at [110, 333] on icon at bounding box center [111, 337] width 5 height 8
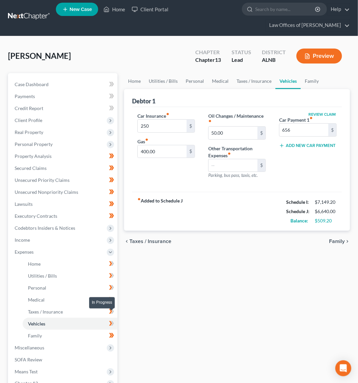
scroll to position [3, 0]
click at [111, 322] on icon at bounding box center [110, 324] width 3 height 5
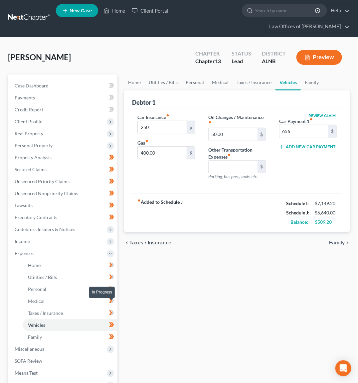
click at [110, 309] on icon at bounding box center [111, 313] width 5 height 8
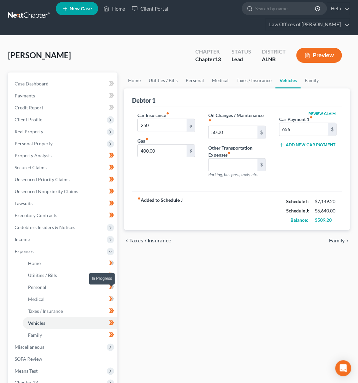
click at [112, 297] on icon at bounding box center [112, 299] width 3 height 5
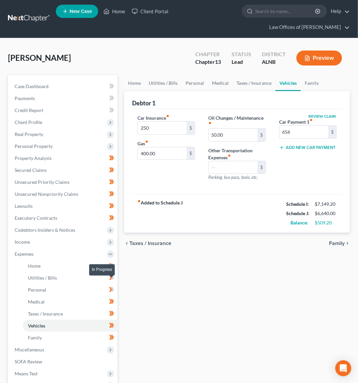
click at [112, 286] on icon at bounding box center [111, 290] width 5 height 8
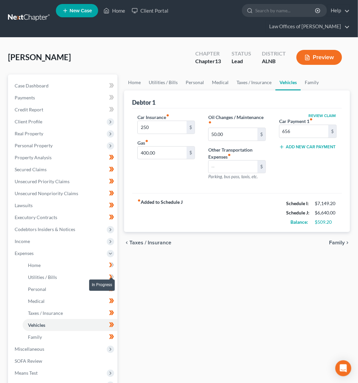
click at [110, 273] on icon at bounding box center [111, 277] width 5 height 8
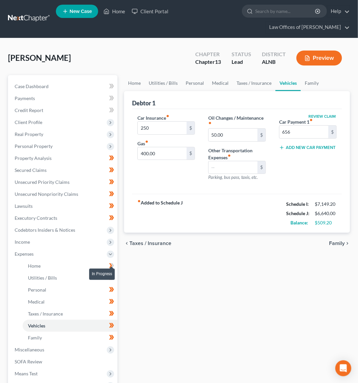
click at [111, 264] on icon at bounding box center [110, 266] width 3 height 5
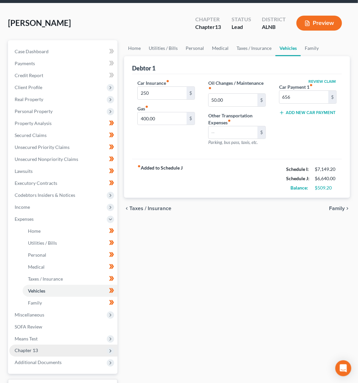
scroll to position [39, 0]
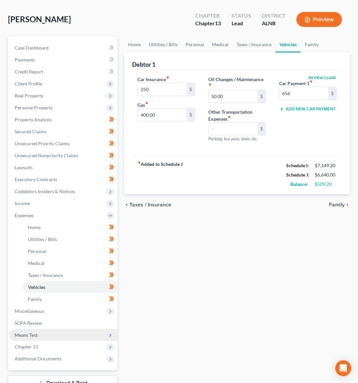
click at [48, 330] on span "Means Test" at bounding box center [63, 336] width 108 height 12
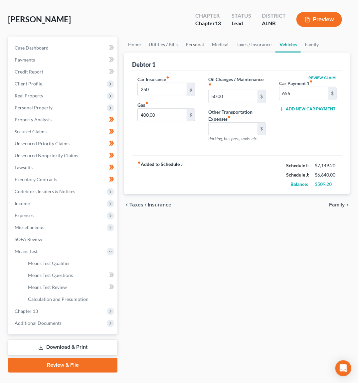
click at [316, 22] on button "Preview" at bounding box center [320, 19] width 46 height 15
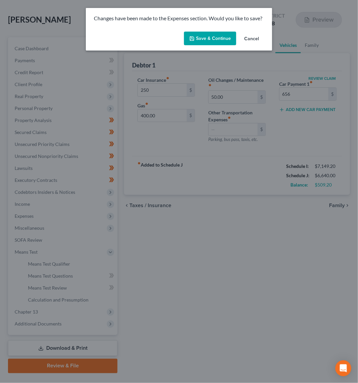
click at [211, 36] on button "Save & Continue" at bounding box center [210, 39] width 52 height 14
type input "250.00"
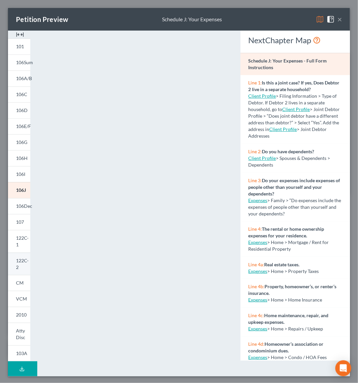
click at [20, 261] on span "122C-2" at bounding box center [22, 264] width 13 height 12
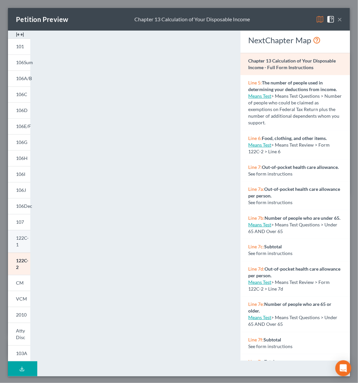
click at [17, 239] on span "122C-1" at bounding box center [22, 241] width 13 height 12
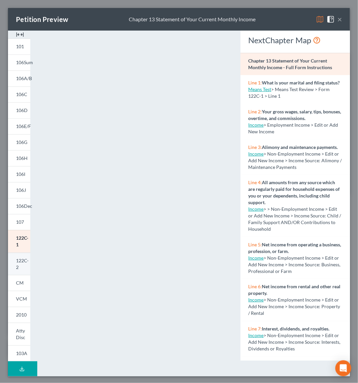
click at [16, 262] on span "122C-2" at bounding box center [22, 264] width 13 height 12
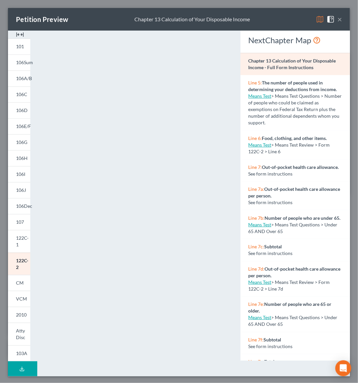
click at [338, 19] on button "×" at bounding box center [339, 19] width 5 height 8
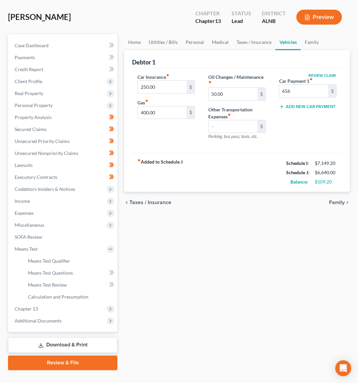
scroll to position [42, 0]
click at [59, 318] on span "Additional Documents" at bounding box center [38, 321] width 47 height 6
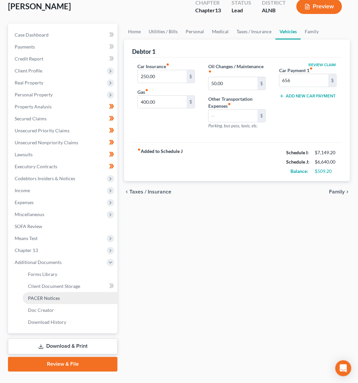
scroll to position [52, 0]
click at [38, 296] on span "PACER Notices" at bounding box center [44, 299] width 32 height 6
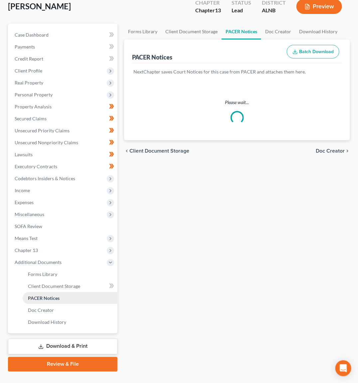
scroll to position [53, 0]
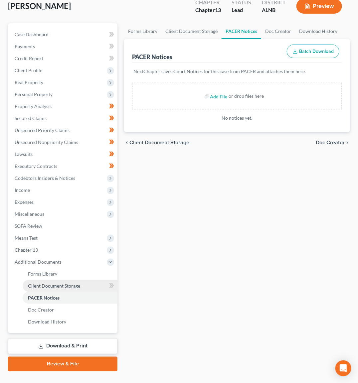
click at [44, 283] on span "Client Document Storage" at bounding box center [54, 286] width 52 height 6
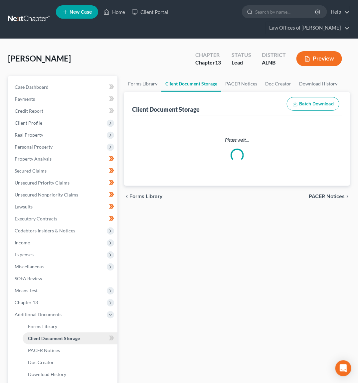
select select "5"
select select "19"
select select "23"
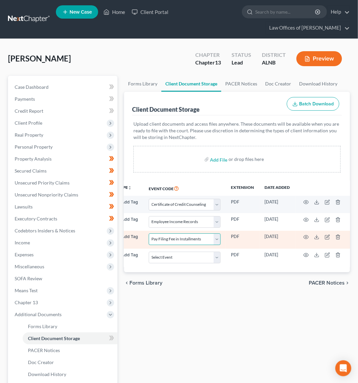
scroll to position [0, 51]
click at [338, 237] on line "button" at bounding box center [338, 237] width 0 height 1
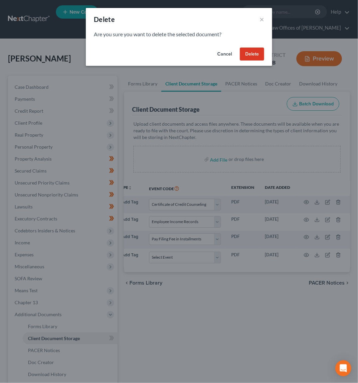
click at [253, 58] on button "Delete" at bounding box center [252, 54] width 24 height 13
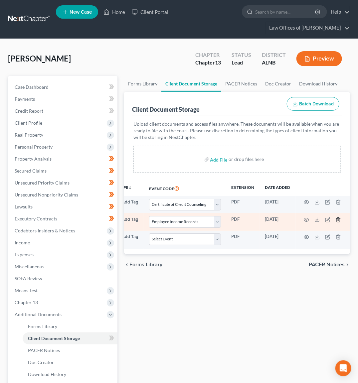
click at [338, 220] on line "button" at bounding box center [338, 220] width 0 height 1
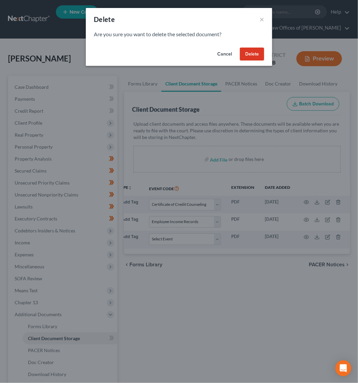
click at [251, 53] on button "Delete" at bounding box center [252, 54] width 24 height 13
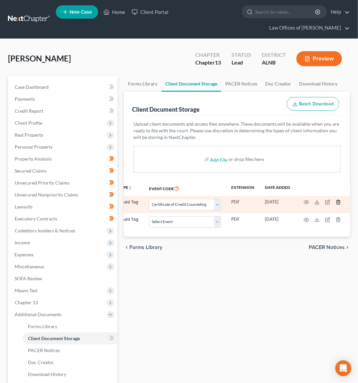
click at [337, 202] on icon "button" at bounding box center [338, 202] width 3 height 4
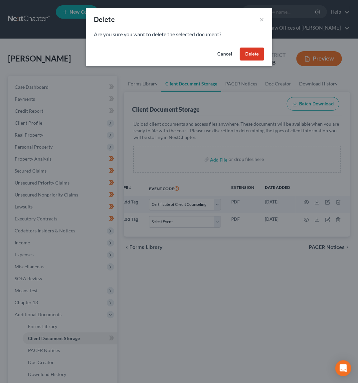
click at [250, 49] on button "Delete" at bounding box center [252, 54] width 24 height 13
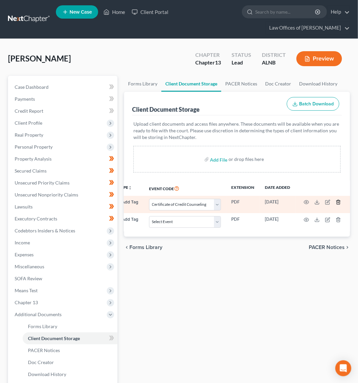
click at [339, 202] on icon "button" at bounding box center [338, 202] width 5 height 5
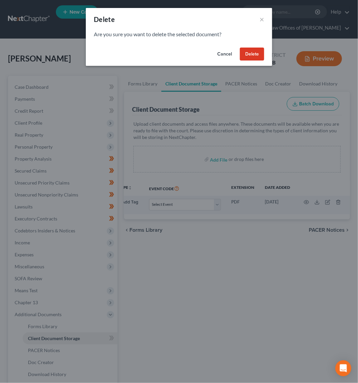
click at [244, 55] on button "Delete" at bounding box center [252, 54] width 24 height 13
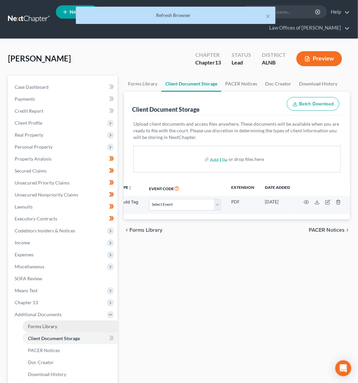
click at [45, 324] on span "Forms Library" at bounding box center [42, 327] width 29 height 6
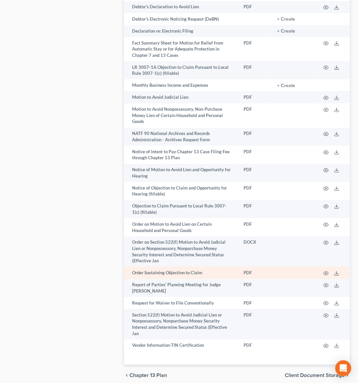
scroll to position [503, 0]
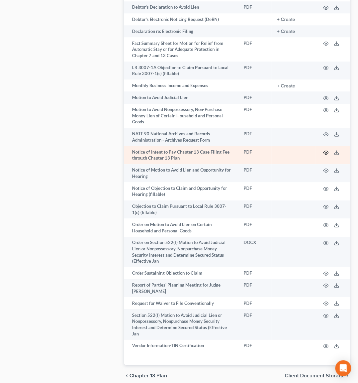
click at [326, 151] on icon "button" at bounding box center [326, 153] width 5 height 4
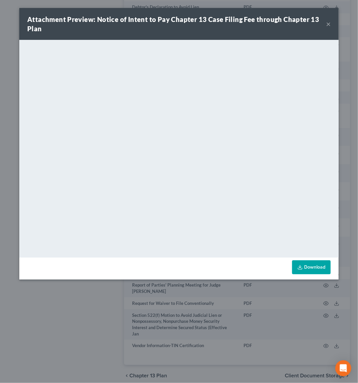
click at [328, 23] on button "×" at bounding box center [328, 24] width 5 height 8
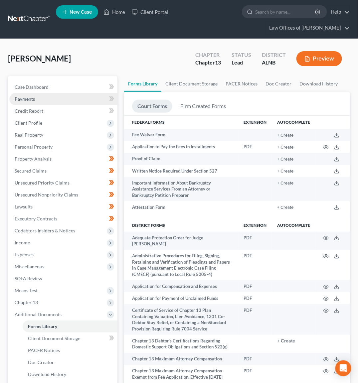
scroll to position [0, 0]
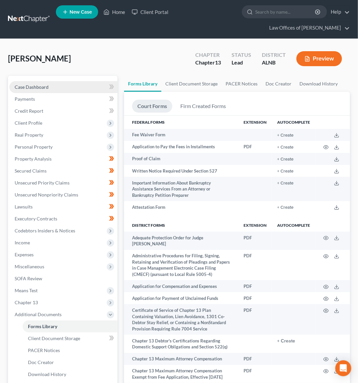
click at [37, 87] on span "Case Dashboard" at bounding box center [32, 87] width 34 height 6
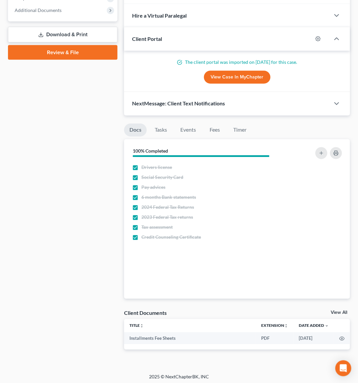
scroll to position [304, 0]
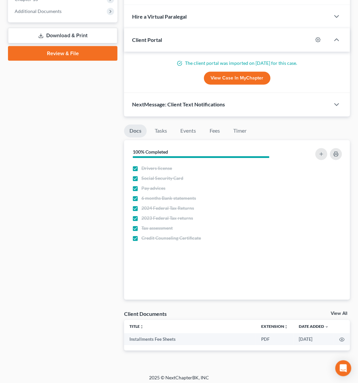
click at [342, 312] on link "View All" at bounding box center [339, 314] width 17 height 5
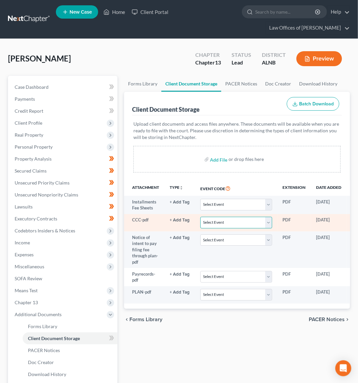
select select "5"
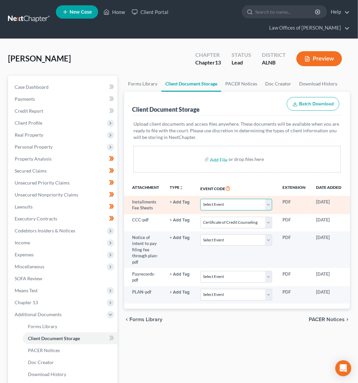
select select "23"
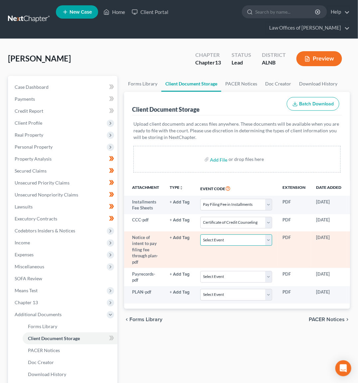
select select "22"
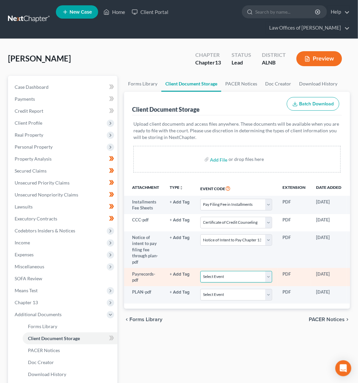
select select "19"
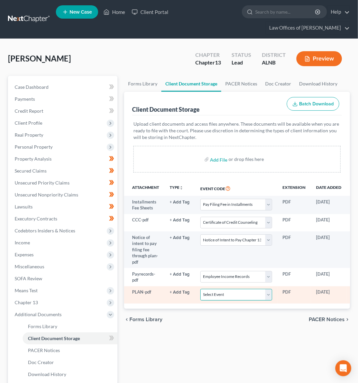
select select "10"
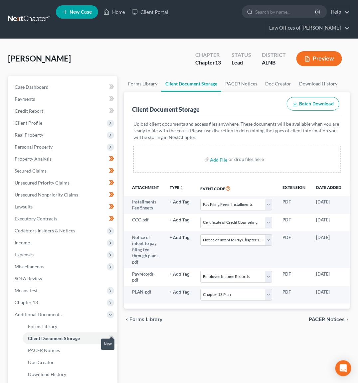
click at [111, 336] on icon at bounding box center [110, 338] width 3 height 5
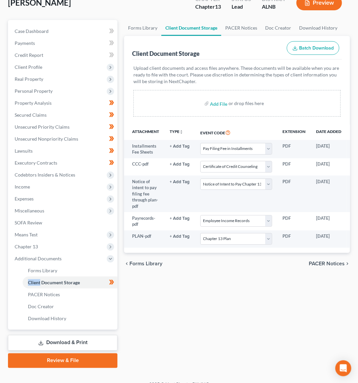
scroll to position [55, 0]
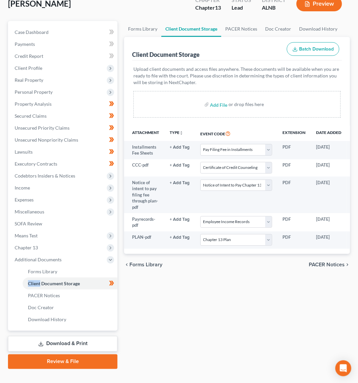
click at [85, 356] on link "Review & File" at bounding box center [63, 362] width 110 height 15
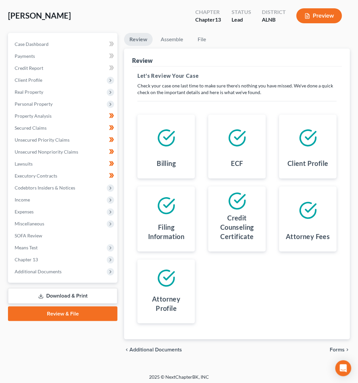
scroll to position [43, 0]
click at [336, 348] on span "Forms" at bounding box center [337, 350] width 15 height 5
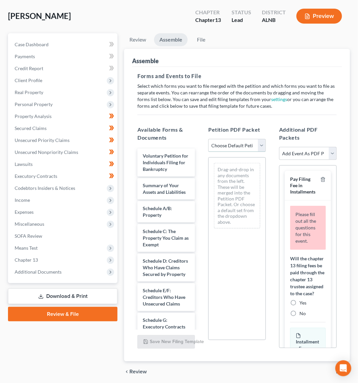
select select "0"
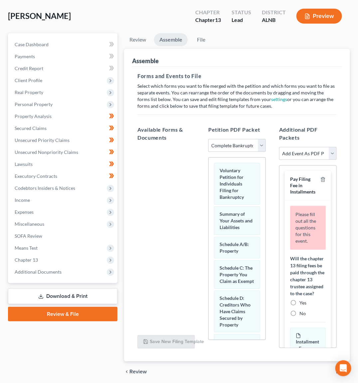
click at [300, 300] on label "Yes" at bounding box center [303, 303] width 7 height 7
click at [302, 300] on input "Yes" at bounding box center [304, 302] width 4 height 4
radio input "true"
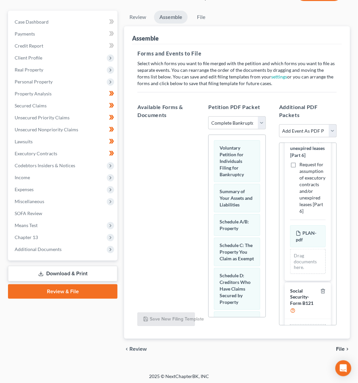
scroll to position [65, 0]
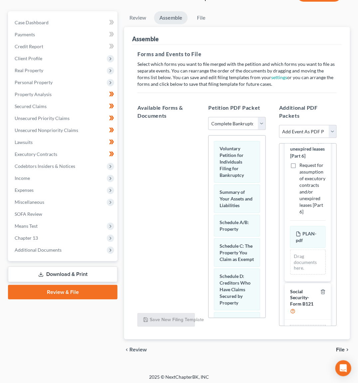
click at [307, 328] on input "file" at bounding box center [307, 334] width 16 height 12
type input "C:\fakepath\SIGNED SSN.pdf"
click at [342, 348] on span "File" at bounding box center [340, 350] width 9 height 5
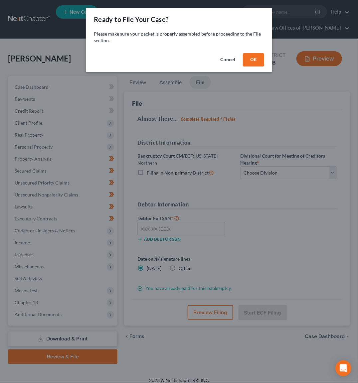
click at [250, 58] on button "OK" at bounding box center [253, 59] width 21 height 13
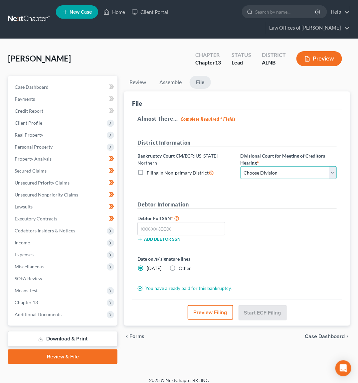
select select "2"
click at [192, 228] on input "text" at bounding box center [181, 228] width 88 height 13
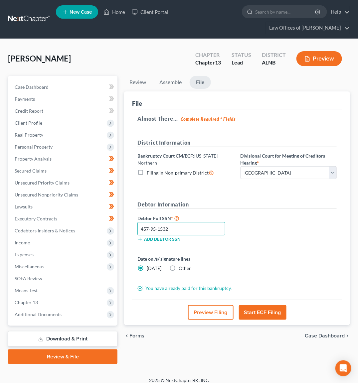
type input "457-95-1532"
click at [254, 310] on button "Start ECF Filing" at bounding box center [263, 313] width 48 height 15
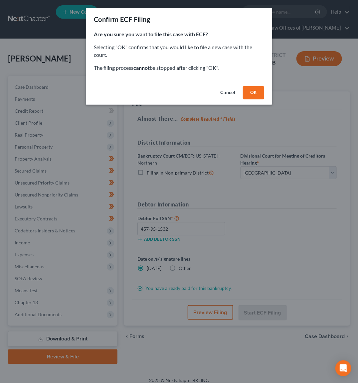
click at [248, 90] on button "OK" at bounding box center [253, 92] width 21 height 13
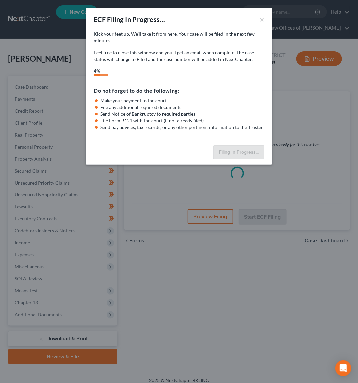
select select "2"
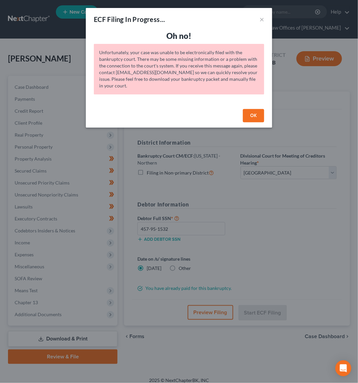
click at [252, 114] on button "OK" at bounding box center [253, 115] width 21 height 13
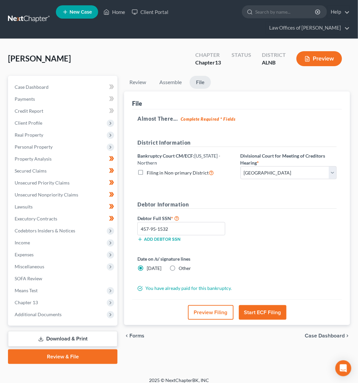
scroll to position [0, 1]
click at [258, 309] on button "Start ECF Filing" at bounding box center [263, 313] width 48 height 15
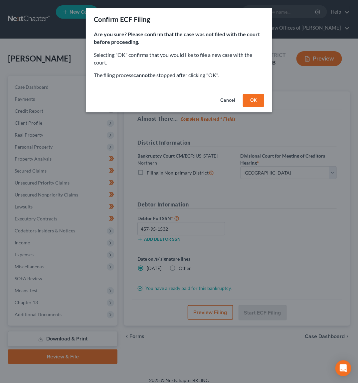
click at [232, 101] on button "Cancel" at bounding box center [227, 100] width 25 height 13
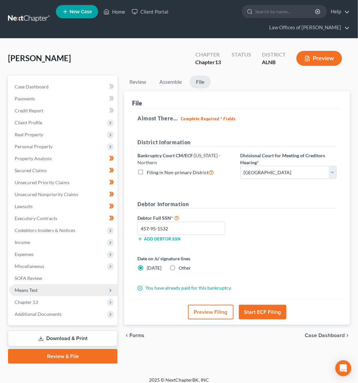
click at [52, 285] on span "Means Test" at bounding box center [63, 291] width 108 height 12
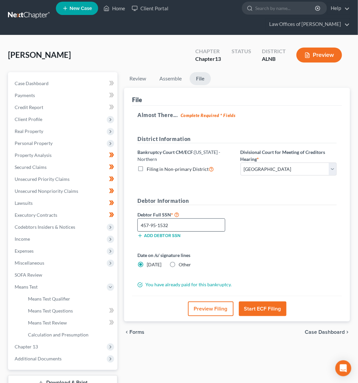
scroll to position [4, 0]
click at [167, 224] on input "457-95-1532" at bounding box center [181, 225] width 88 height 13
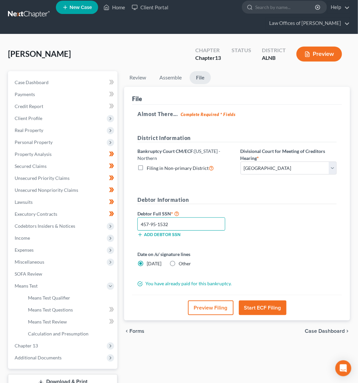
click at [167, 224] on input "457-95-1532" at bounding box center [181, 224] width 88 height 13
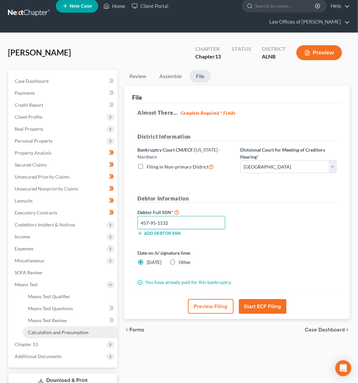
scroll to position [2, 0]
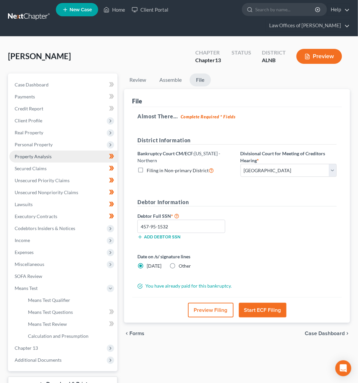
click at [90, 156] on link "Property Analysis" at bounding box center [63, 157] width 108 height 12
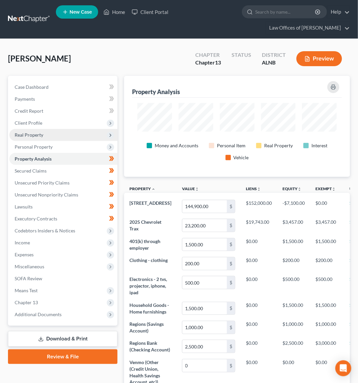
click at [43, 130] on span "Real Property" at bounding box center [63, 135] width 108 height 12
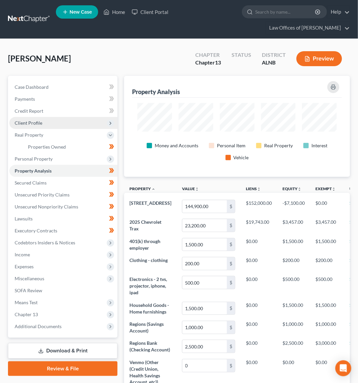
click at [49, 119] on span "Client Profile" at bounding box center [63, 123] width 108 height 12
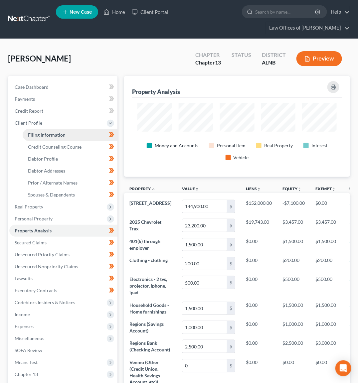
click at [55, 132] on span "Filing Information" at bounding box center [47, 135] width 38 height 6
select select "1"
select select "0"
select select "3"
select select "1"
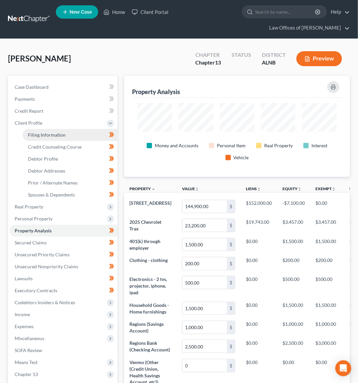
select select "0"
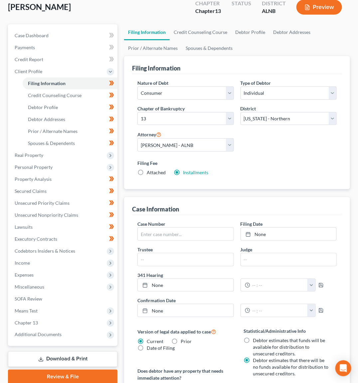
scroll to position [52, 0]
click at [60, 101] on link "Debtor Profile" at bounding box center [70, 107] width 95 height 12
select select "1"
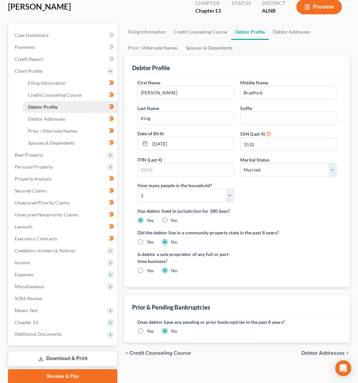
scroll to position [6, 0]
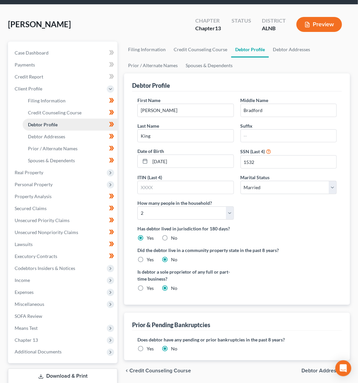
radio input "true"
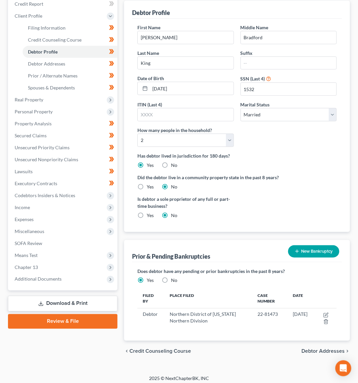
scroll to position [107, 0]
click at [79, 315] on link "Review & File" at bounding box center [63, 322] width 110 height 15
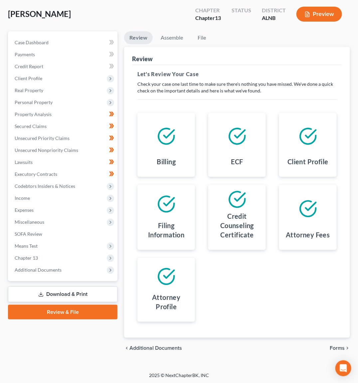
scroll to position [44, 0]
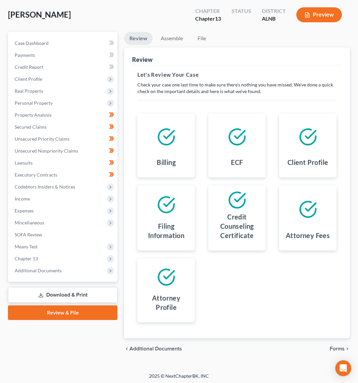
click at [336, 347] on span "Forms" at bounding box center [337, 349] width 15 height 5
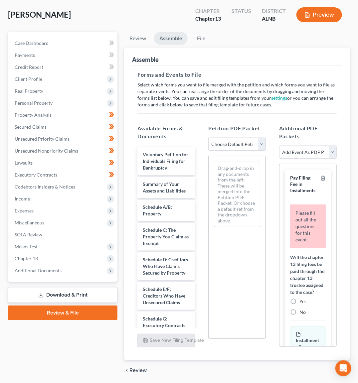
select select "0"
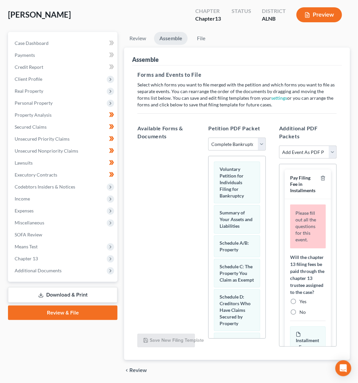
click at [300, 299] on label "Yes" at bounding box center [303, 302] width 7 height 7
click at [302, 299] on input "Yes" at bounding box center [304, 301] width 4 height 4
radio input "true"
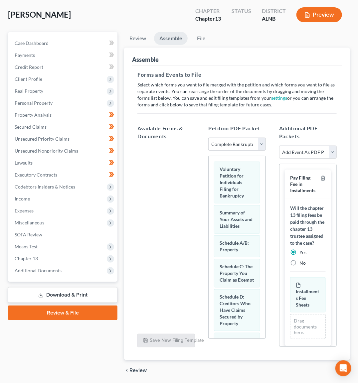
click at [292, 296] on div "Installments Fee Sheets Amended Installments Fee Sheets" at bounding box center [308, 295] width 36 height 35
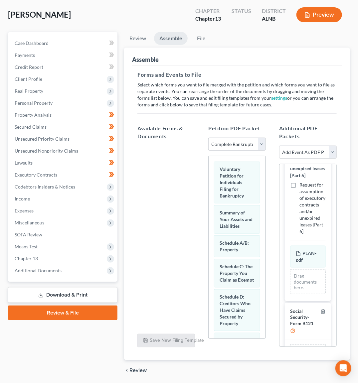
scroll to position [857, 0]
click at [303, 348] on input "file" at bounding box center [307, 354] width 16 height 12
type input "C:\fakepath\SIGNED SSN.pdf"
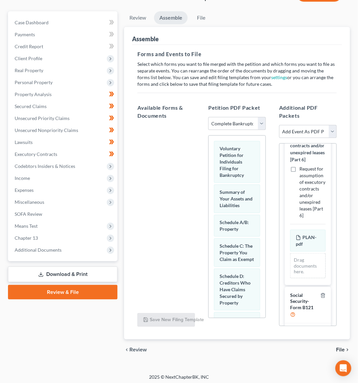
click at [340, 348] on span "File" at bounding box center [340, 350] width 9 height 5
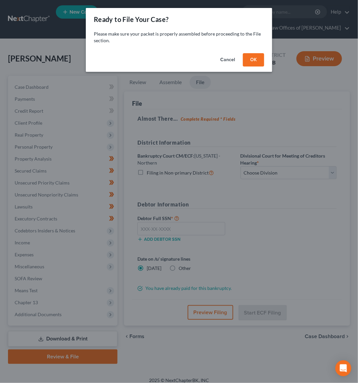
click at [254, 56] on button "OK" at bounding box center [253, 59] width 21 height 13
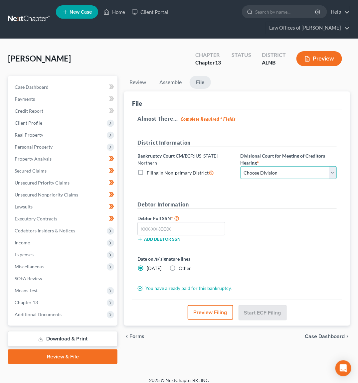
select select "2"
drag, startPoint x: 191, startPoint y: 234, endPoint x: 193, endPoint y: 230, distance: 3.7
click at [192, 232] on input "text" at bounding box center [181, 228] width 88 height 13
paste input "457-95-1532"
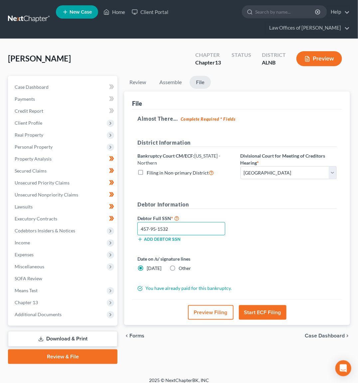
type input "457-95-1532"
click at [252, 301] on div "Preview Filing Start ECF Filing" at bounding box center [237, 313] width 210 height 26
click at [253, 306] on button "Start ECF Filing" at bounding box center [263, 313] width 48 height 15
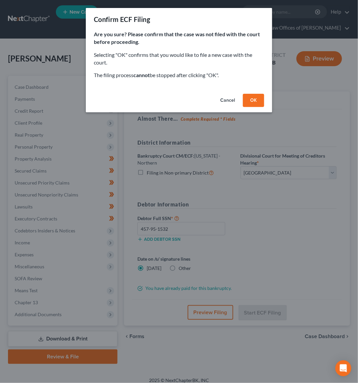
click at [250, 102] on button "OK" at bounding box center [253, 100] width 21 height 13
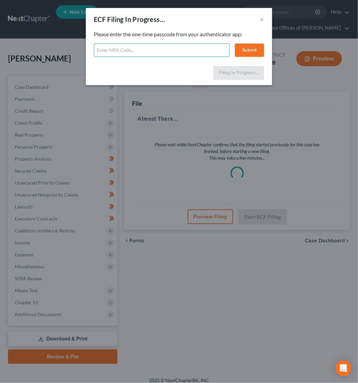
click at [117, 50] on input "text" at bounding box center [162, 50] width 136 height 13
type input "411821"
click at [256, 48] on button "Submit" at bounding box center [249, 50] width 29 height 13
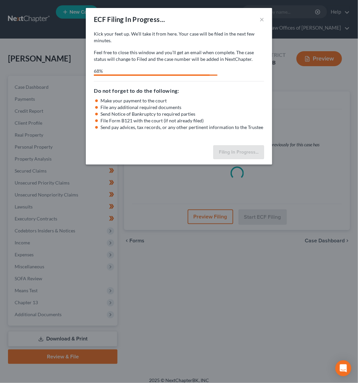
click at [173, 316] on div "ECF Filing In Progress... × Kick your feet up. We’ll take it from here. Your ca…" at bounding box center [179, 191] width 358 height 383
click at [261, 20] on button "×" at bounding box center [262, 19] width 5 height 8
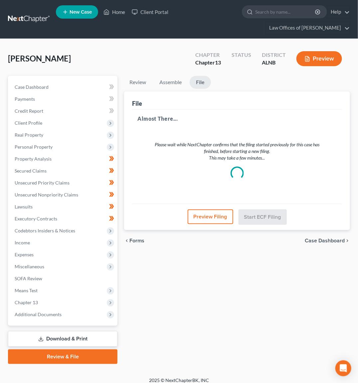
click at [35, 19] on link at bounding box center [29, 19] width 43 height 12
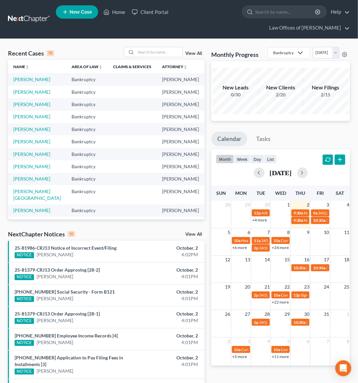
click at [197, 233] on link "View All" at bounding box center [193, 234] width 17 height 5
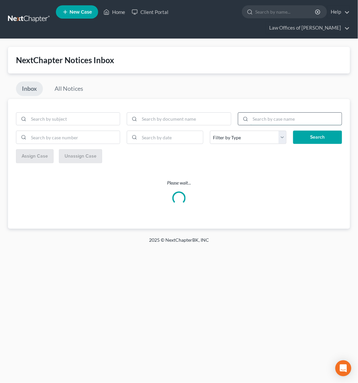
click at [265, 117] on input "search" at bounding box center [296, 119] width 91 height 13
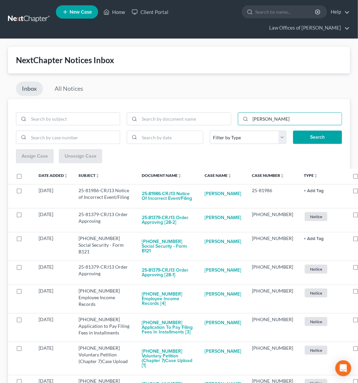
type input "[PERSON_NAME]"
click at [318, 137] on button "Search" at bounding box center [317, 137] width 49 height 13
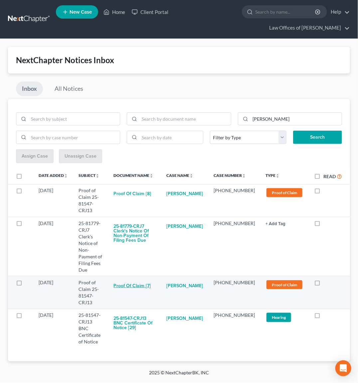
click at [141, 280] on button "Proof of Claim [7]" at bounding box center [132, 286] width 37 height 13
checkbox input "true"
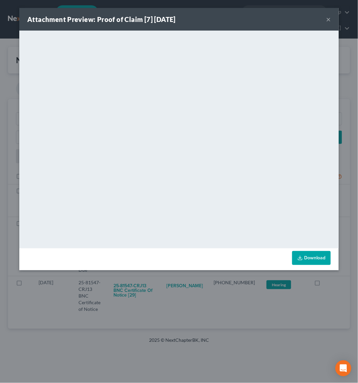
click at [243, 324] on div "Attachment Preview: Proof of Claim [7] [DATE] × <object ng-attr-data='[URL][DOM…" at bounding box center [179, 191] width 358 height 383
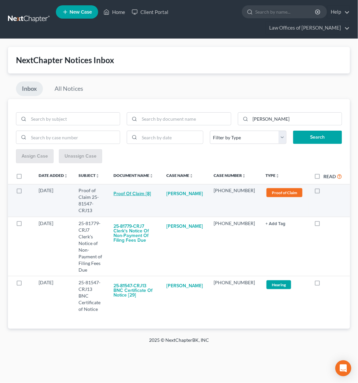
click at [146, 193] on button "Proof of Claim [8]" at bounding box center [133, 193] width 38 height 13
checkbox input "true"
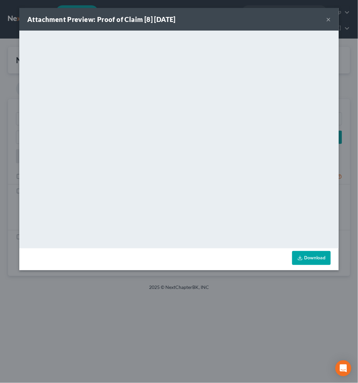
click at [331, 18] on button "×" at bounding box center [328, 19] width 5 height 8
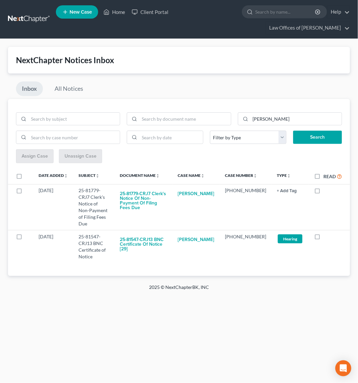
click at [330, 19] on div at bounding box center [179, 191] width 358 height 383
drag, startPoint x: 294, startPoint y: 11, endPoint x: 279, endPoint y: 14, distance: 14.5
click at [293, 12] on input "search" at bounding box center [285, 12] width 61 height 12
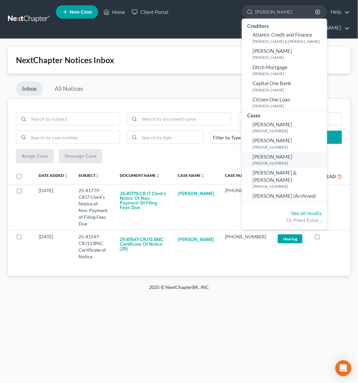
type input "[PERSON_NAME]"
click at [282, 155] on span "[PERSON_NAME]" at bounding box center [273, 157] width 40 height 6
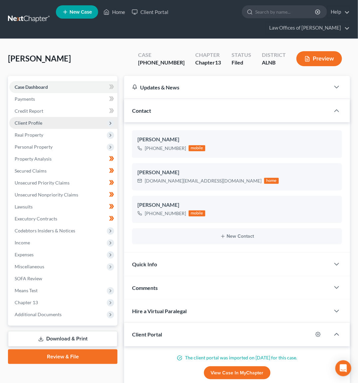
click at [23, 121] on span "Client Profile" at bounding box center [29, 123] width 28 height 6
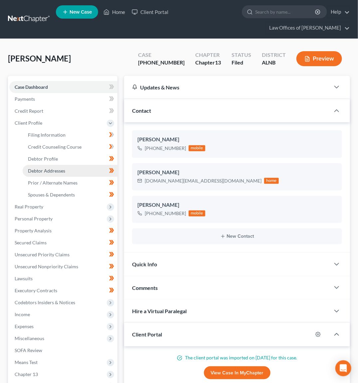
click at [46, 168] on span "Debtor Addresses" at bounding box center [46, 171] width 37 height 6
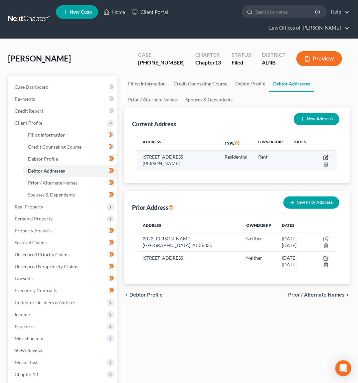
click at [328, 156] on icon "button" at bounding box center [326, 156] width 3 height 3
select select "0"
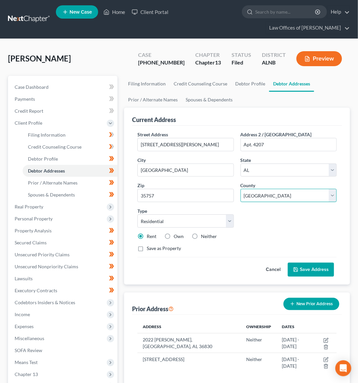
select select "44"
click at [298, 269] on icon at bounding box center [296, 270] width 4 height 4
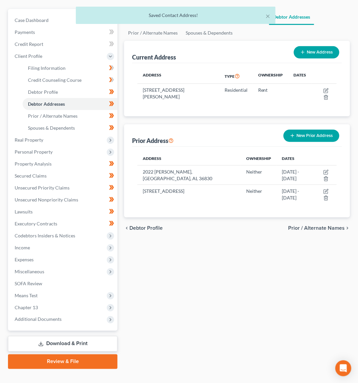
scroll to position [67, 0]
click at [85, 337] on link "Download & Print" at bounding box center [63, 345] width 110 height 16
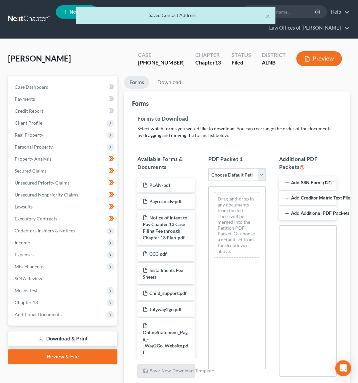
select select "2"
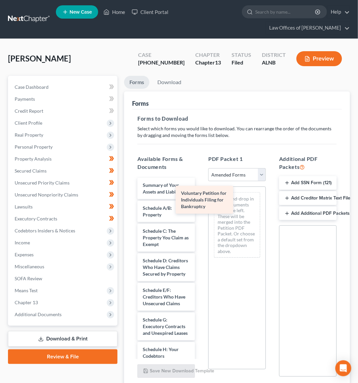
drag, startPoint x: 167, startPoint y: 193, endPoint x: 231, endPoint y: 209, distance: 65.9
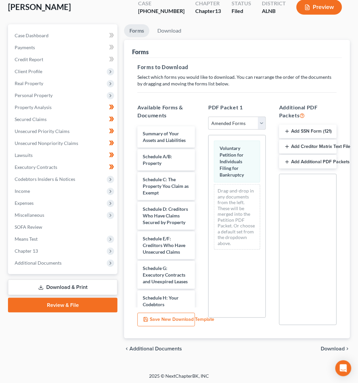
scroll to position [51, 0]
click at [333, 348] on span "Download" at bounding box center [333, 349] width 24 height 5
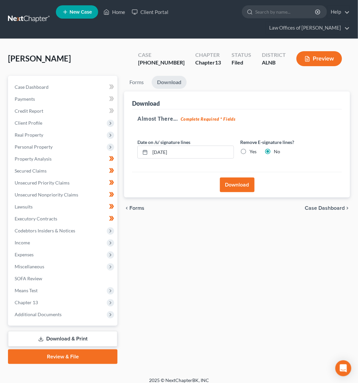
click at [234, 181] on button "Download" at bounding box center [237, 185] width 35 height 15
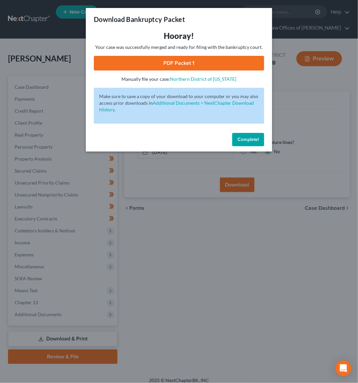
click at [191, 64] on link "PDF Packet 1" at bounding box center [179, 63] width 170 height 15
